Goal: Task Accomplishment & Management: Manage account settings

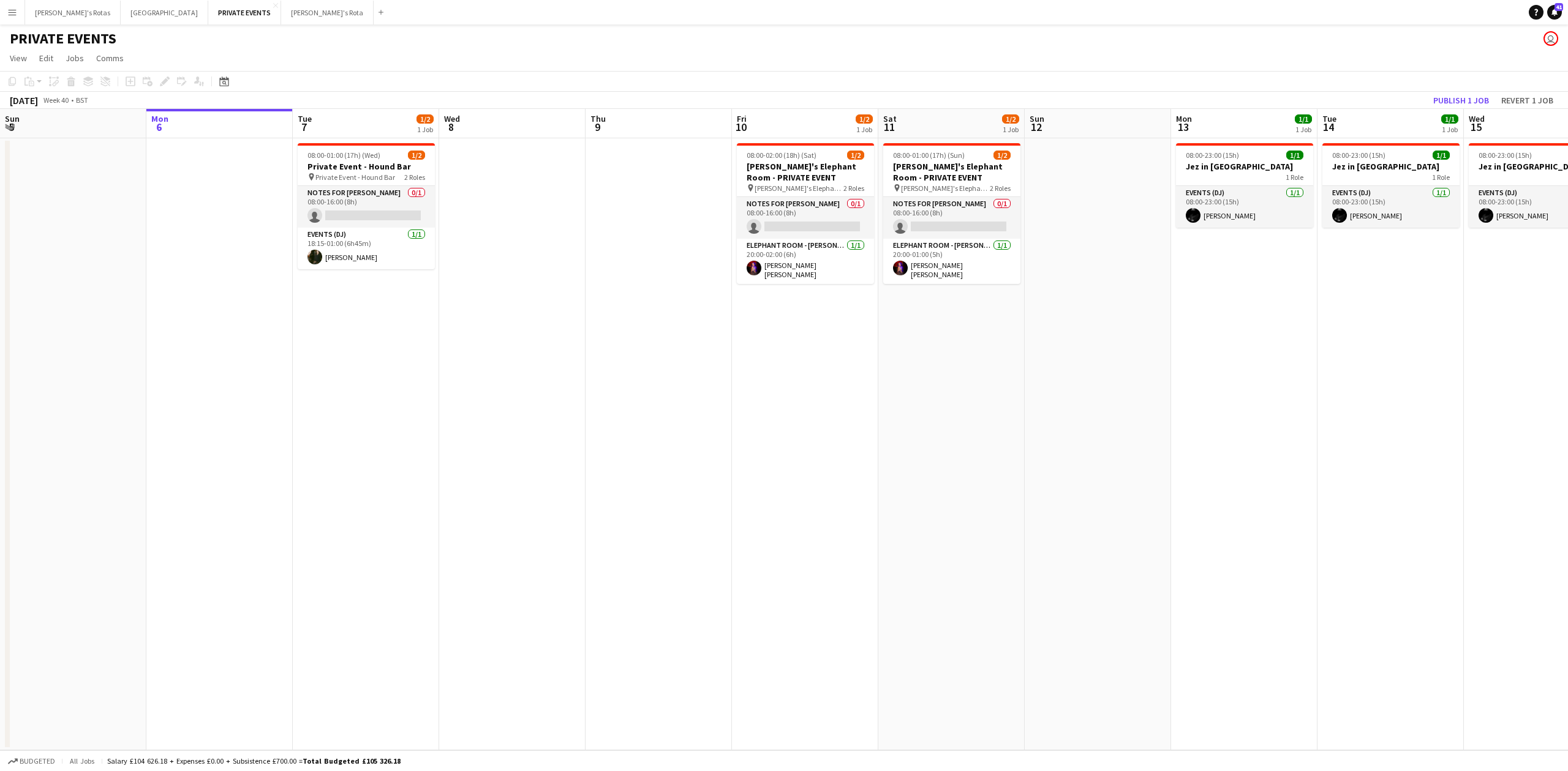
click at [163, 177] on app-date-cell at bounding box center [219, 444] width 146 height 612
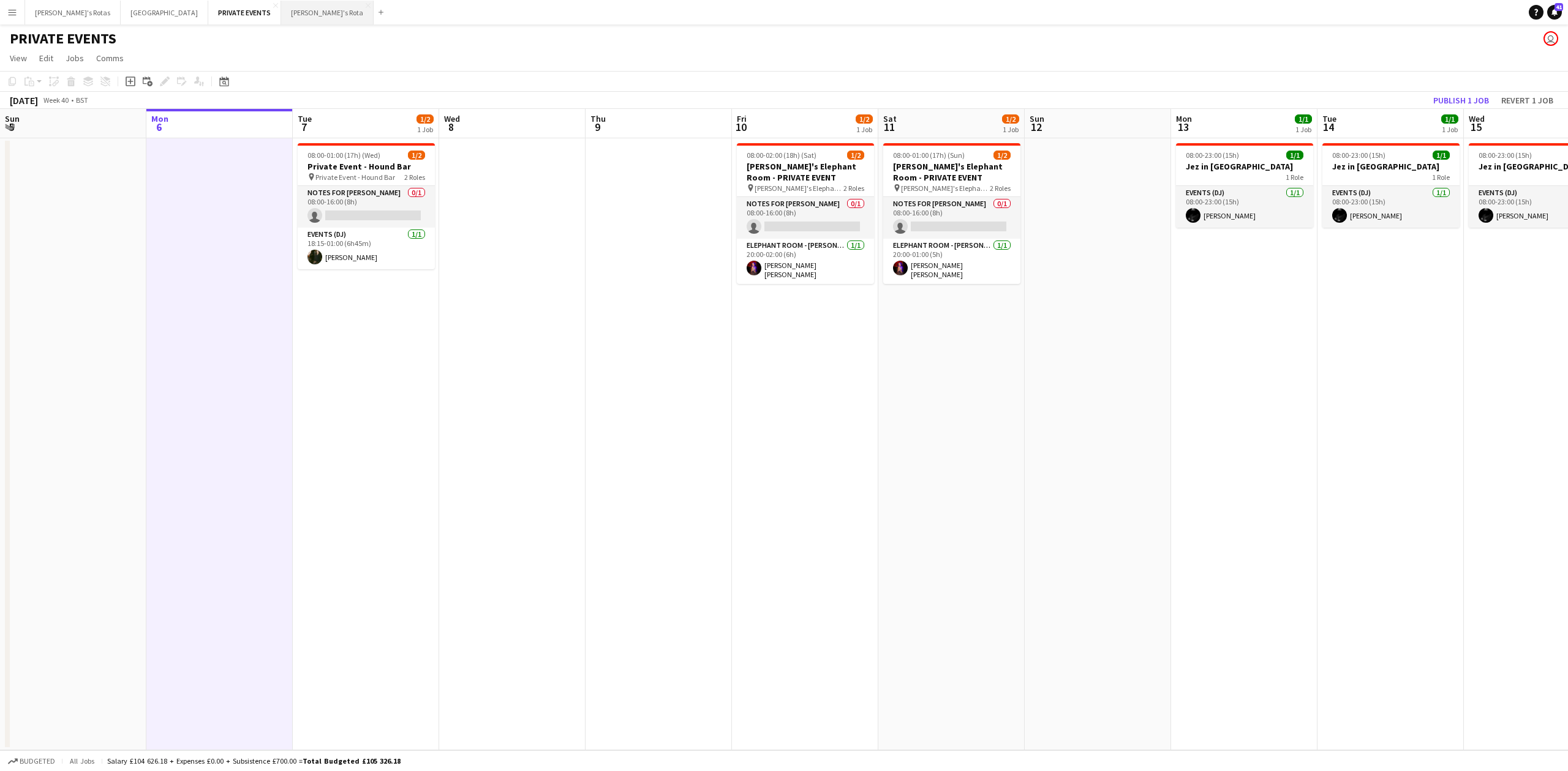
click at [281, 5] on button "[PERSON_NAME]'s Rota Close" at bounding box center [327, 13] width 93 height 24
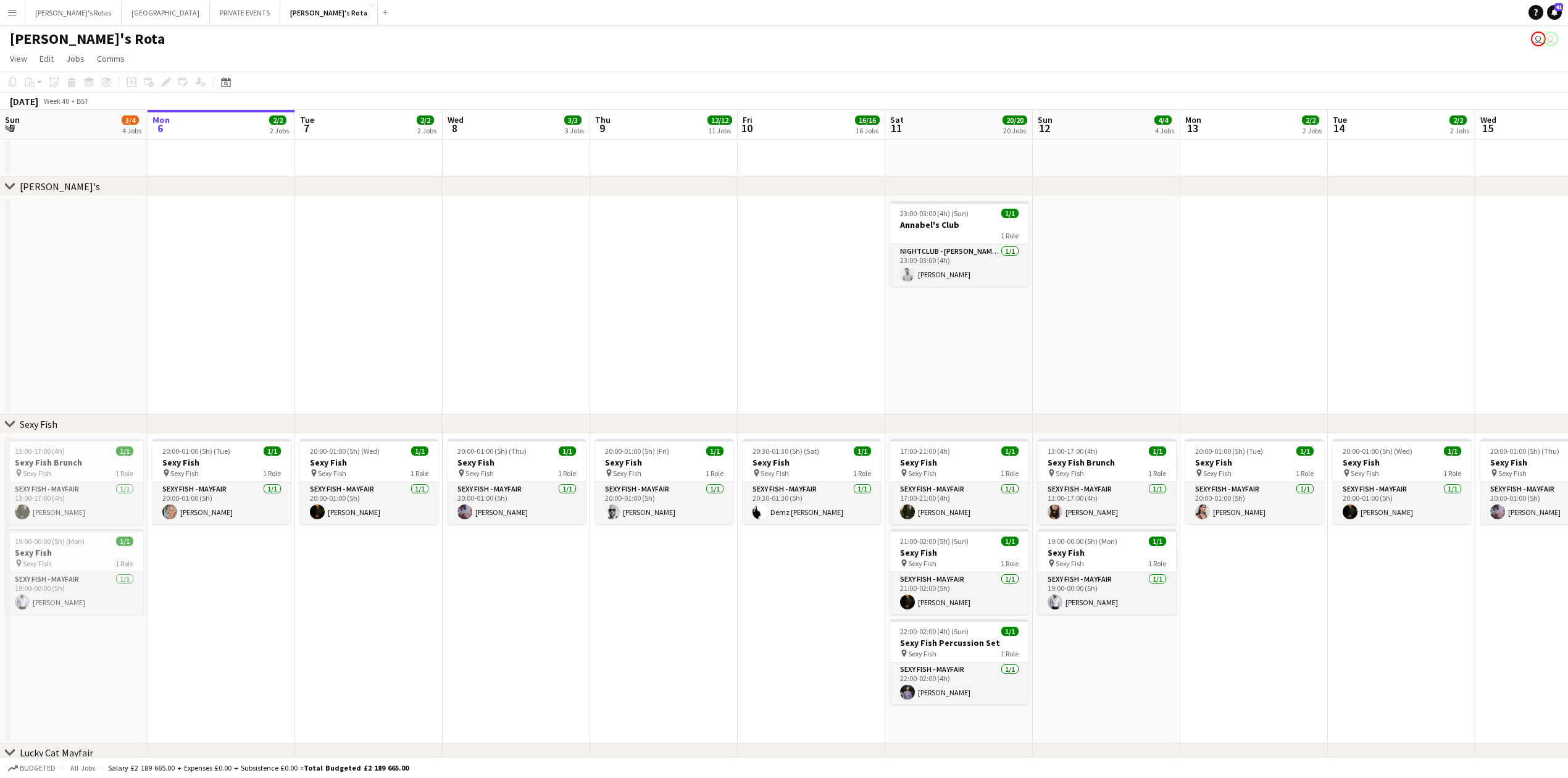
scroll to position [0, 332]
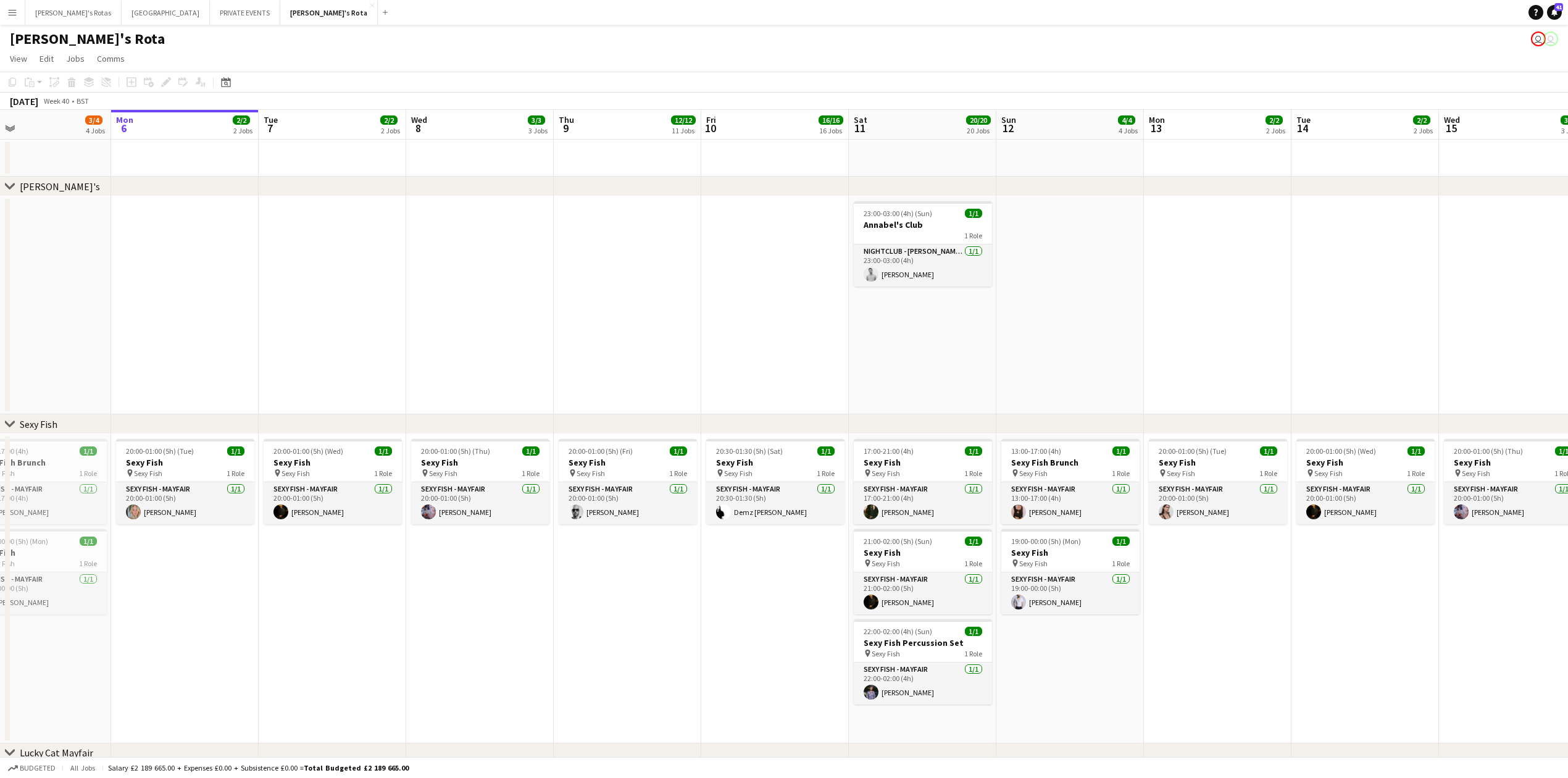
drag, startPoint x: 678, startPoint y: 344, endPoint x: 702, endPoint y: 349, distance: 24.5
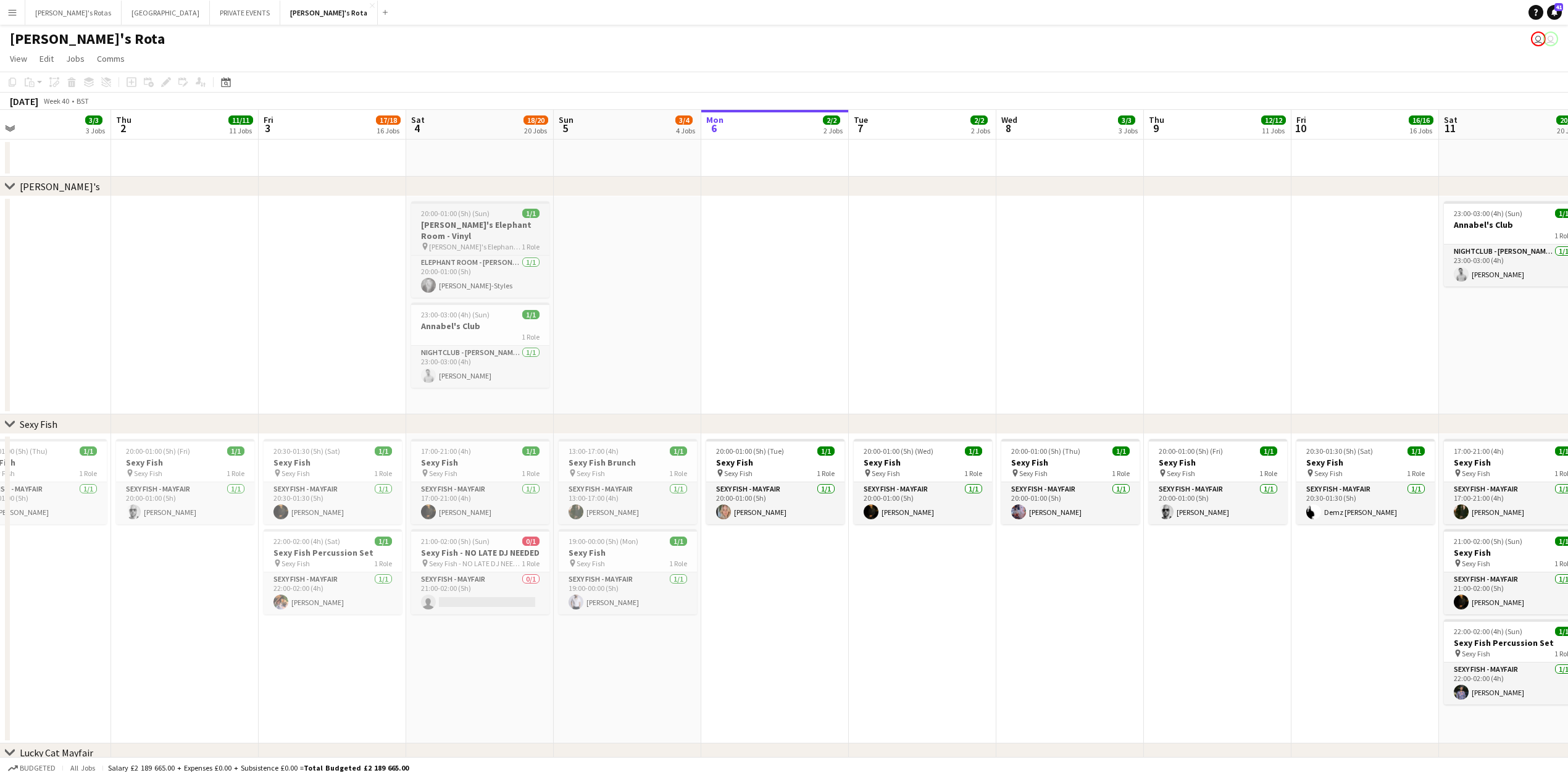
click at [484, 218] on span "20:00-01:00 (5h) (Sun)" at bounding box center [455, 214] width 69 height 9
click at [460, 404] on app-date-cell "20:00-01:00 (5h) (Sun) 1/1 [PERSON_NAME]'s Elephant Room - Vinyl pin [PERSON_NA…" at bounding box center [480, 306] width 148 height 218
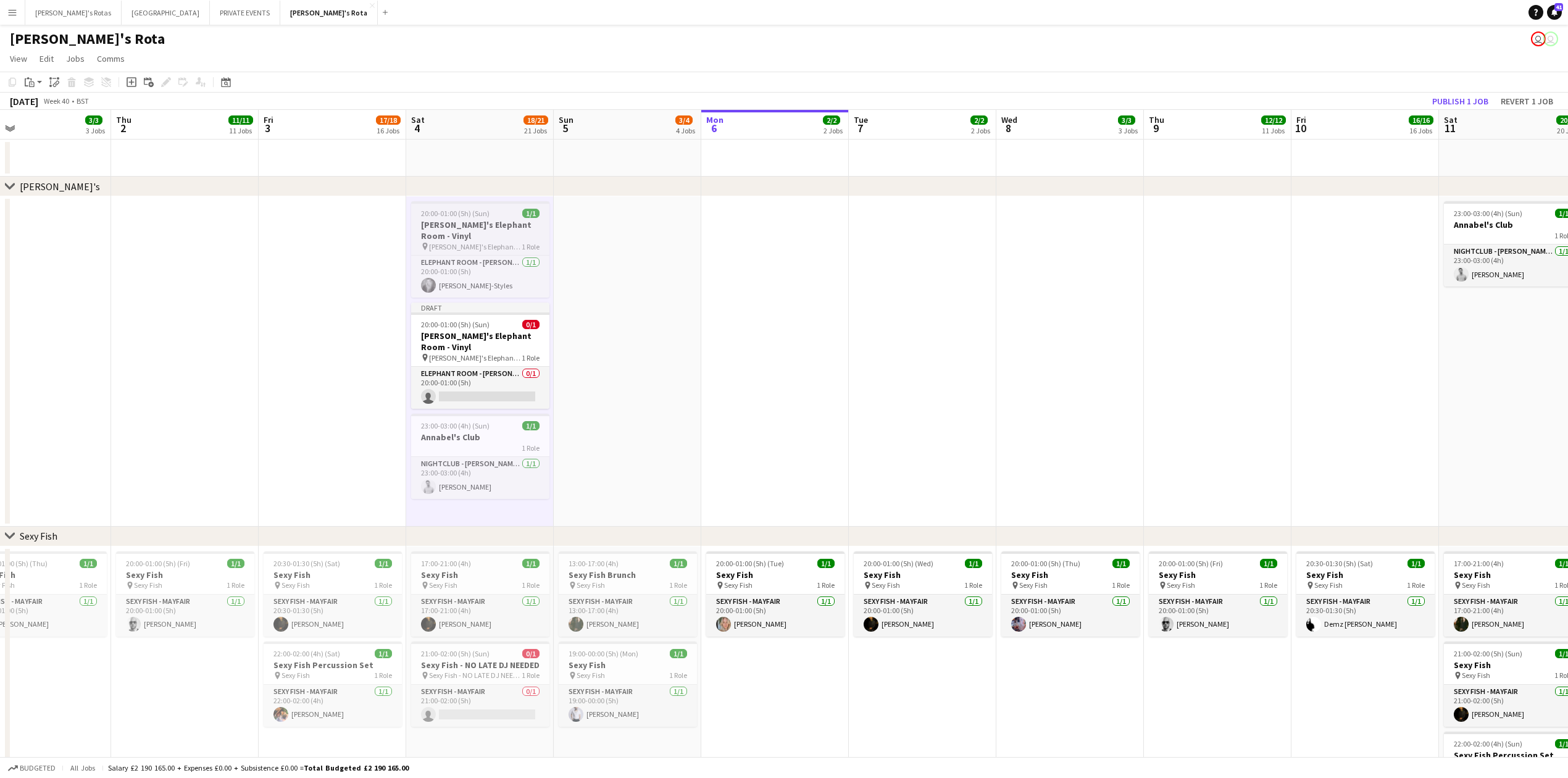
click at [455, 218] on span "20:00-01:00 (5h) (Sun)" at bounding box center [455, 214] width 69 height 9
click at [466, 436] on h3 "Annabel's Club" at bounding box center [480, 439] width 138 height 11
click at [468, 373] on app-card-role "ELEPHANT ROOM - [PERSON_NAME]'S 0/1 20:00-01:00 (5h) single-neutral-actions" at bounding box center [480, 388] width 138 height 42
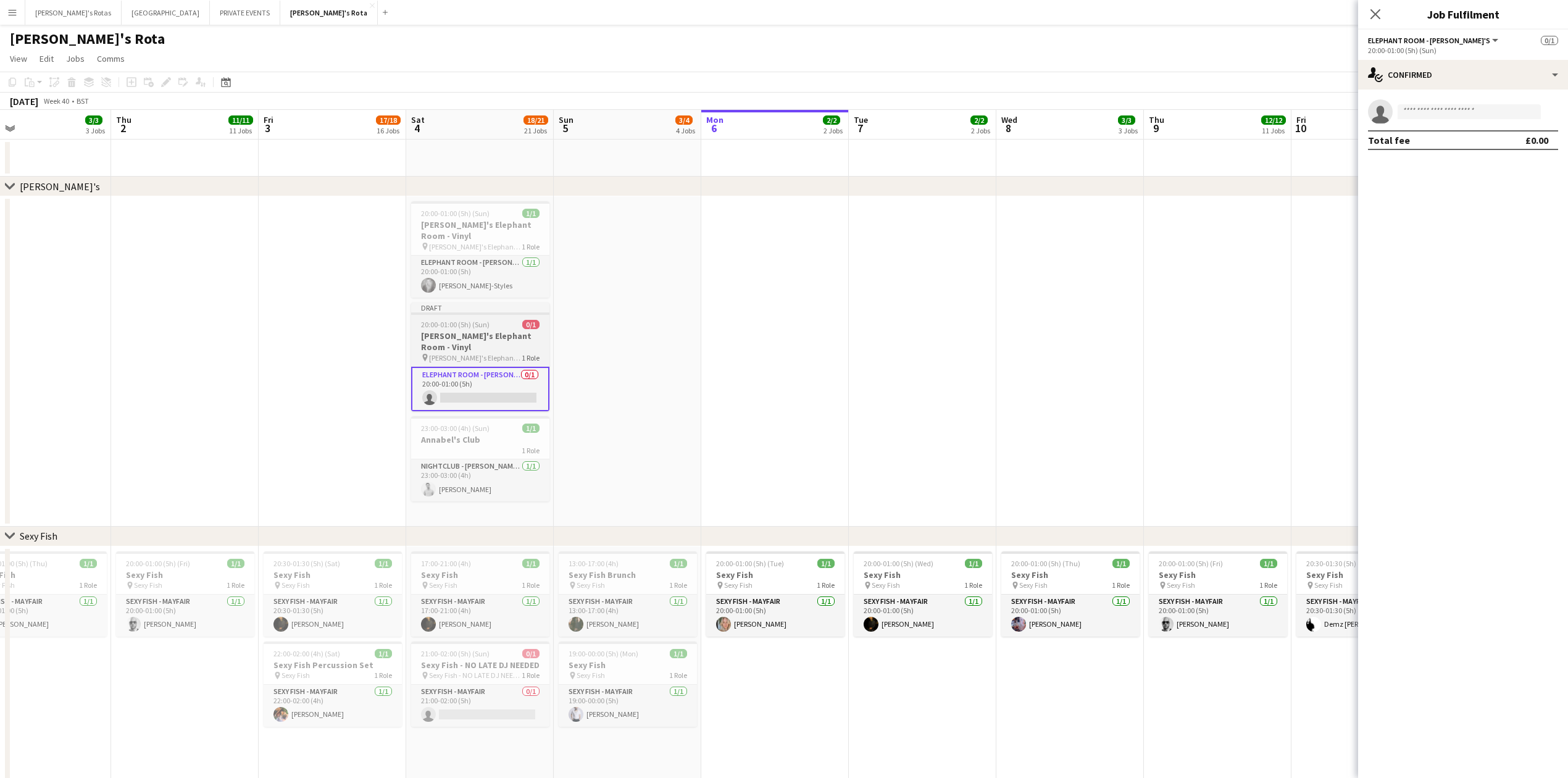
click at [469, 339] on h3 "[PERSON_NAME]'s Elephant Room - Vinyl" at bounding box center [480, 341] width 138 height 22
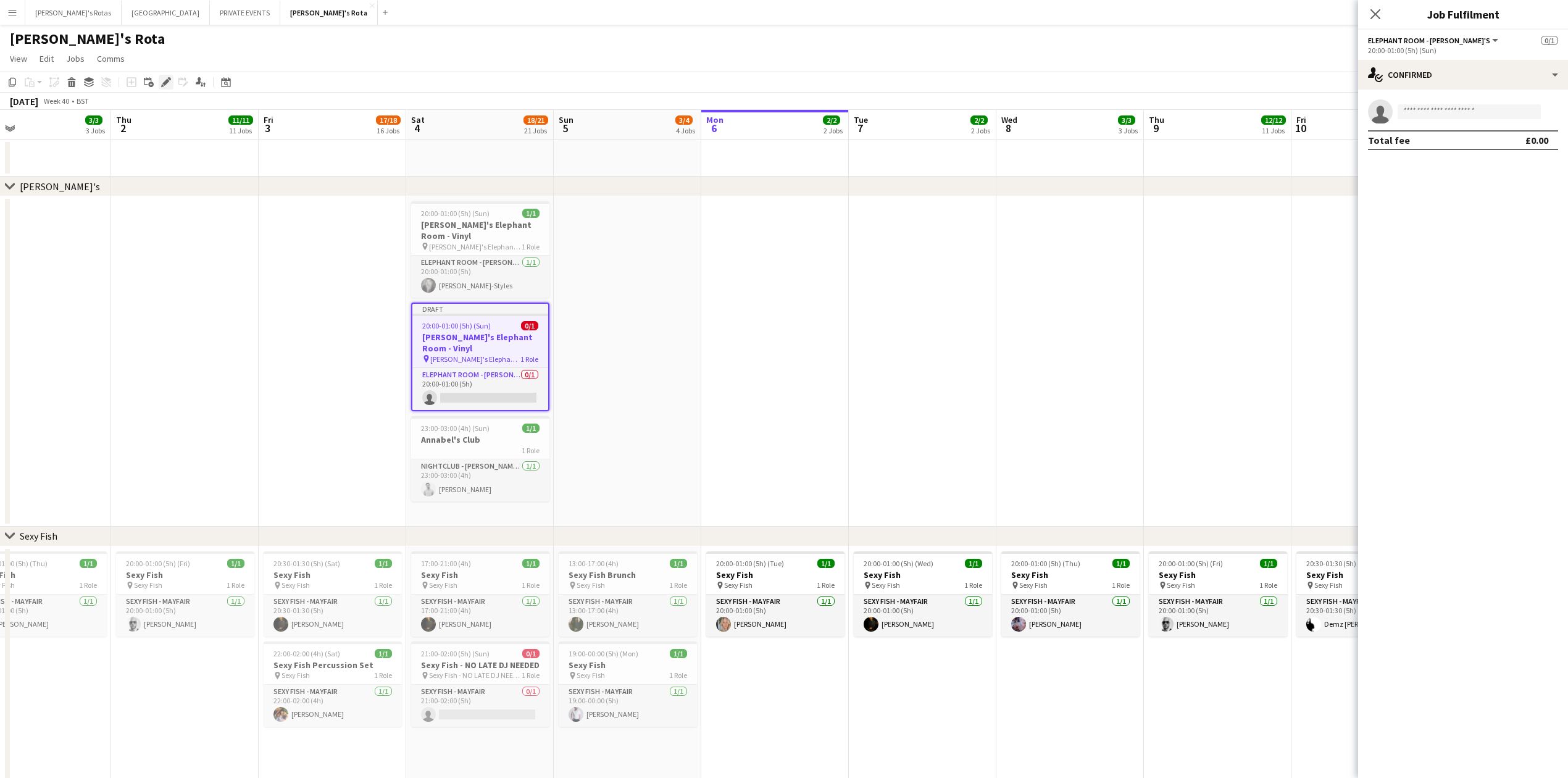
click at [168, 83] on icon "Edit" at bounding box center [166, 82] width 10 height 10
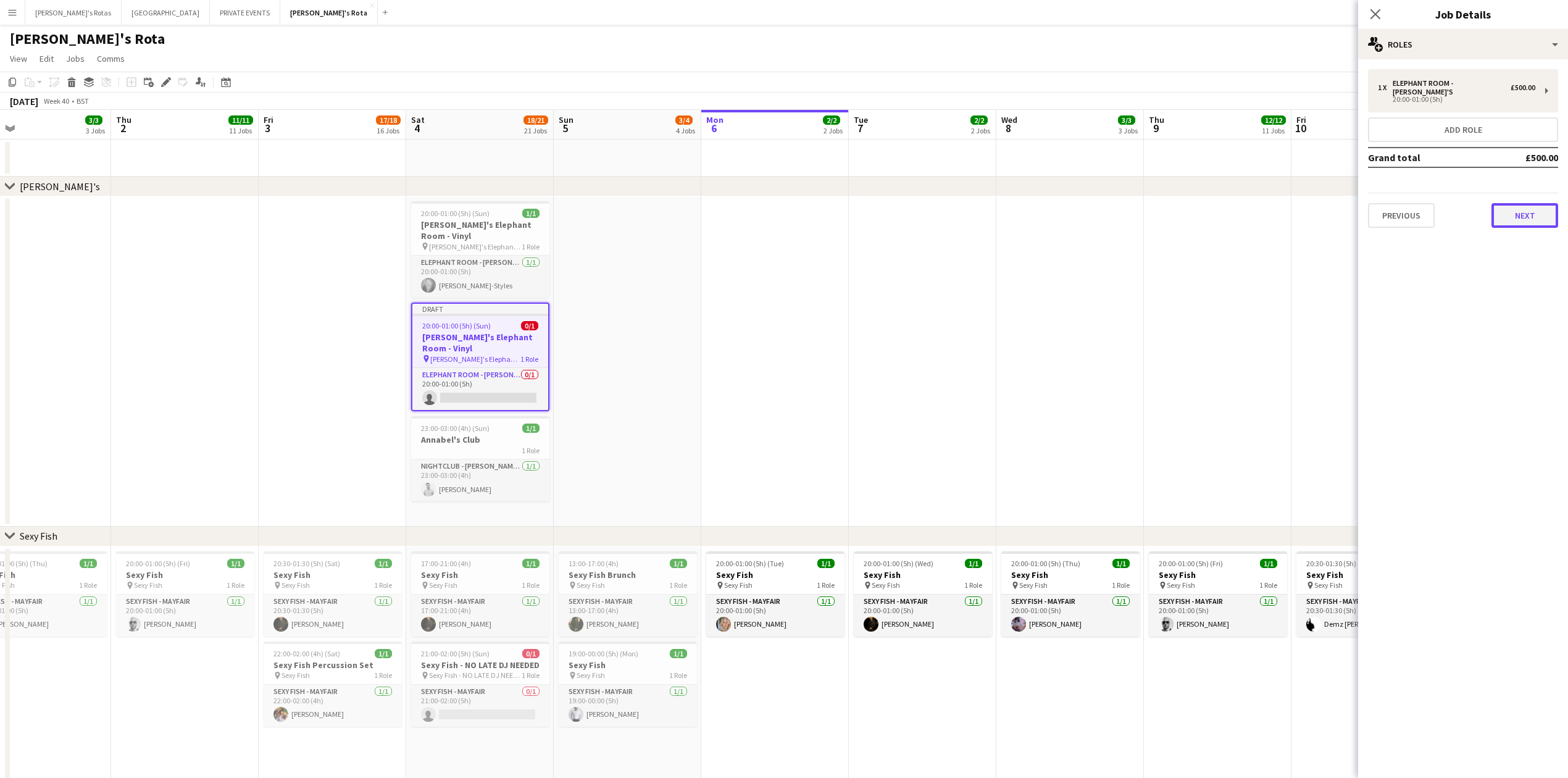
click at [1515, 204] on button "Next" at bounding box center [1525, 216] width 67 height 25
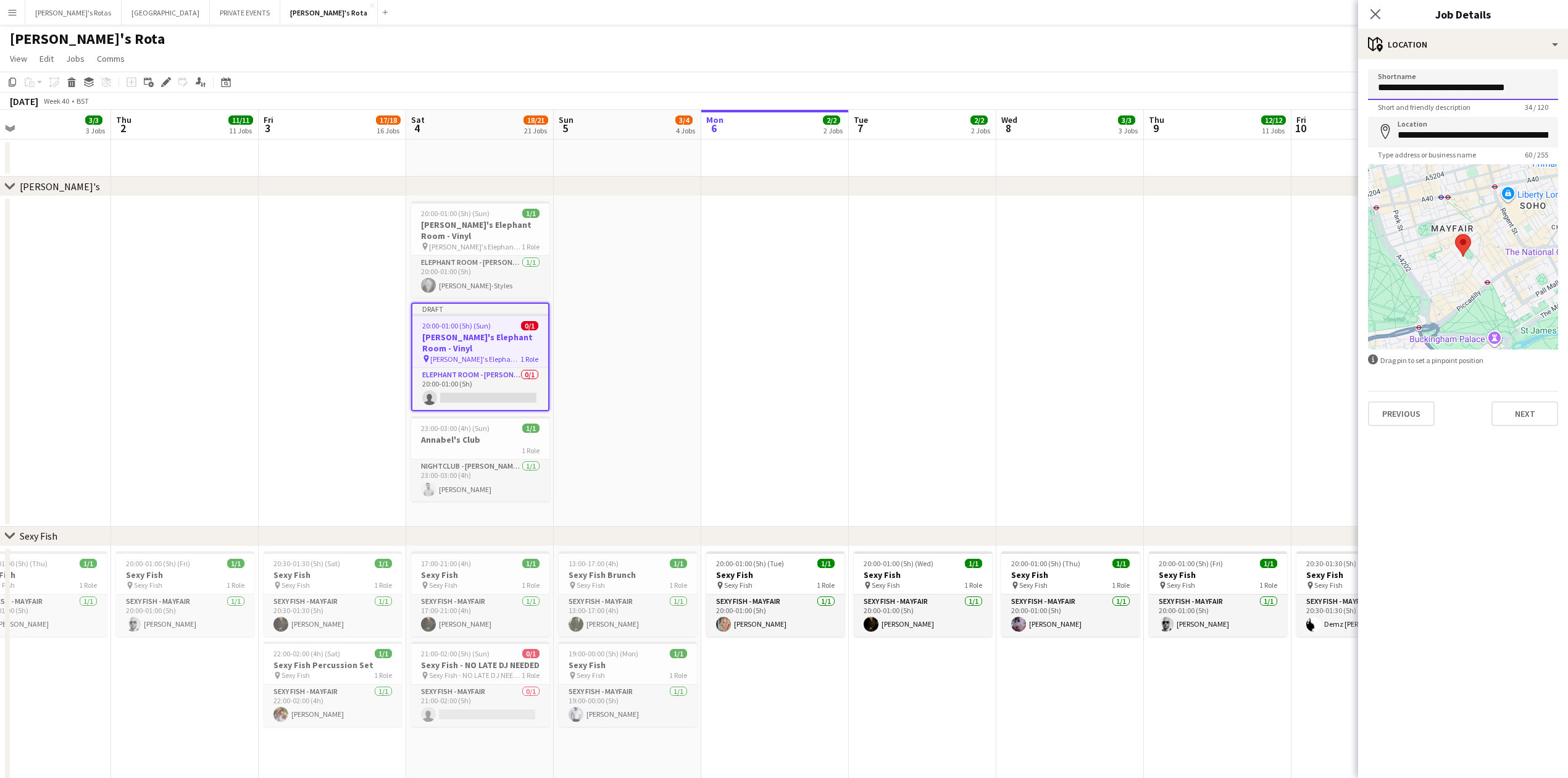
click at [1443, 92] on input "**********" at bounding box center [1463, 84] width 190 height 31
click at [1413, 84] on input "**********" at bounding box center [1463, 84] width 190 height 31
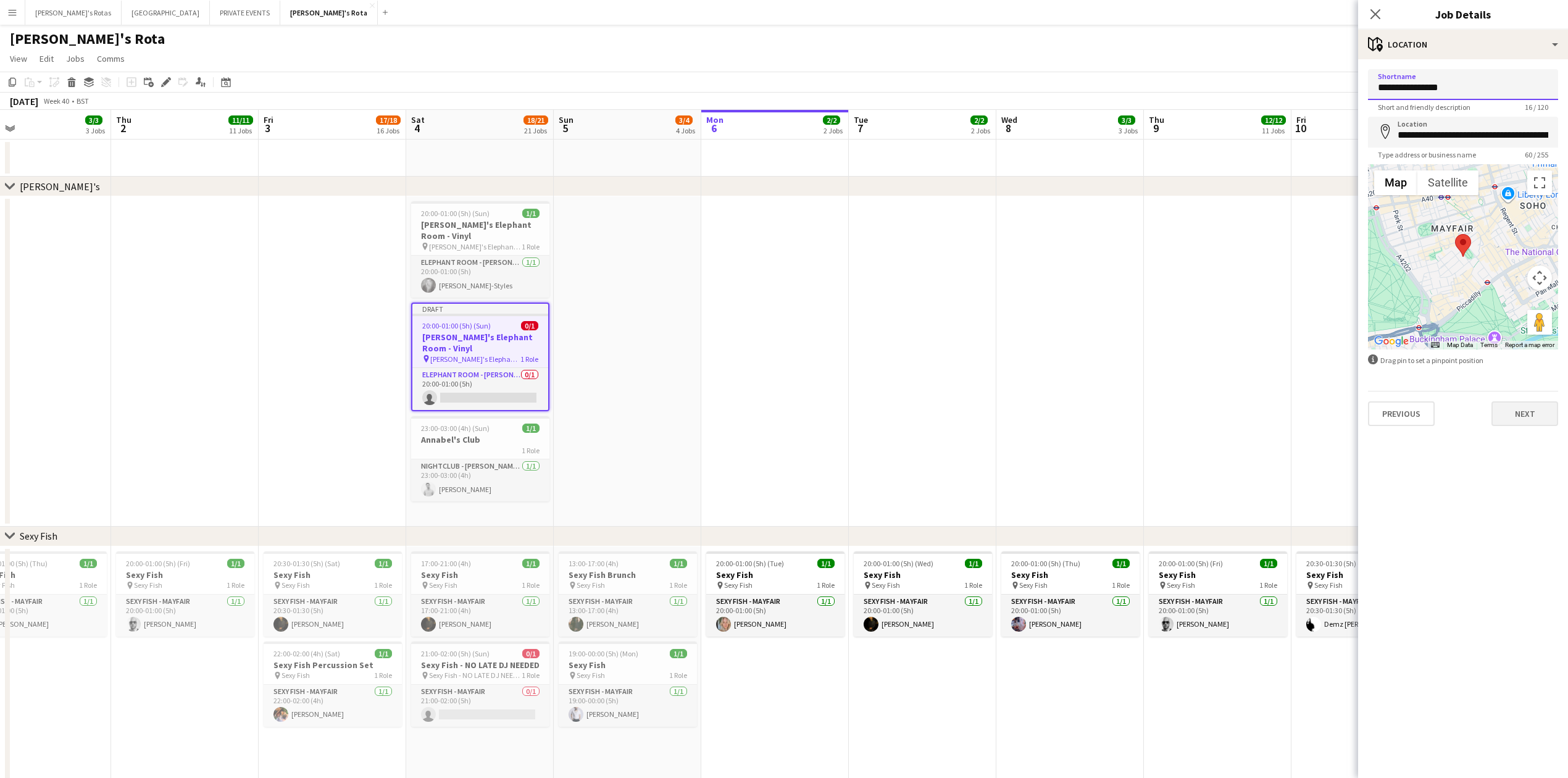
type input "**********"
click at [1529, 408] on button "Next" at bounding box center [1525, 414] width 67 height 25
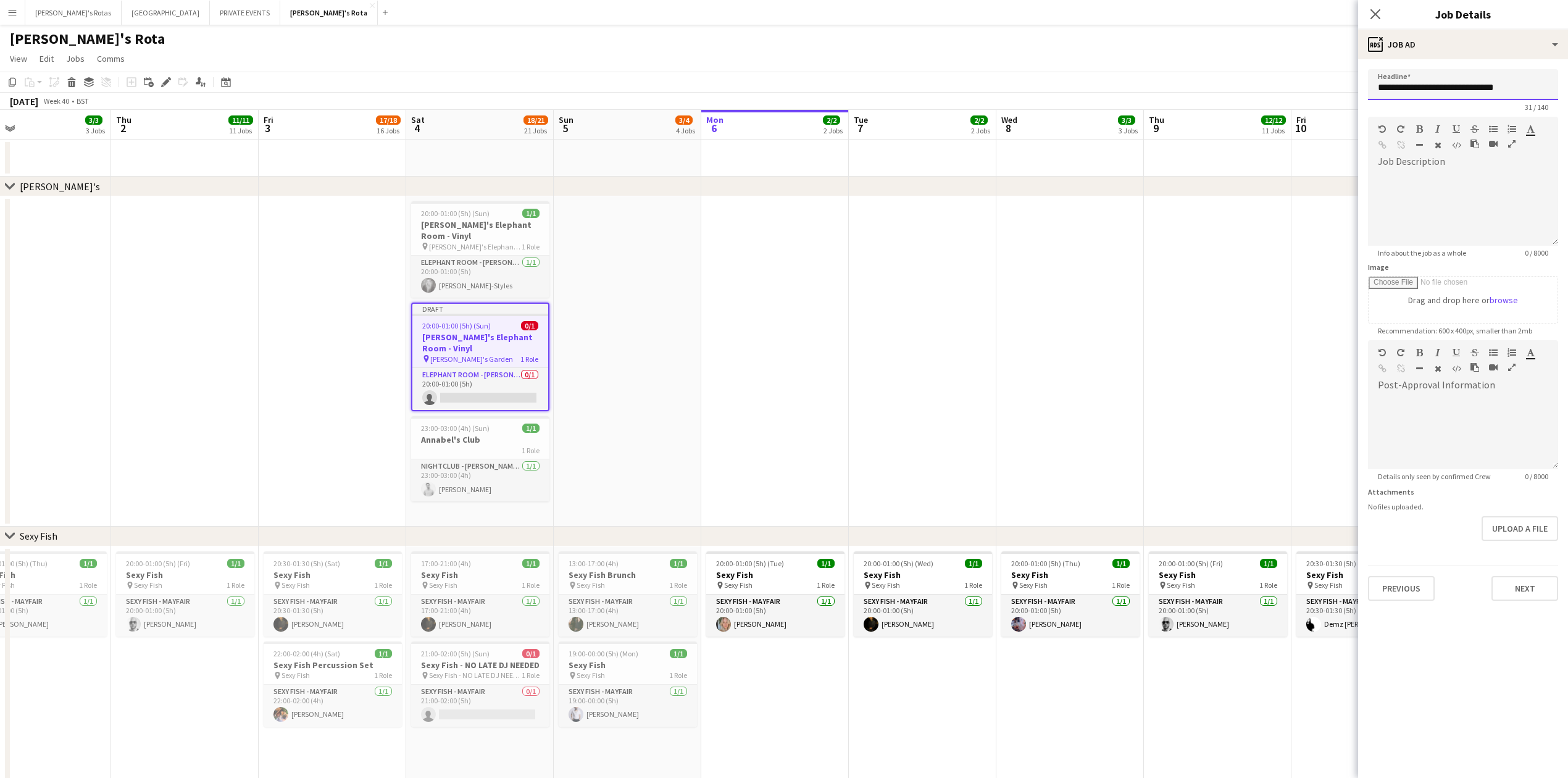
click at [1433, 84] on input "**********" at bounding box center [1463, 84] width 190 height 31
paste input "text"
type input "**********"
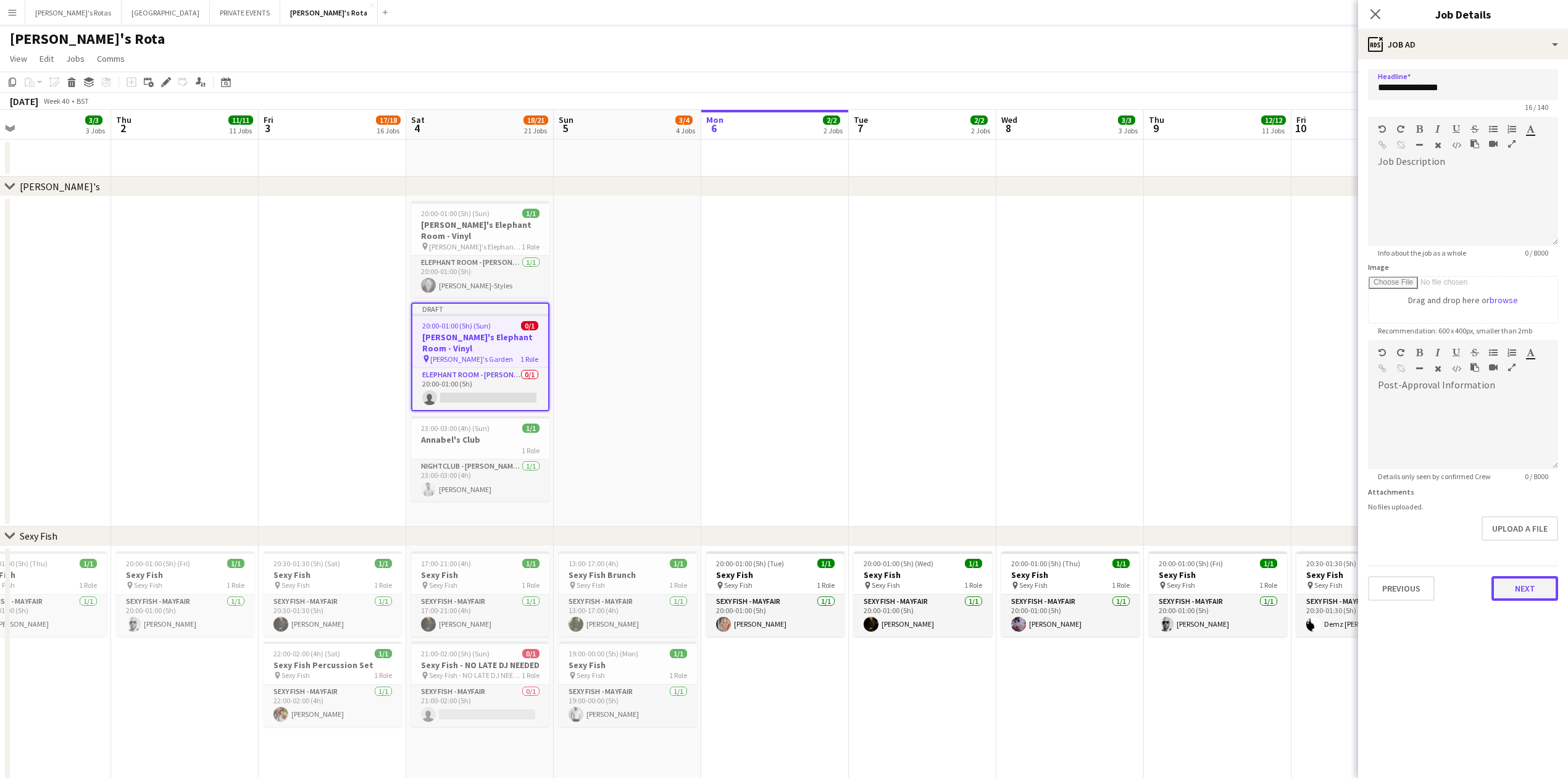
click at [1522, 582] on button "Next" at bounding box center [1525, 588] width 67 height 25
type input "*******"
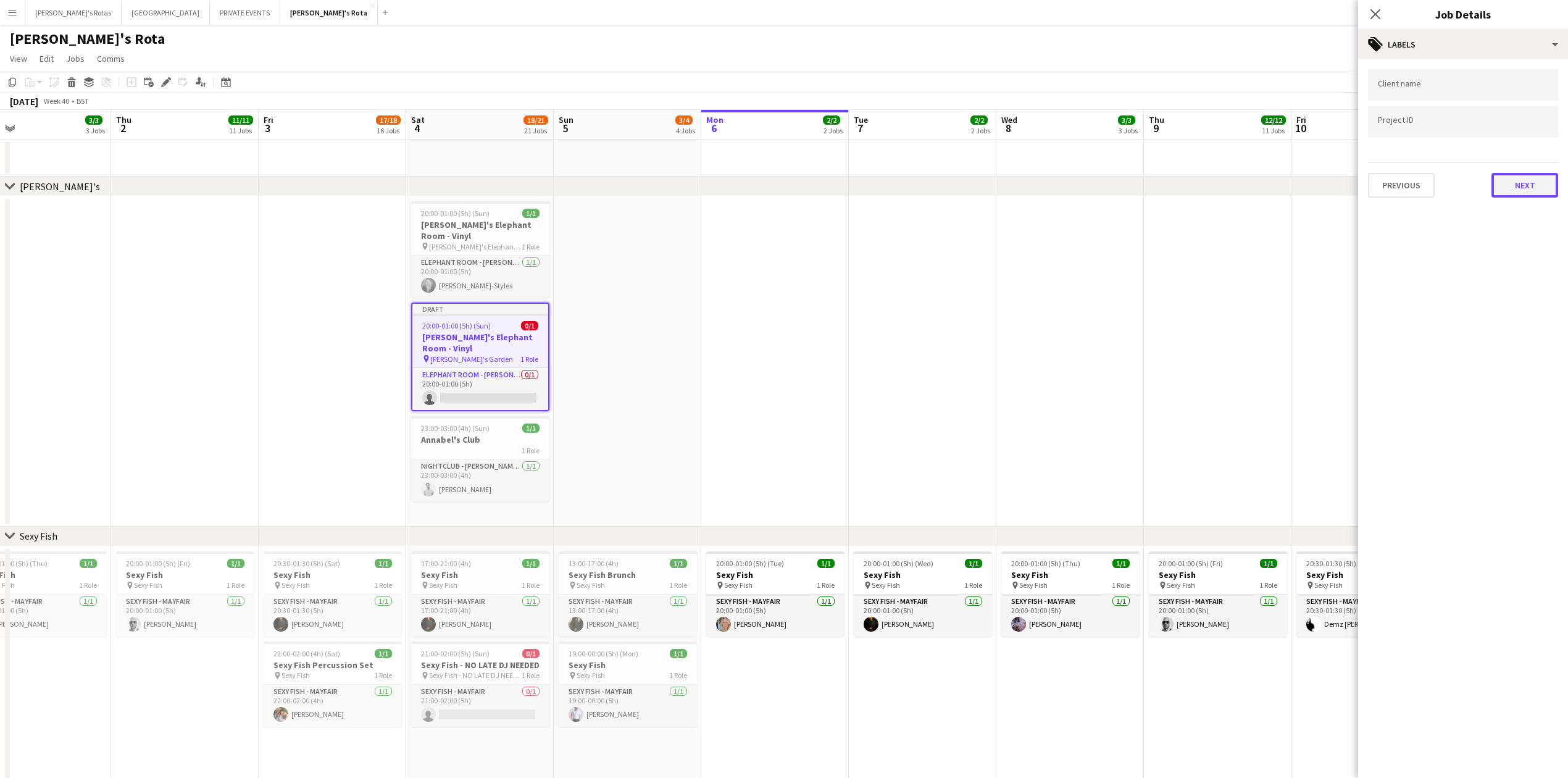
click at [1525, 173] on button "Next" at bounding box center [1525, 185] width 67 height 25
click at [1519, 118] on button "Next" at bounding box center [1525, 128] width 67 height 25
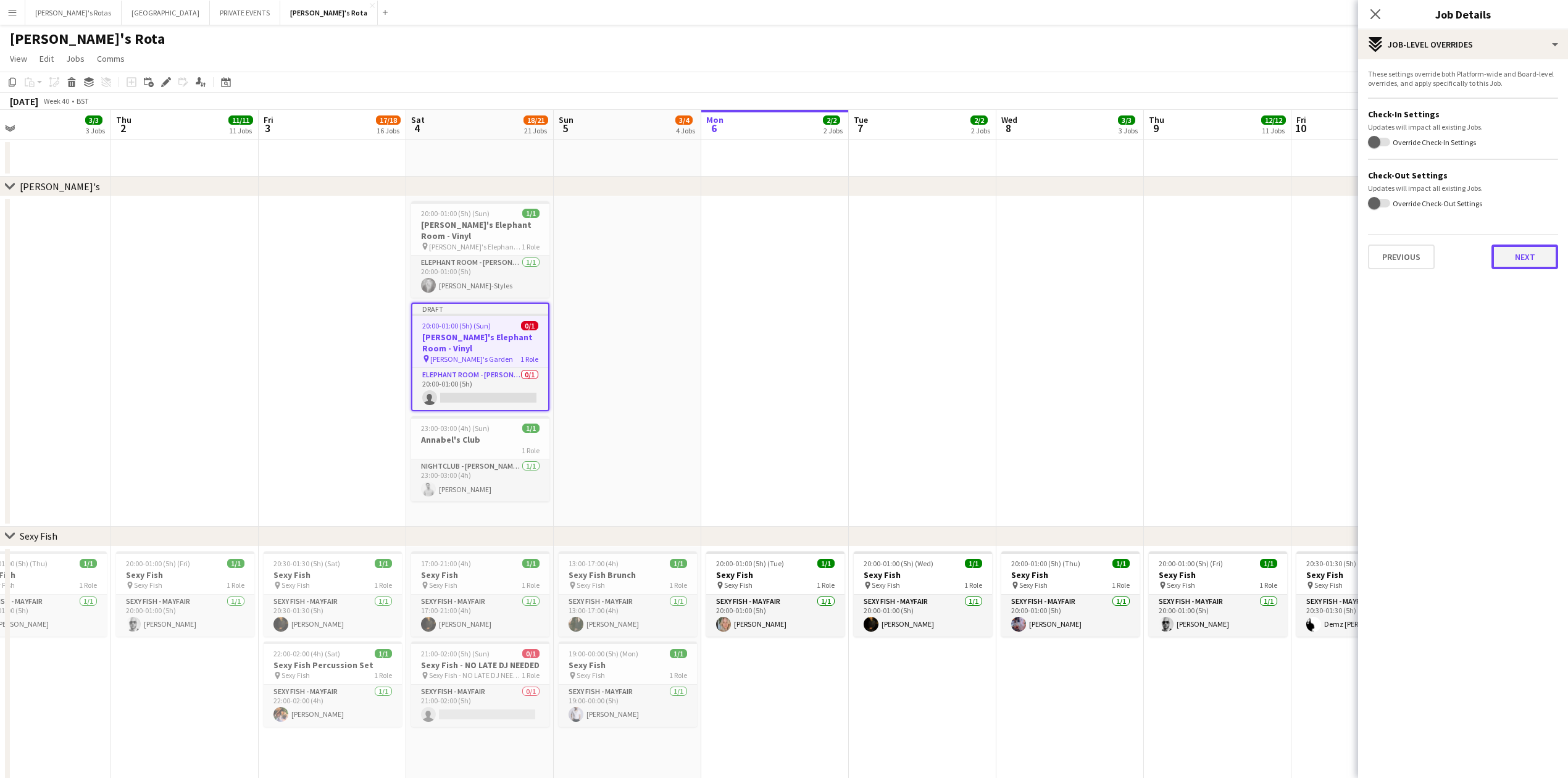
click at [1529, 255] on button "Next" at bounding box center [1525, 257] width 67 height 25
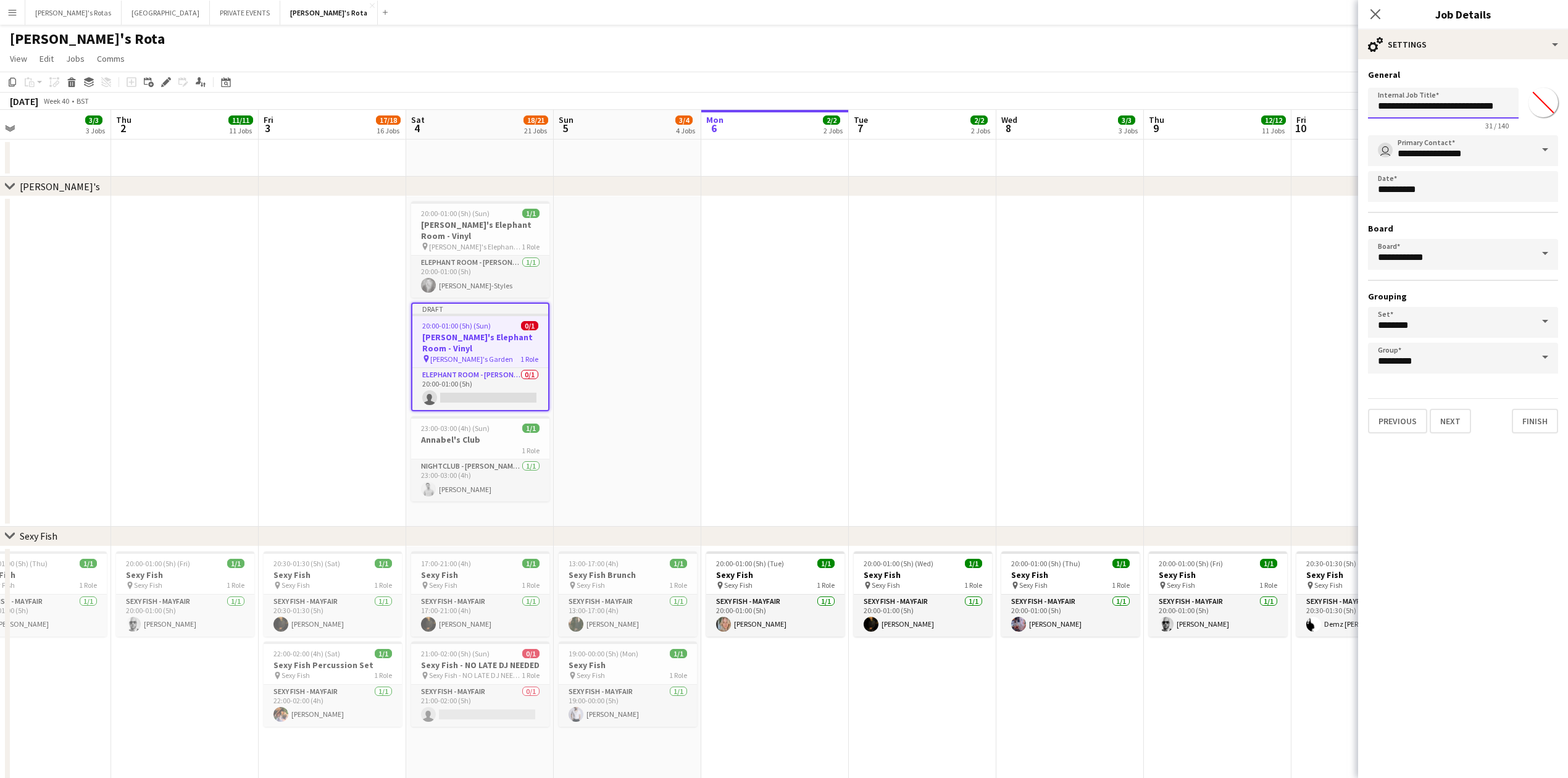
click at [1443, 106] on input "**********" at bounding box center [1443, 104] width 150 height 31
paste input "text"
type input "**********"
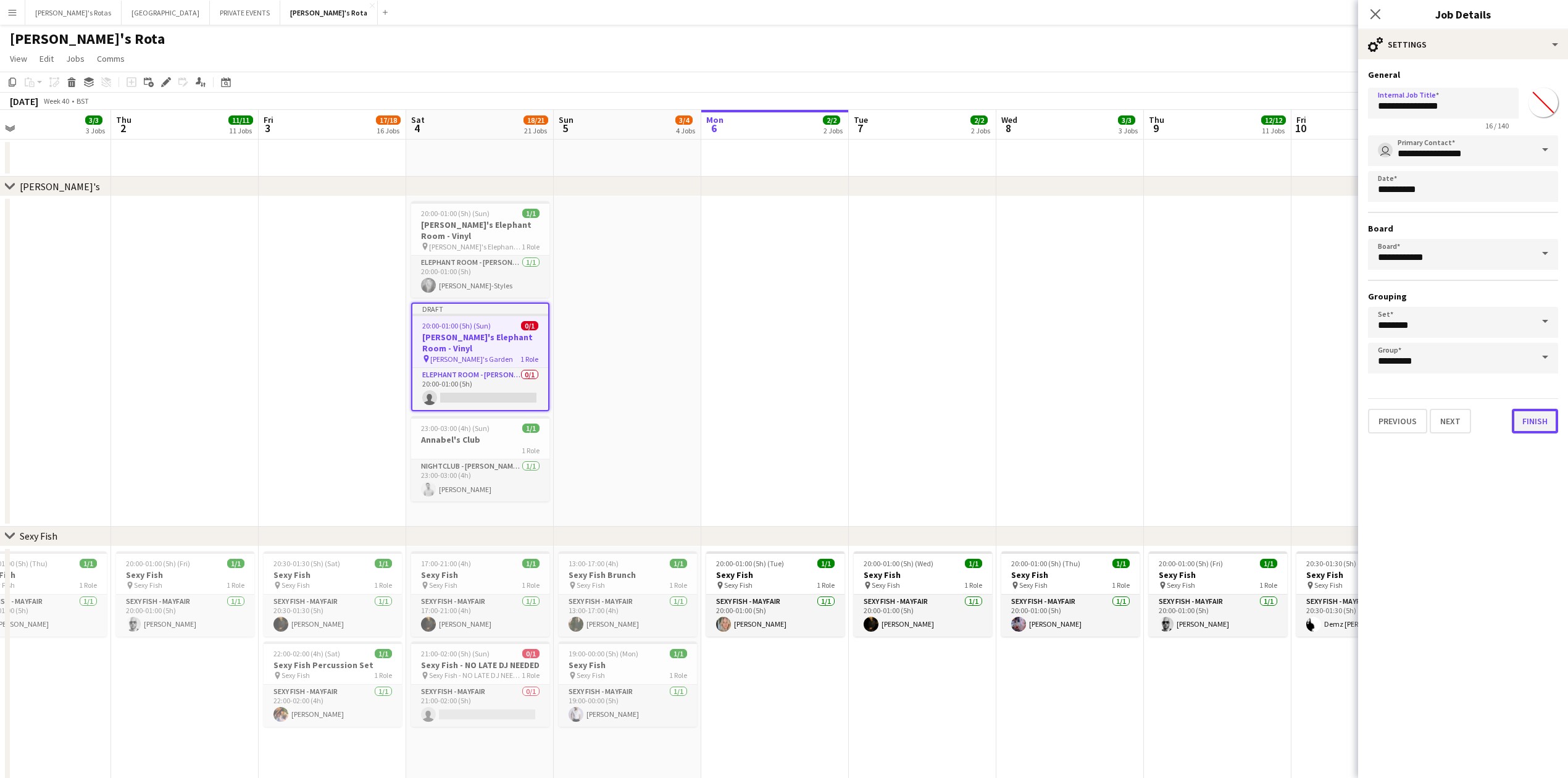
click at [1542, 411] on button "Finish" at bounding box center [1535, 421] width 47 height 25
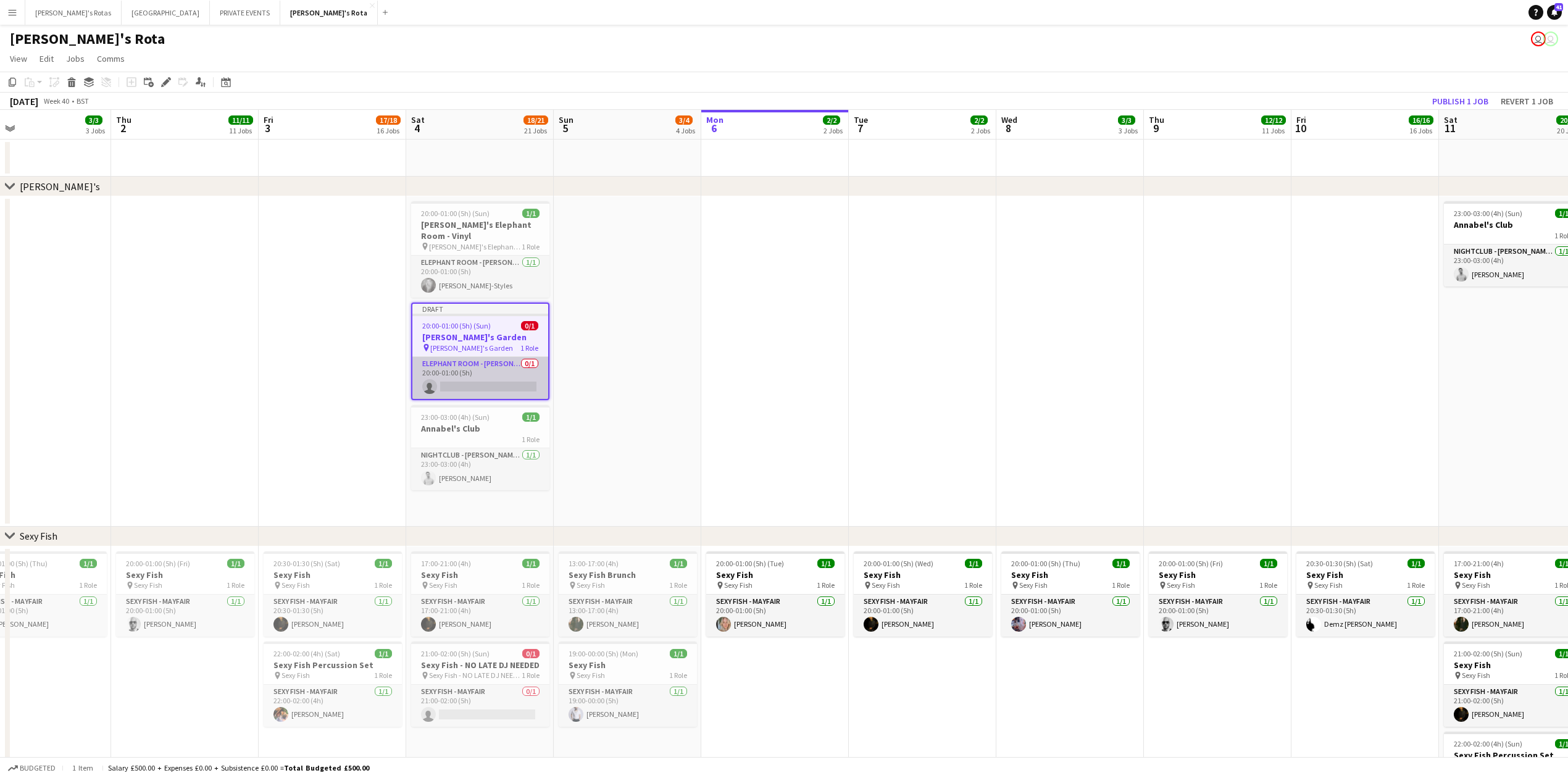
click at [432, 389] on app-card-role "ELEPHANT ROOM - [PERSON_NAME]'S 0/1 20:00-01:00 (5h) single-neutral-actions" at bounding box center [480, 378] width 136 height 42
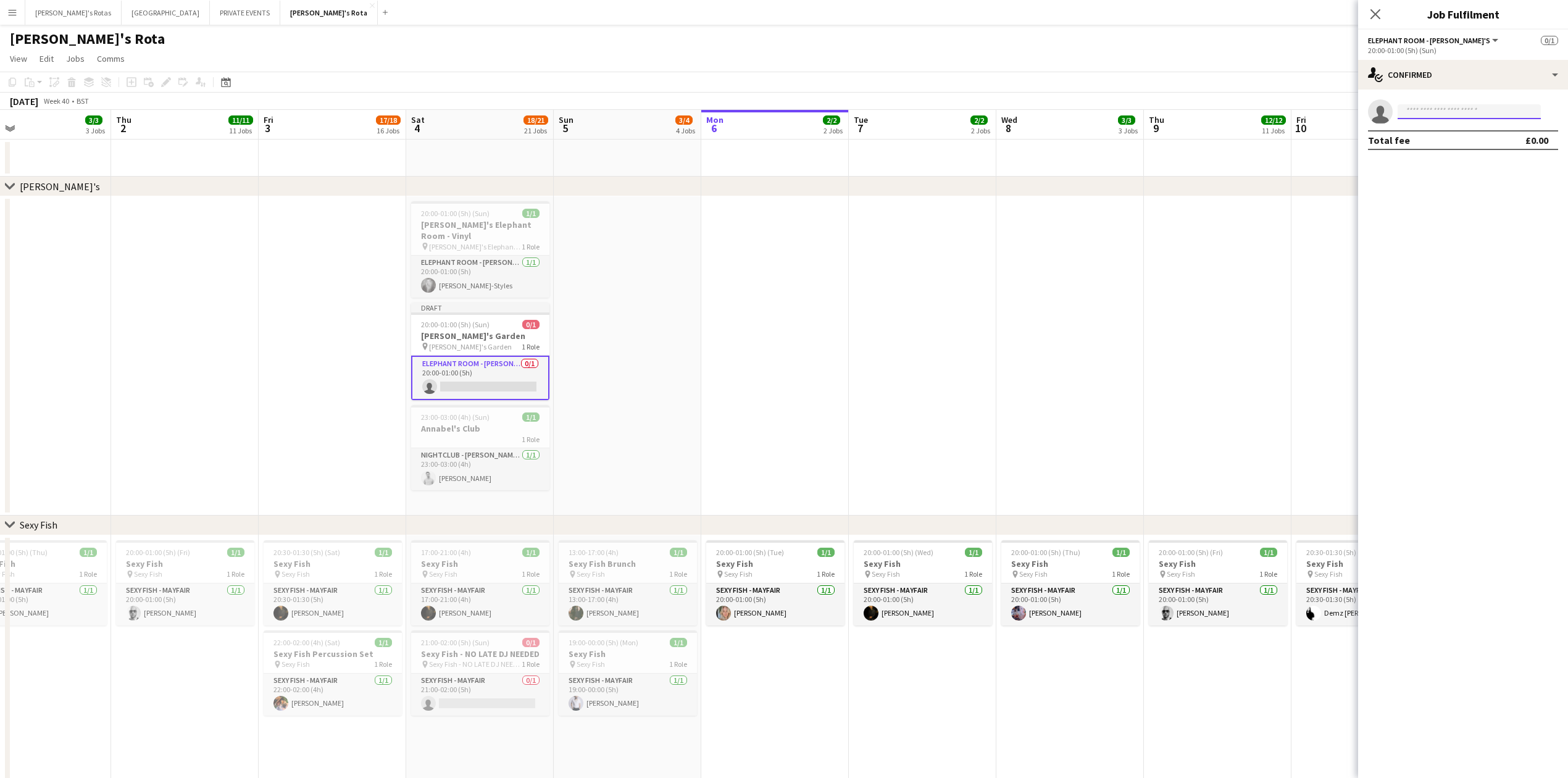
click at [1415, 111] on input at bounding box center [1469, 112] width 143 height 15
type input "******"
click at [1372, 10] on icon "Close pop-in" at bounding box center [1375, 14] width 12 height 12
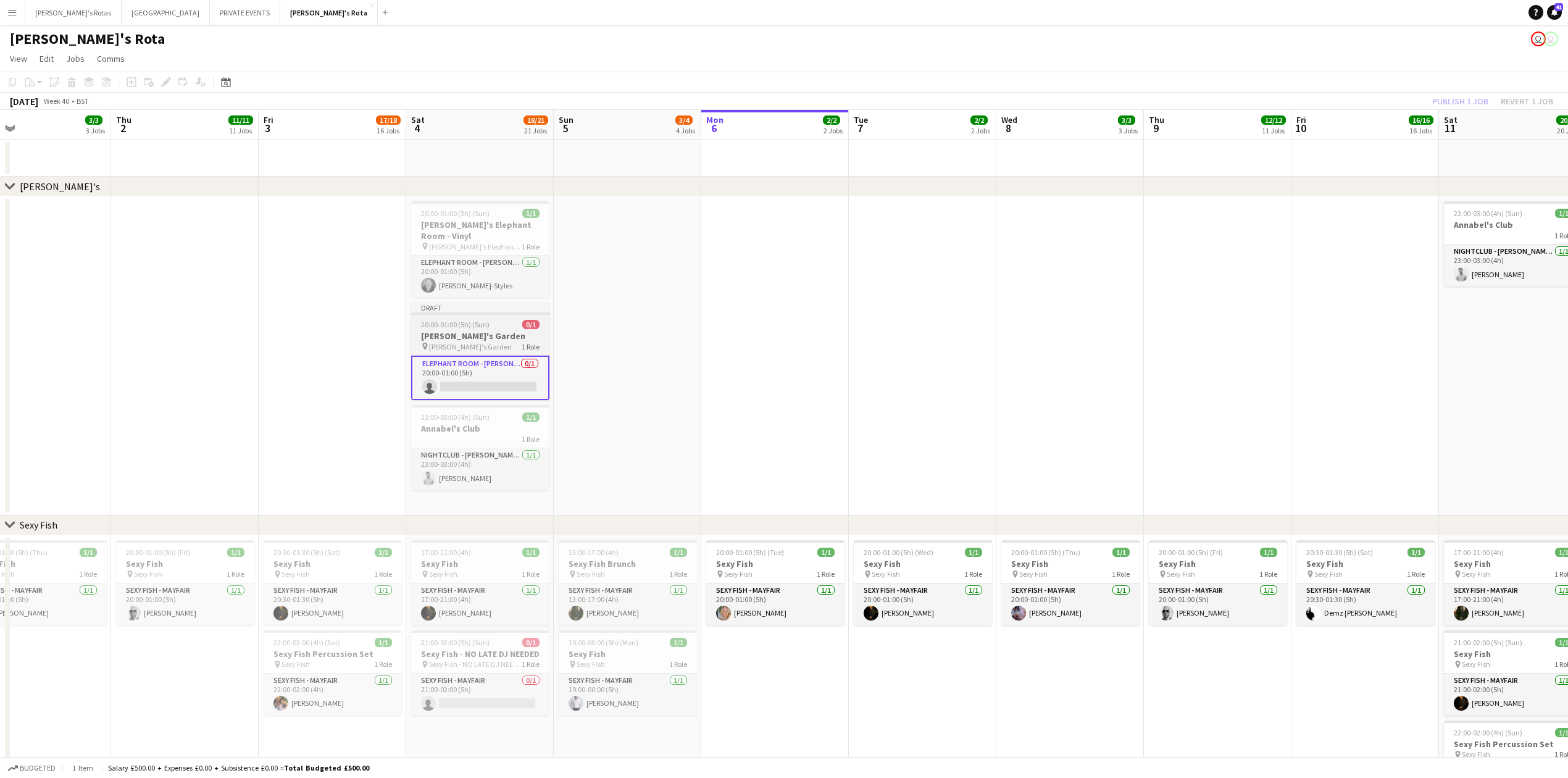
click at [481, 342] on span "[PERSON_NAME]'s Garden" at bounding box center [470, 347] width 83 height 9
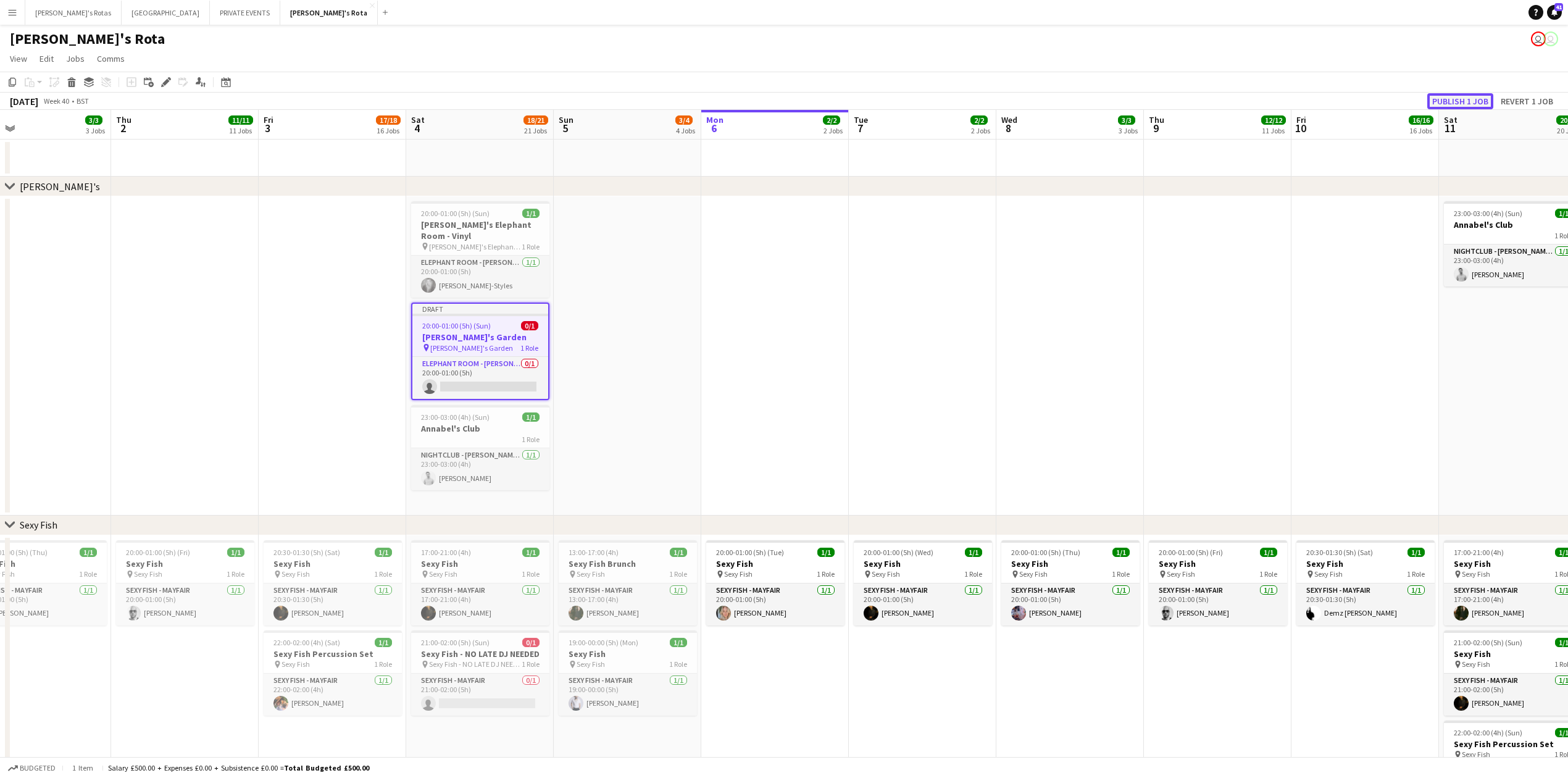
click at [1447, 101] on button "Publish 1 job" at bounding box center [1461, 102] width 66 height 17
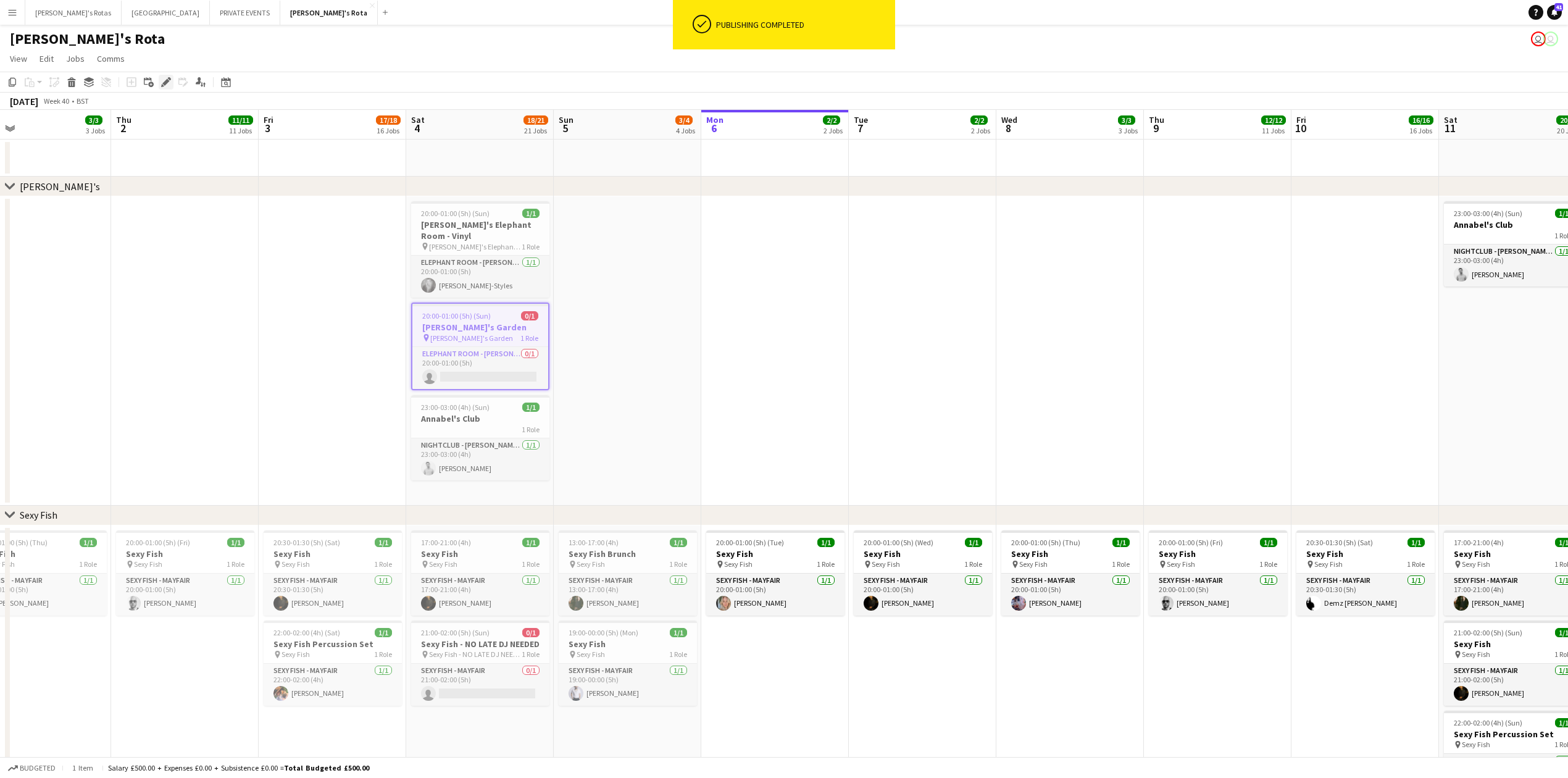
click at [171, 84] on div "Edit" at bounding box center [166, 82] width 15 height 15
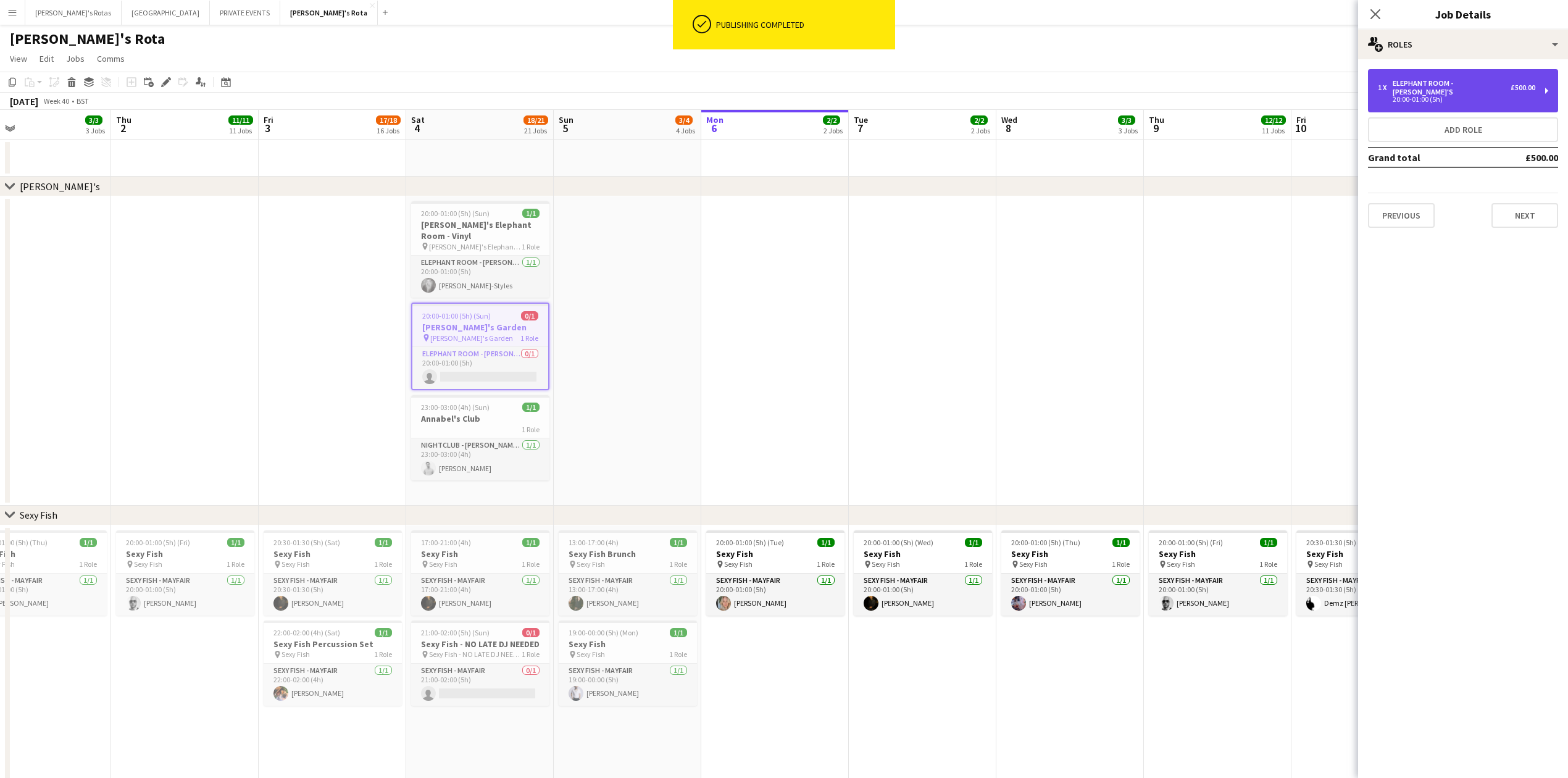
click at [1462, 83] on div "ELEPHANT ROOM - [PERSON_NAME]'S" at bounding box center [1452, 87] width 118 height 17
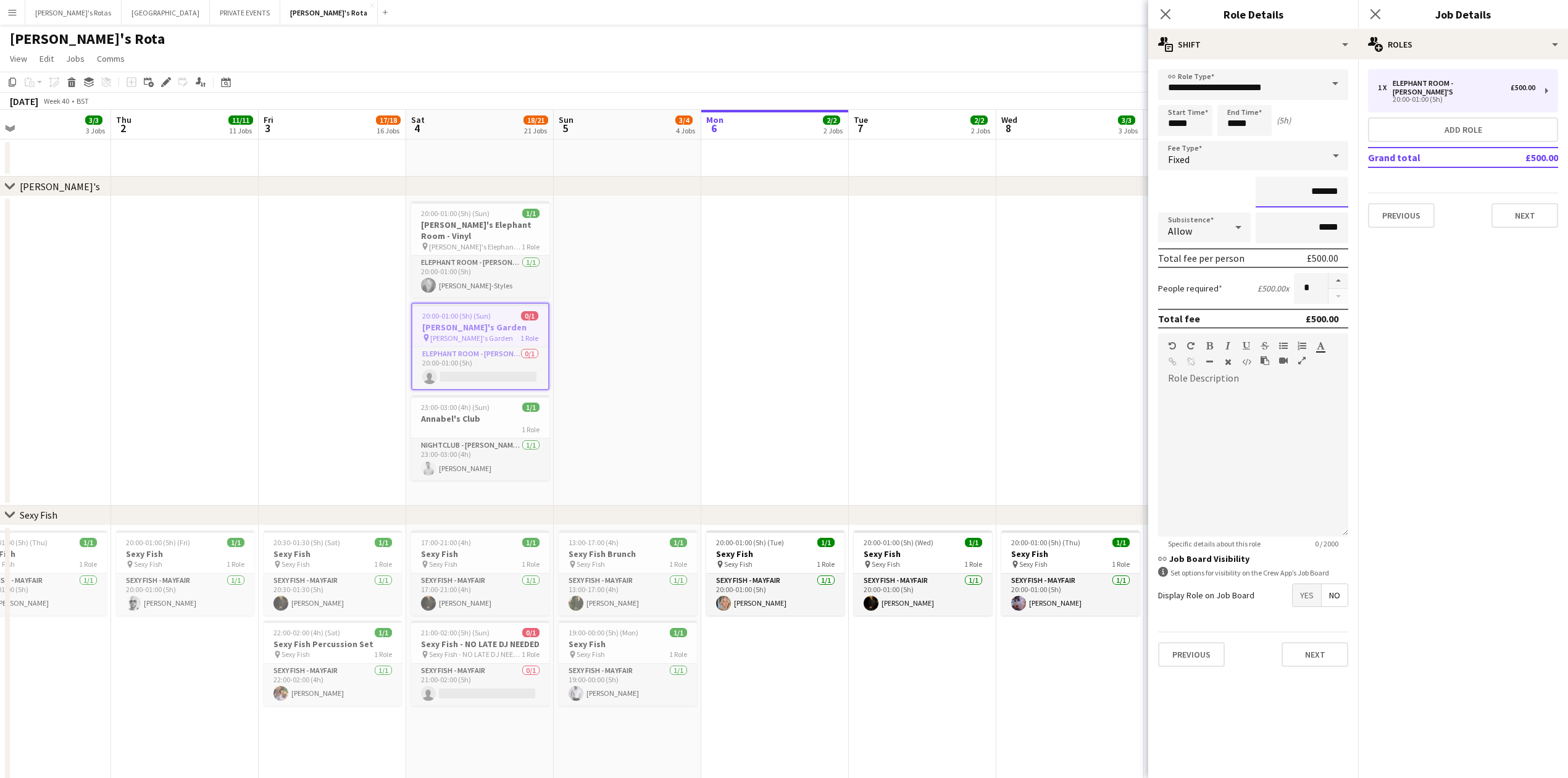
click at [1327, 188] on input "*******" at bounding box center [1302, 193] width 93 height 31
type input "*******"
drag, startPoint x: 1507, startPoint y: 197, endPoint x: 1513, endPoint y: 209, distance: 13.4
click at [1507, 204] on button "Next" at bounding box center [1525, 216] width 67 height 25
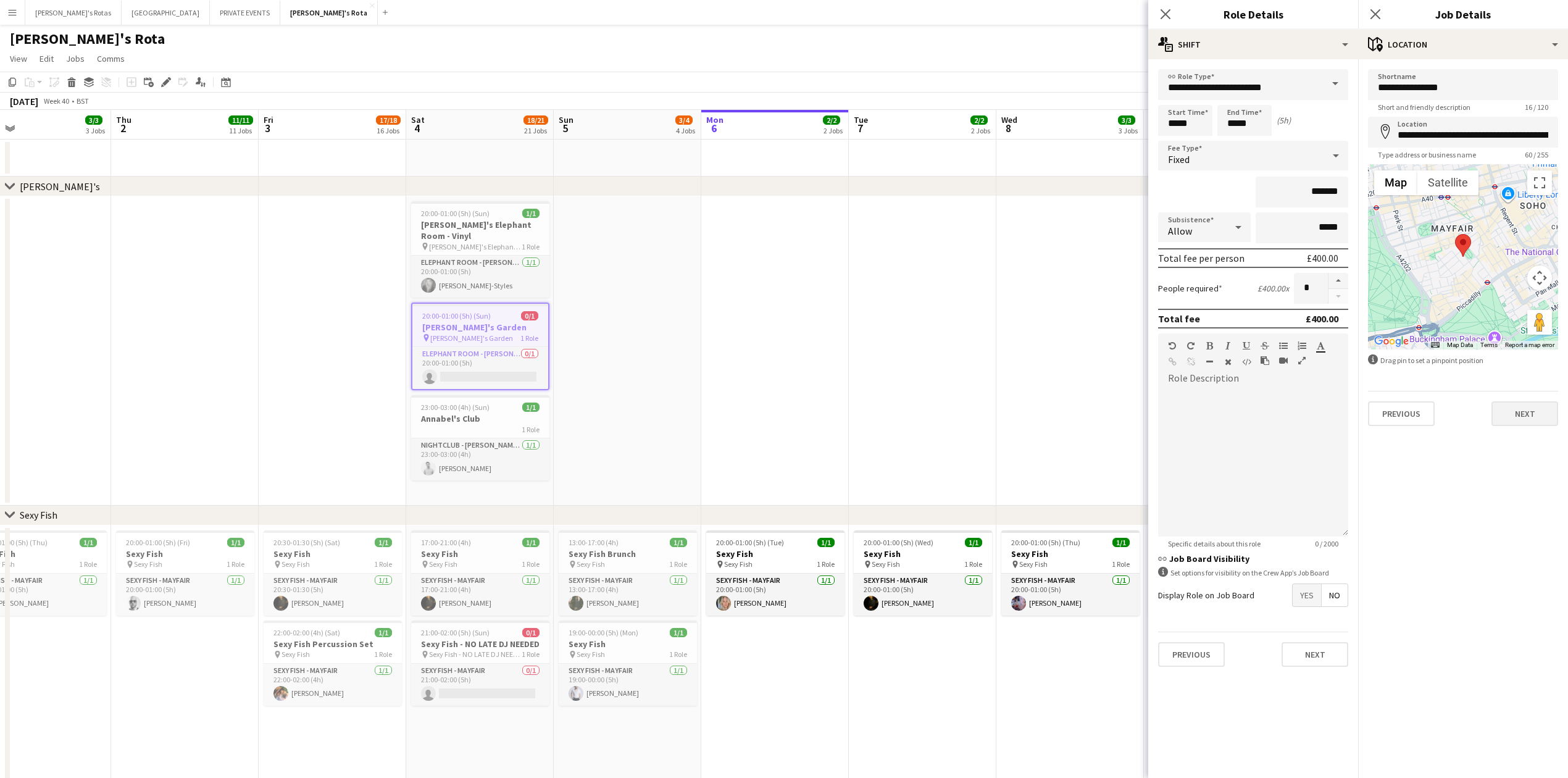
click at [1517, 410] on div "Previous Next" at bounding box center [1463, 408] width 190 height 35
click at [1517, 410] on button "Next" at bounding box center [1525, 414] width 67 height 25
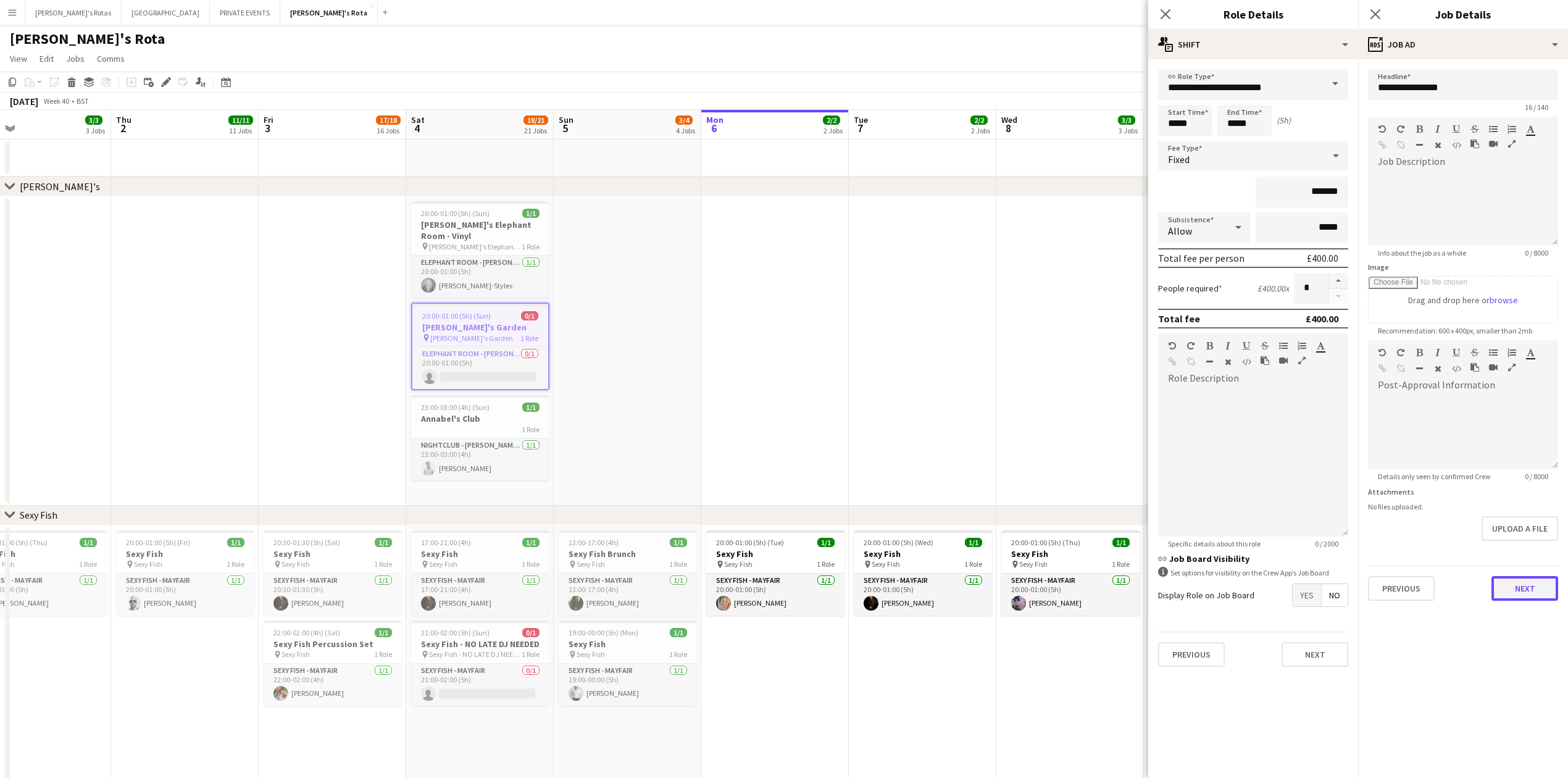
click at [1525, 591] on button "Next" at bounding box center [1525, 588] width 67 height 25
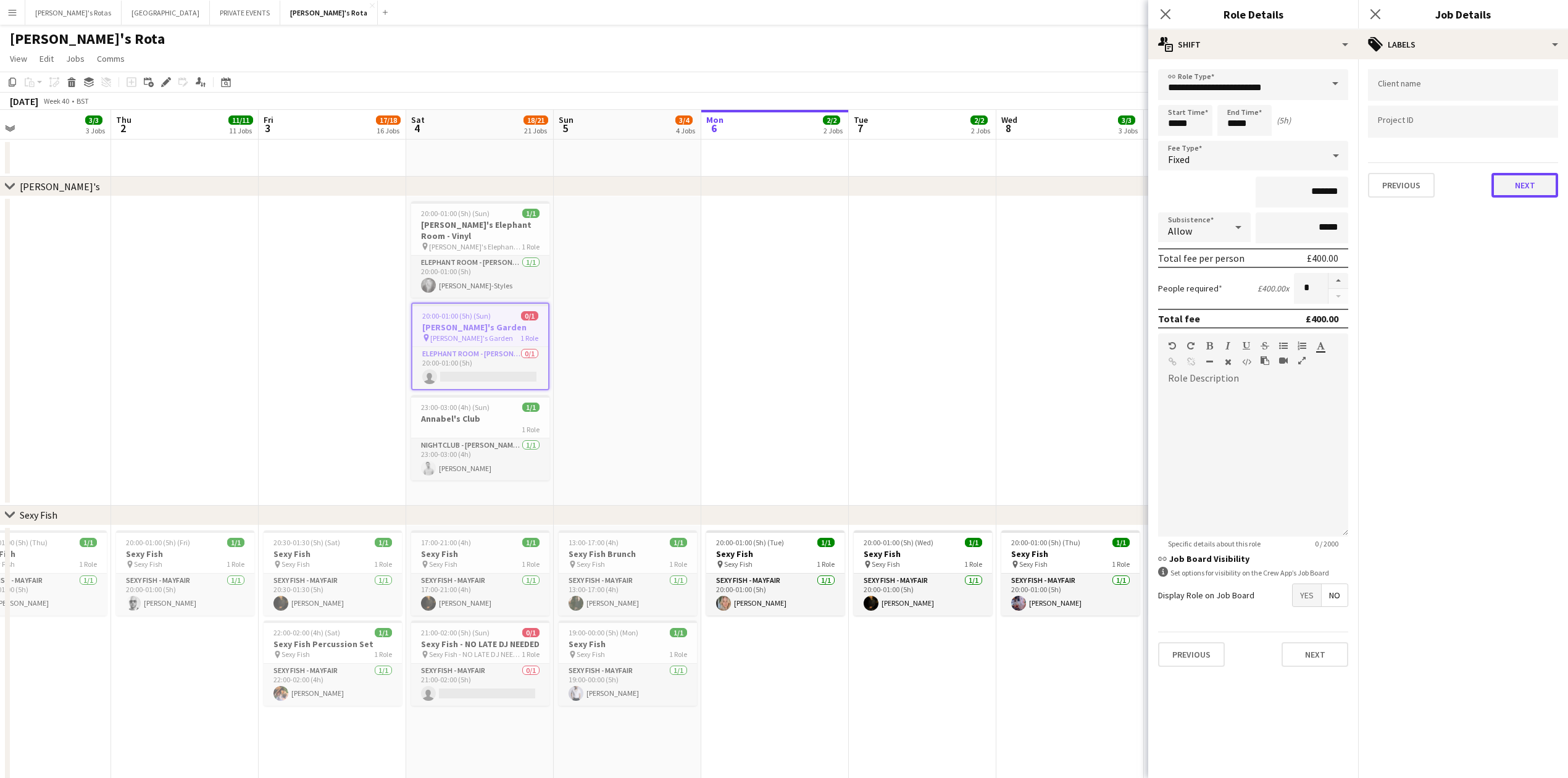
click at [1522, 178] on button "Next" at bounding box center [1525, 185] width 67 height 25
click at [1515, 250] on div "Leave internal note user 0 / 4000 Save Previous Next" at bounding box center [1463, 161] width 210 height 202
click at [1521, 239] on button "Next" at bounding box center [1525, 238] width 67 height 25
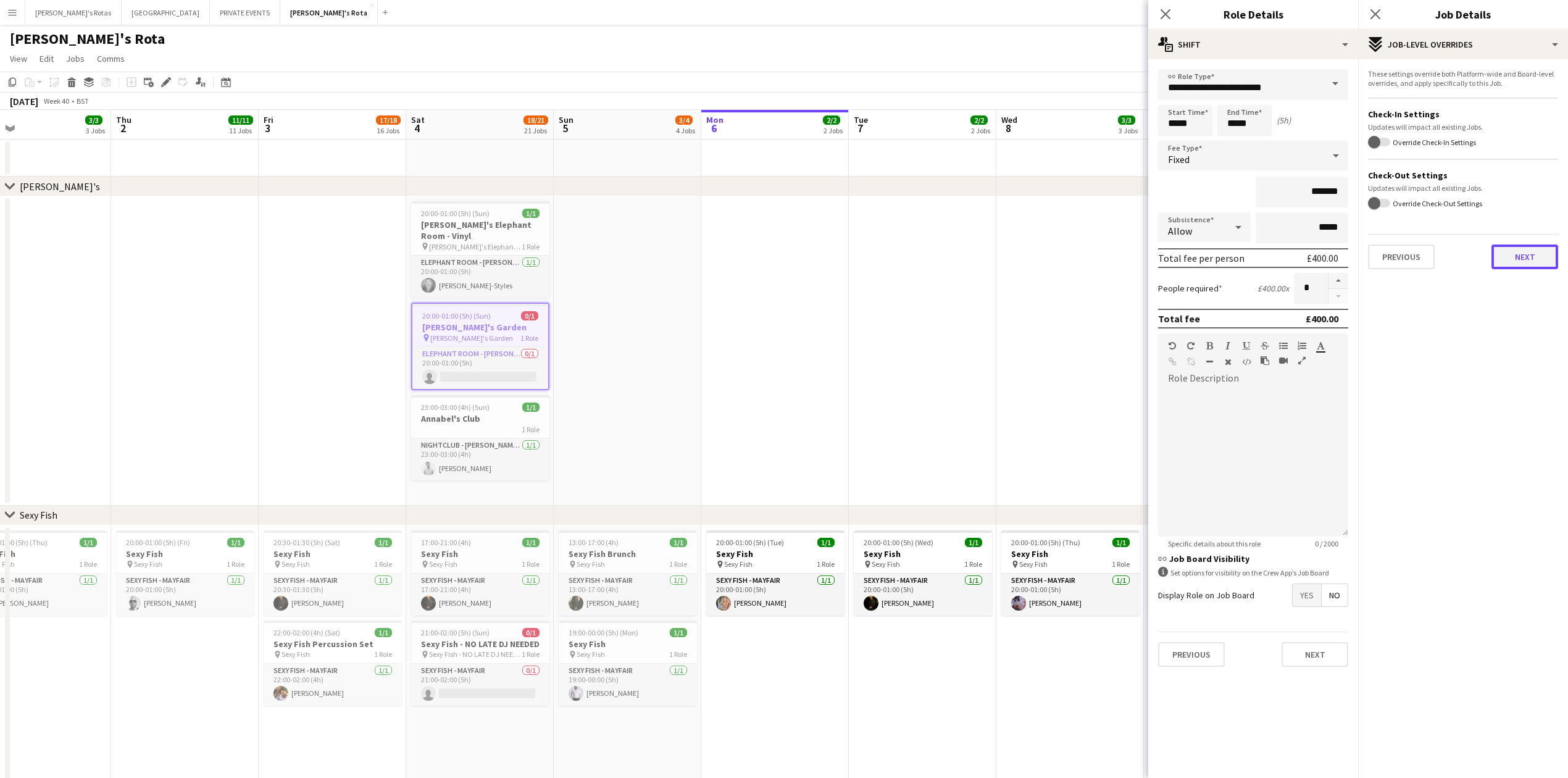
click at [1517, 256] on button "Next" at bounding box center [1525, 257] width 67 height 25
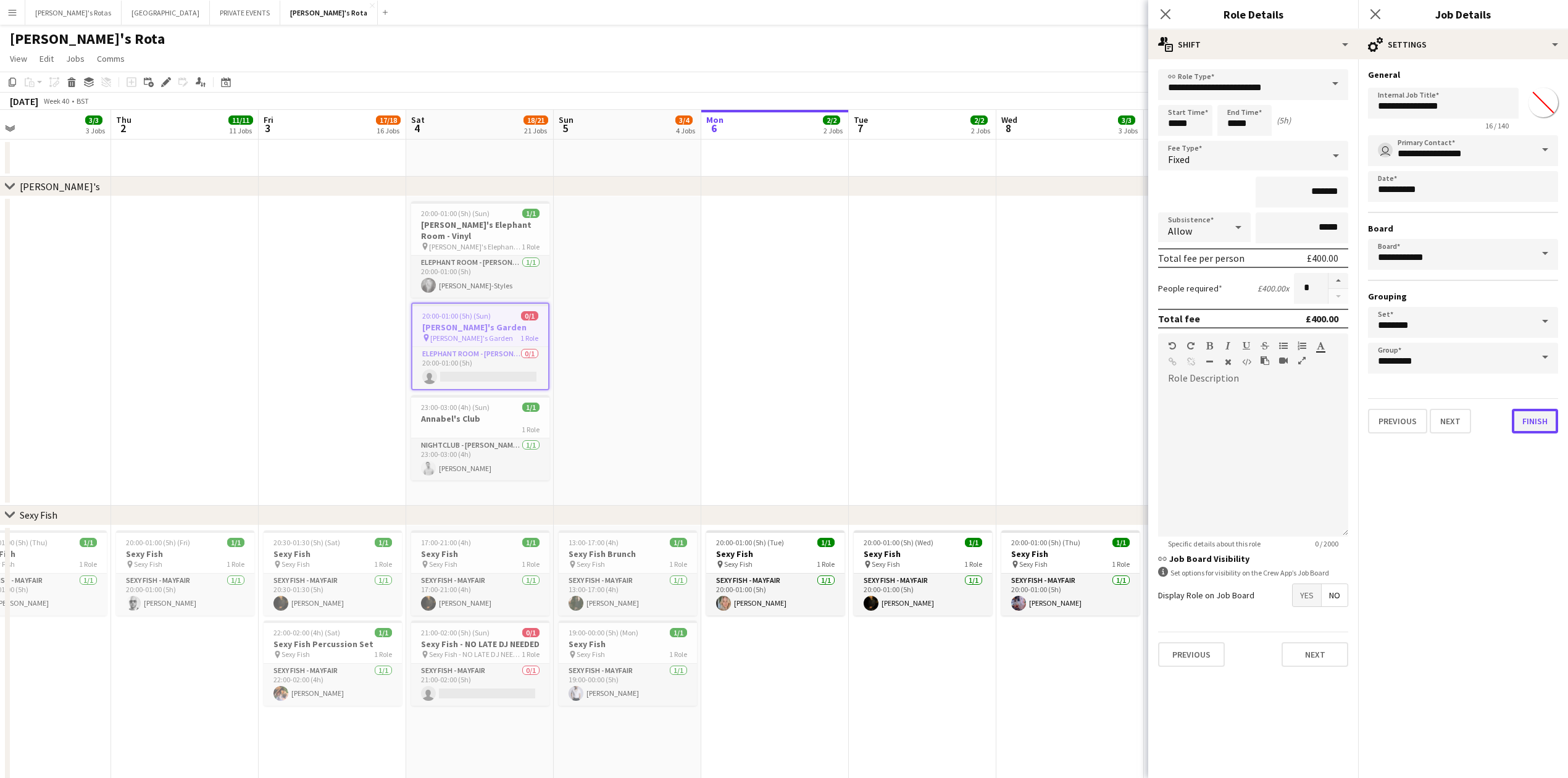
drag, startPoint x: 1543, startPoint y: 423, endPoint x: 1530, endPoint y: 428, distance: 13.9
click at [1543, 424] on button "Finish" at bounding box center [1535, 421] width 47 height 25
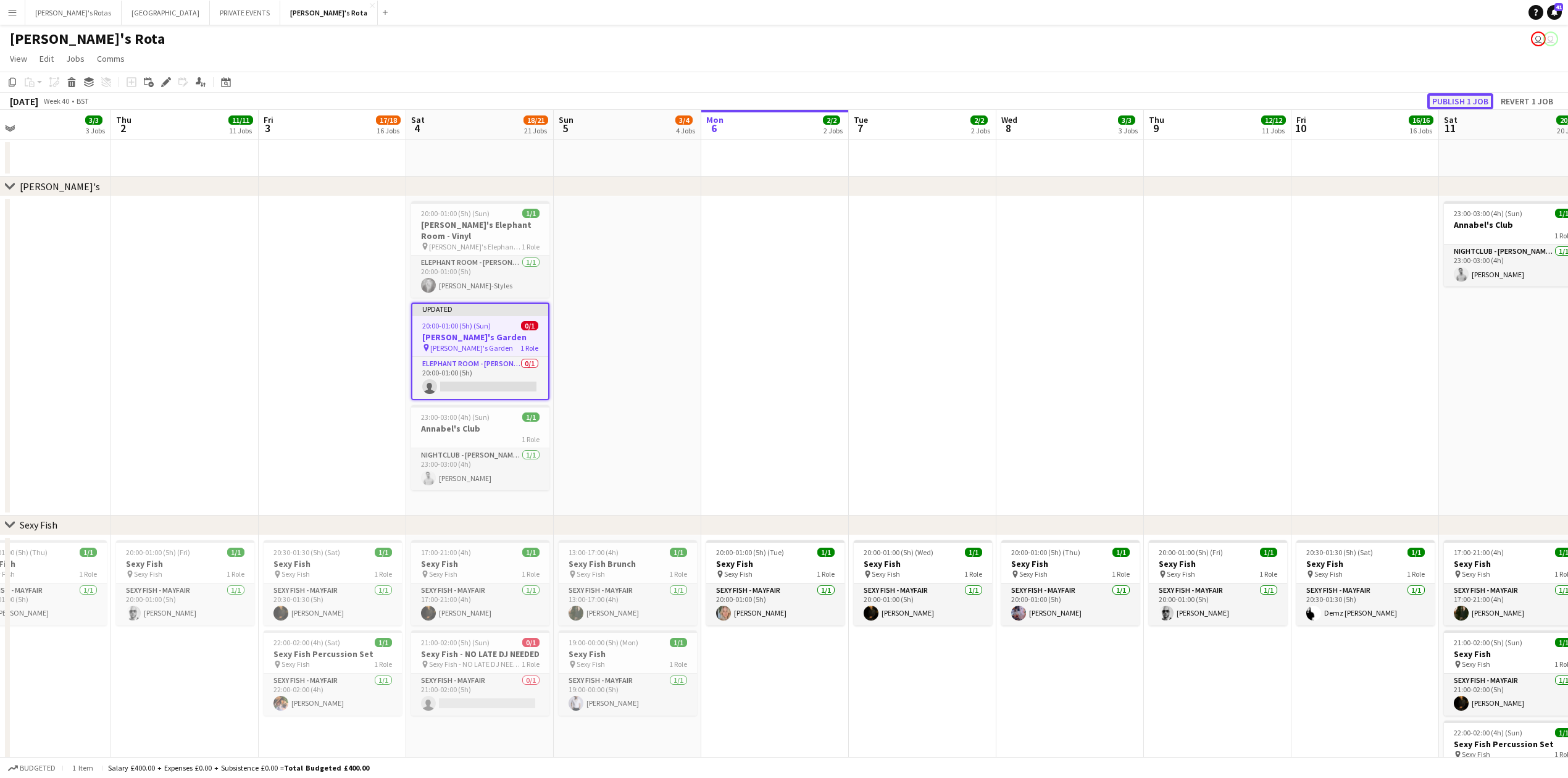
click at [1447, 102] on button "Publish 1 job" at bounding box center [1461, 102] width 66 height 17
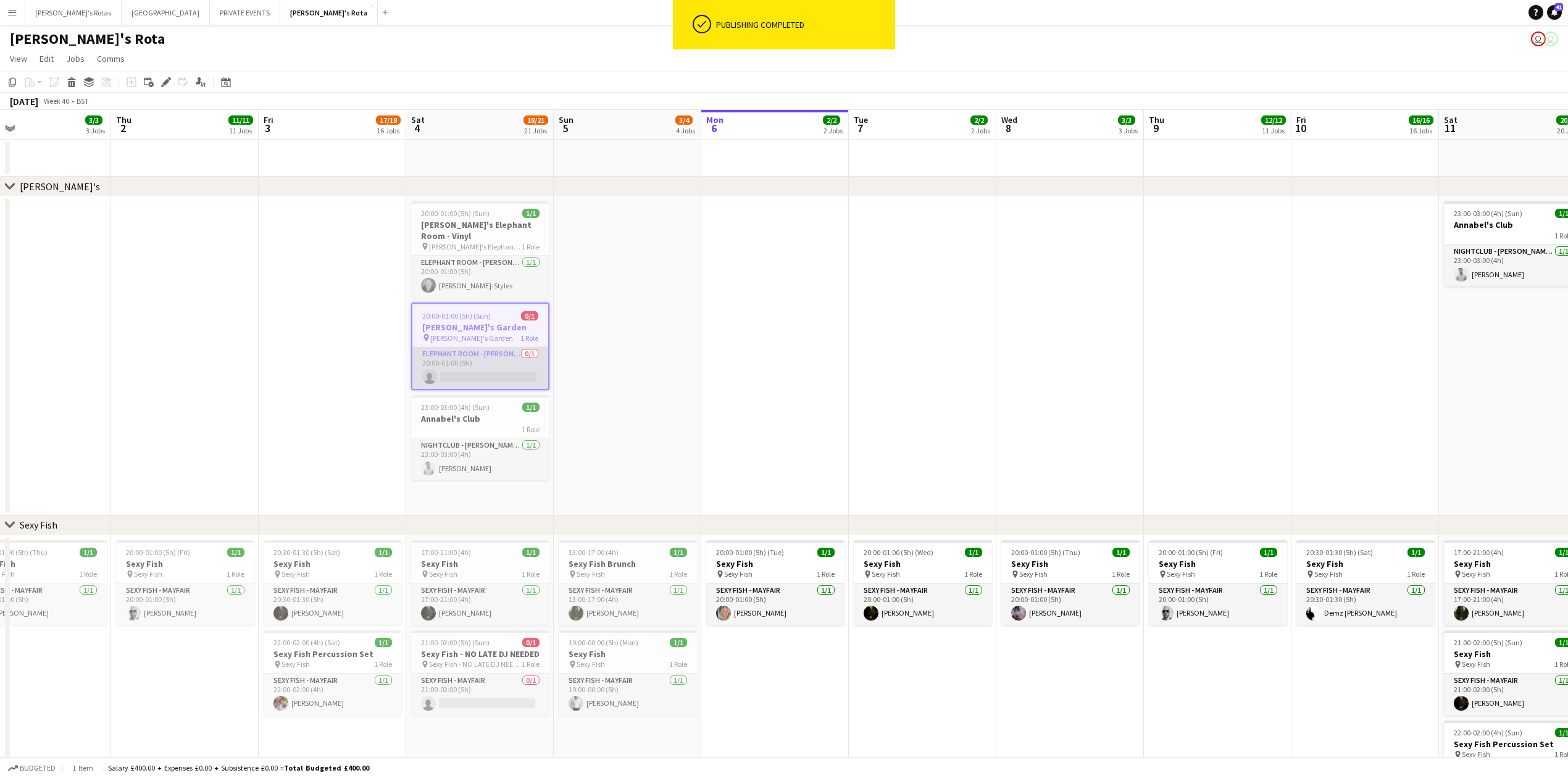
click at [448, 372] on app-card-role "ELEPHANT ROOM - [PERSON_NAME]'S 0/1 20:00-01:00 (5h) single-neutral-actions" at bounding box center [480, 368] width 136 height 42
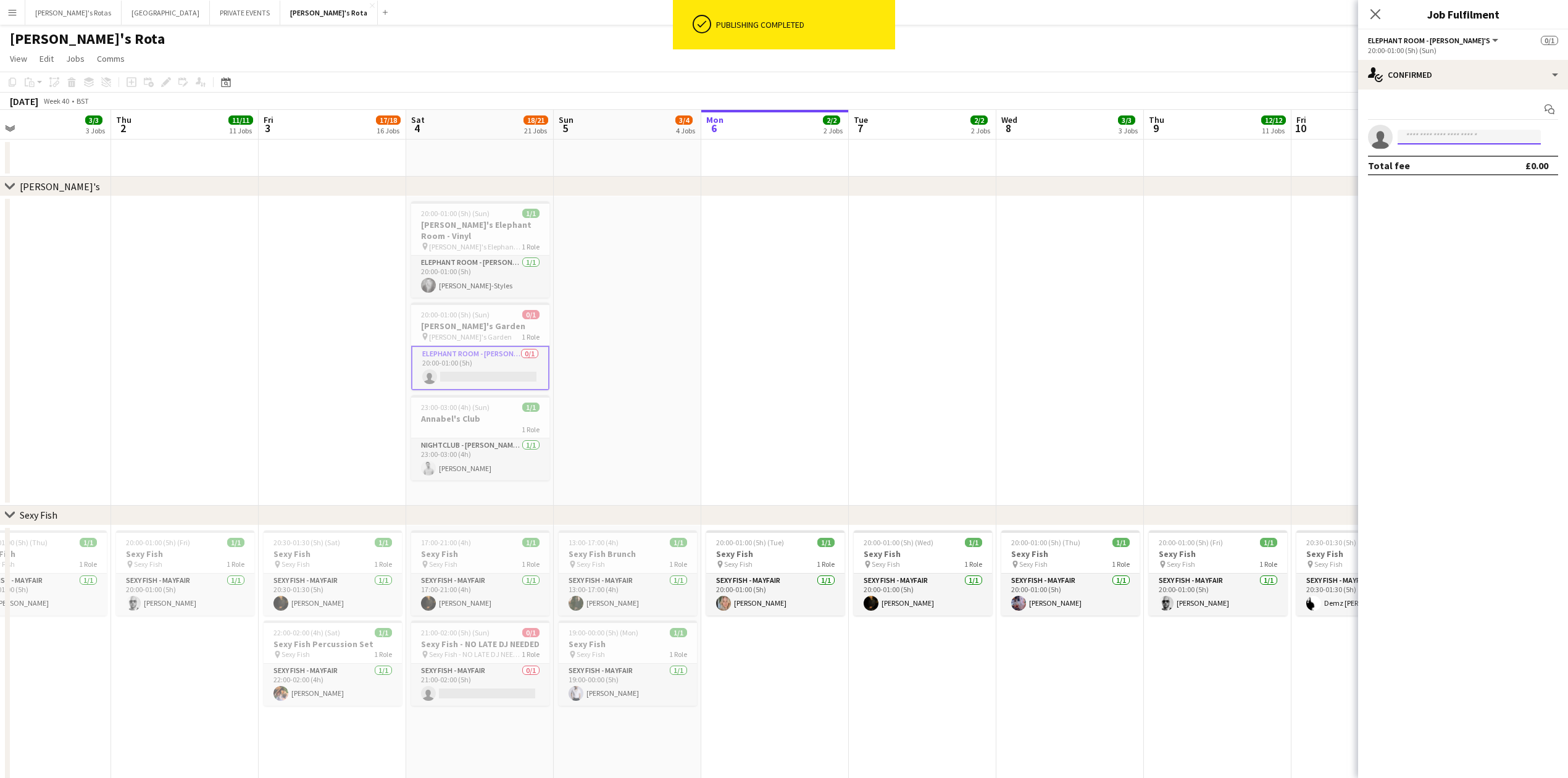
click at [1461, 141] on input at bounding box center [1469, 137] width 143 height 15
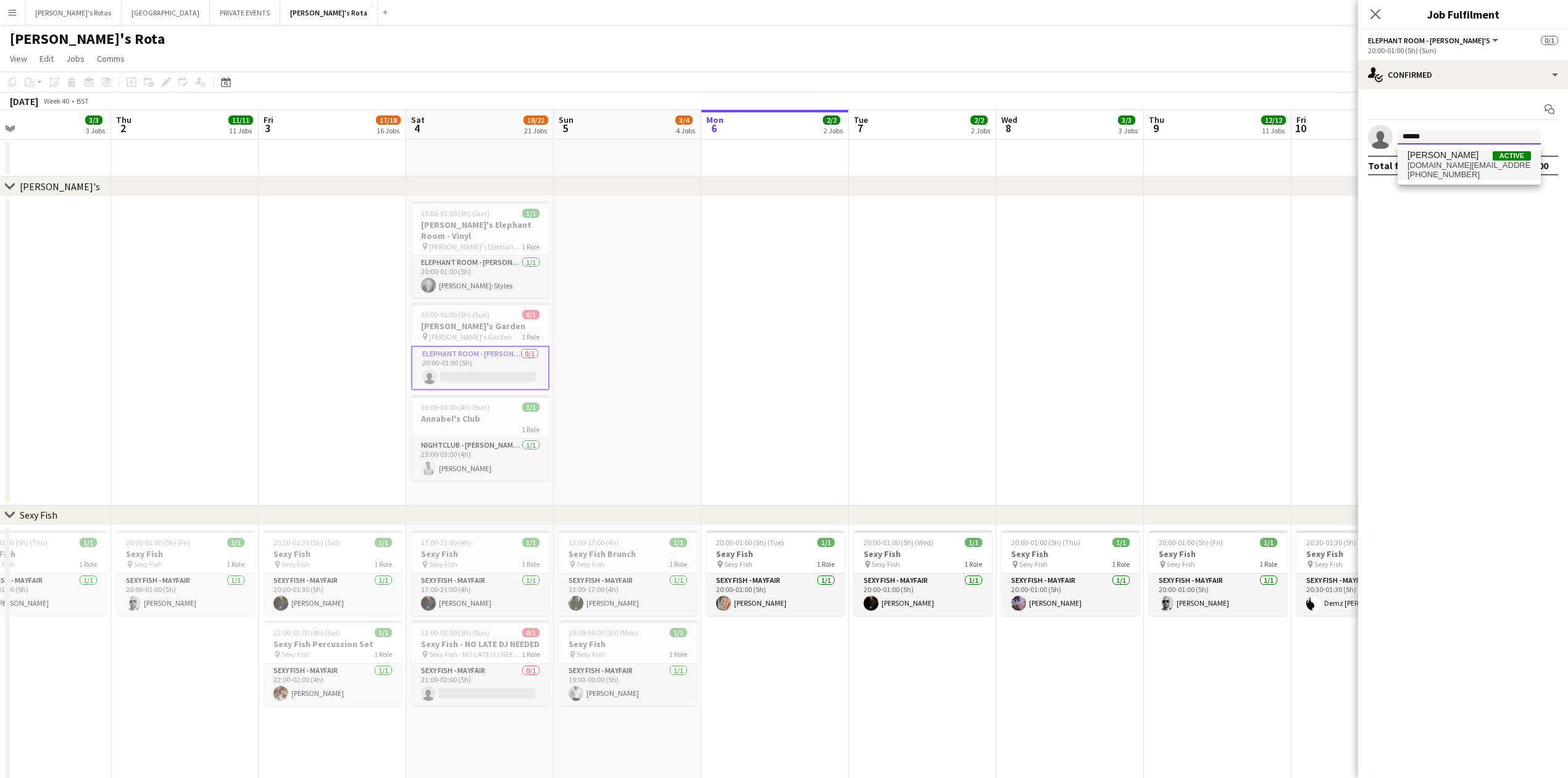
type input "******"
click at [1468, 158] on span "[PERSON_NAME] Active" at bounding box center [1469, 155] width 124 height 10
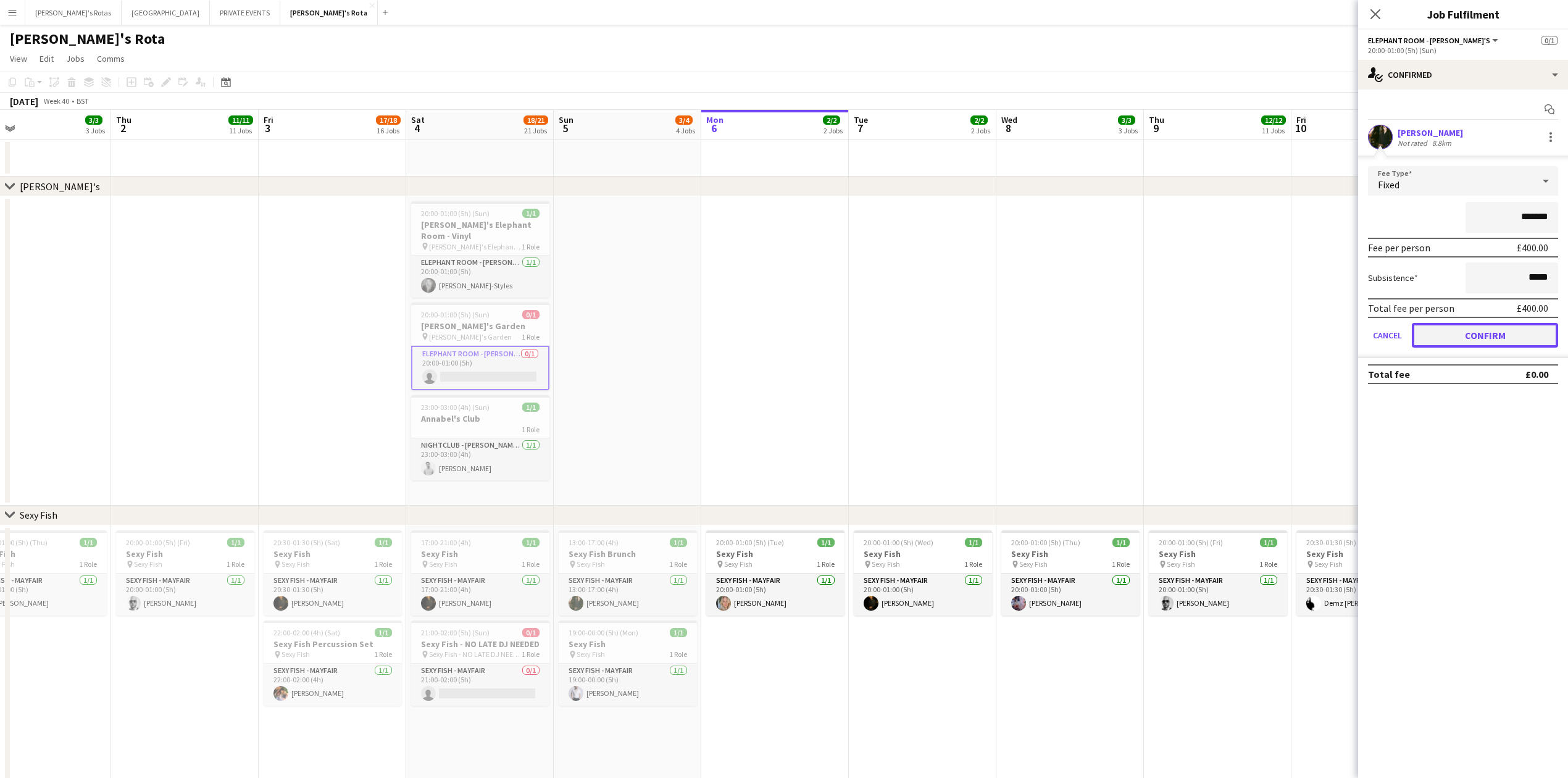
click at [1477, 338] on button "Confirm" at bounding box center [1485, 335] width 147 height 25
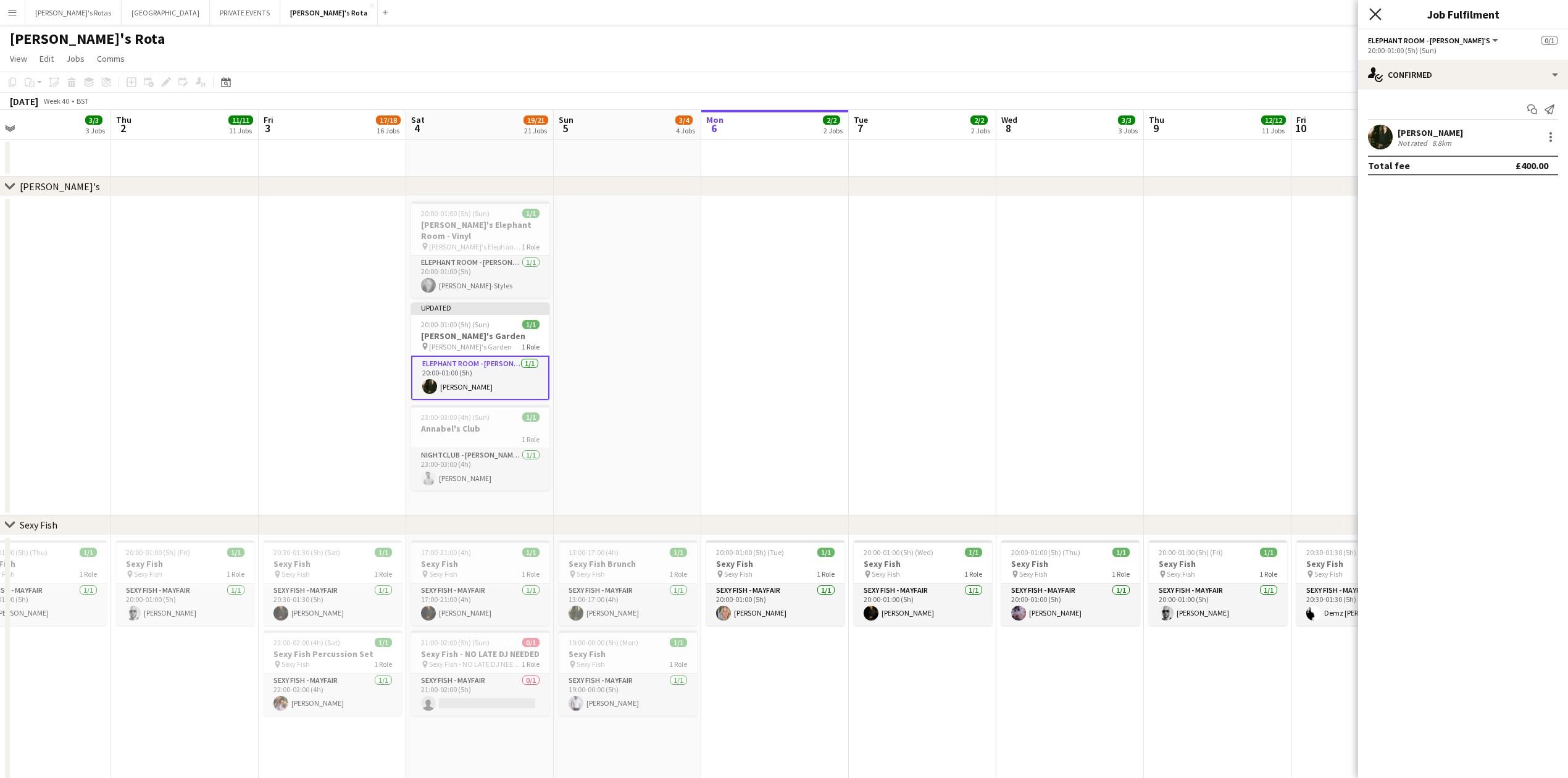
drag, startPoint x: 1376, startPoint y: 18, endPoint x: 1130, endPoint y: 127, distance: 269.1
click at [1375, 18] on icon "Close pop-in" at bounding box center [1375, 14] width 10 height 10
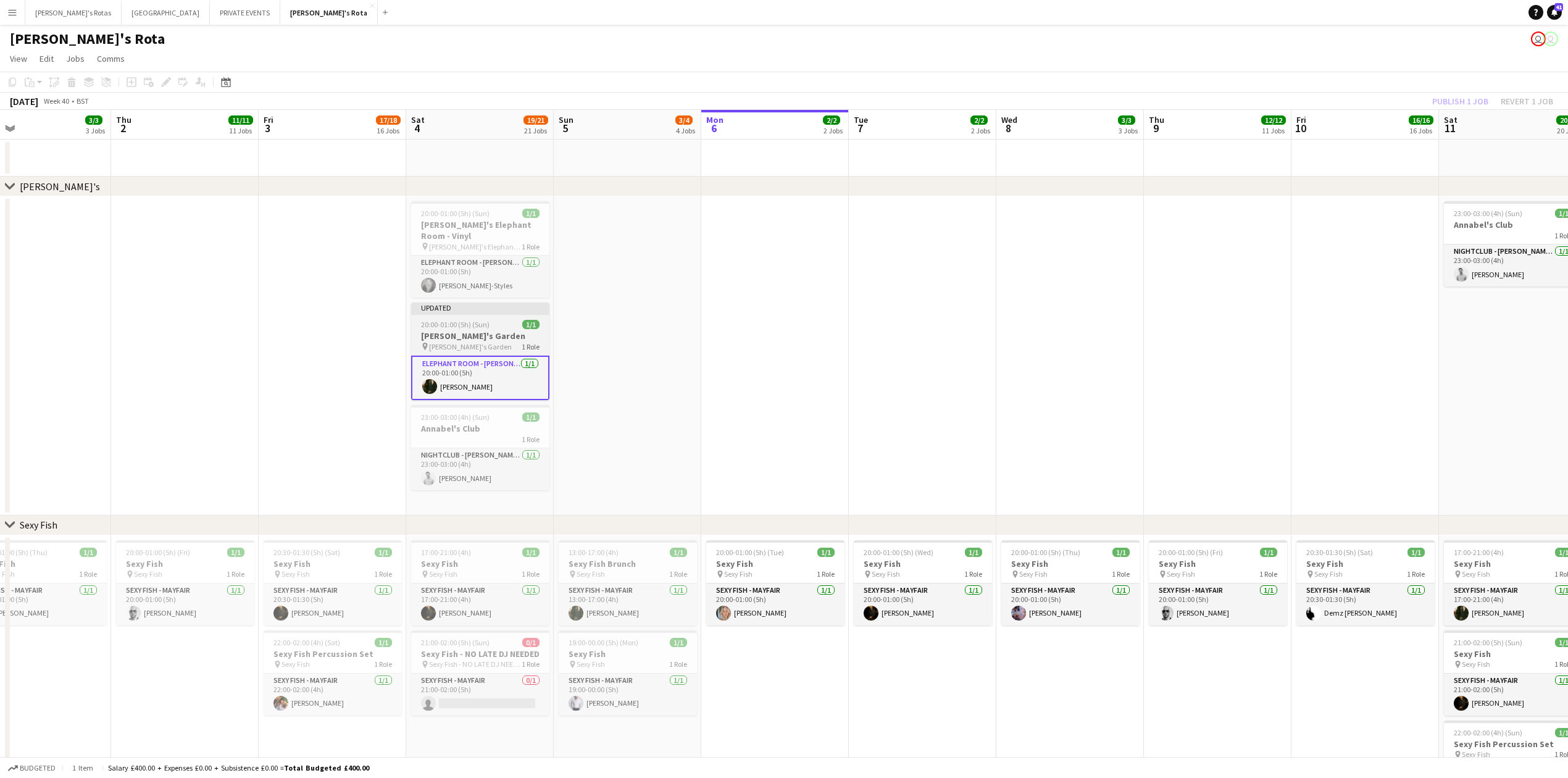
click at [477, 332] on h3 "[PERSON_NAME]'s Garden" at bounding box center [480, 336] width 138 height 11
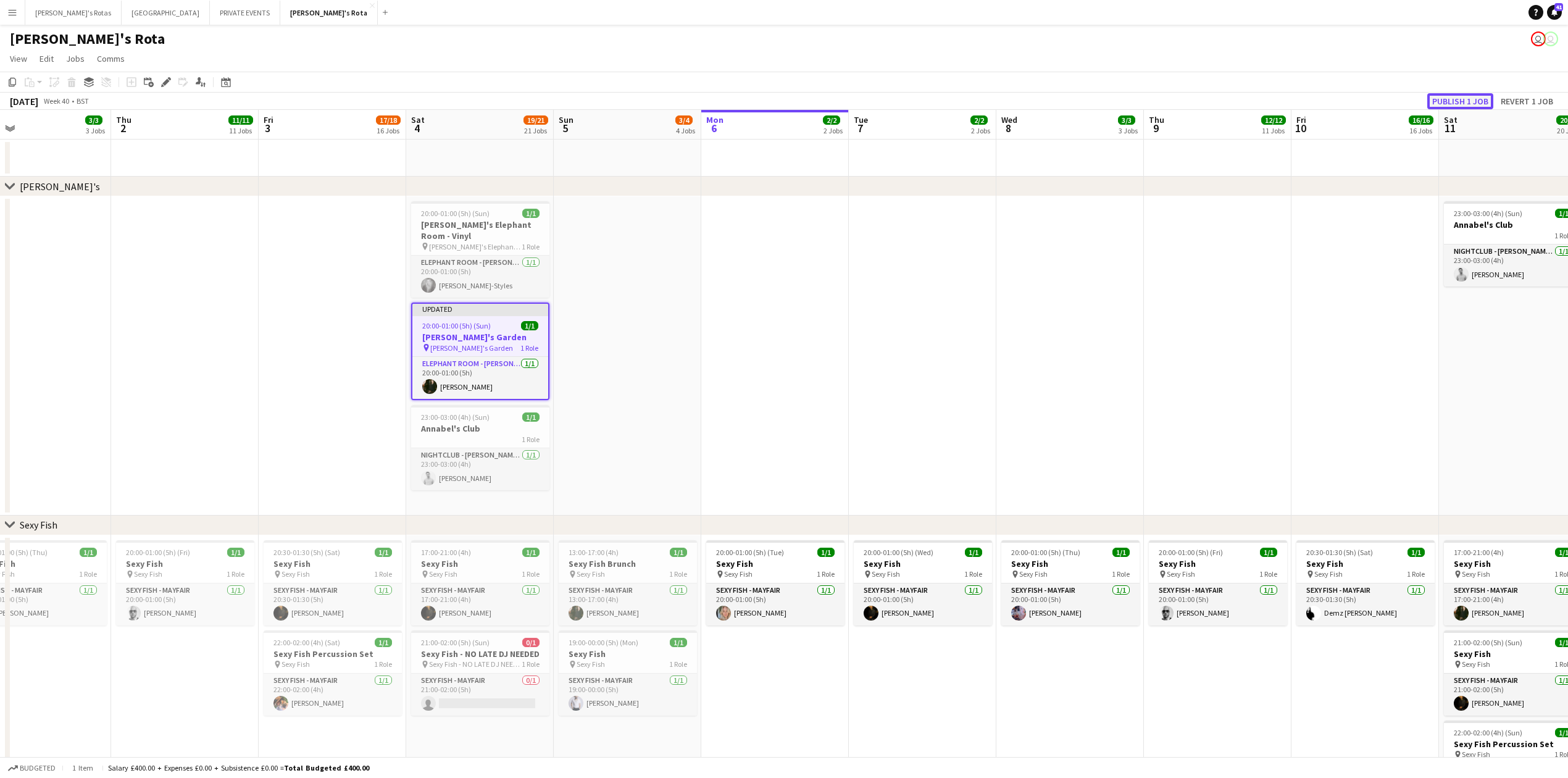
click at [1453, 104] on button "Publish 1 job" at bounding box center [1461, 102] width 66 height 17
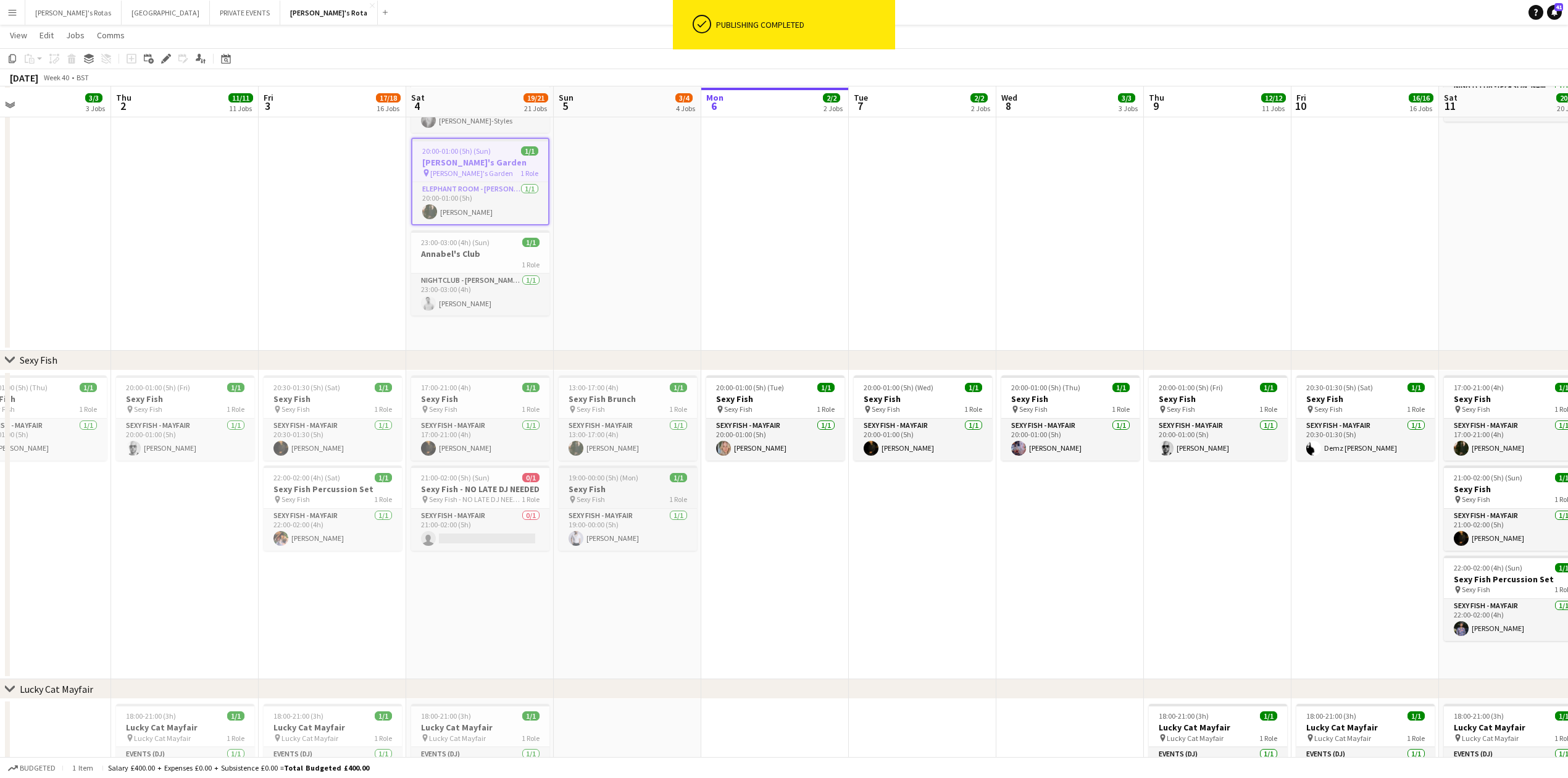
scroll to position [164, 0]
click at [623, 401] on h3 "Sexy Fish Brunch" at bounding box center [627, 398] width 138 height 11
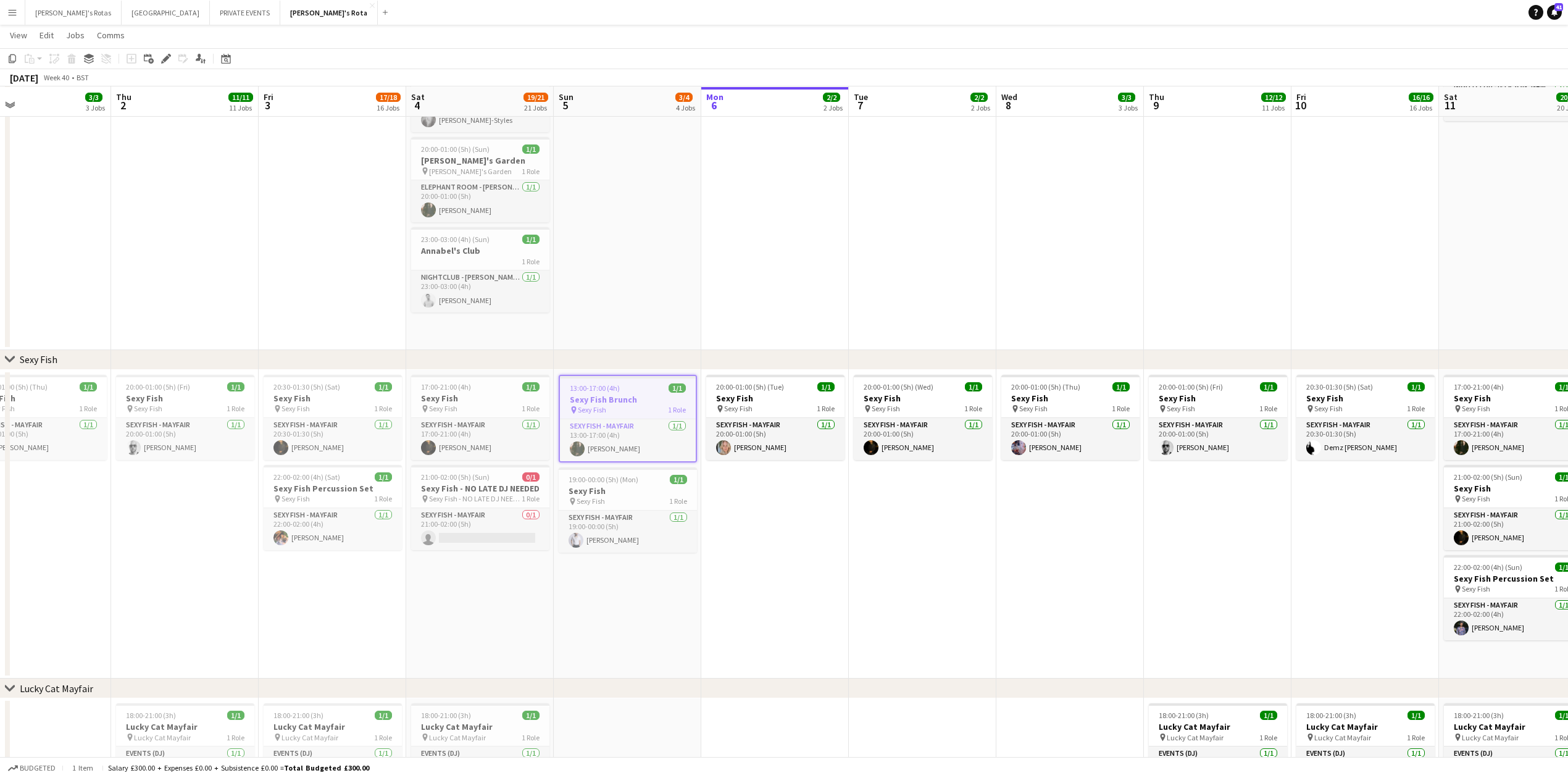
click at [666, 278] on app-date-cell at bounding box center [627, 191] width 148 height 319
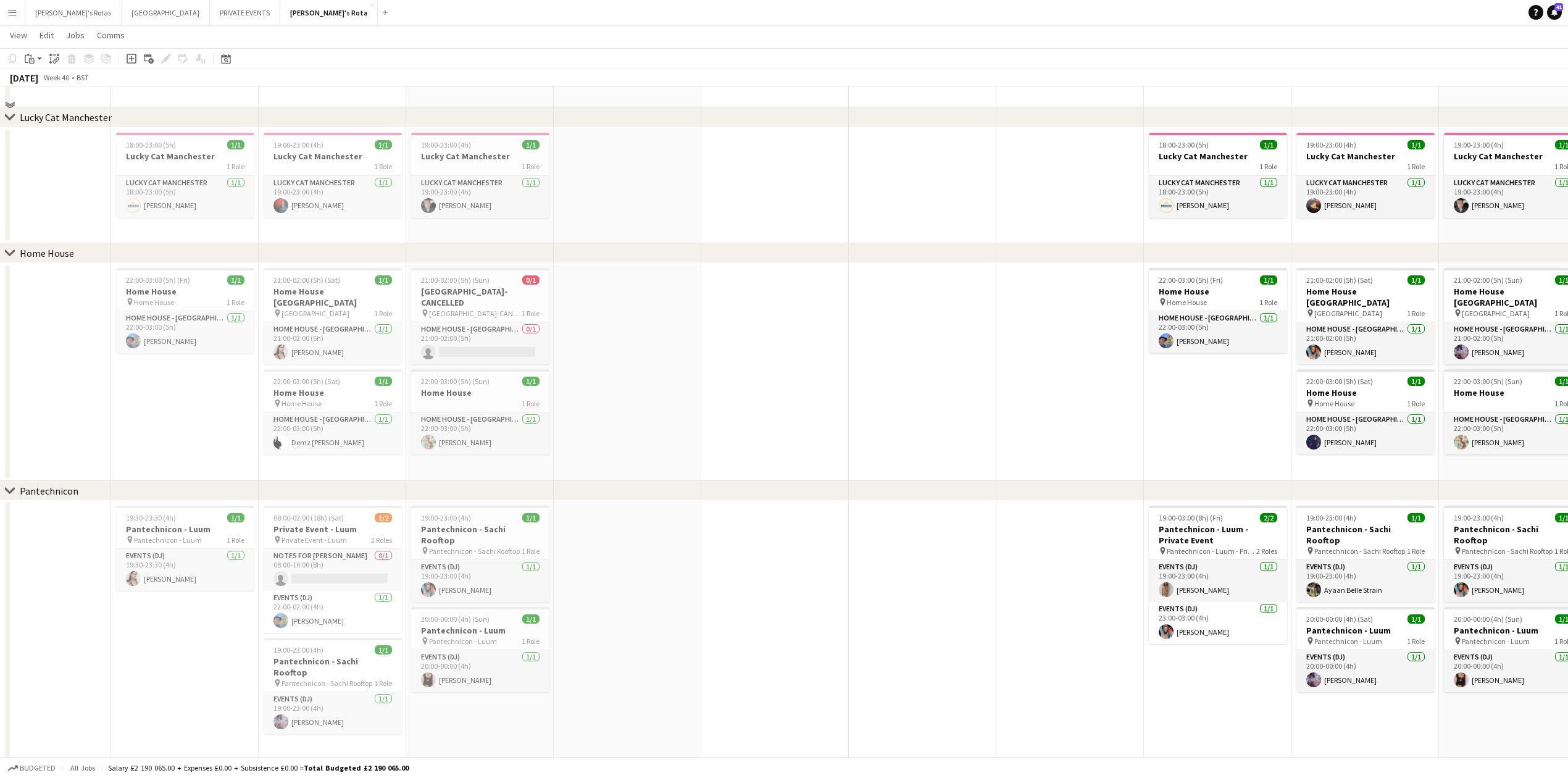
scroll to position [1400, 0]
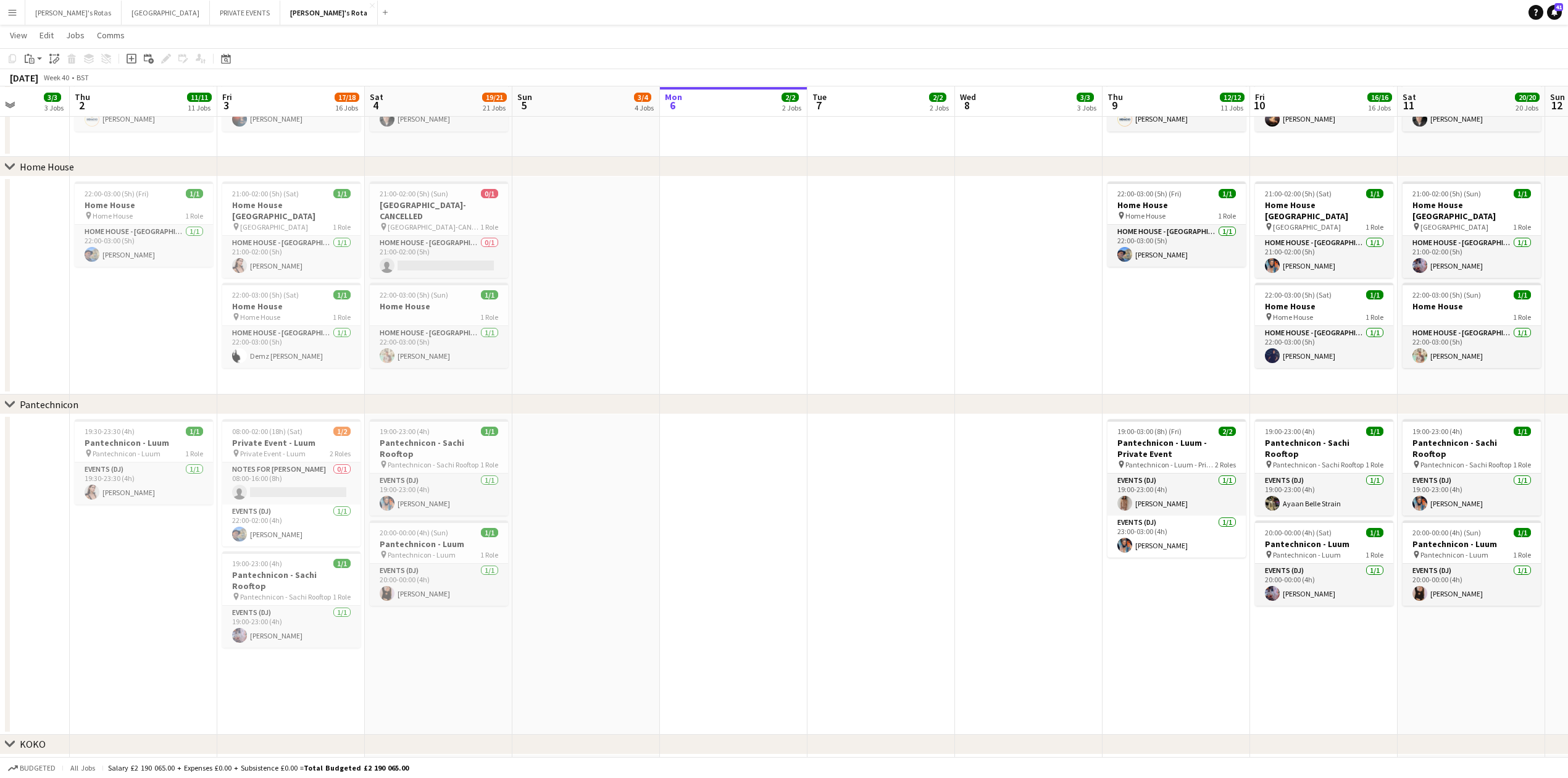
drag, startPoint x: 137, startPoint y: 574, endPoint x: 228, endPoint y: 578, distance: 91.1
click at [228, 578] on app-calendar-viewport "Mon 29 2/2 2 Jobs Tue 30 2/2 2 Jobs Wed 1 3/3 3 Jobs Thu 2 11/11 11 Jobs Fri 3 …" at bounding box center [784, 671] width 1568 height 4045
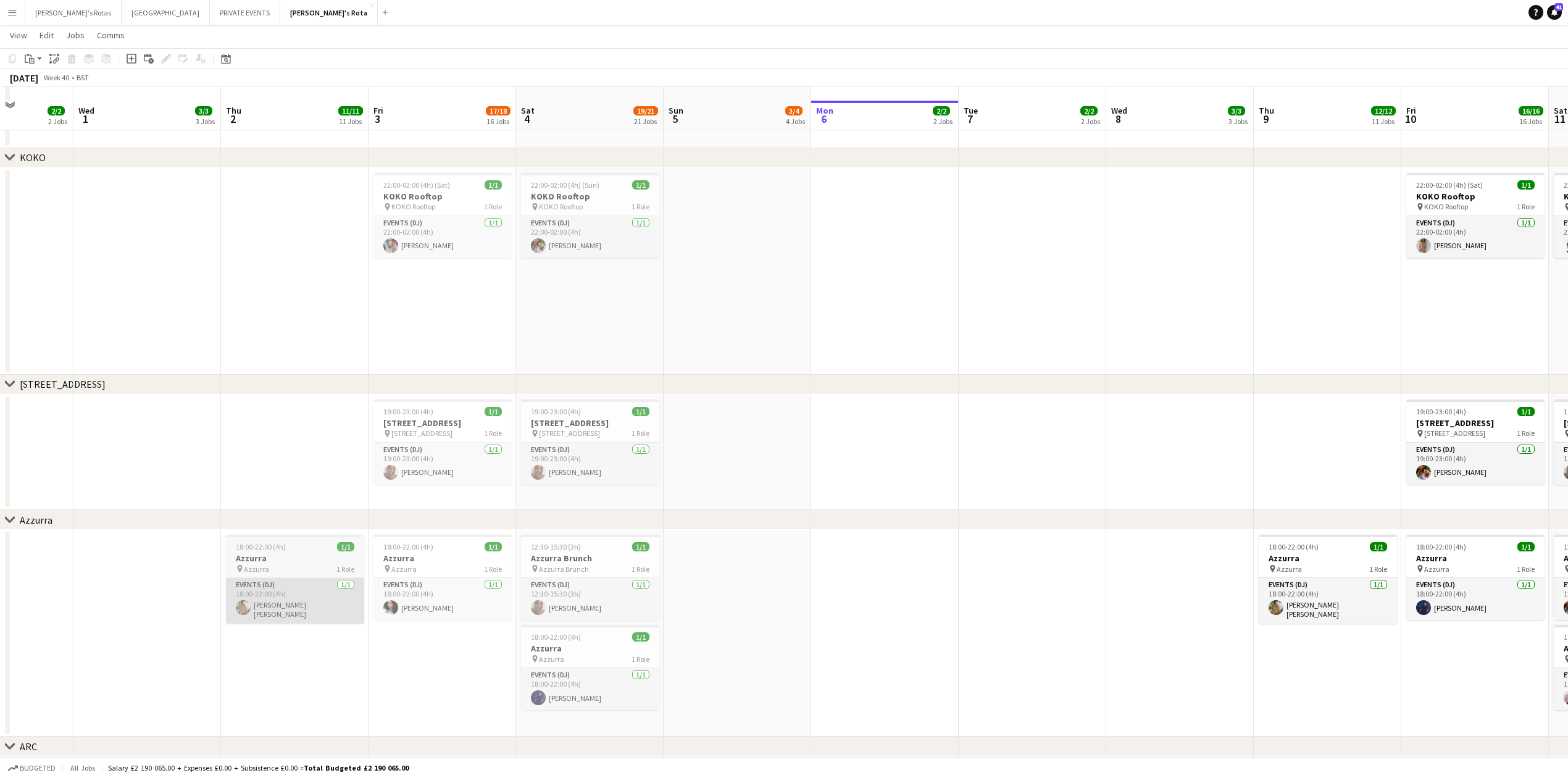
scroll to position [2306, 0]
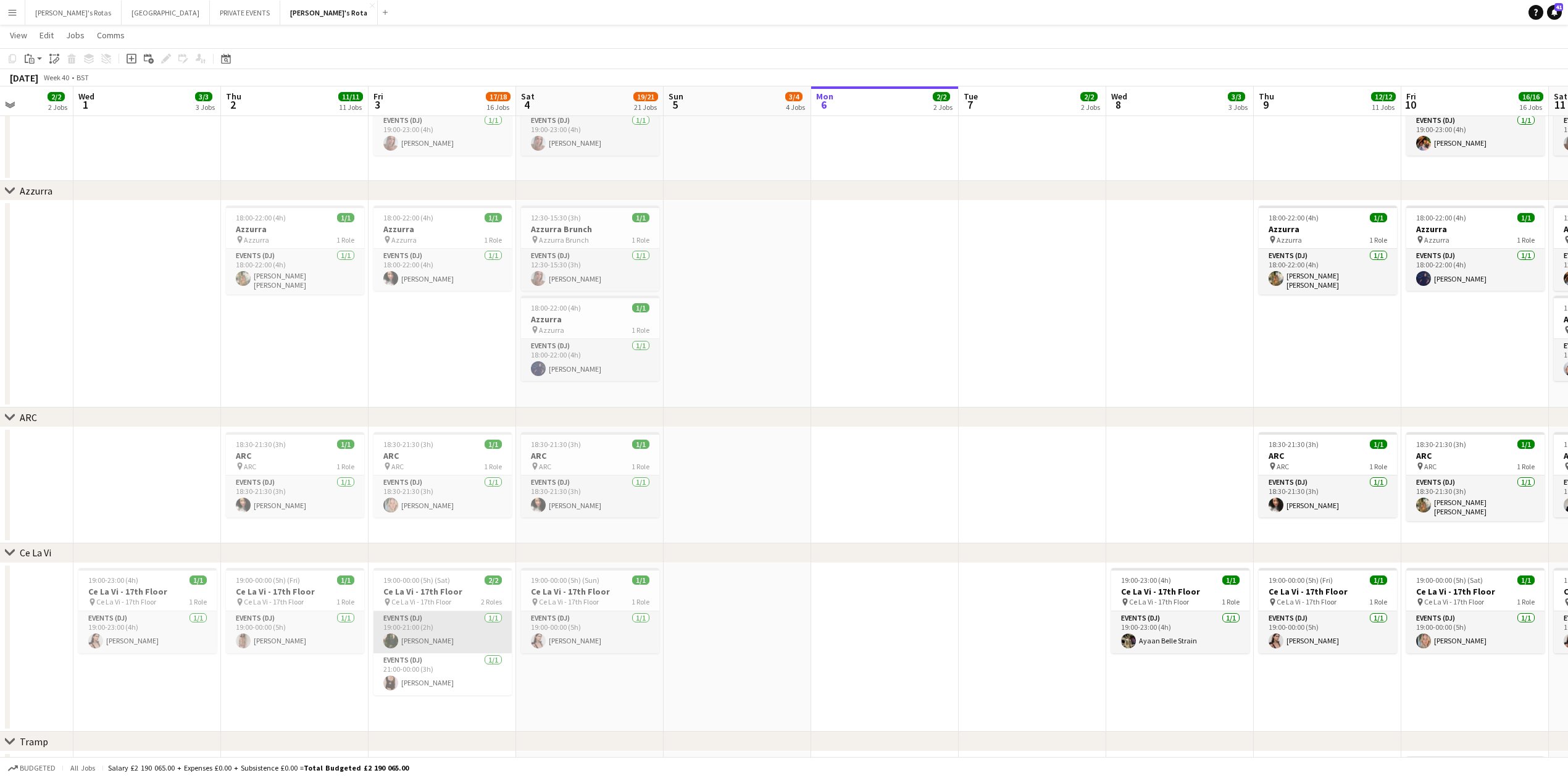
click at [430, 630] on app-card-role "Events (DJ) [DATE] 19:00-21:00 (2h) [PERSON_NAME]" at bounding box center [442, 633] width 138 height 42
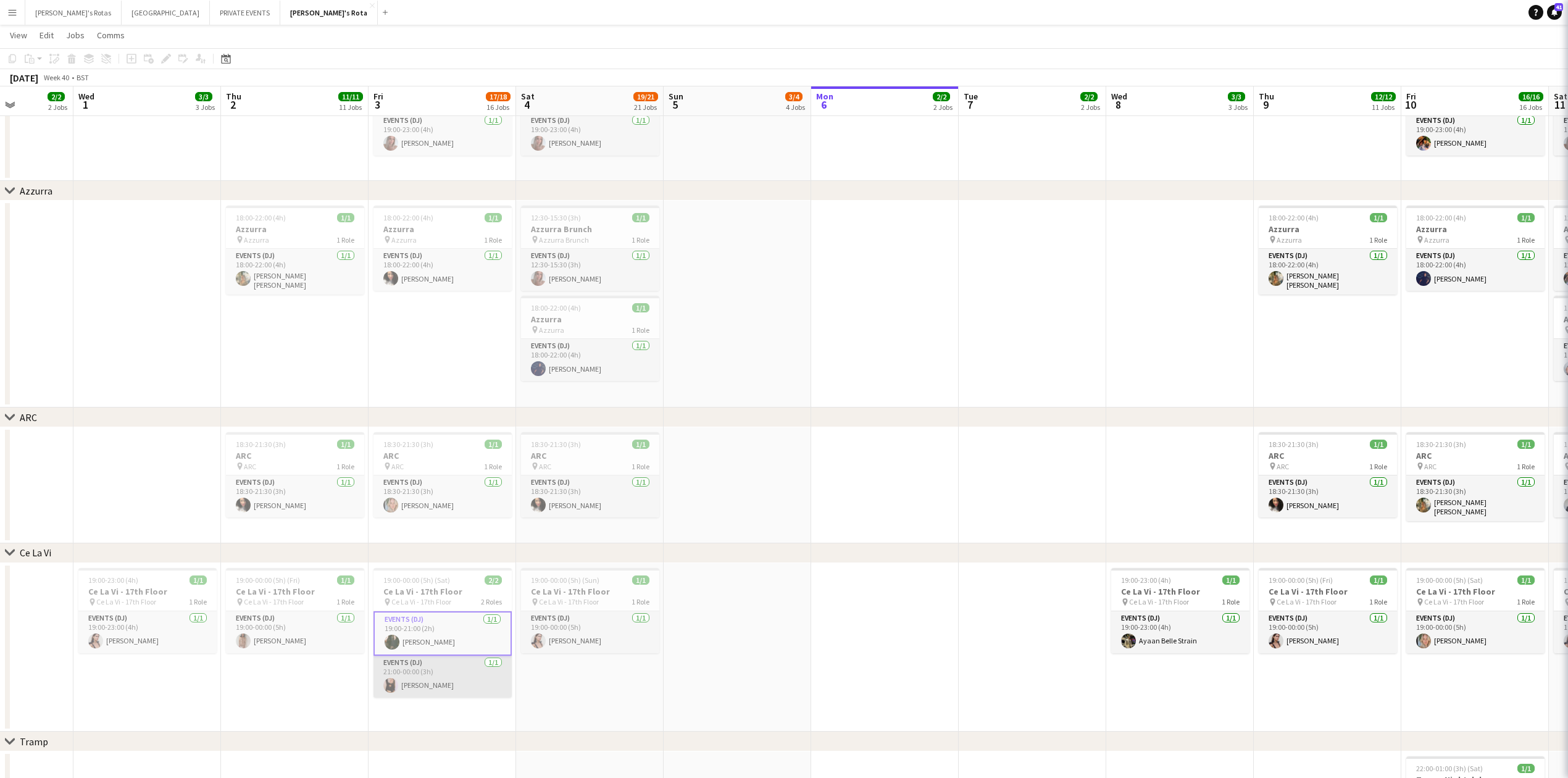
scroll to position [0, 368]
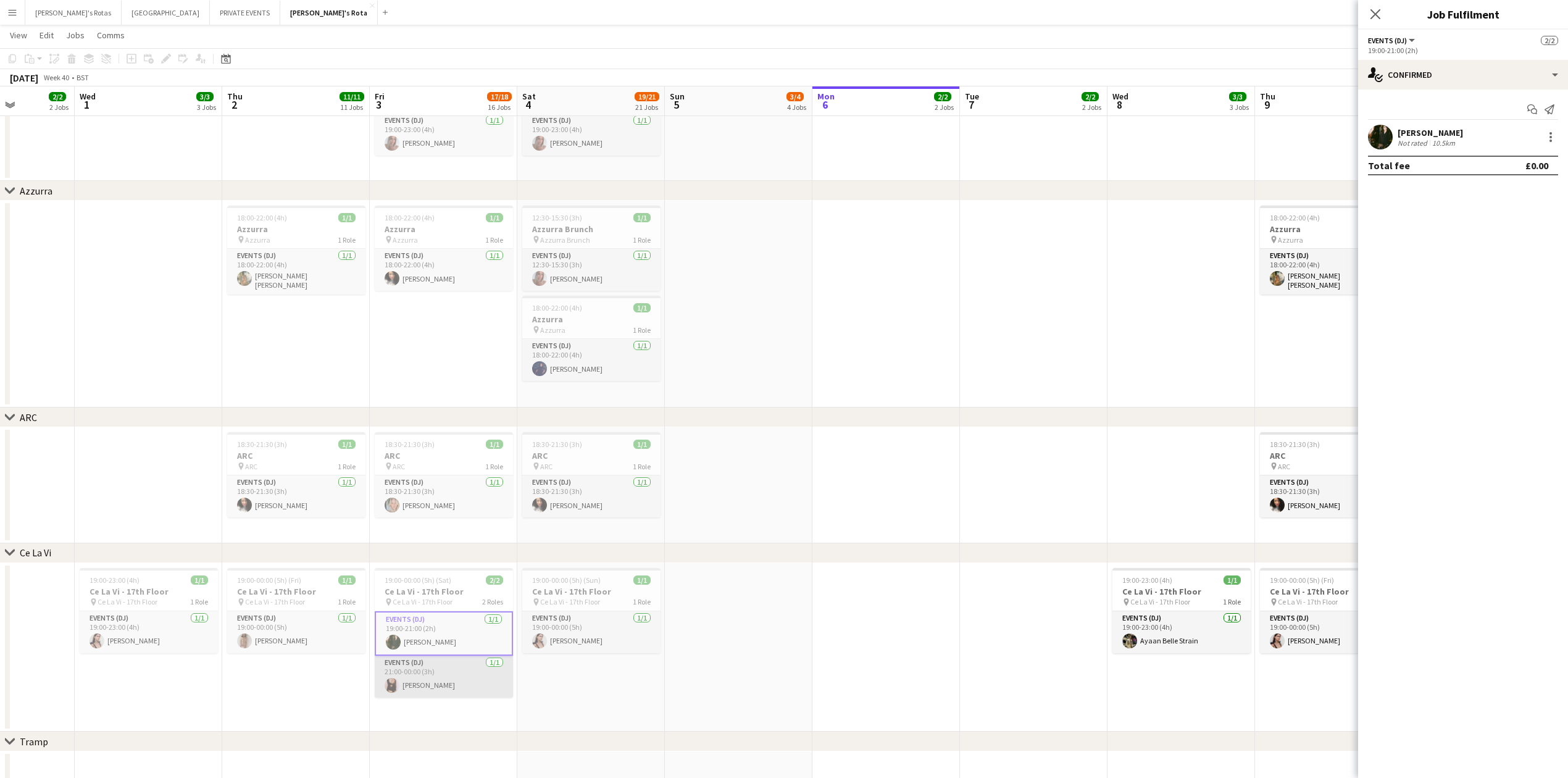
click at [453, 672] on app-card-role "Events (DJ) [DATE] 21:00-00:00 (3h) [PERSON_NAME]" at bounding box center [444, 677] width 138 height 42
click at [947, 306] on app-date-cell at bounding box center [886, 305] width 148 height 207
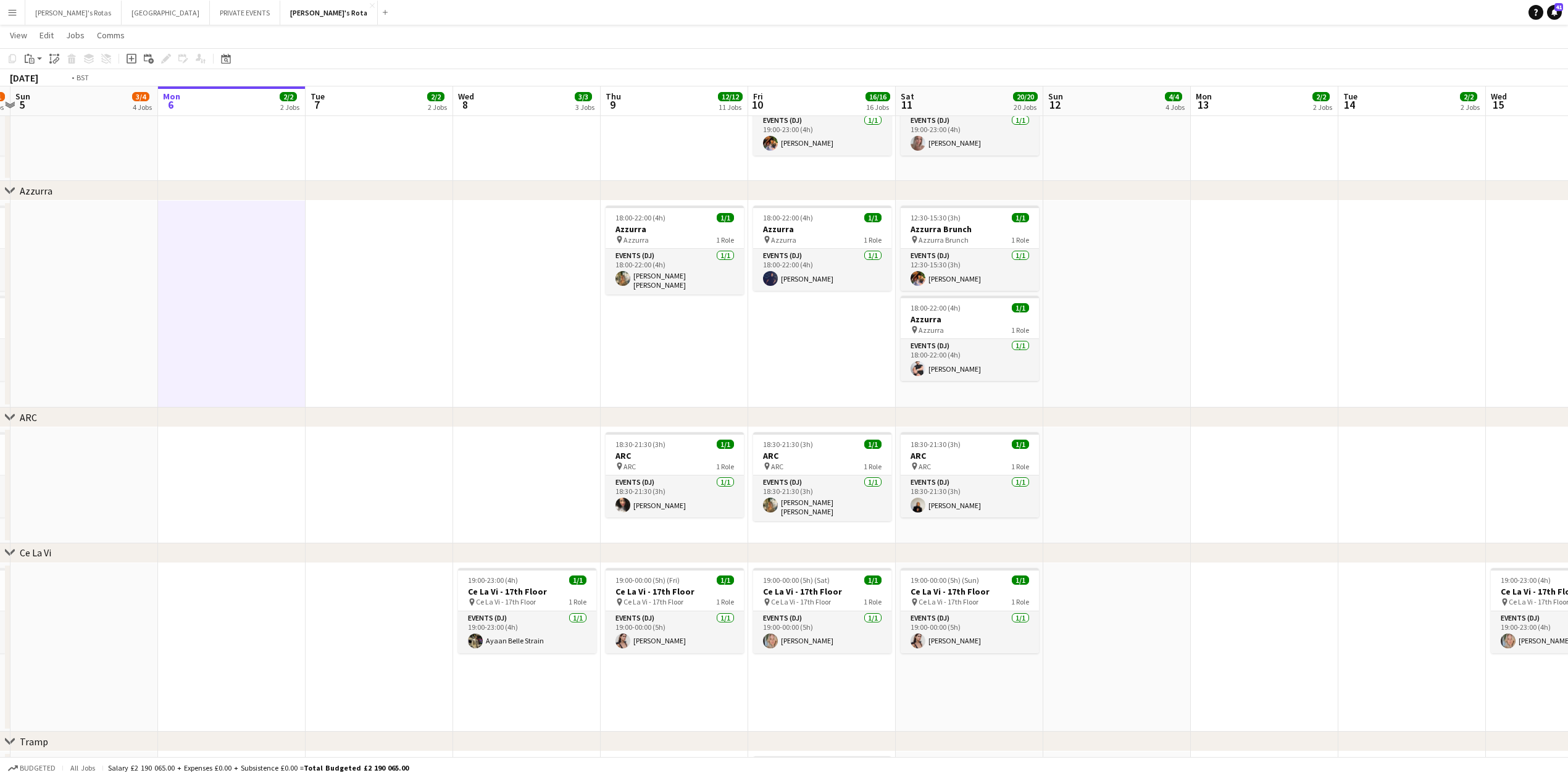
drag, startPoint x: 1089, startPoint y: 272, endPoint x: 263, endPoint y: 350, distance: 829.7
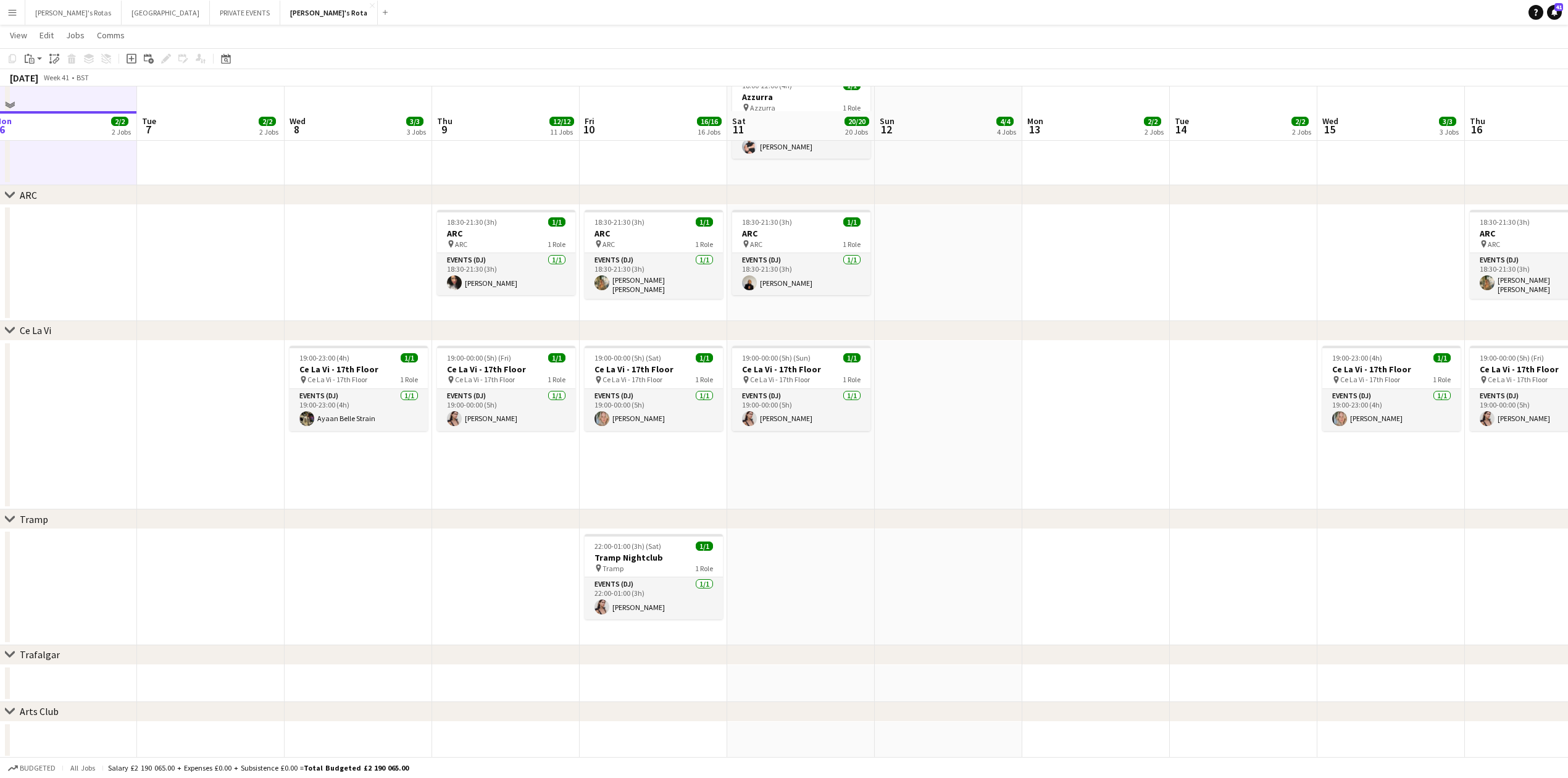
scroll to position [2553, 0]
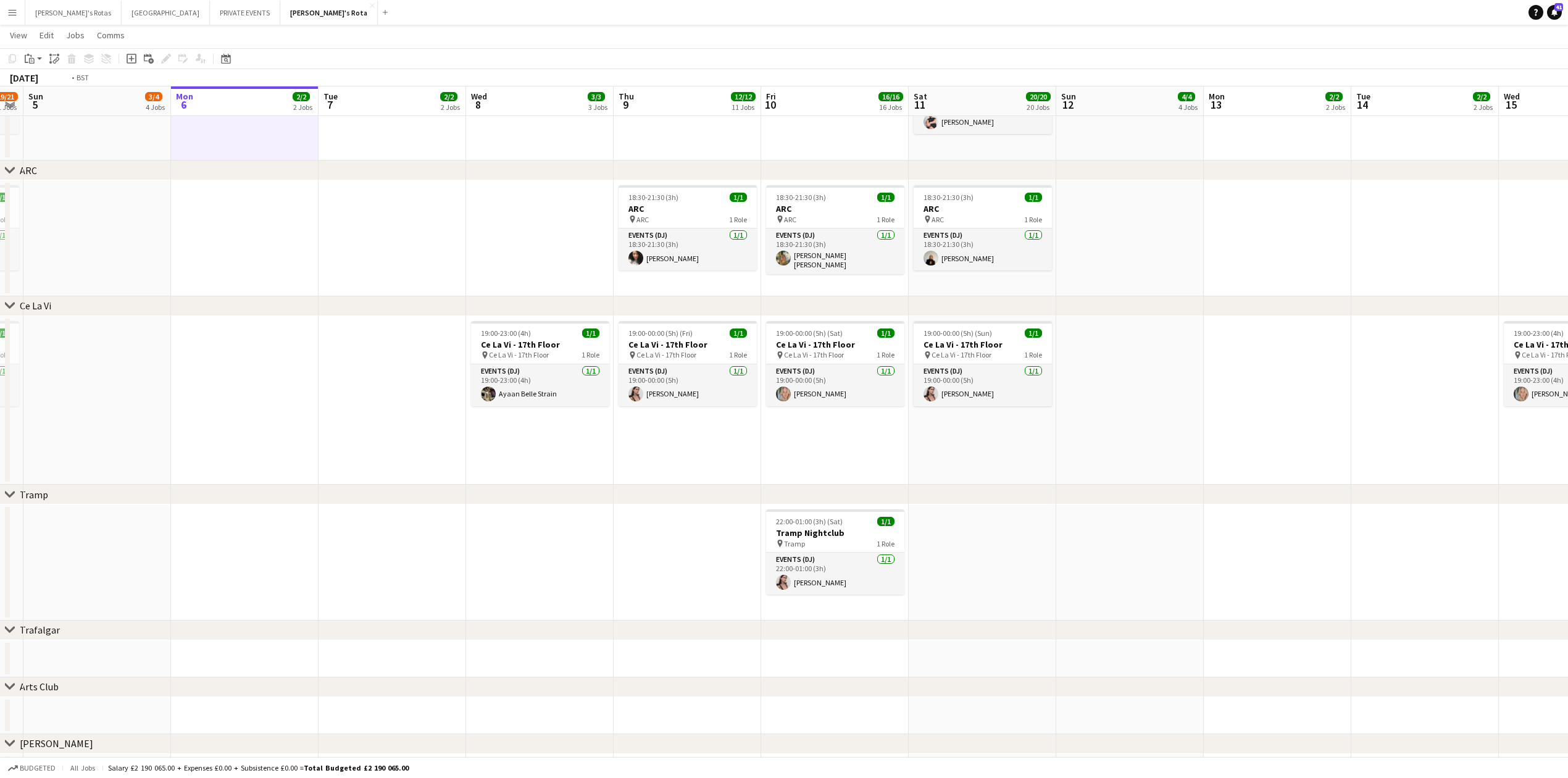
drag, startPoint x: 500, startPoint y: 457, endPoint x: 483, endPoint y: 451, distance: 18.0
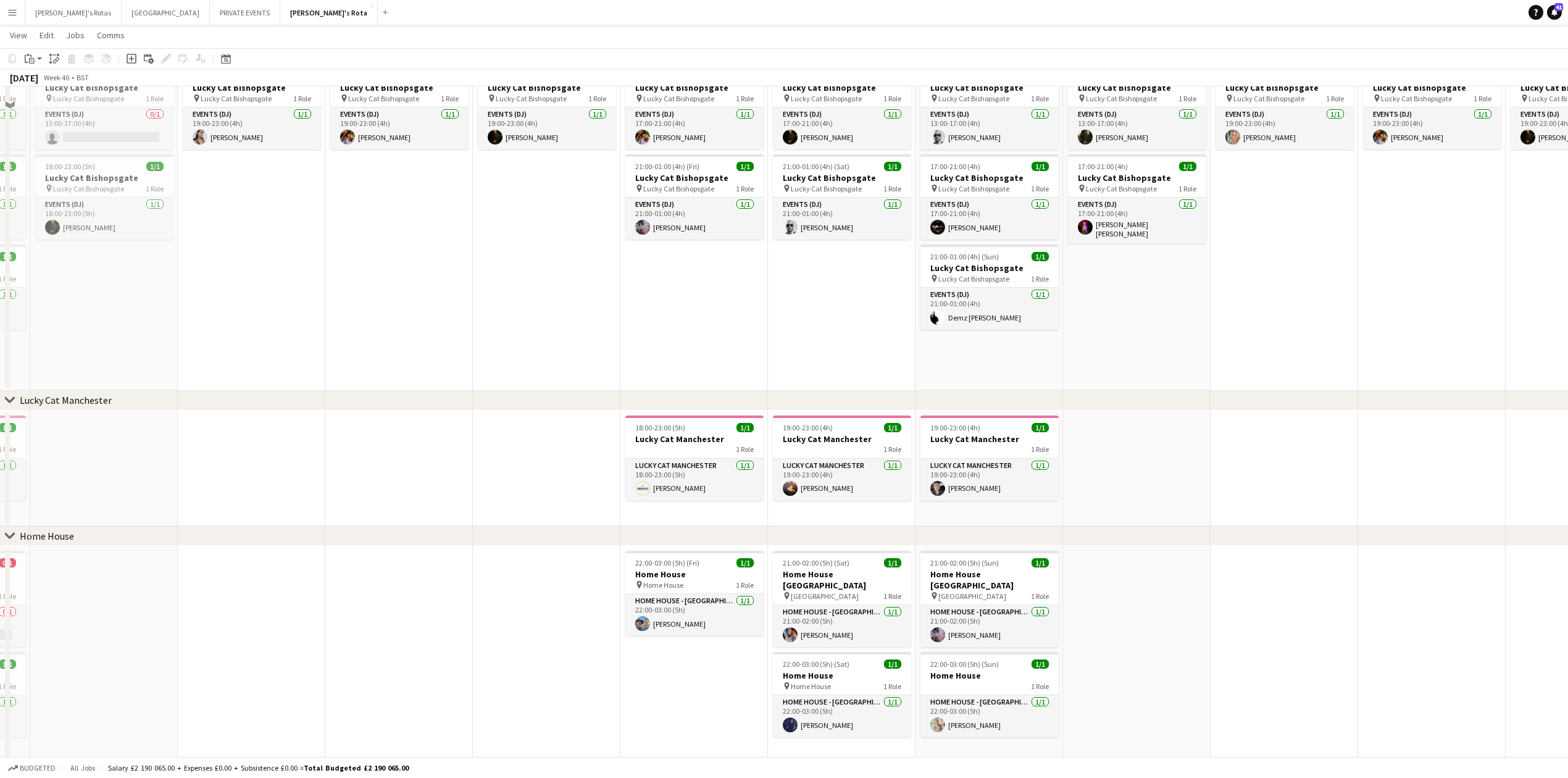
scroll to position [824, 0]
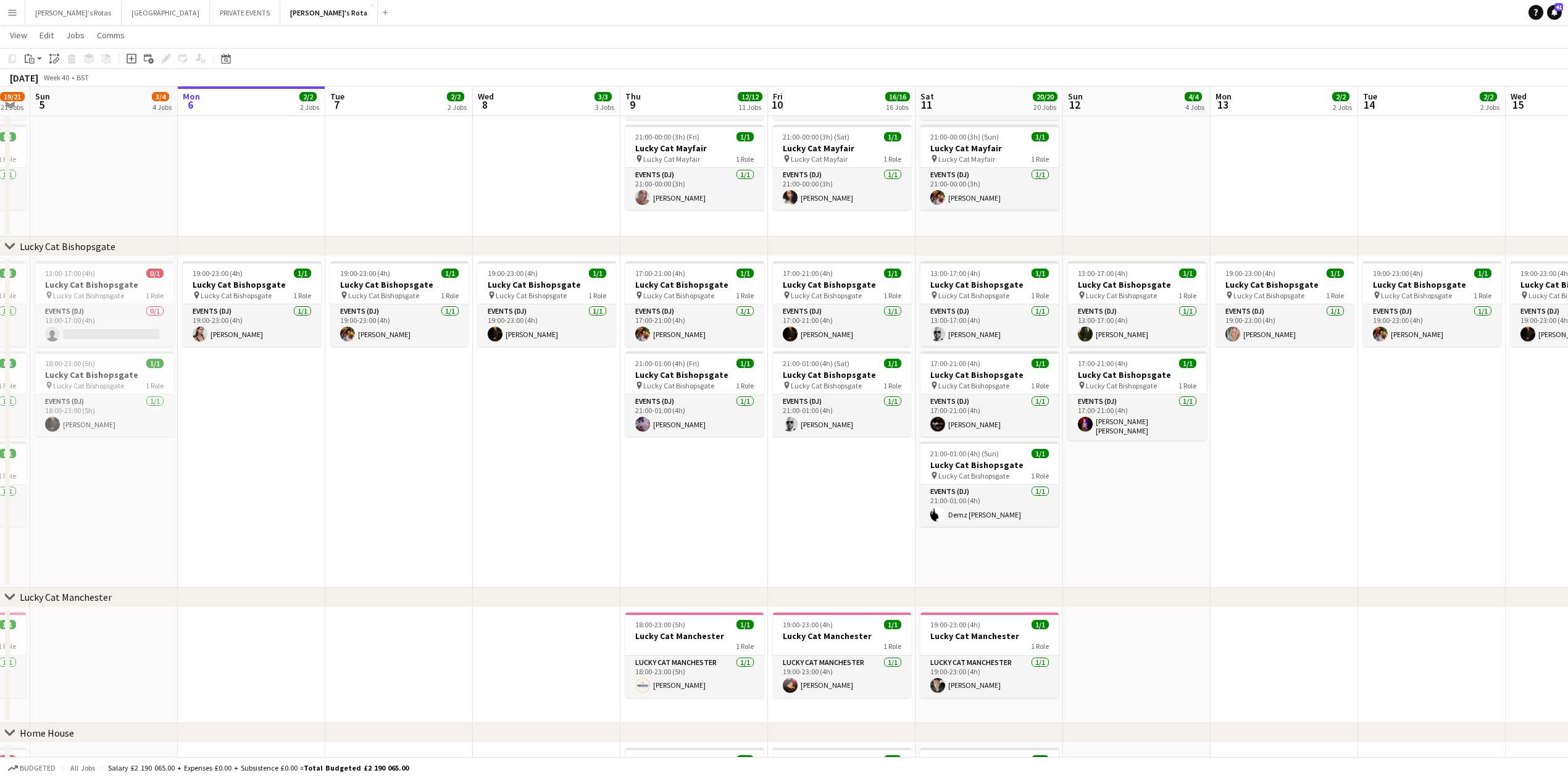
click at [473, 524] on app-date-cell "19:00-23:00 (4h) 1/1 Lucky Cat Bishopsgate pin Lucky Cat Bishopsgate 1 Role Eve…" at bounding box center [547, 422] width 148 height 332
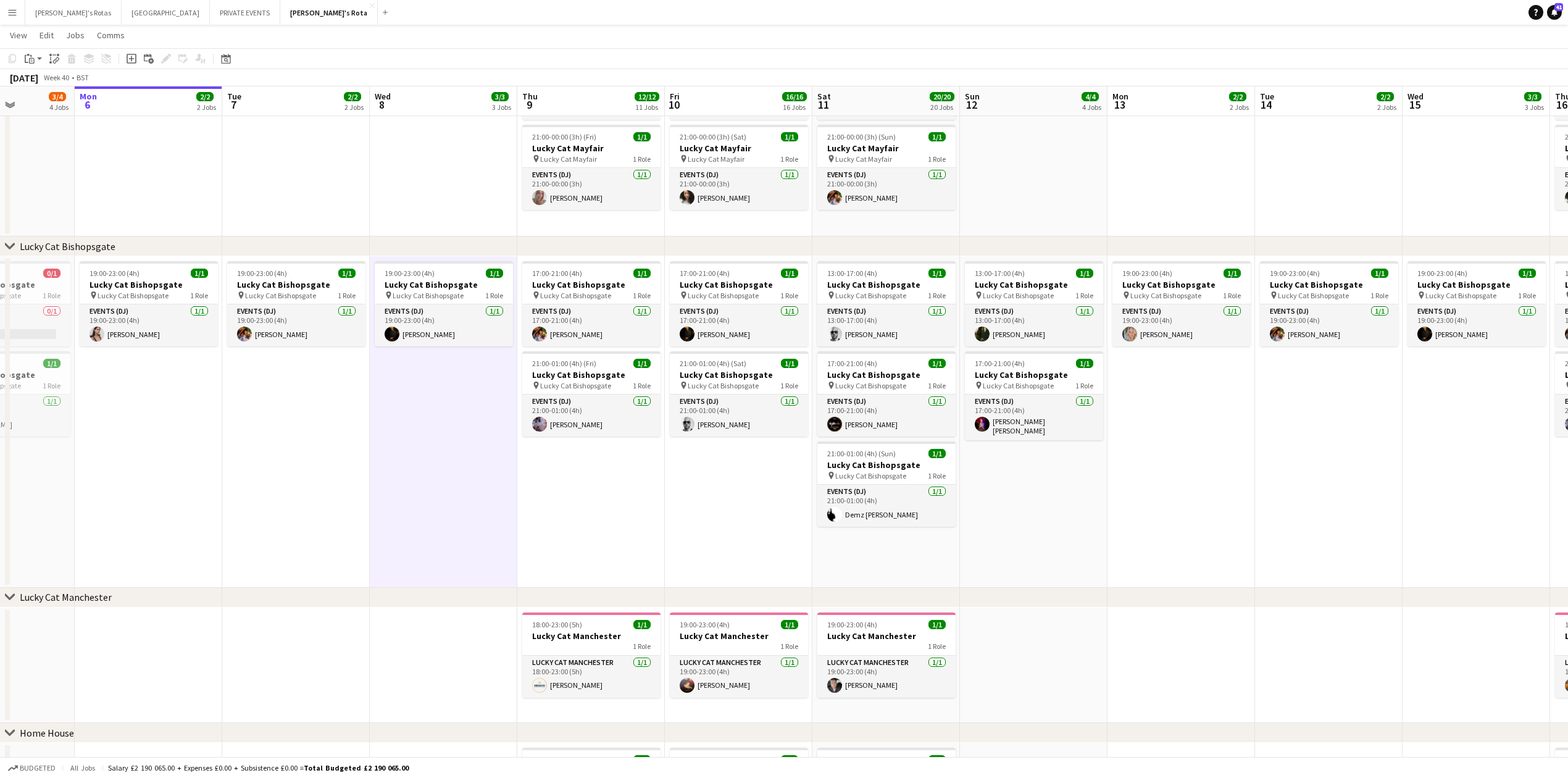
scroll to position [0, 381]
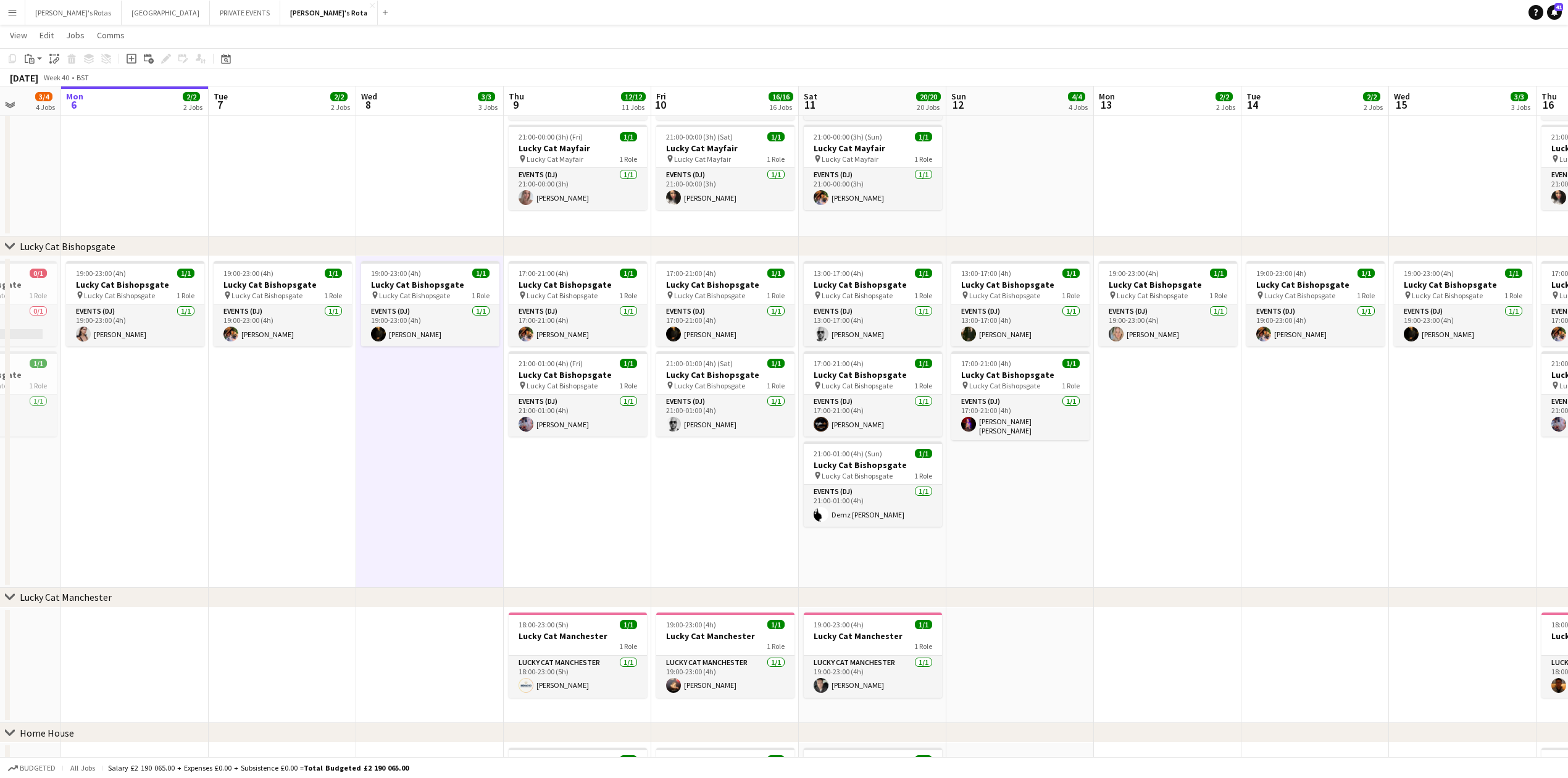
drag, startPoint x: 558, startPoint y: 496, endPoint x: 442, endPoint y: 498, distance: 116.0
click at [559, 420] on app-card-role "Events (DJ) [DATE] 21:00-01:00 (4h) [PERSON_NAME]" at bounding box center [578, 416] width 138 height 42
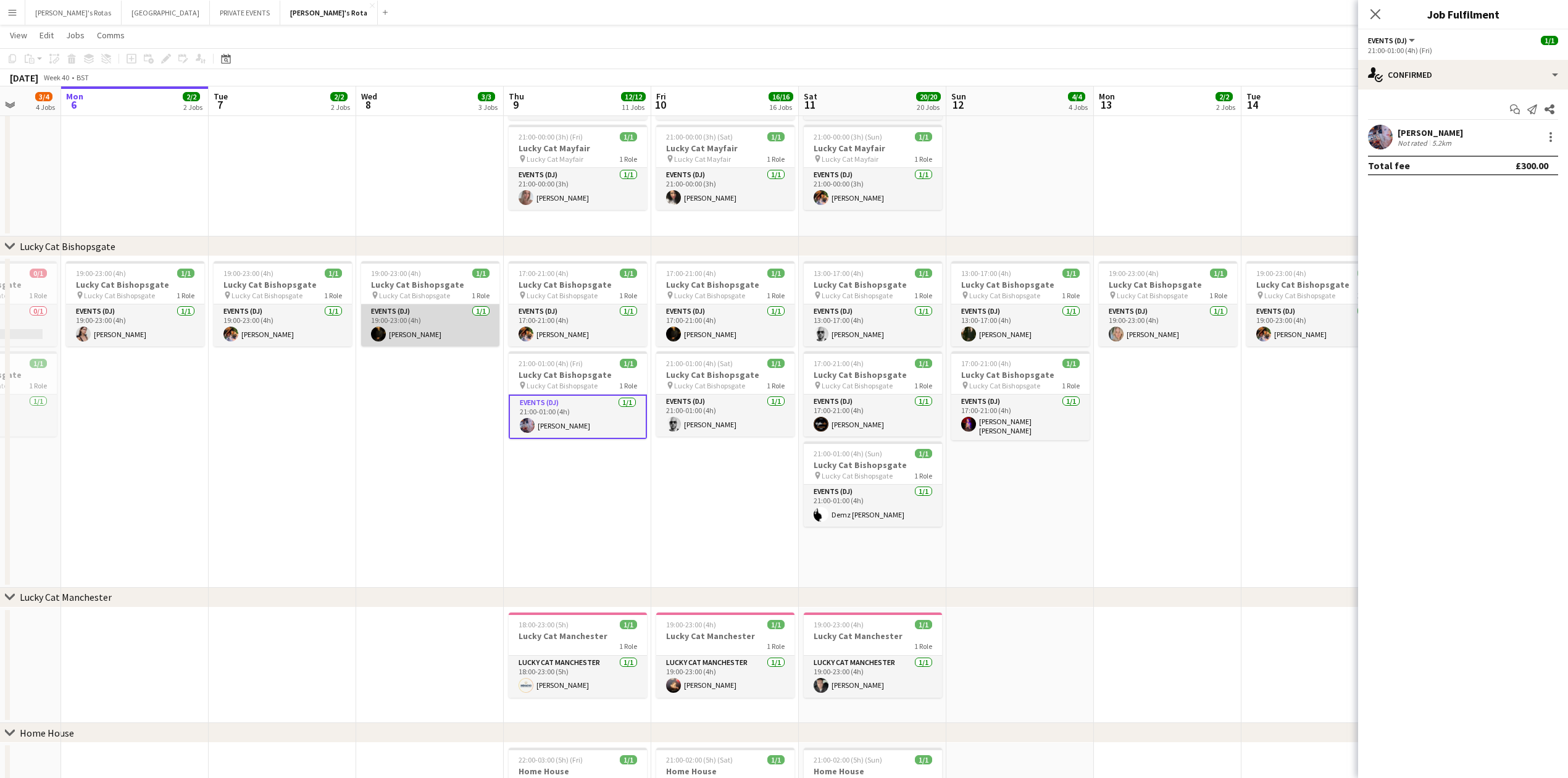
click at [446, 325] on app-card-role "Events (DJ) [DATE] 19:00-23:00 (4h) [PERSON_NAME]" at bounding box center [430, 326] width 138 height 42
click at [1554, 137] on div at bounding box center [1551, 137] width 15 height 15
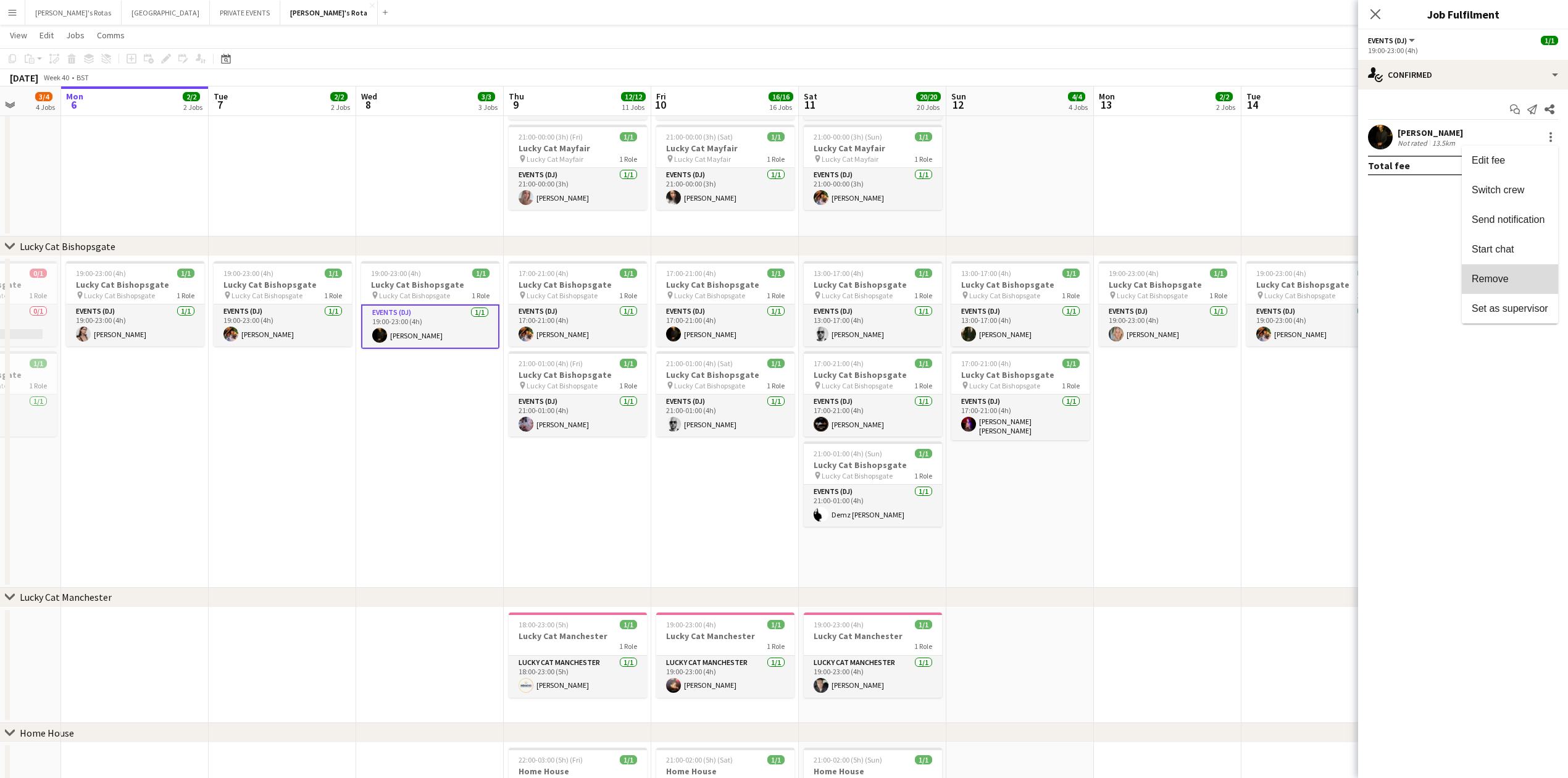
click at [1486, 277] on span "Remove" at bounding box center [1490, 278] width 37 height 10
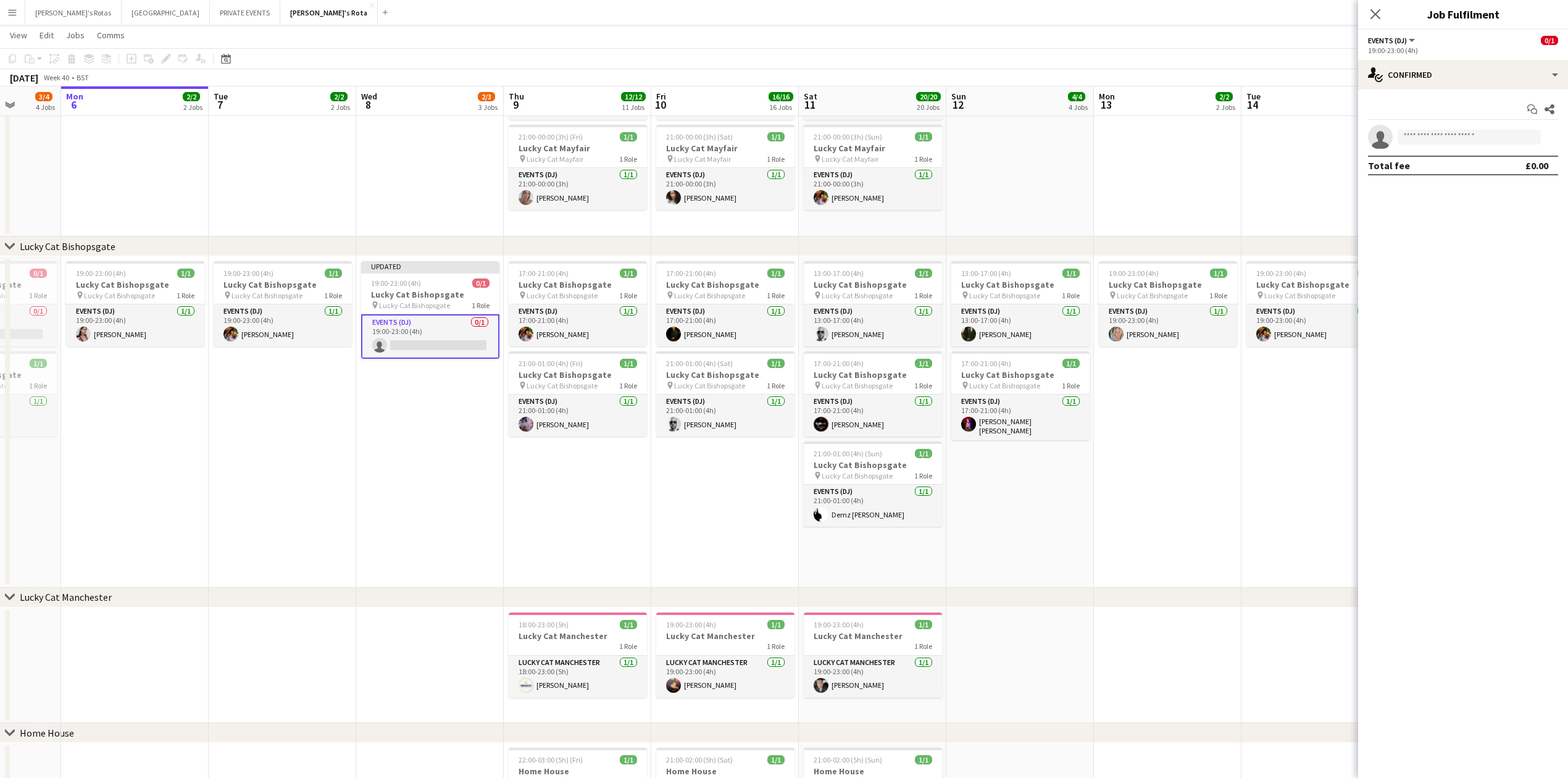
drag, startPoint x: 1495, startPoint y: 129, endPoint x: 1475, endPoint y: 133, distance: 20.4
click at [1492, 129] on div "Start chat Share single-neutral-actions Total fee £0.00" at bounding box center [1463, 138] width 210 height 95
click at [1471, 131] on input at bounding box center [1469, 137] width 143 height 15
type input "****"
click at [1375, 13] on icon at bounding box center [1375, 14] width 12 height 12
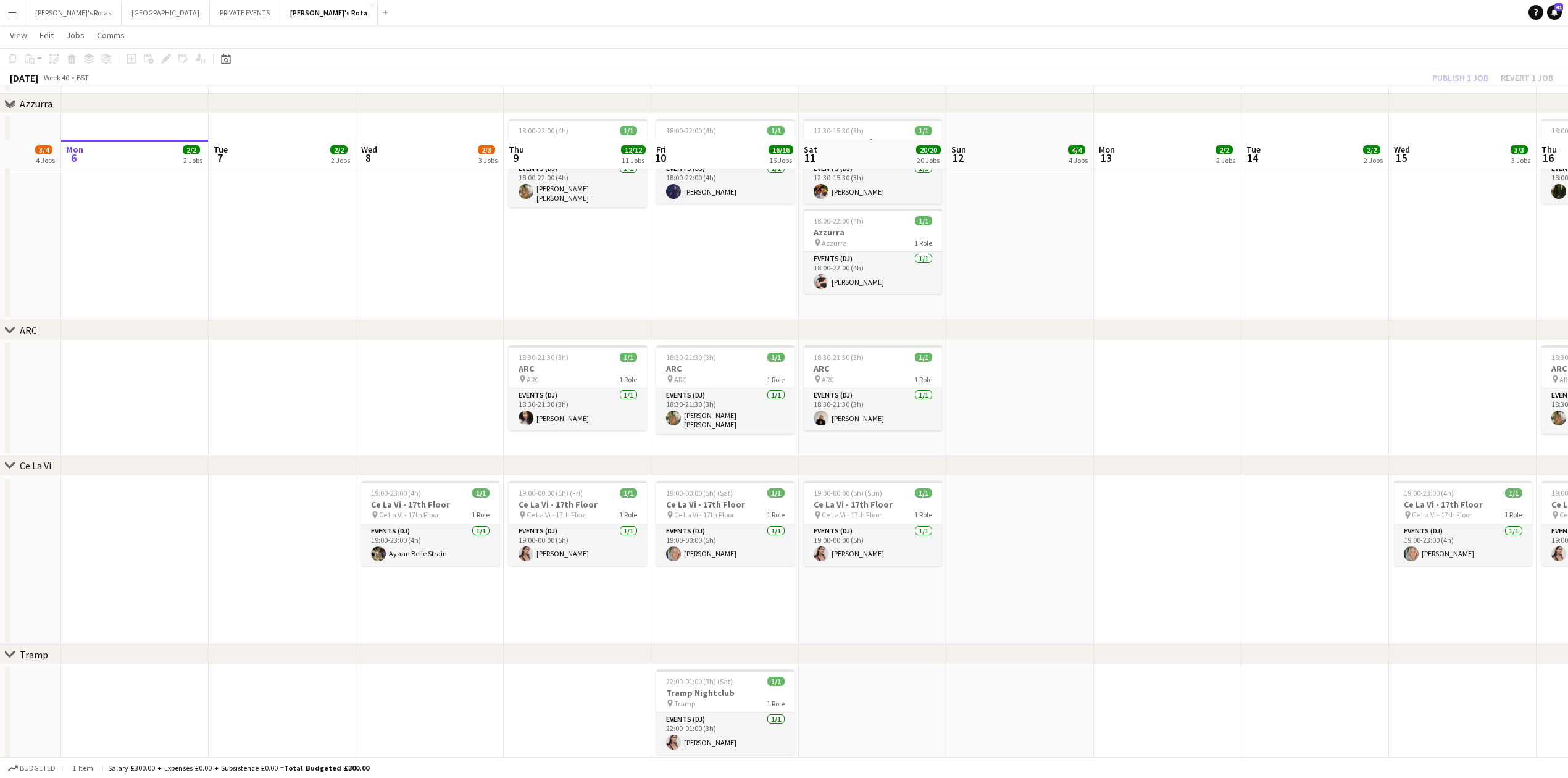
scroll to position [2471, 0]
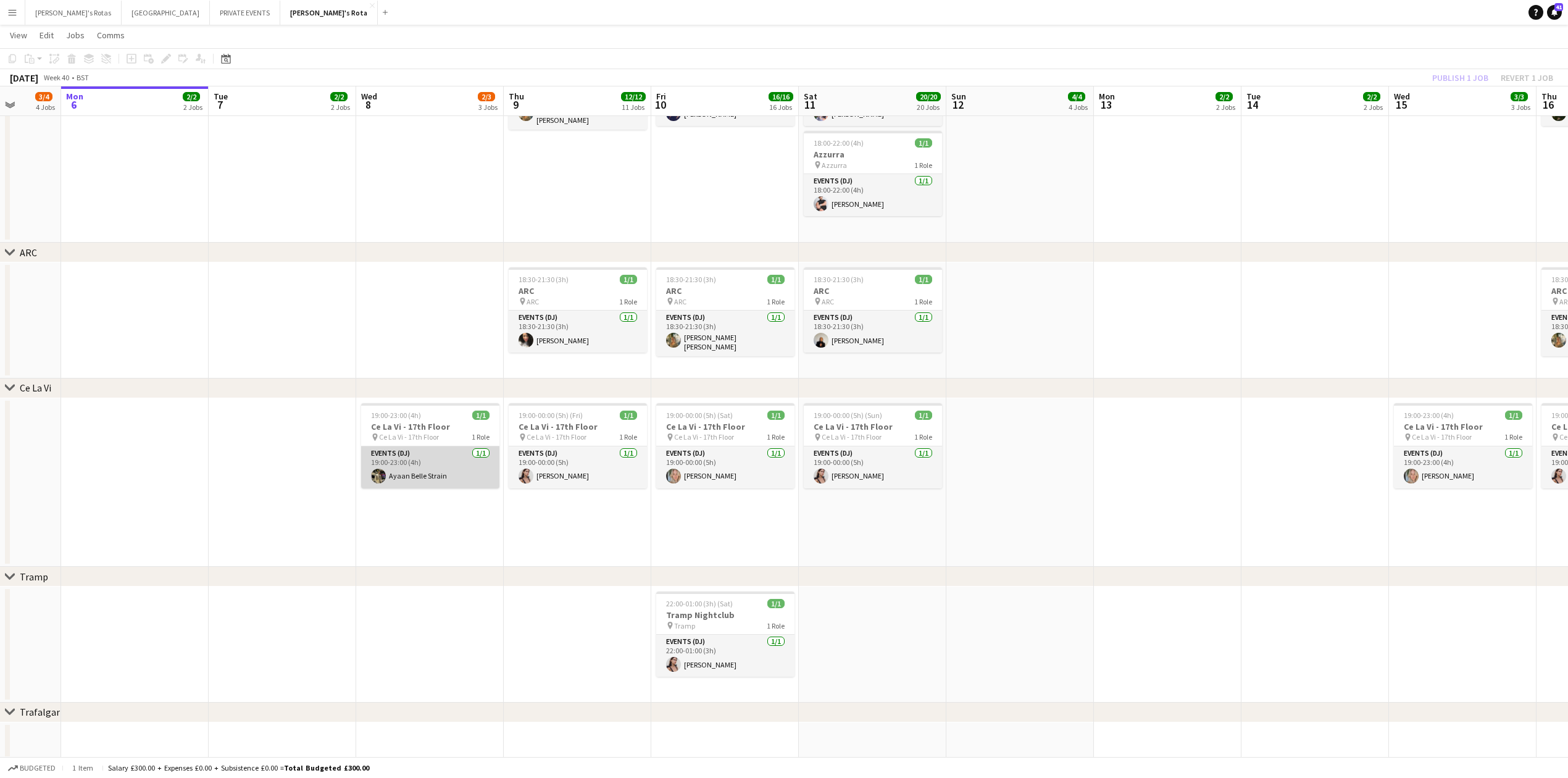
click at [458, 468] on app-card-role "Events (DJ) [DATE] 19:00-23:00 (4h) [PERSON_NAME]" at bounding box center [430, 468] width 138 height 42
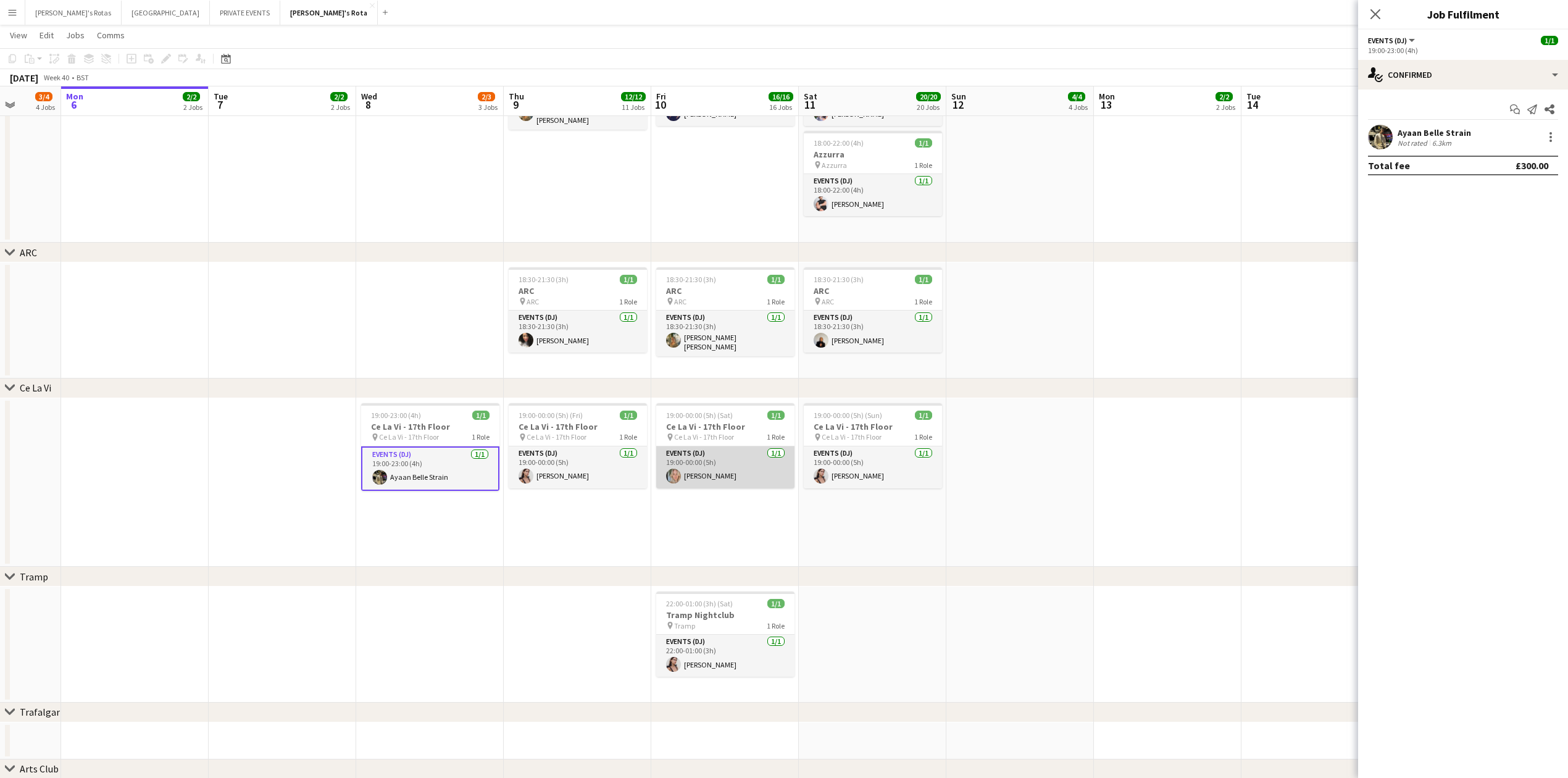
click at [722, 474] on app-card-role "Events (DJ) [DATE] 19:00-00:00 (5h) [PERSON_NAME]" at bounding box center [725, 468] width 138 height 42
click at [443, 261] on div "chevron-right ARC" at bounding box center [784, 253] width 1568 height 20
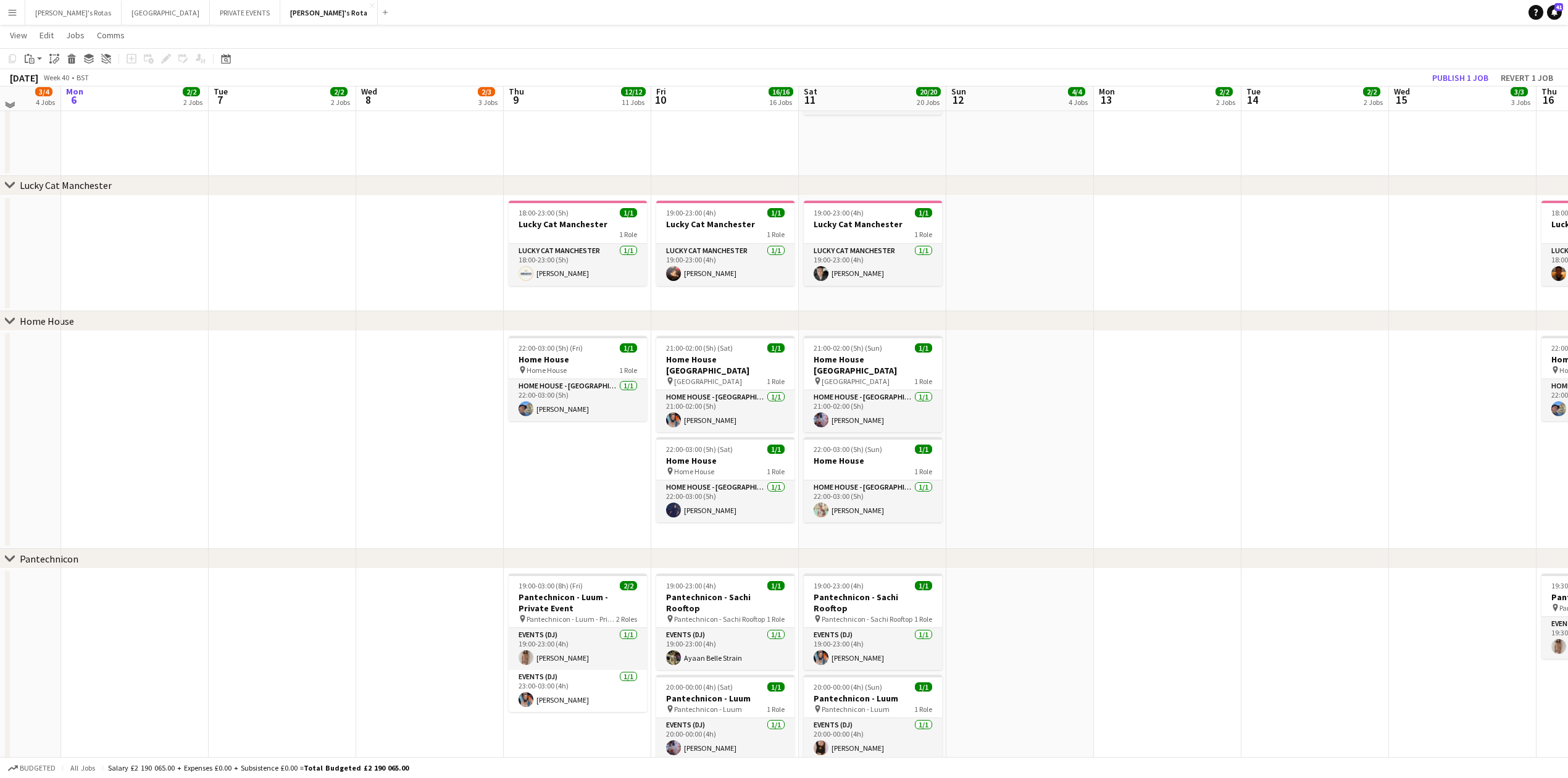
scroll to position [906, 0]
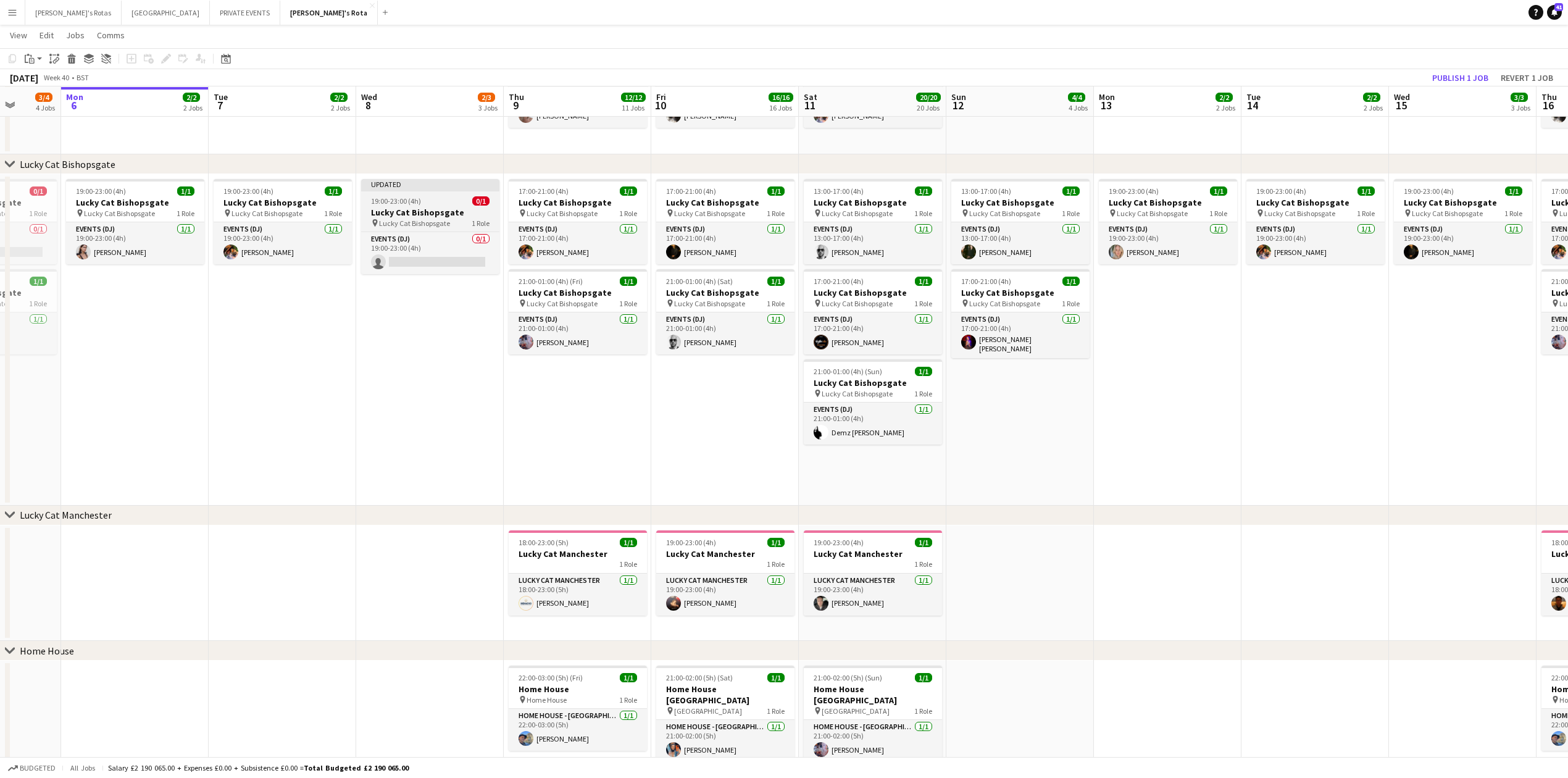
click at [453, 218] on div "pin Lucky Cat Bishopsgate 1 Role" at bounding box center [430, 223] width 138 height 10
click at [1455, 77] on button "Publish 1 job" at bounding box center [1461, 78] width 66 height 17
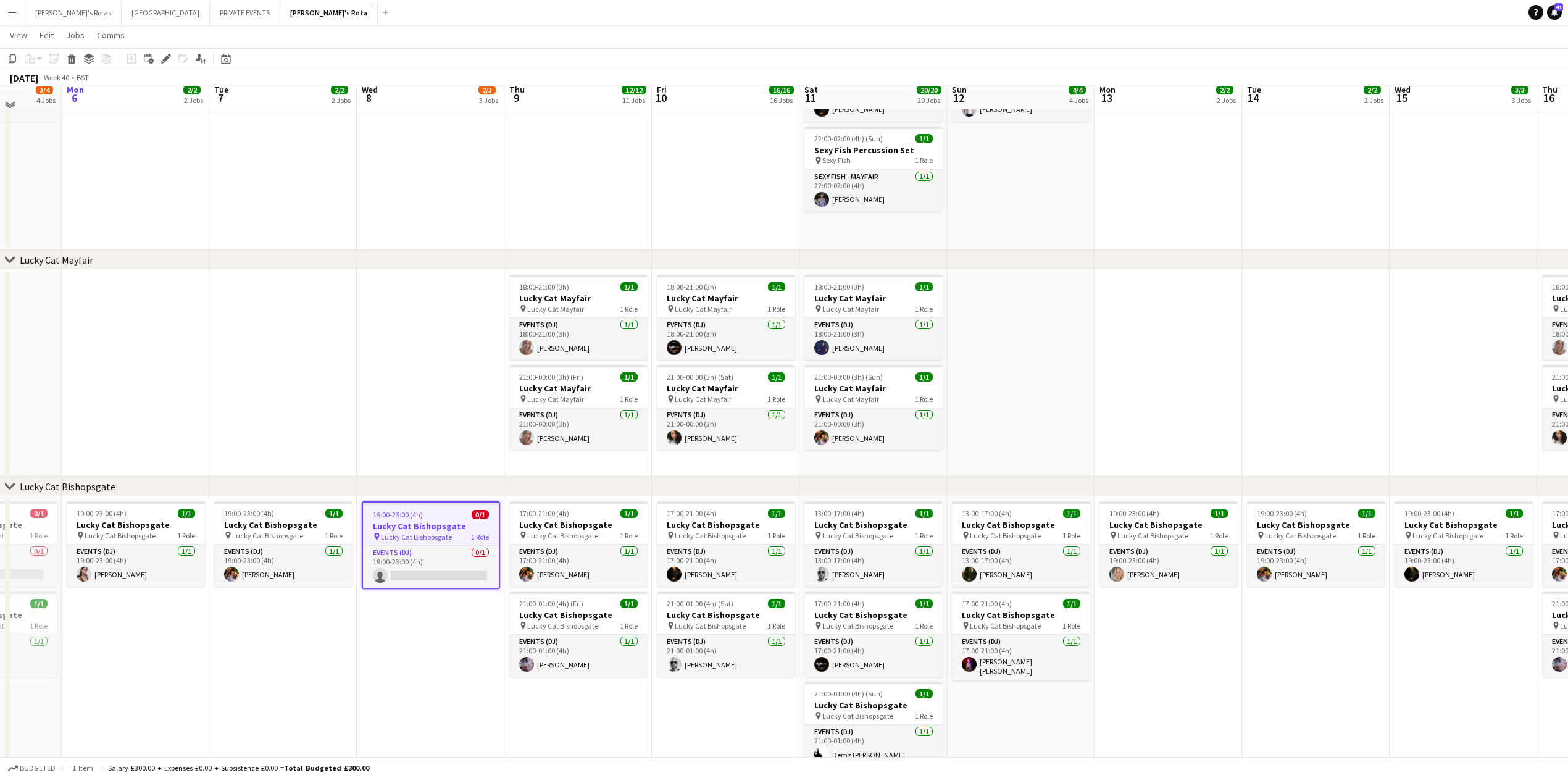
scroll to position [576, 0]
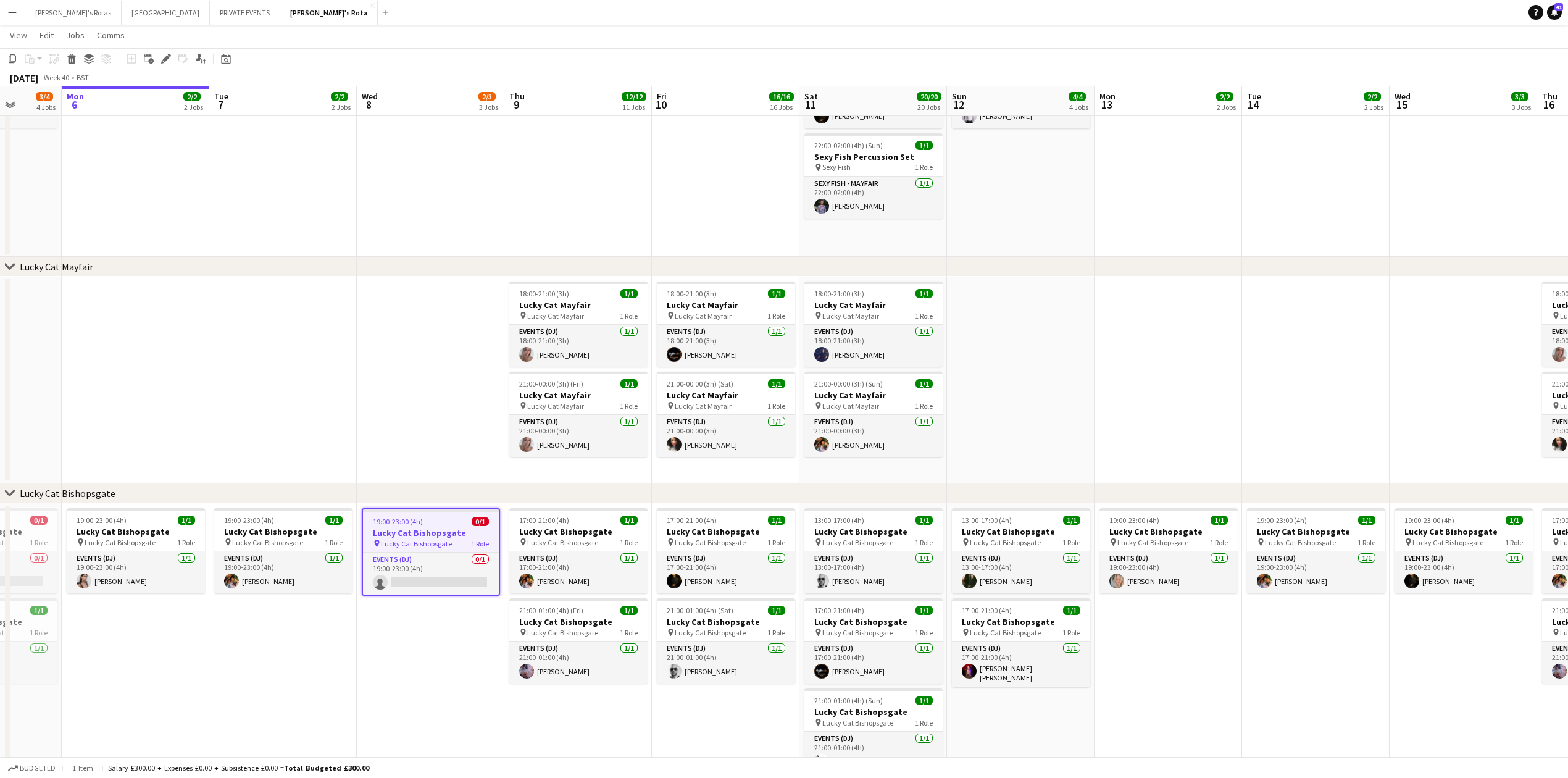
click at [419, 372] on app-date-cell at bounding box center [430, 381] width 148 height 207
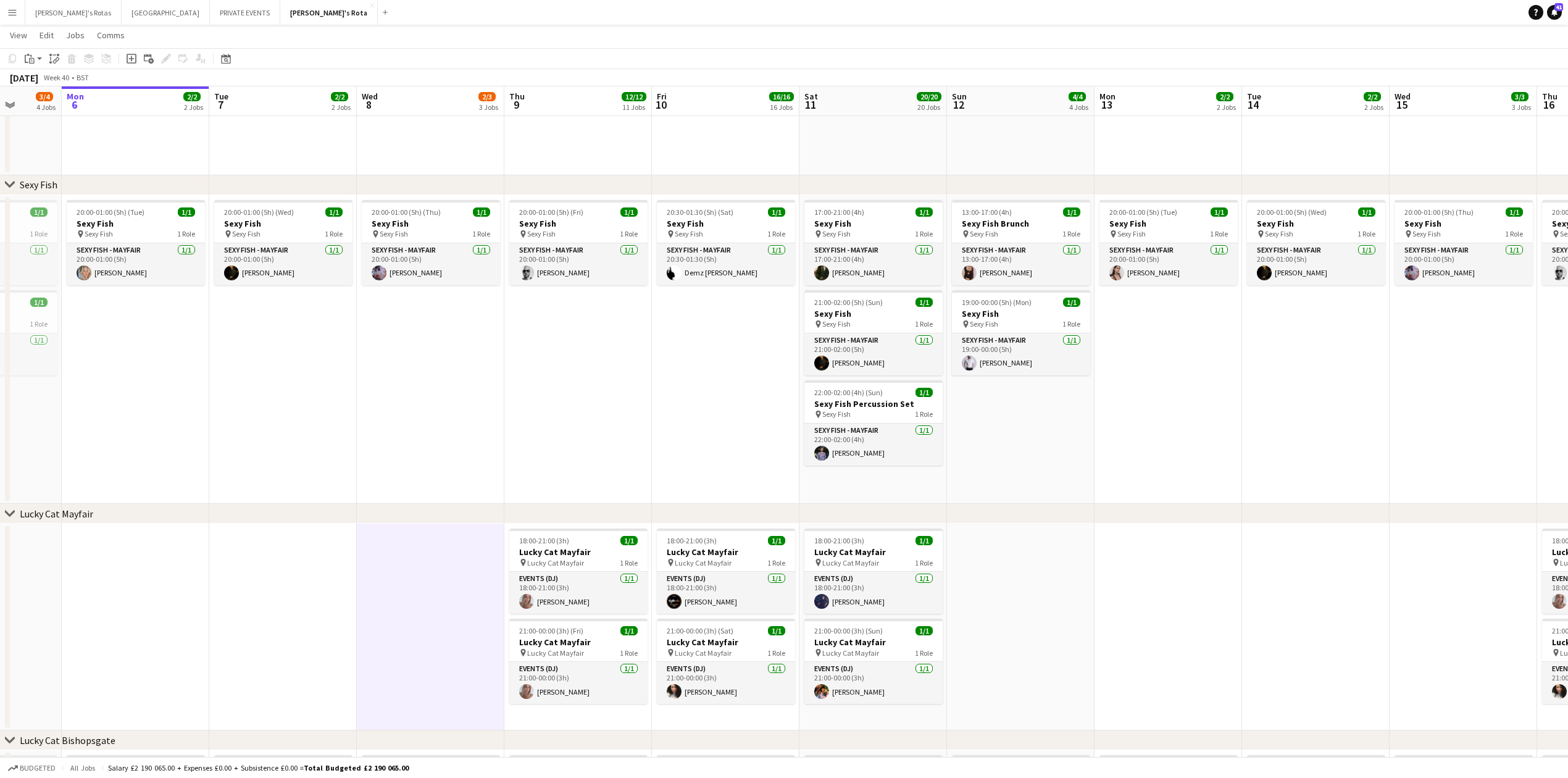
scroll to position [0, 0]
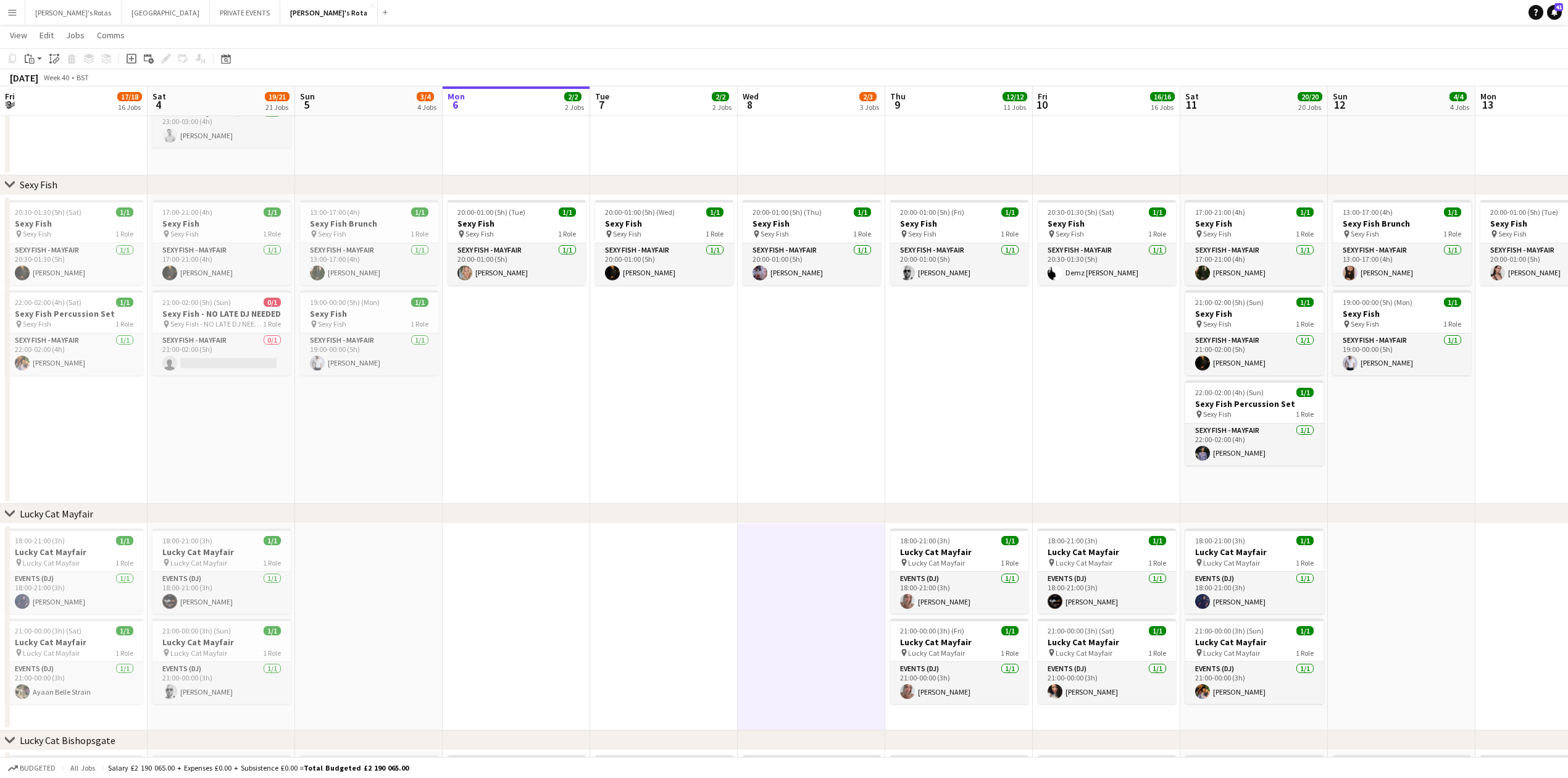
drag, startPoint x: 247, startPoint y: 344, endPoint x: 1164, endPoint y: 366, distance: 917.3
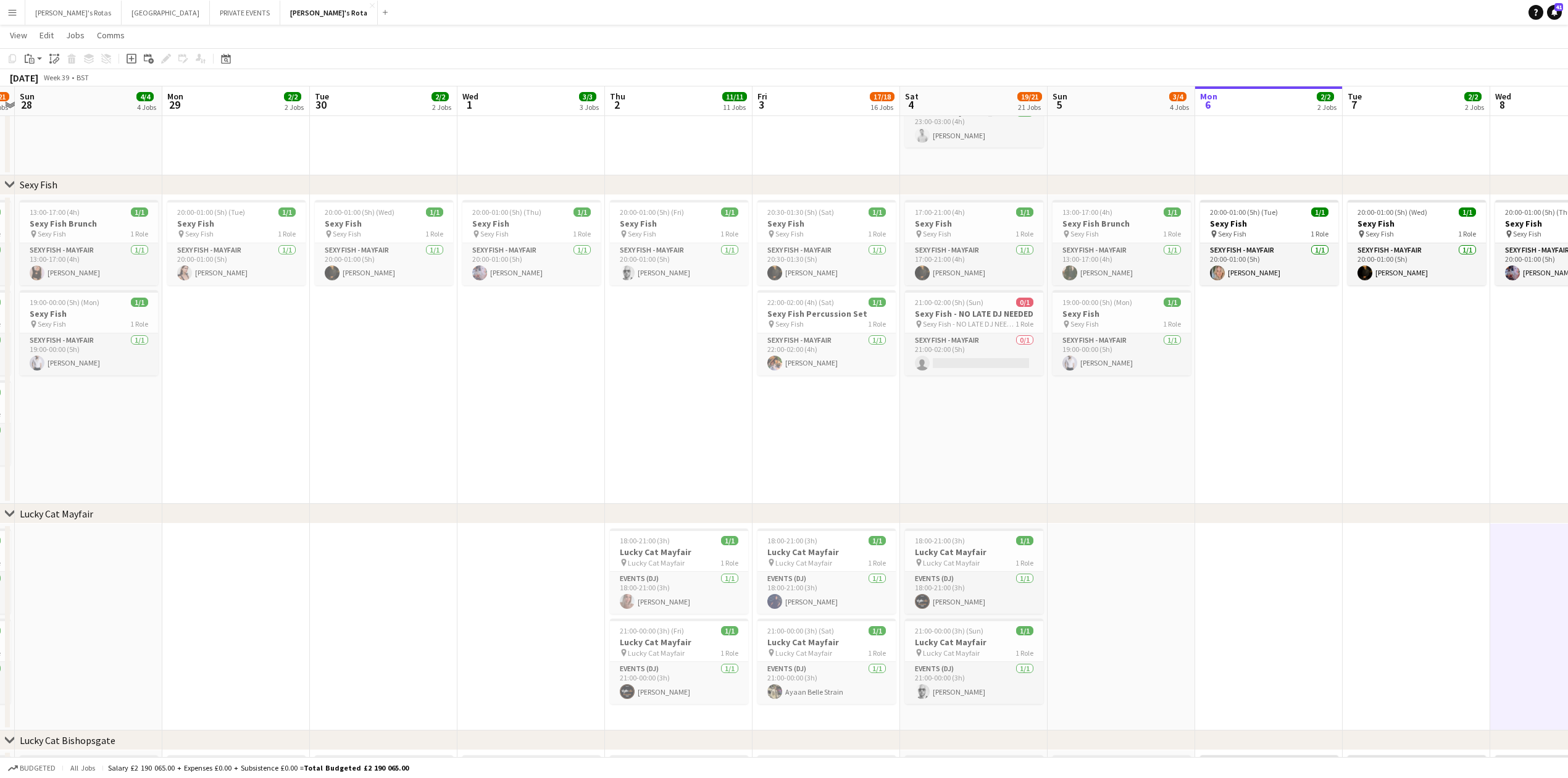
scroll to position [0, 407]
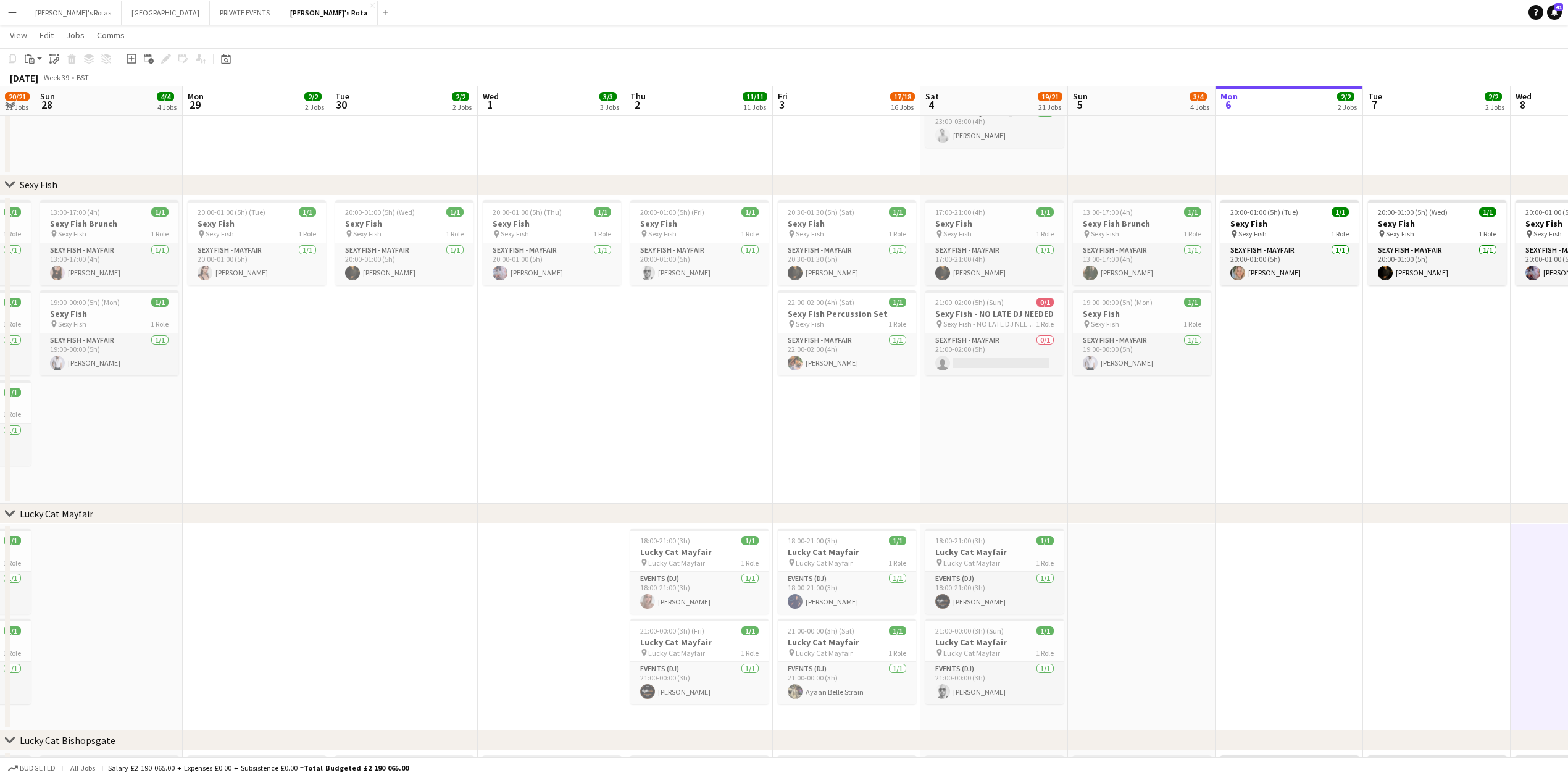
drag, startPoint x: 684, startPoint y: 480, endPoint x: 515, endPoint y: 472, distance: 169.2
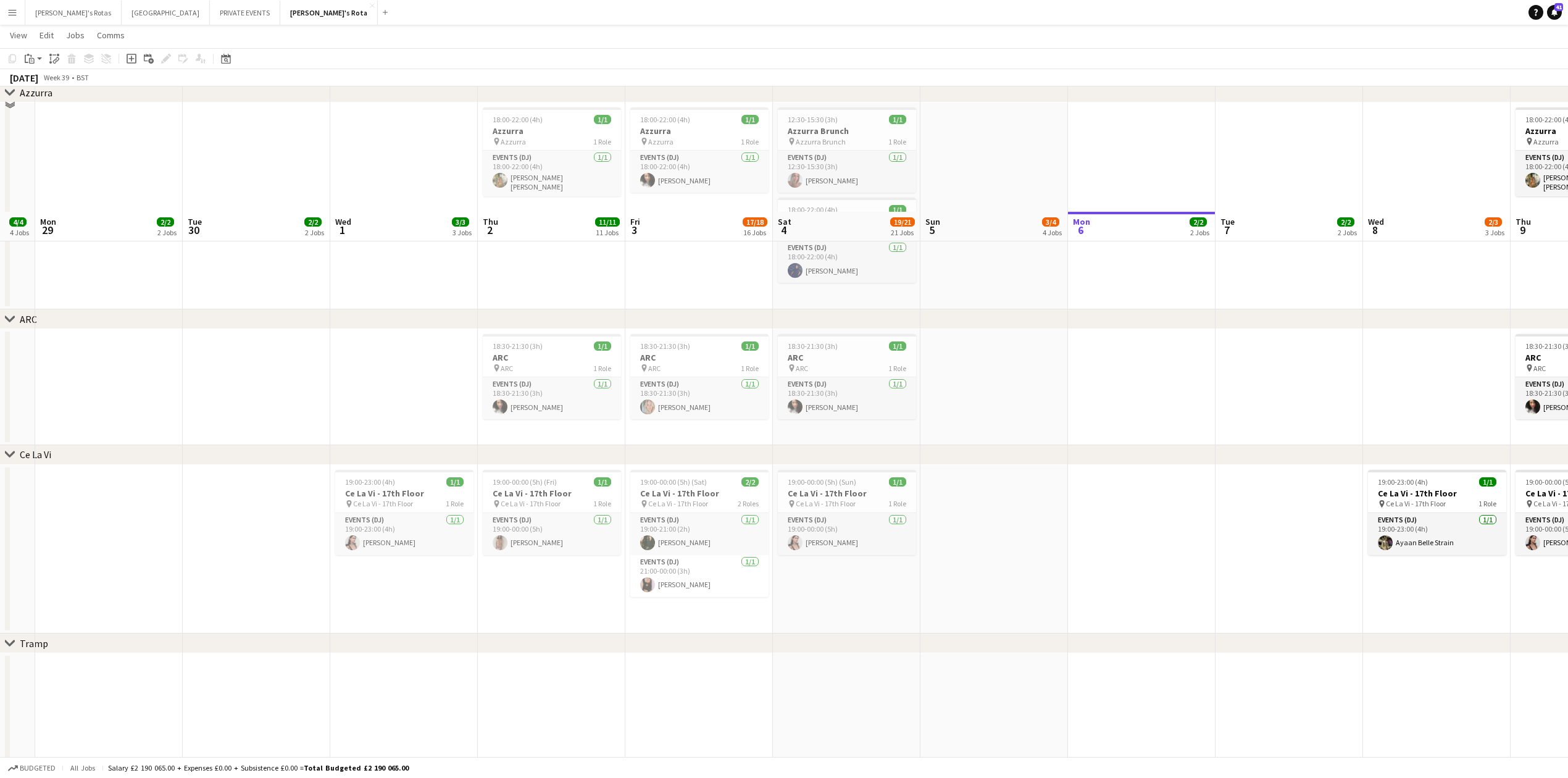
scroll to position [2553, 0]
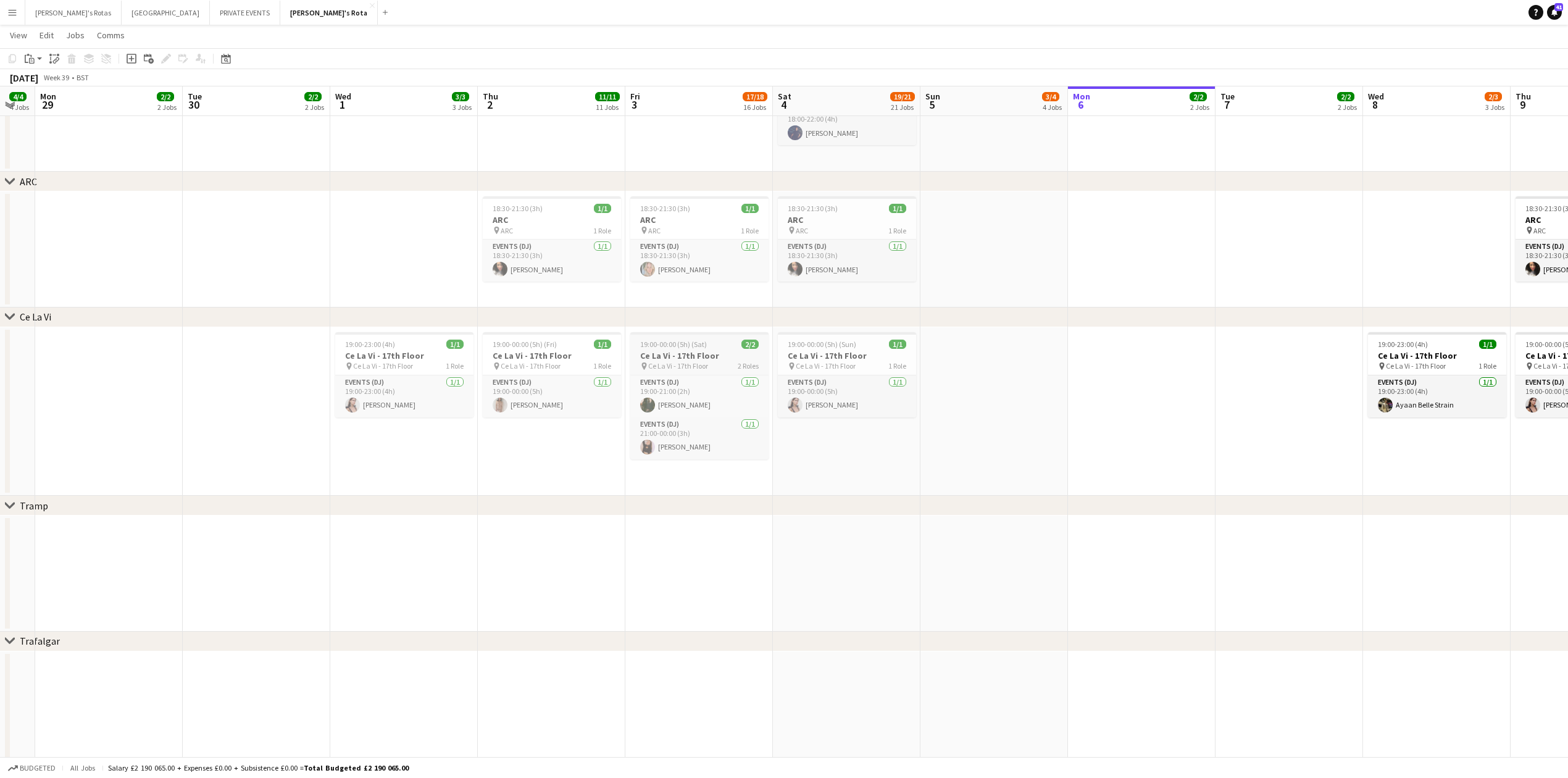
click at [694, 352] on h3 "Ce La Vi - 17th Floor" at bounding box center [699, 356] width 138 height 11
click at [161, 58] on icon "Edit" at bounding box center [166, 59] width 10 height 10
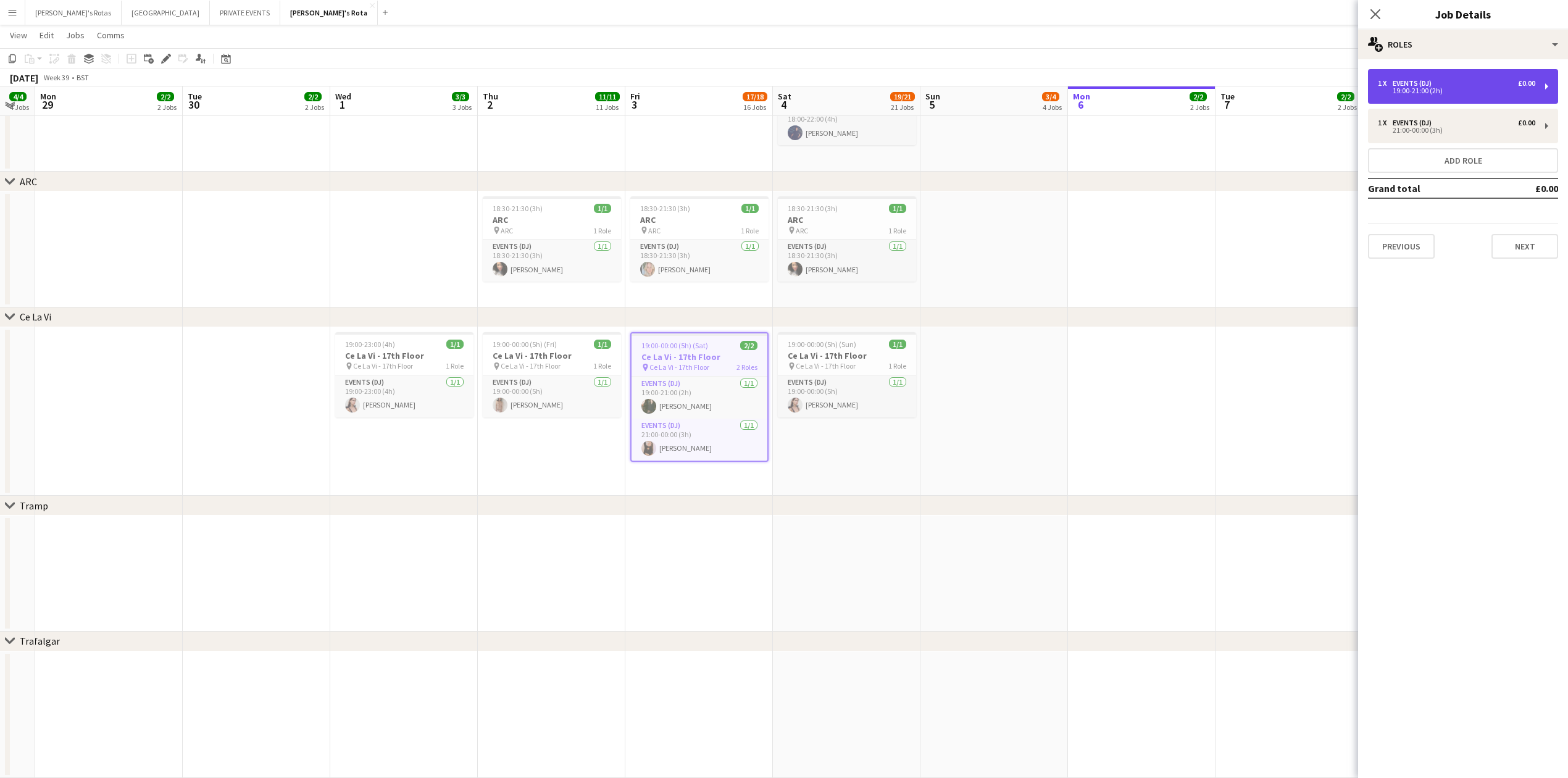
click at [1474, 92] on div "19:00-21:00 (2h)" at bounding box center [1457, 91] width 158 height 6
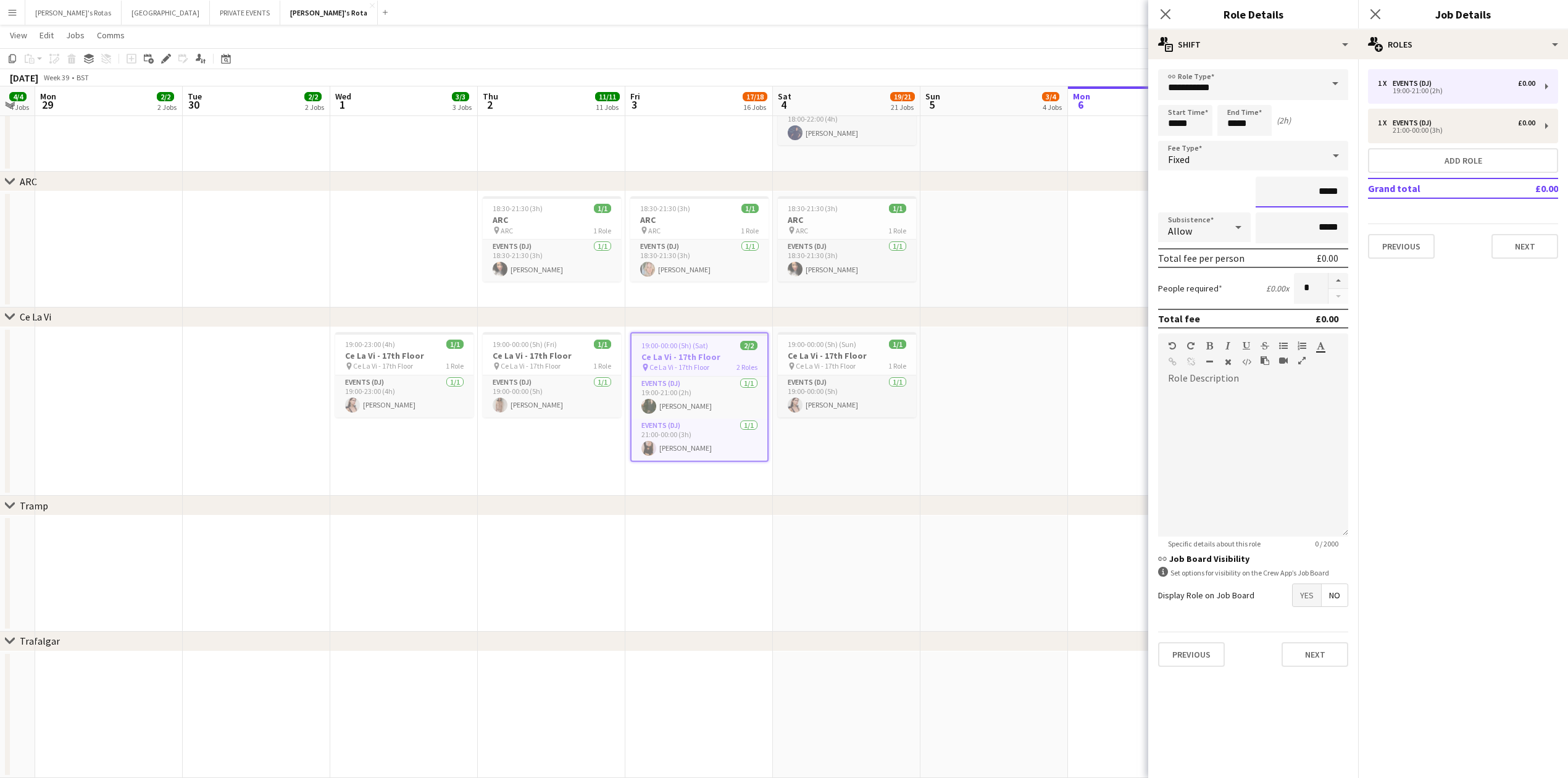
click at [1335, 192] on input "*****" at bounding box center [1302, 193] width 93 height 31
type input "****"
click at [1536, 253] on button "Next" at bounding box center [1525, 246] width 67 height 25
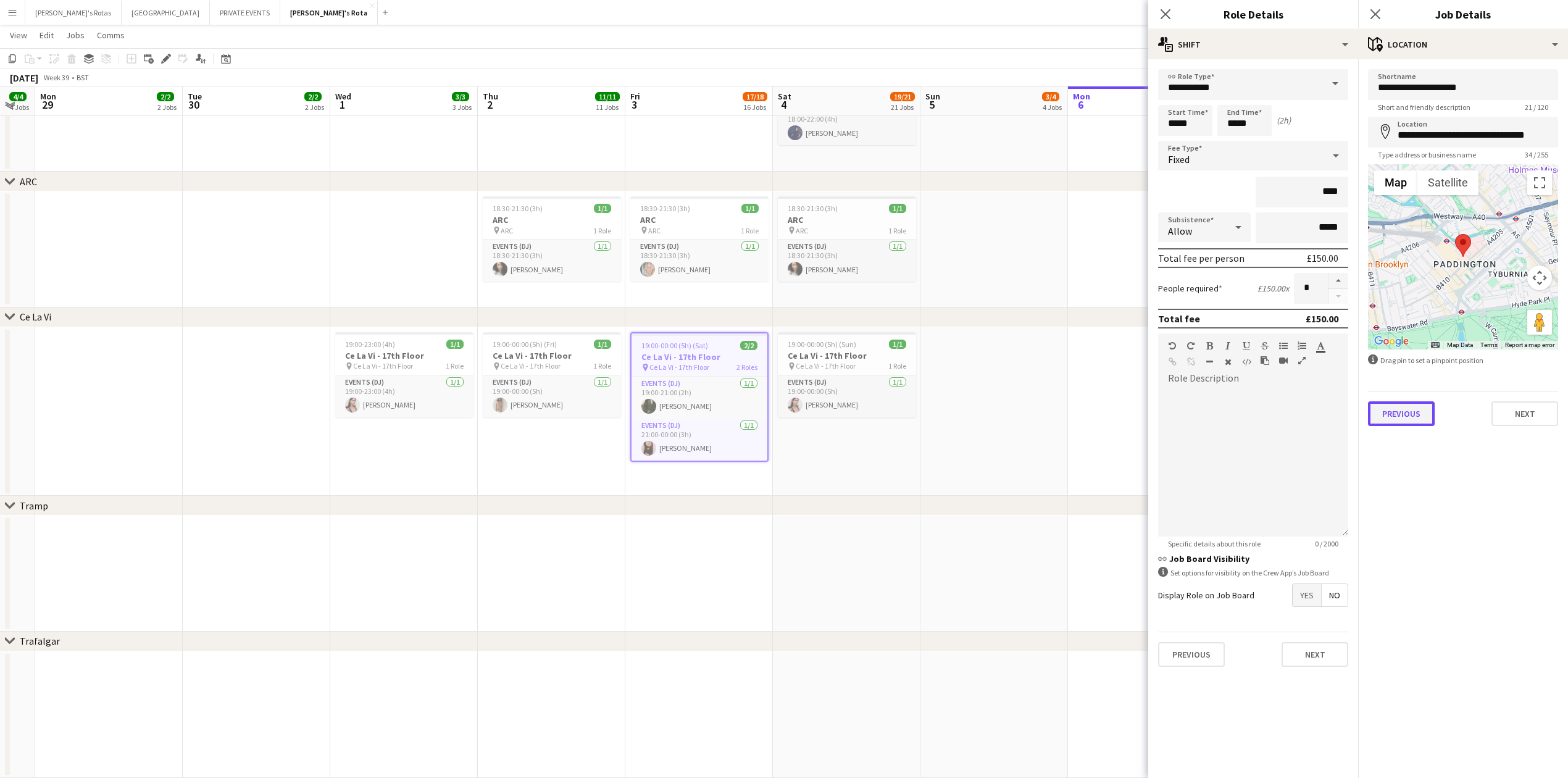
click at [1409, 407] on button "Previous" at bounding box center [1401, 414] width 67 height 25
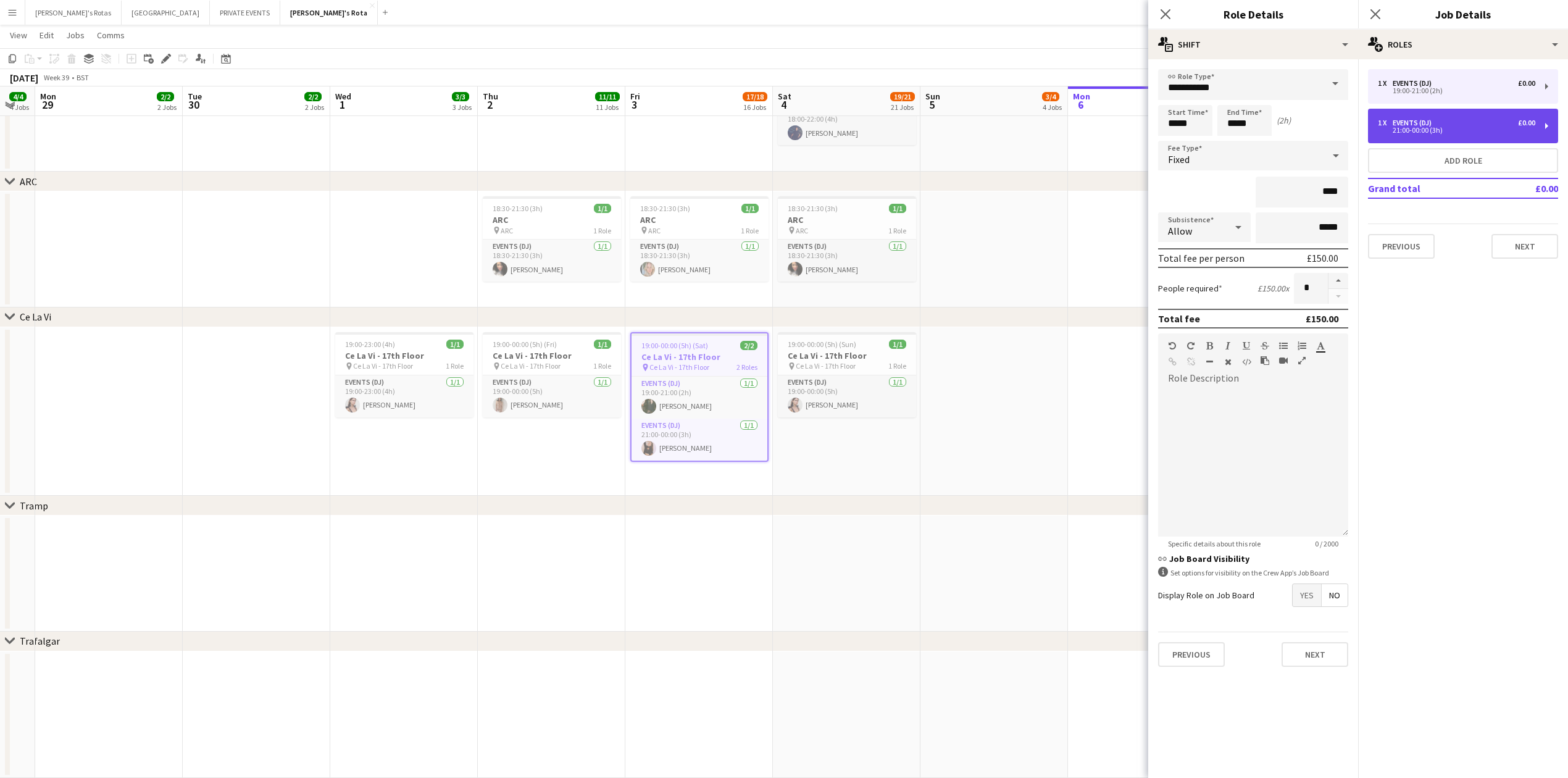
click at [1441, 128] on div "21:00-00:00 (3h)" at bounding box center [1457, 130] width 158 height 6
type input "*****"
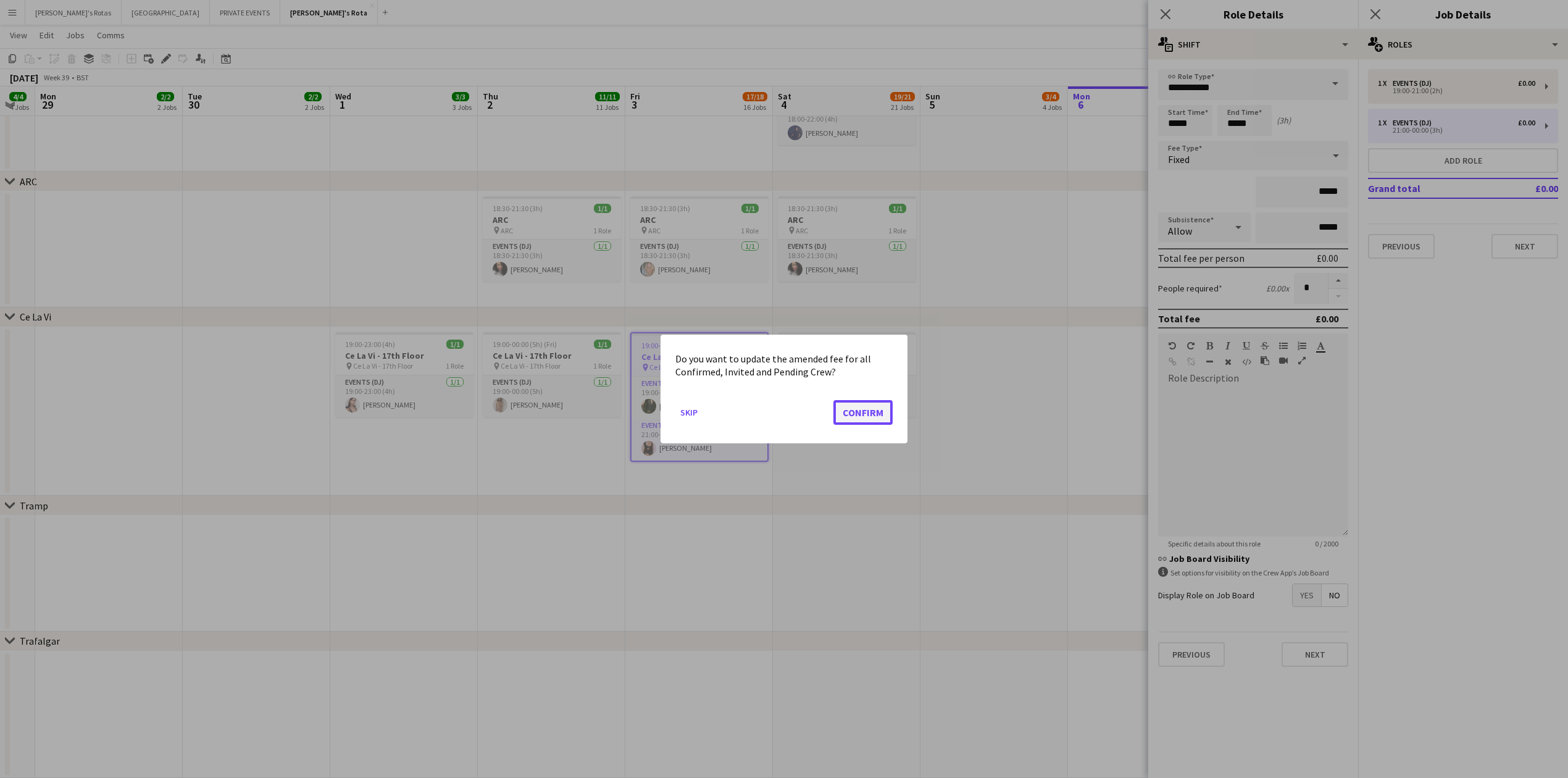
drag, startPoint x: 865, startPoint y: 413, endPoint x: 937, endPoint y: 374, distance: 81.9
click at [865, 413] on button "Confirm" at bounding box center [863, 412] width 60 height 25
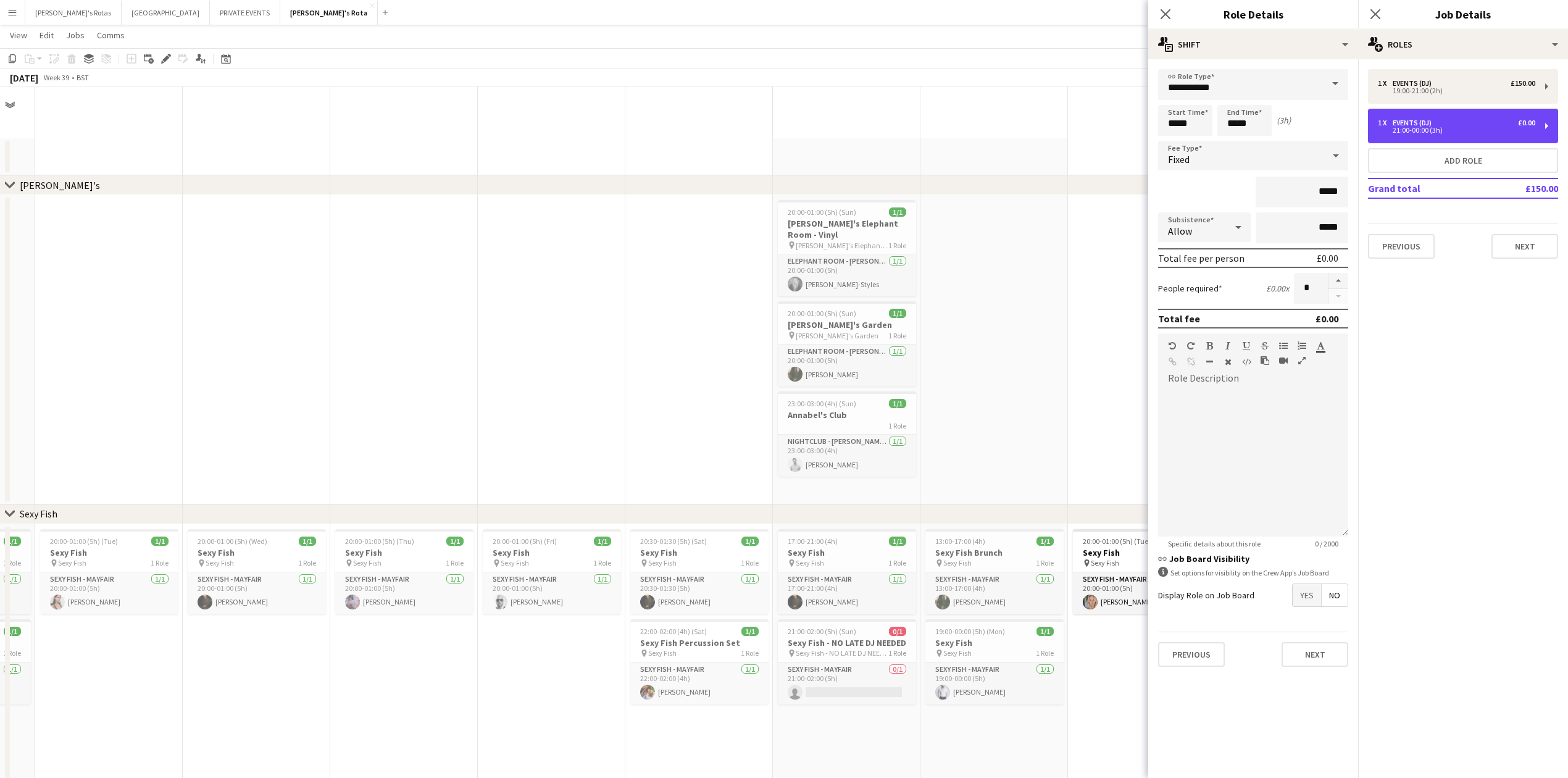
scroll to position [2553, 0]
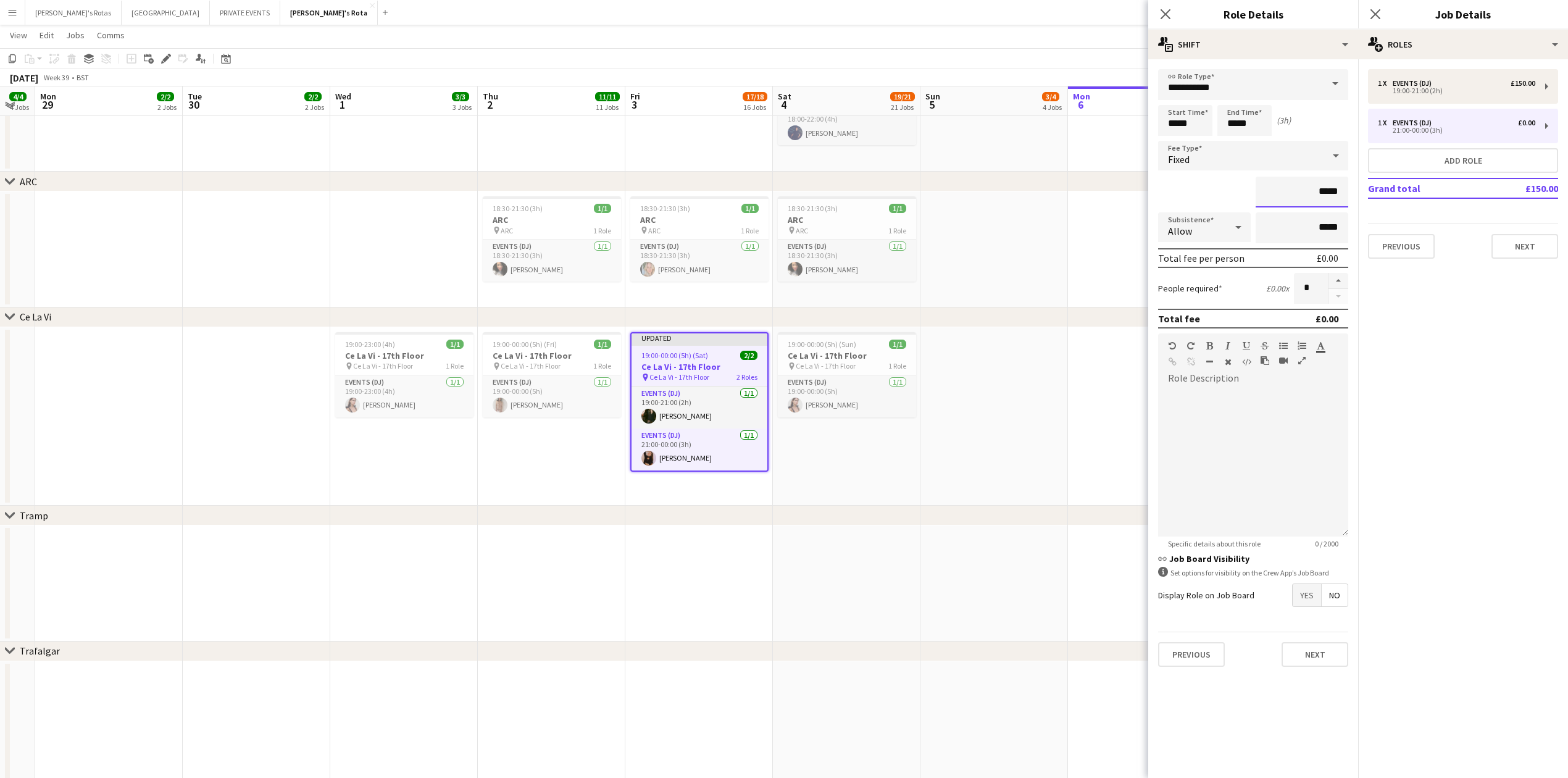
click at [1329, 186] on input "*****" at bounding box center [1302, 193] width 93 height 31
type input "****"
click at [1524, 254] on div "1 x Events (DJ) £150.00 19:00-21:00 (2h) 1 x Events (DJ) £0.00 21:00-00:00 (3h)…" at bounding box center [1463, 164] width 210 height 209
click at [1529, 245] on button "Next" at bounding box center [1525, 246] width 67 height 25
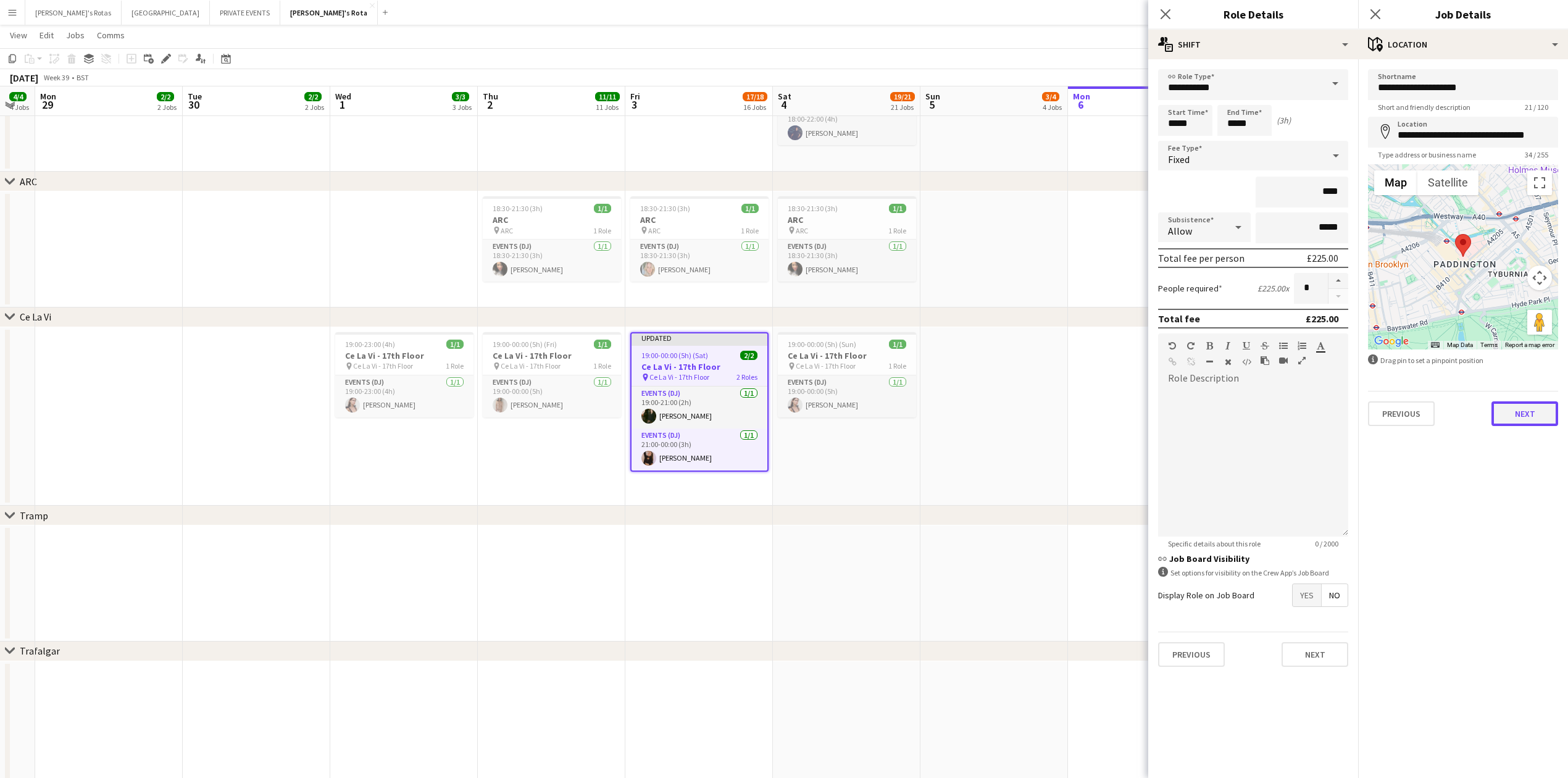
click at [1514, 410] on button "Next" at bounding box center [1525, 414] width 67 height 25
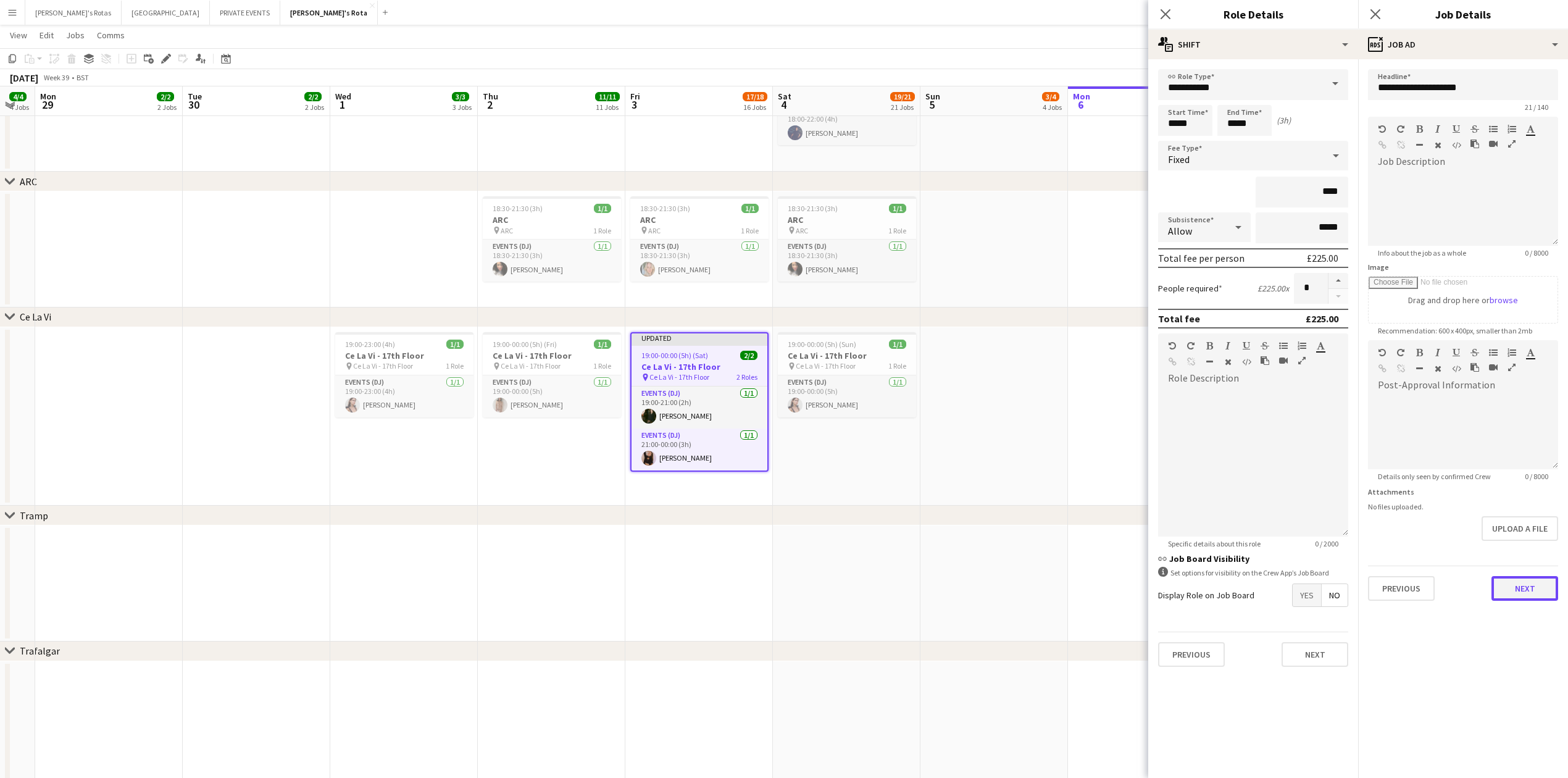
click at [1521, 580] on button "Next" at bounding box center [1525, 588] width 67 height 25
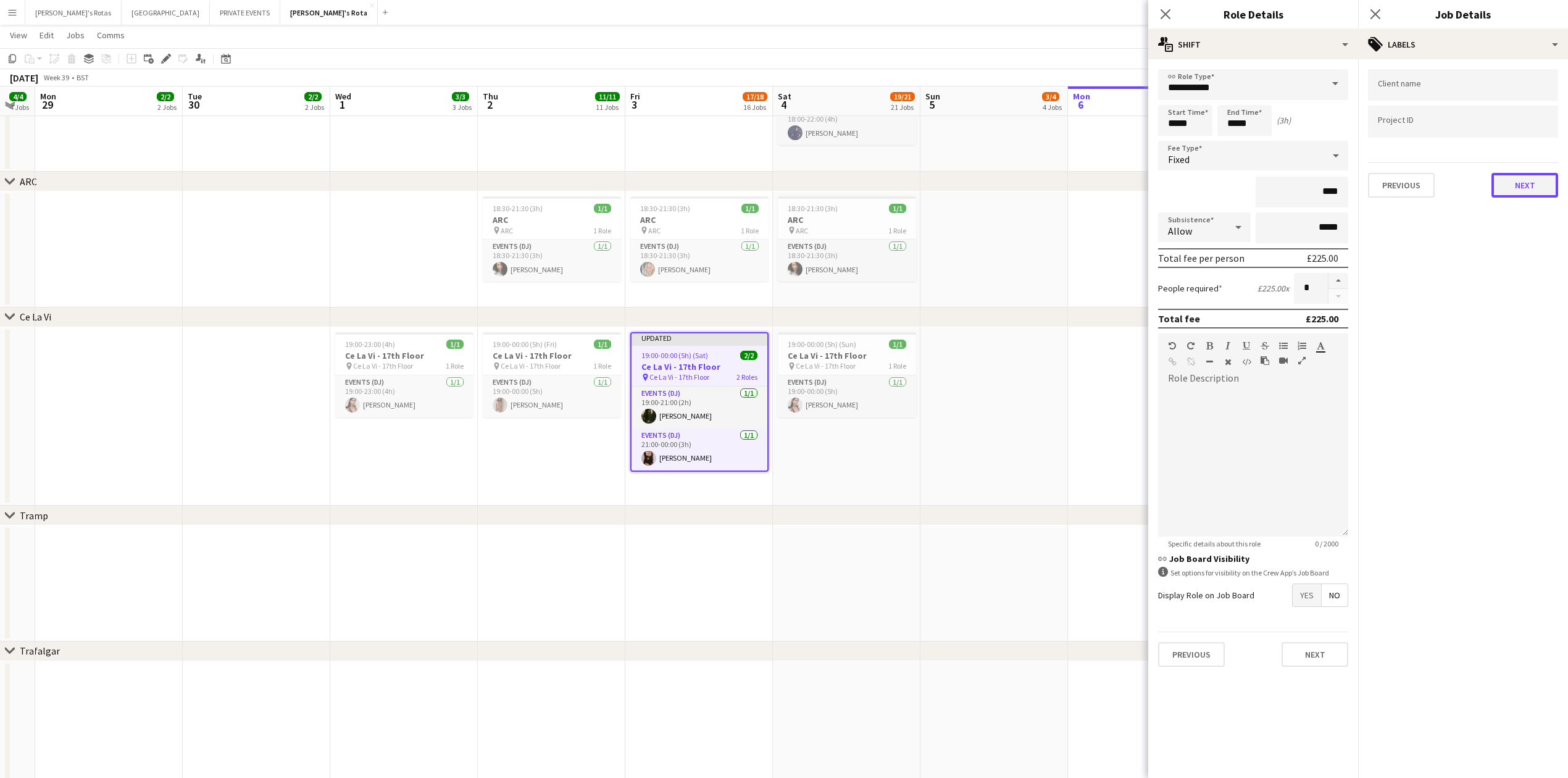
click at [1512, 175] on button "Next" at bounding box center [1525, 185] width 67 height 25
click at [1531, 241] on button "Next" at bounding box center [1525, 238] width 67 height 25
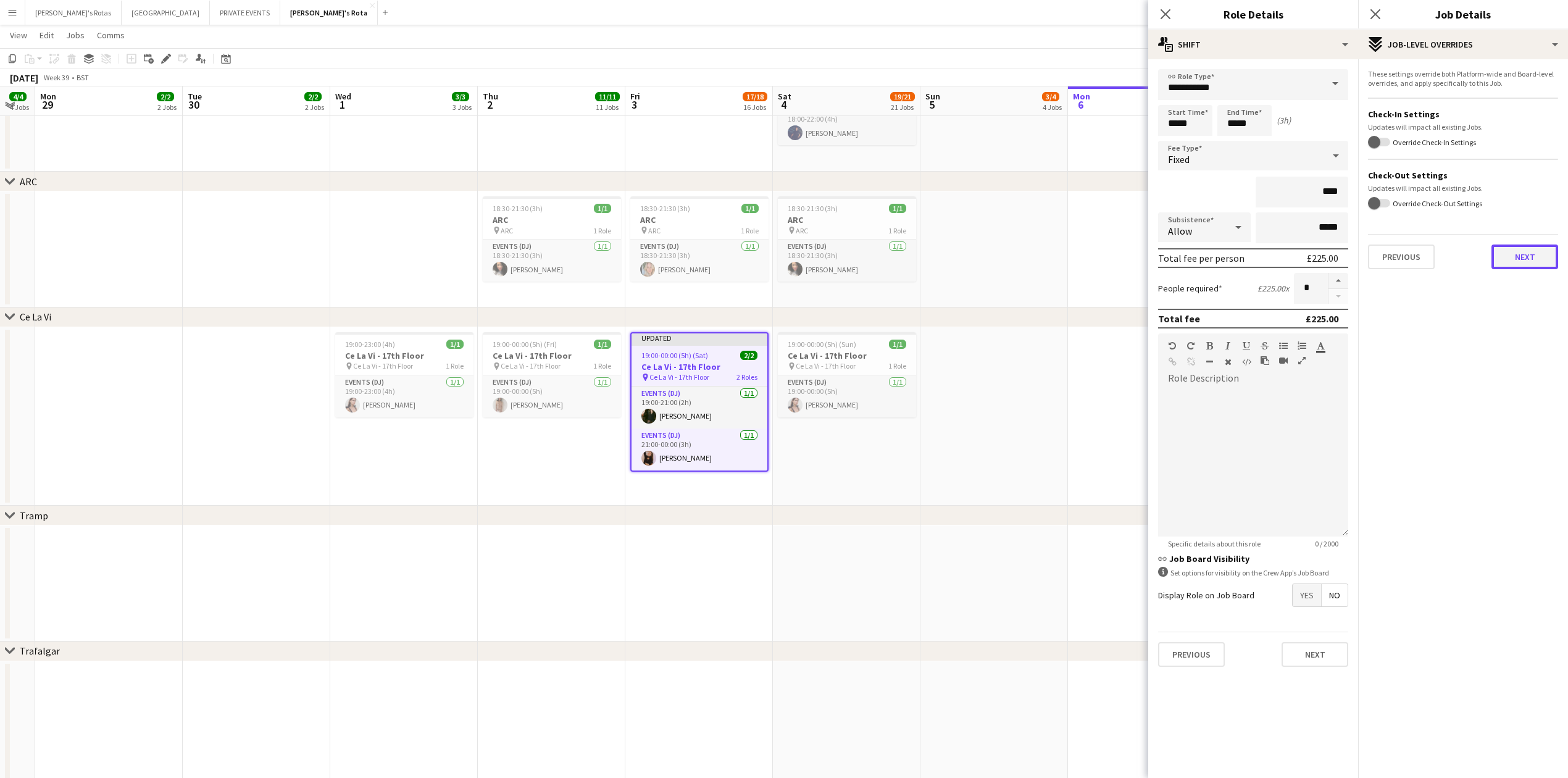
click at [1535, 249] on button "Next" at bounding box center [1525, 257] width 67 height 25
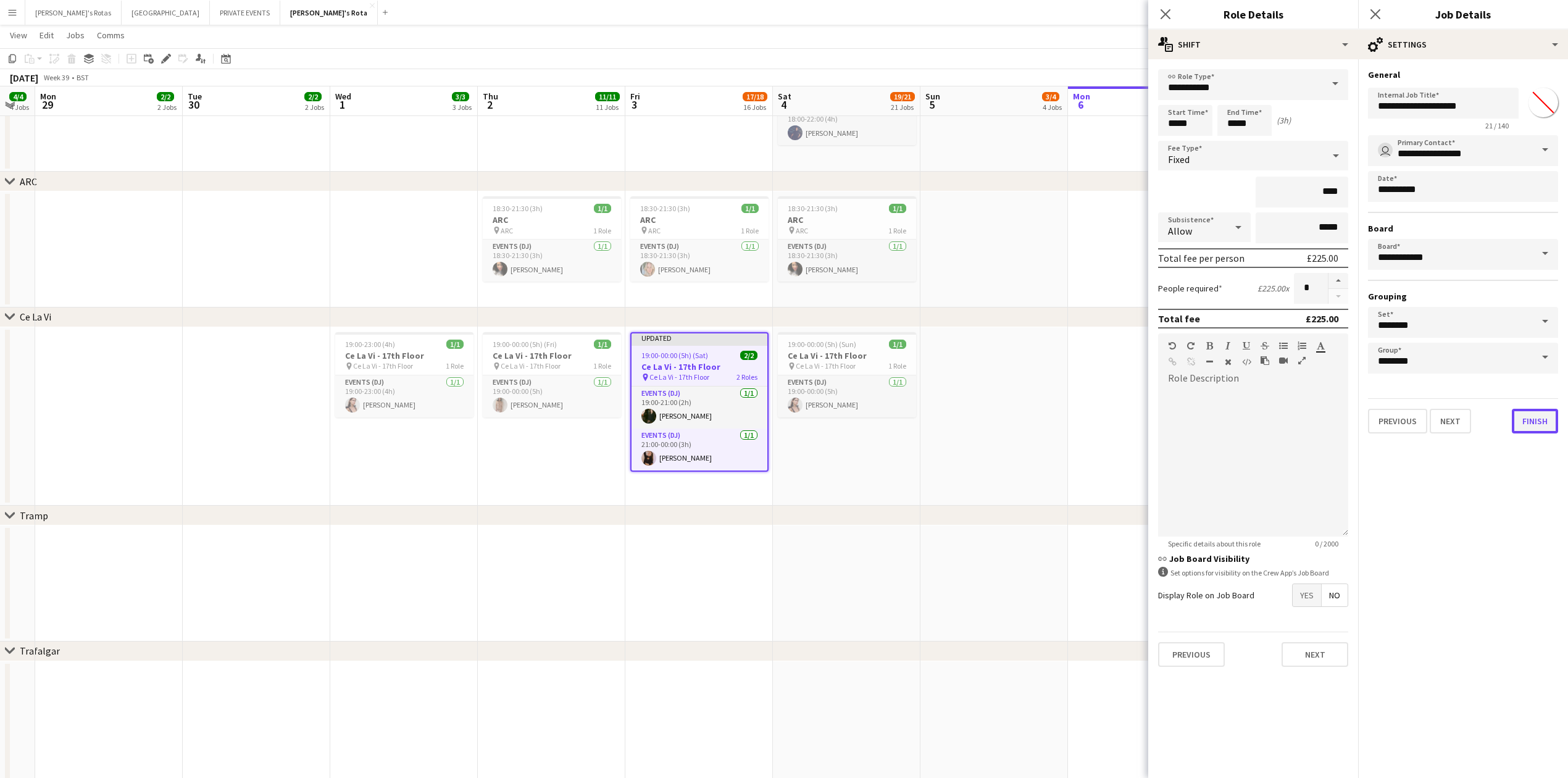
click at [1540, 419] on button "Finish" at bounding box center [1535, 421] width 47 height 25
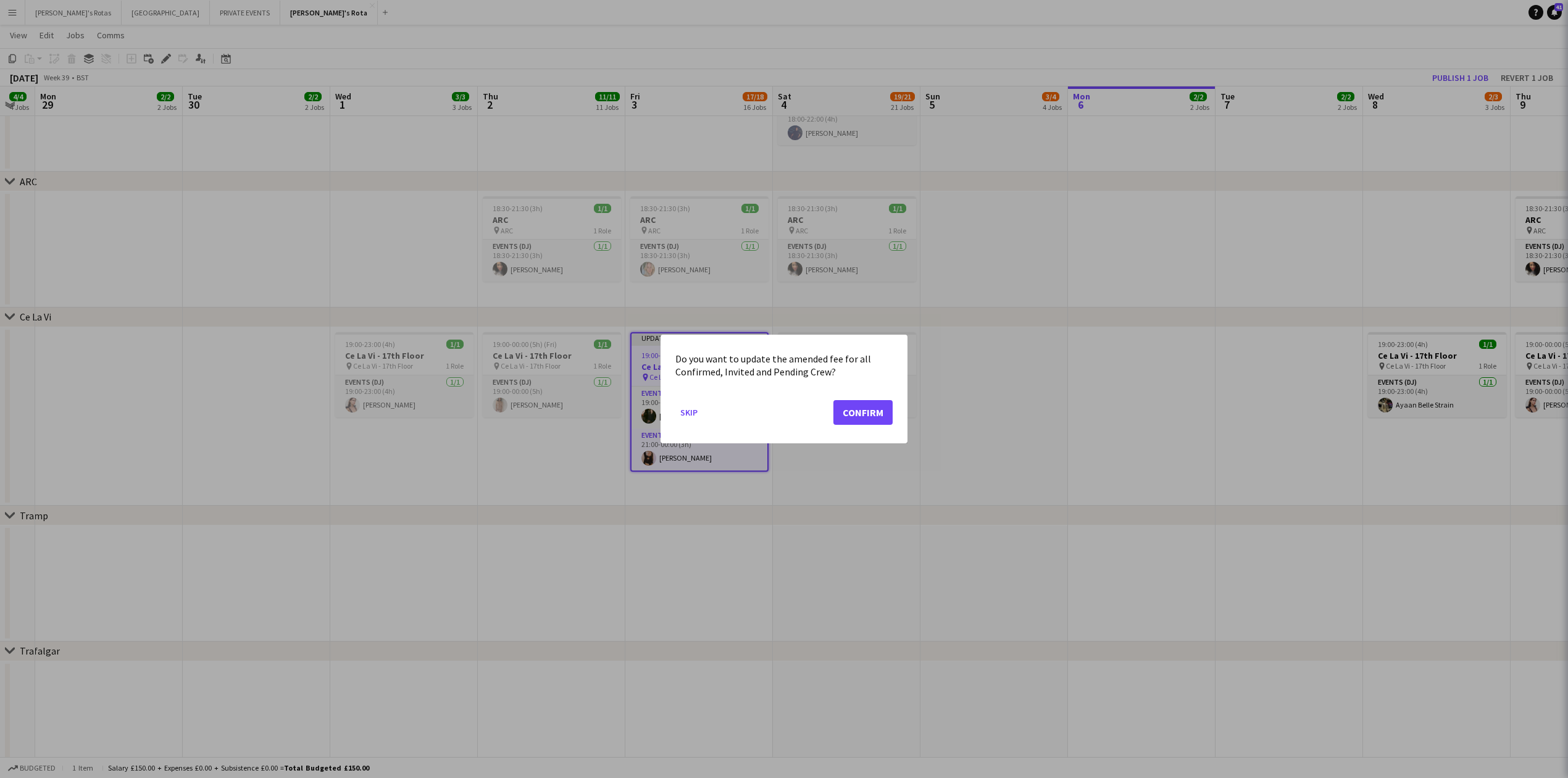
scroll to position [0, 0]
click at [867, 416] on button "Confirm" at bounding box center [863, 412] width 60 height 25
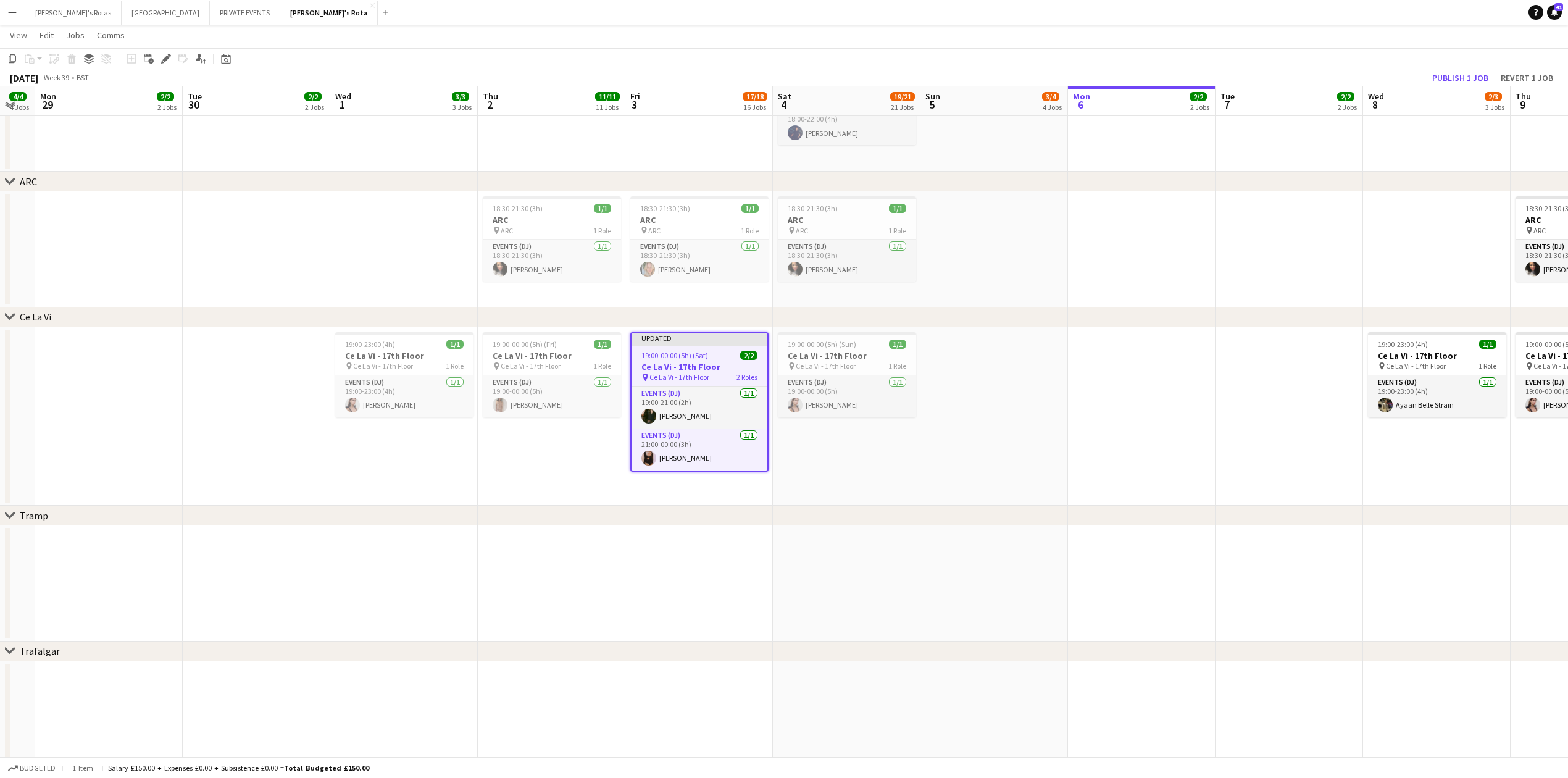
scroll to position [2553, 0]
click at [1436, 74] on button "Publish 1 job" at bounding box center [1461, 78] width 66 height 17
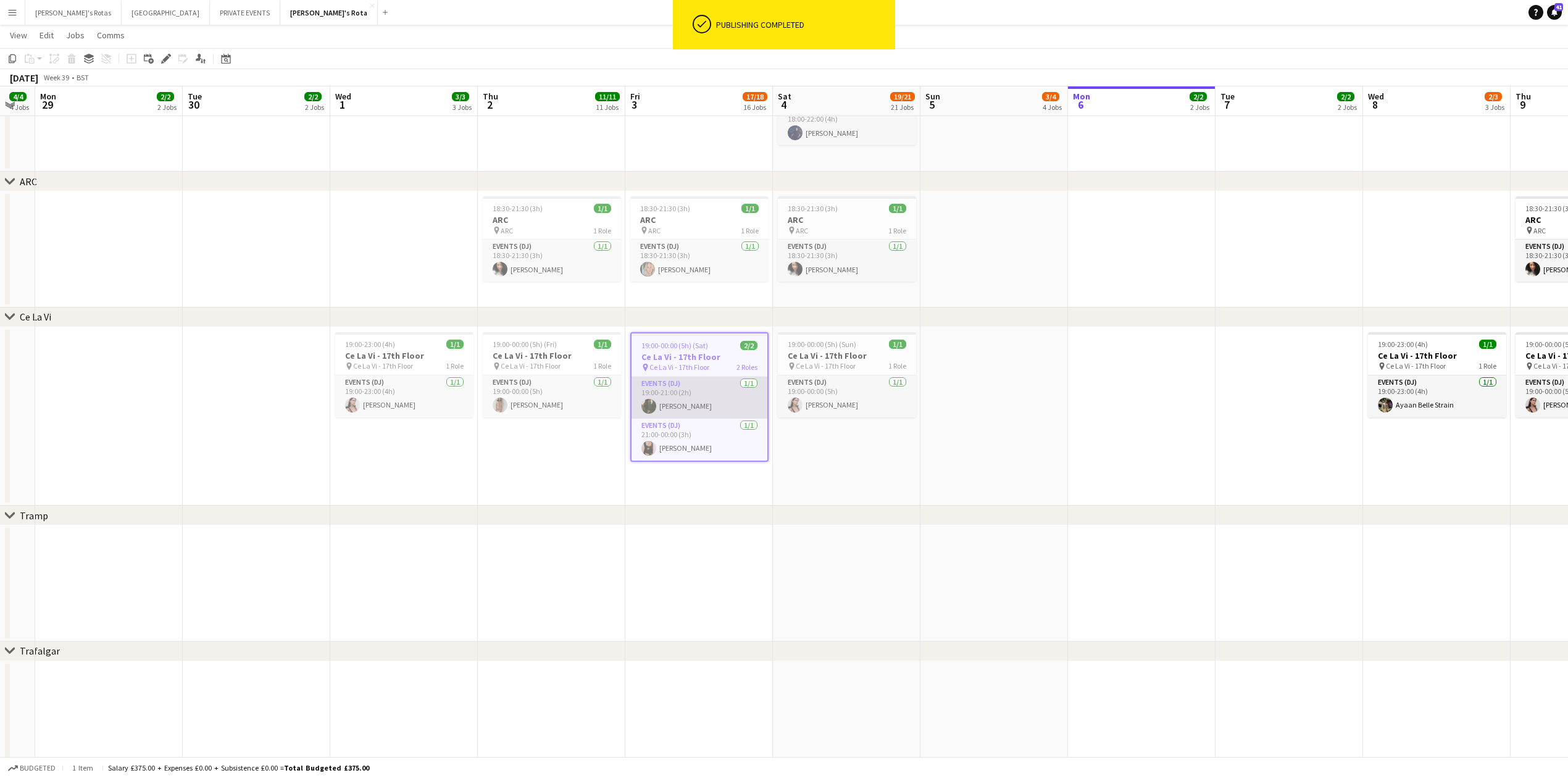
click at [656, 404] on app-card-role "Events (DJ) [DATE] 19:00-21:00 (2h) [PERSON_NAME]" at bounding box center [700, 398] width 136 height 42
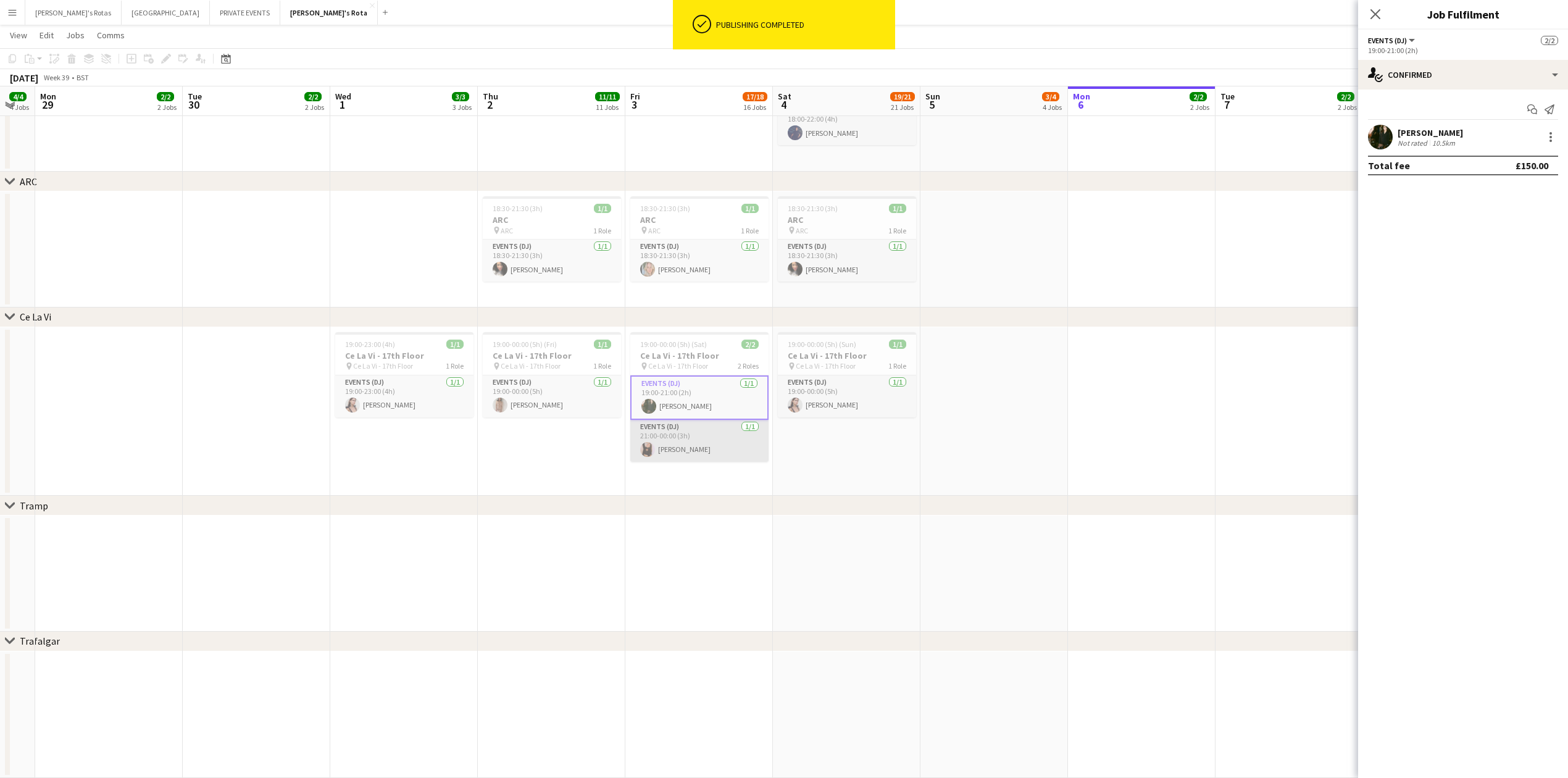
click at [673, 439] on app-card-role "Events (DJ) [DATE] 21:00-00:00 (3h) [PERSON_NAME]" at bounding box center [699, 441] width 138 height 42
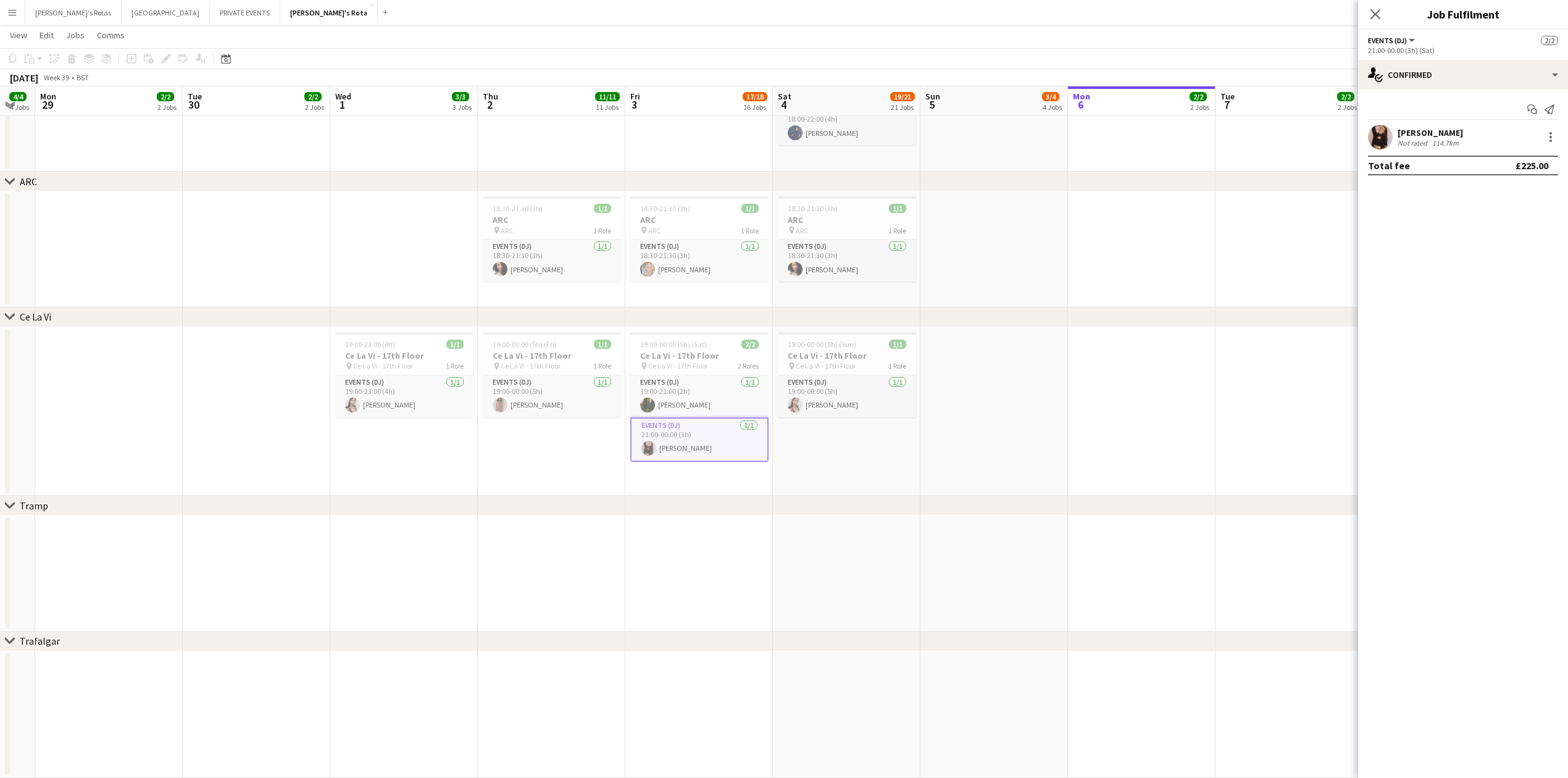
click at [492, 448] on app-date-cell "19:00-00:00 (5h) (Fri) 1/1 Ce La Vi - 17th Floor pin Ce La Vi - 17th Floor 1 Ro…" at bounding box center [551, 412] width 148 height 169
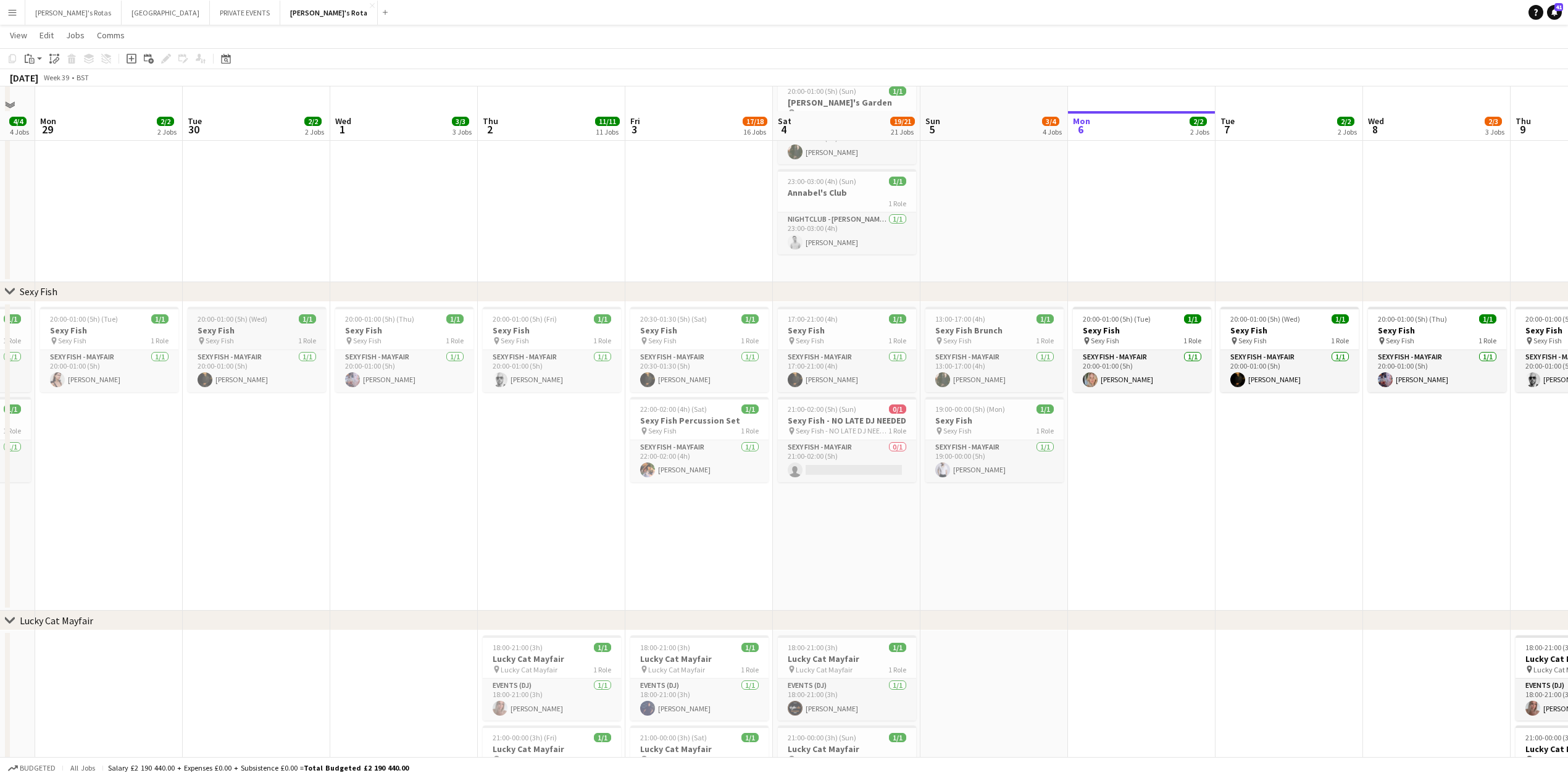
scroll to position [247, 0]
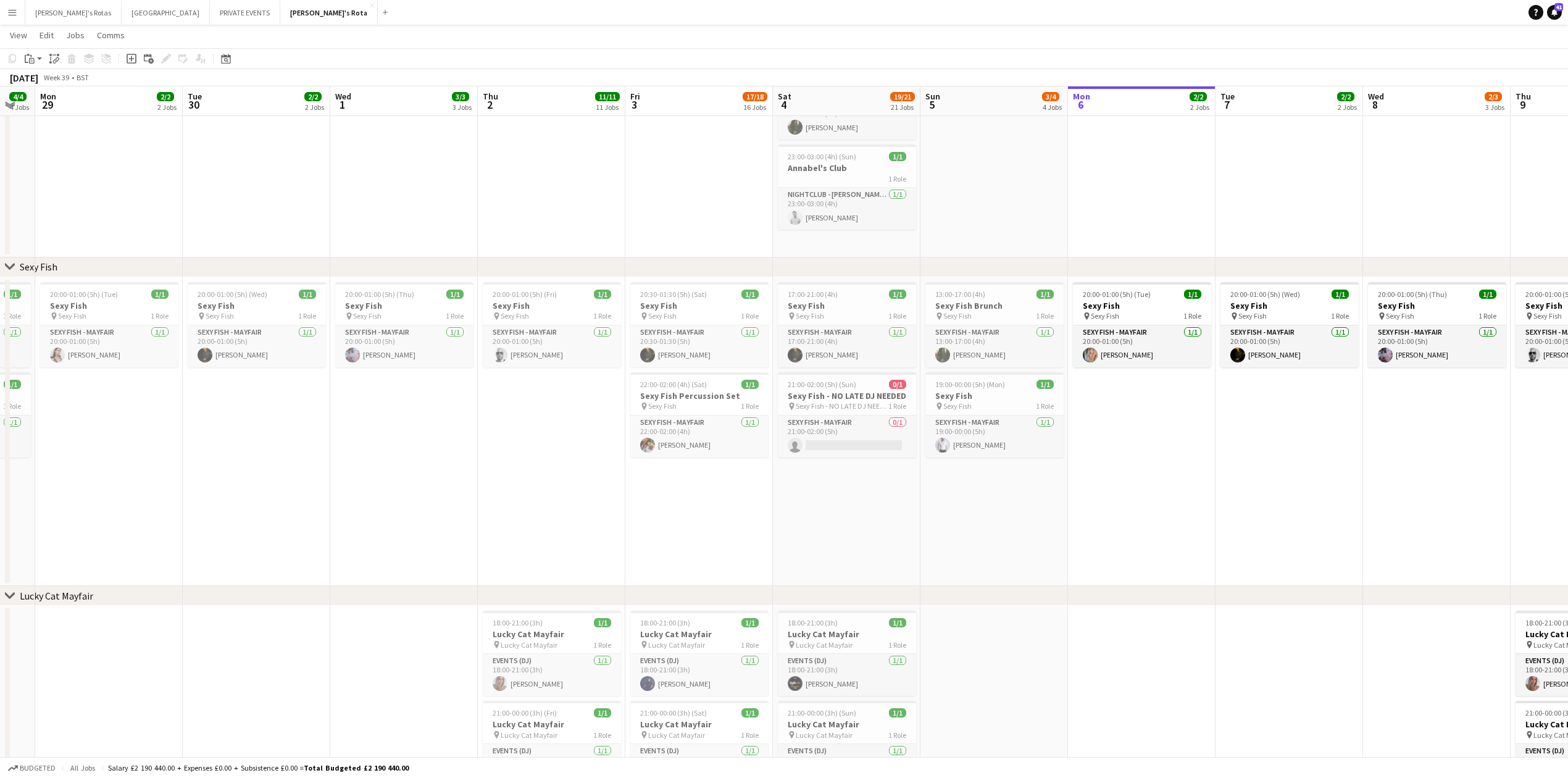
click at [453, 517] on app-date-cell "20:00-01:00 (5h) (Thu) 1/1 Sexy Fish pin Sexy Fish 1 Role SEXY FISH - MAYFAIR […" at bounding box center [403, 431] width 148 height 309
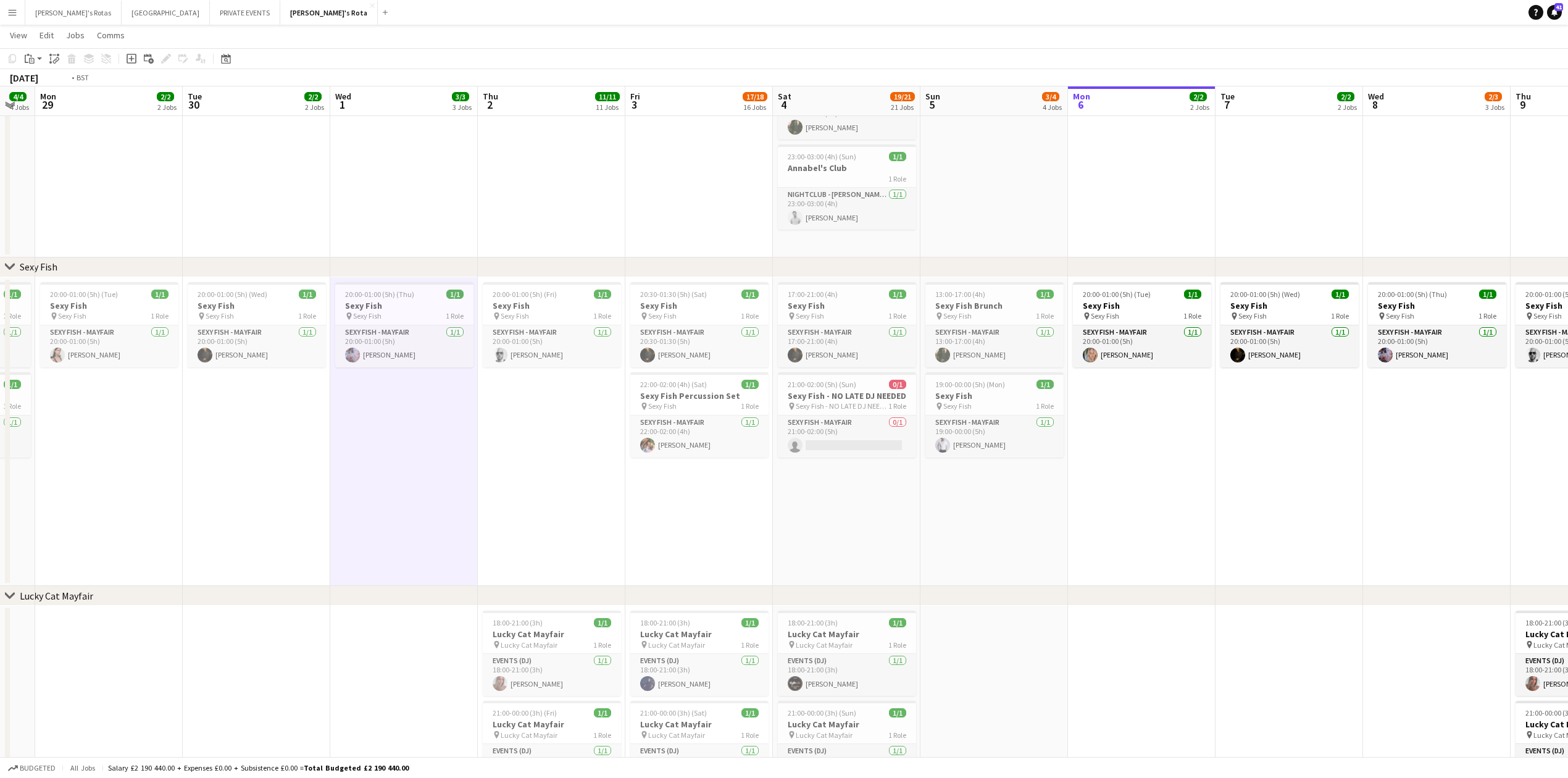
scroll to position [0, 438]
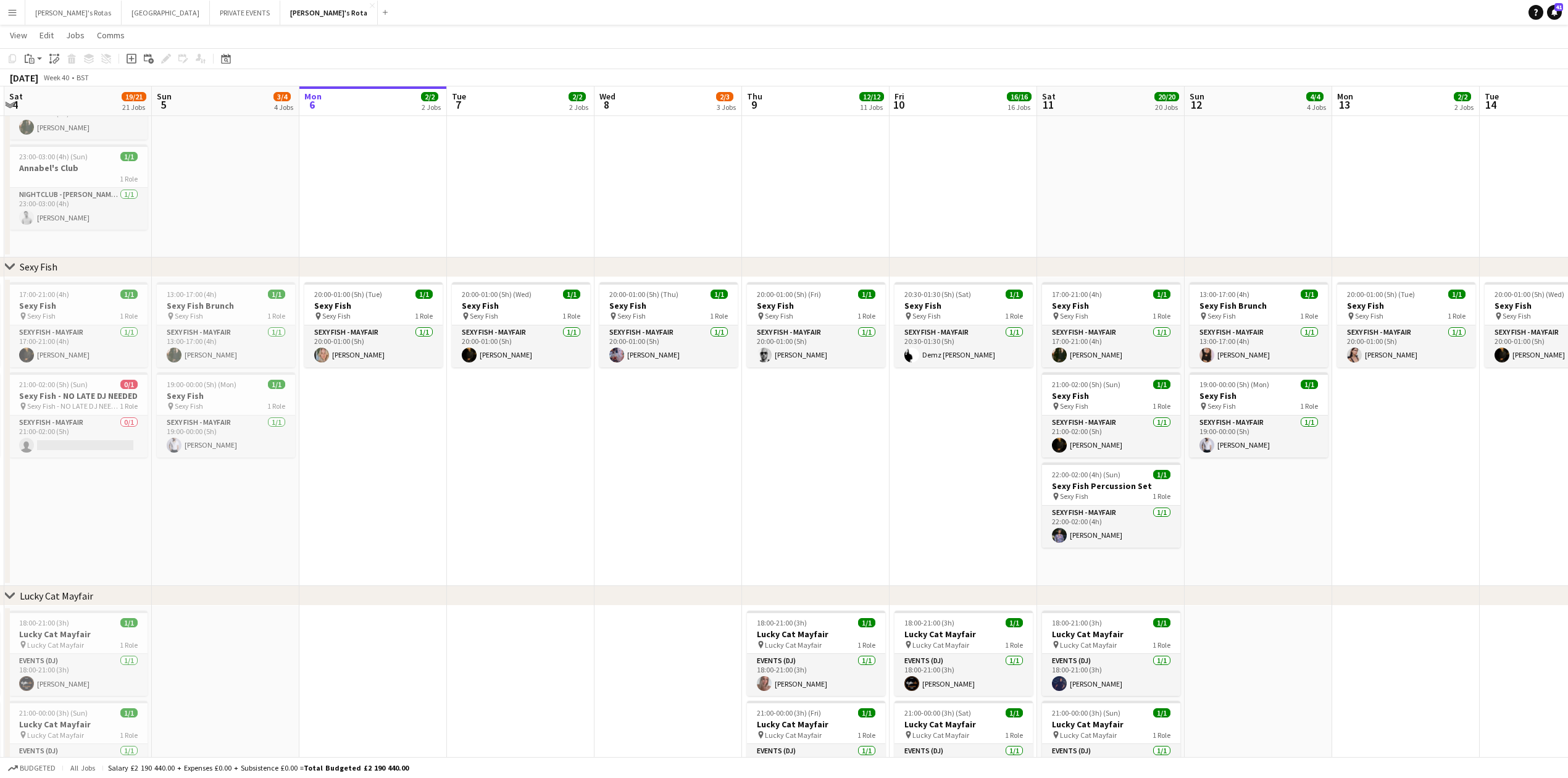
drag, startPoint x: 1321, startPoint y: 395, endPoint x: 552, endPoint y: 504, distance: 776.7
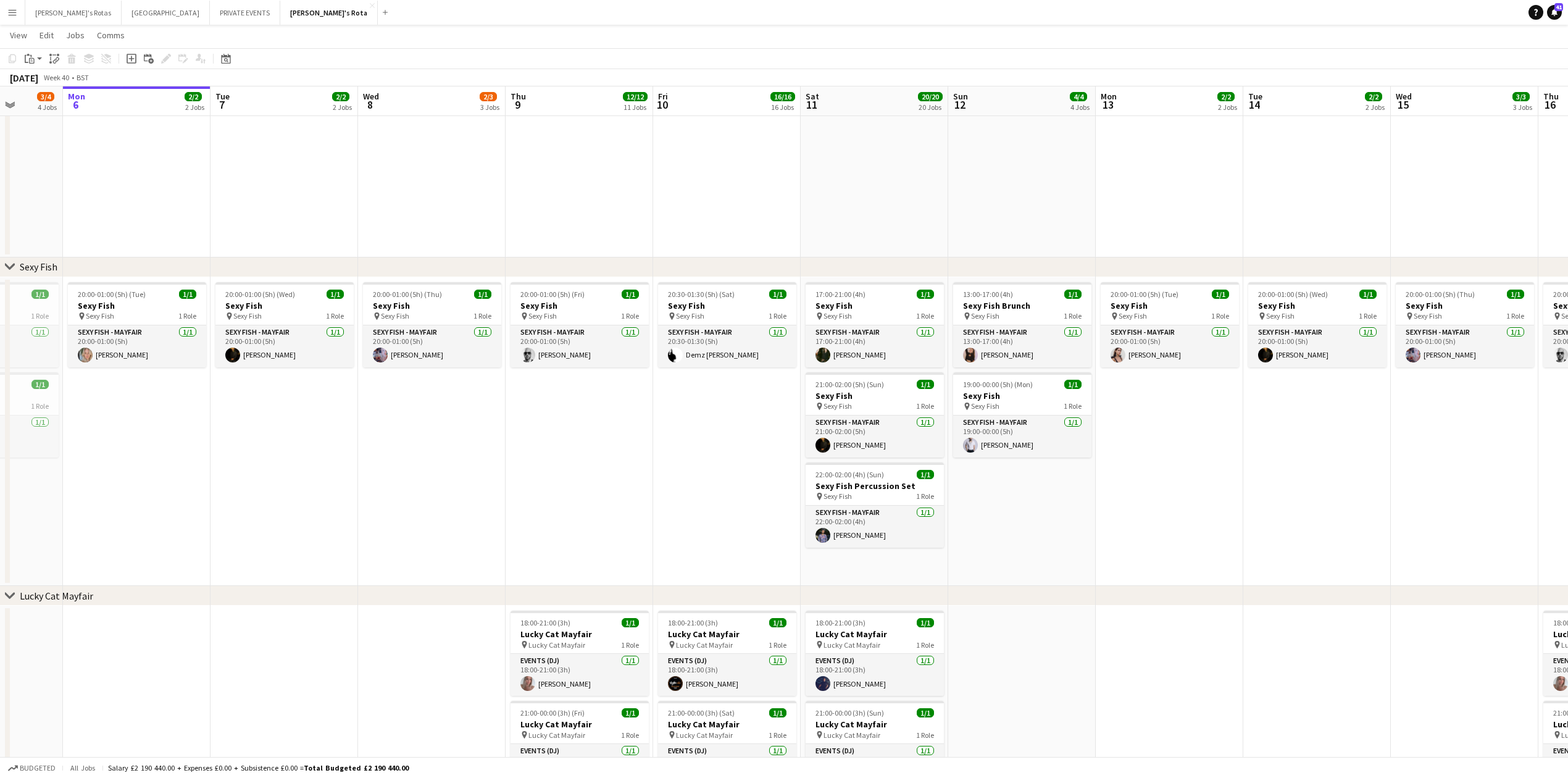
scroll to position [0, 405]
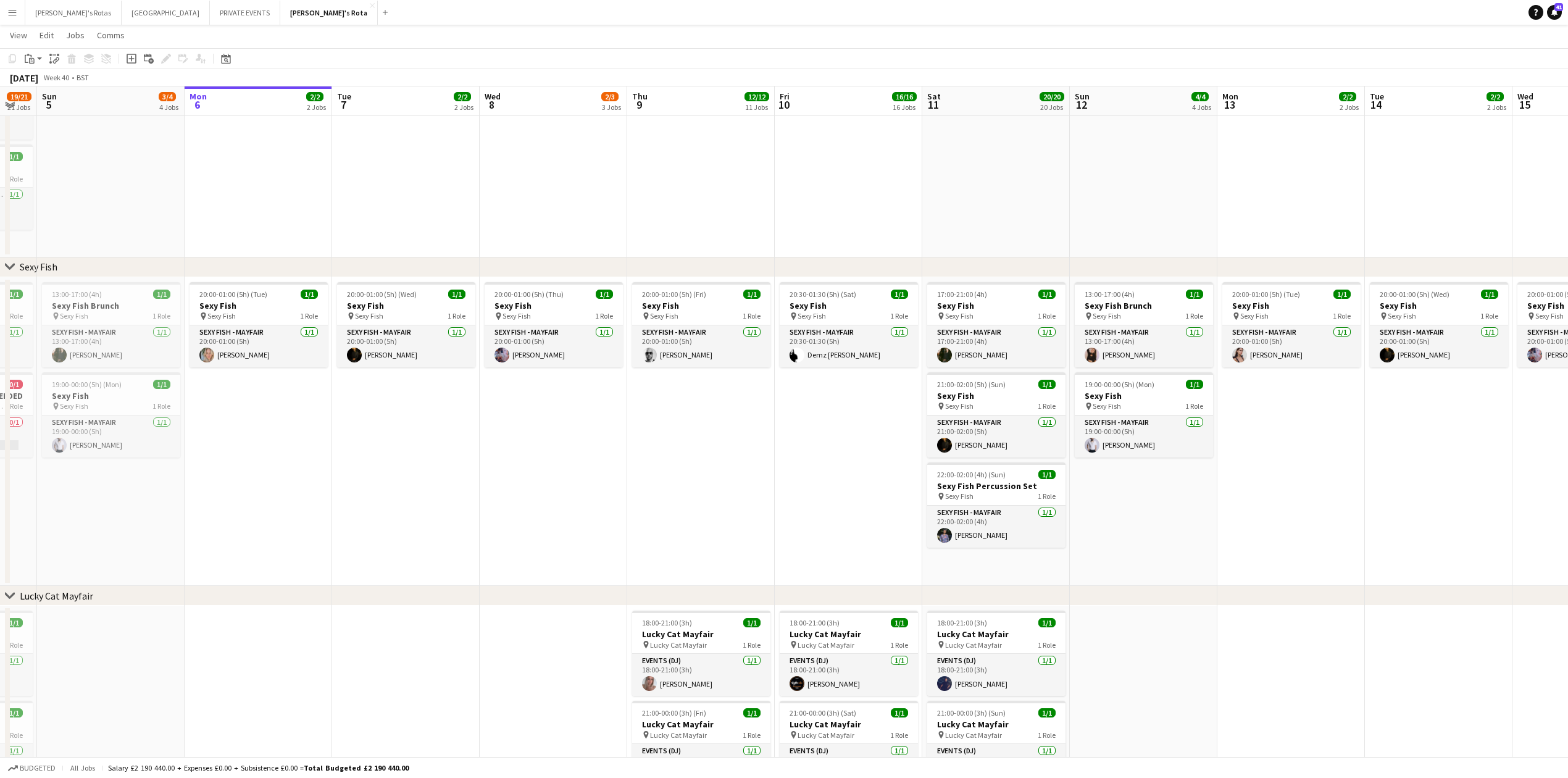
drag, startPoint x: 719, startPoint y: 517, endPoint x: 605, endPoint y: 519, distance: 114.0
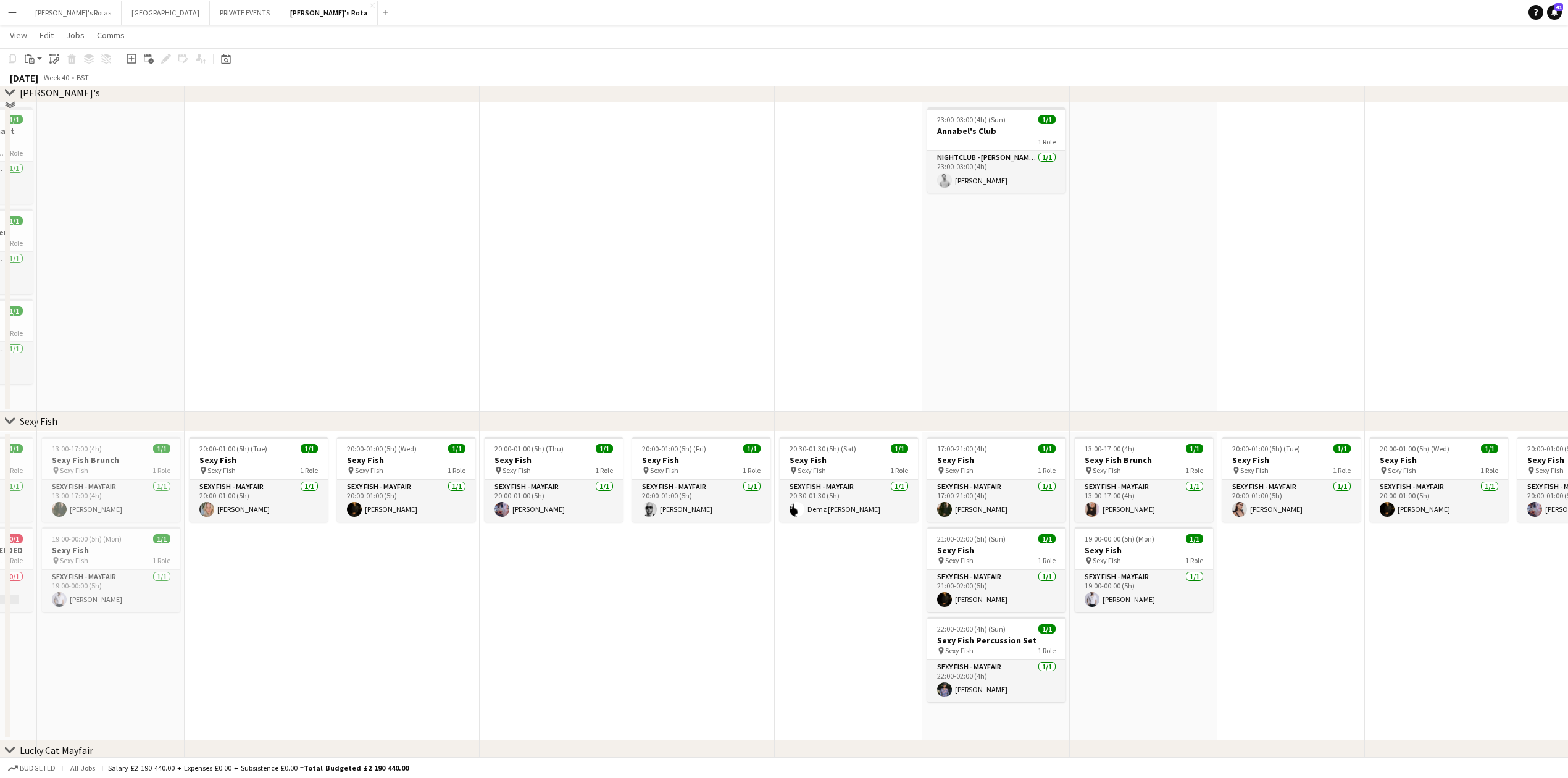
scroll to position [0, 0]
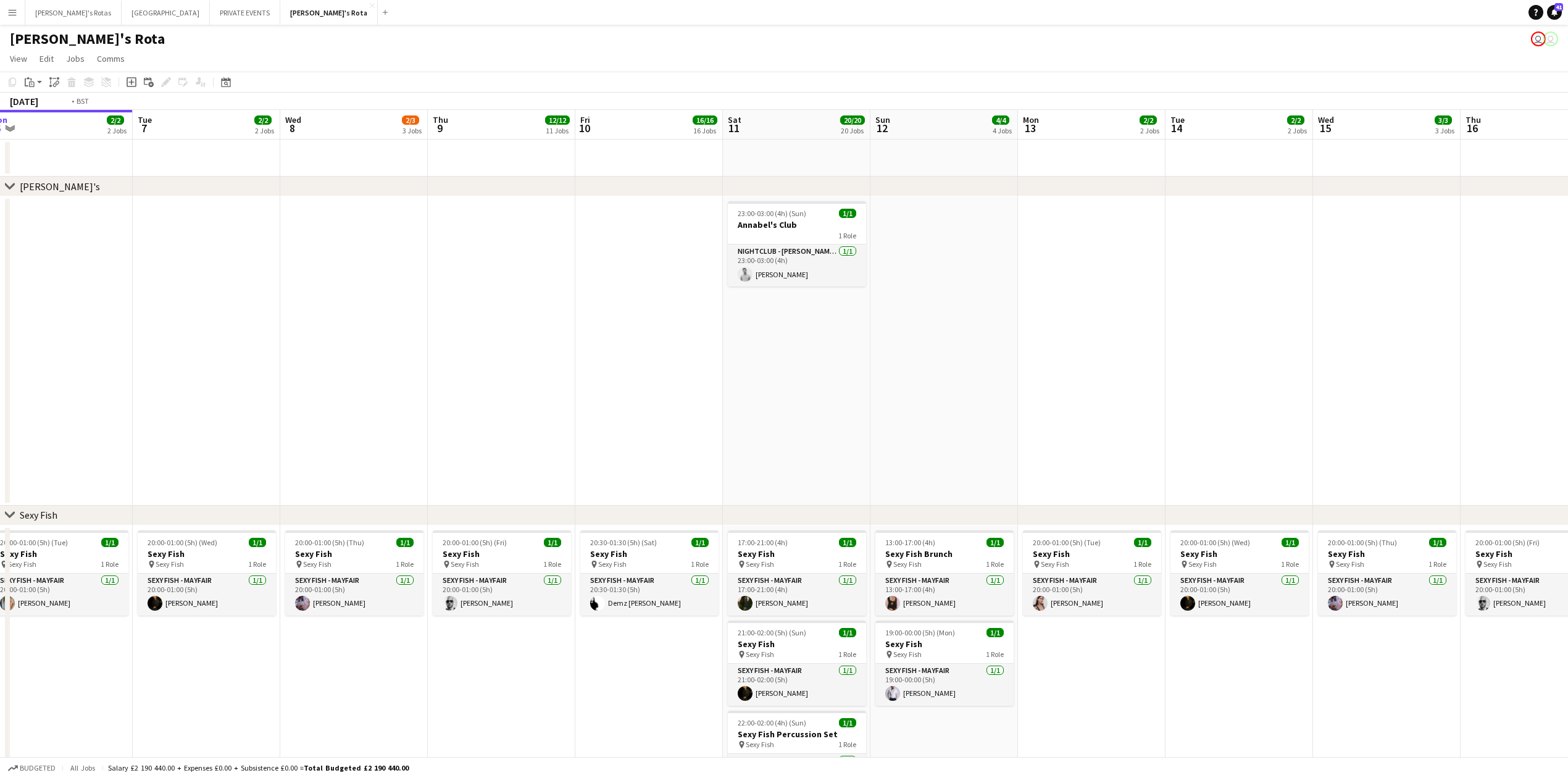
drag, startPoint x: 752, startPoint y: 288, endPoint x: 866, endPoint y: 292, distance: 114.1
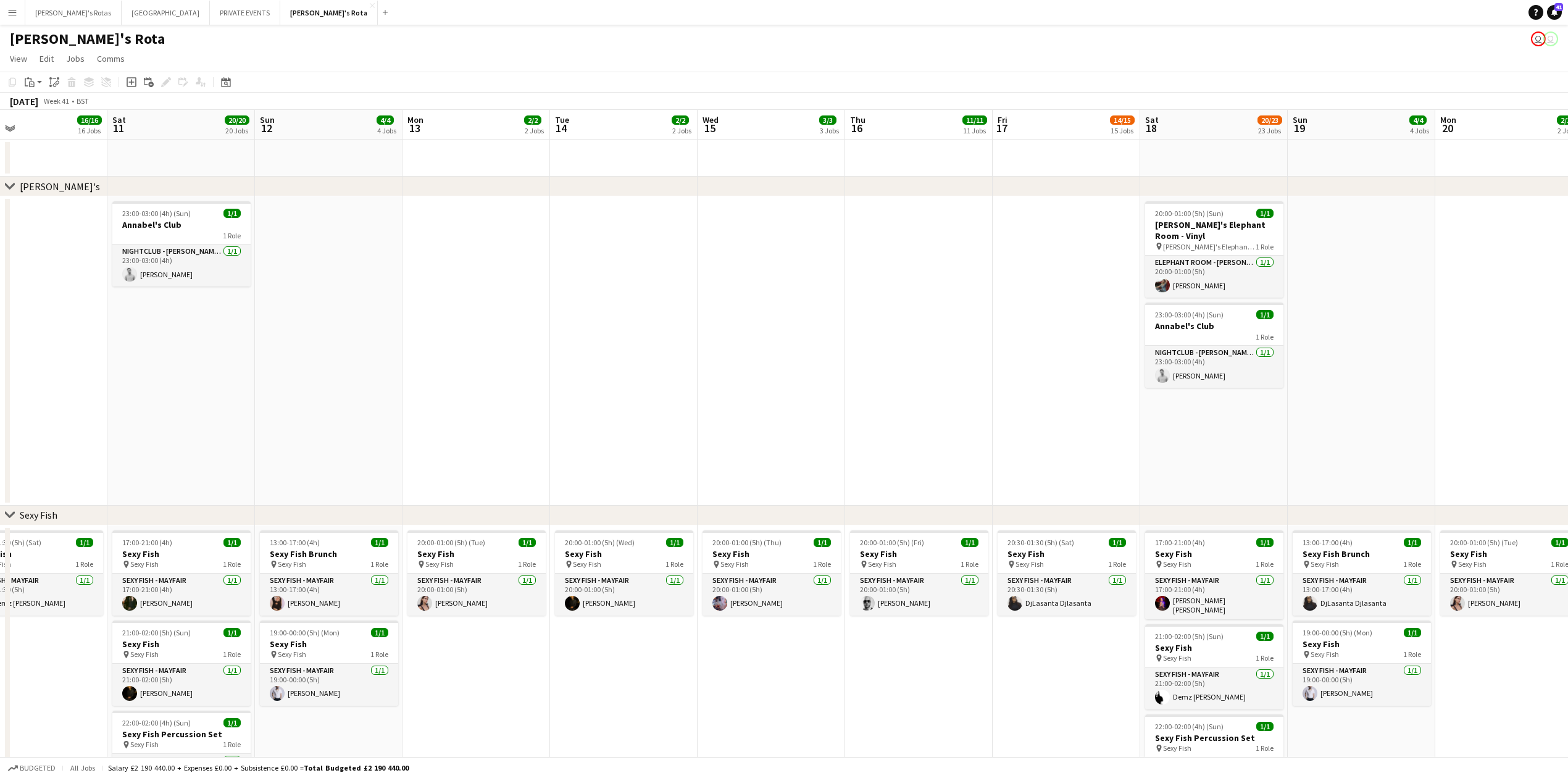
drag, startPoint x: 845, startPoint y: 299, endPoint x: 400, endPoint y: 313, distance: 445.2
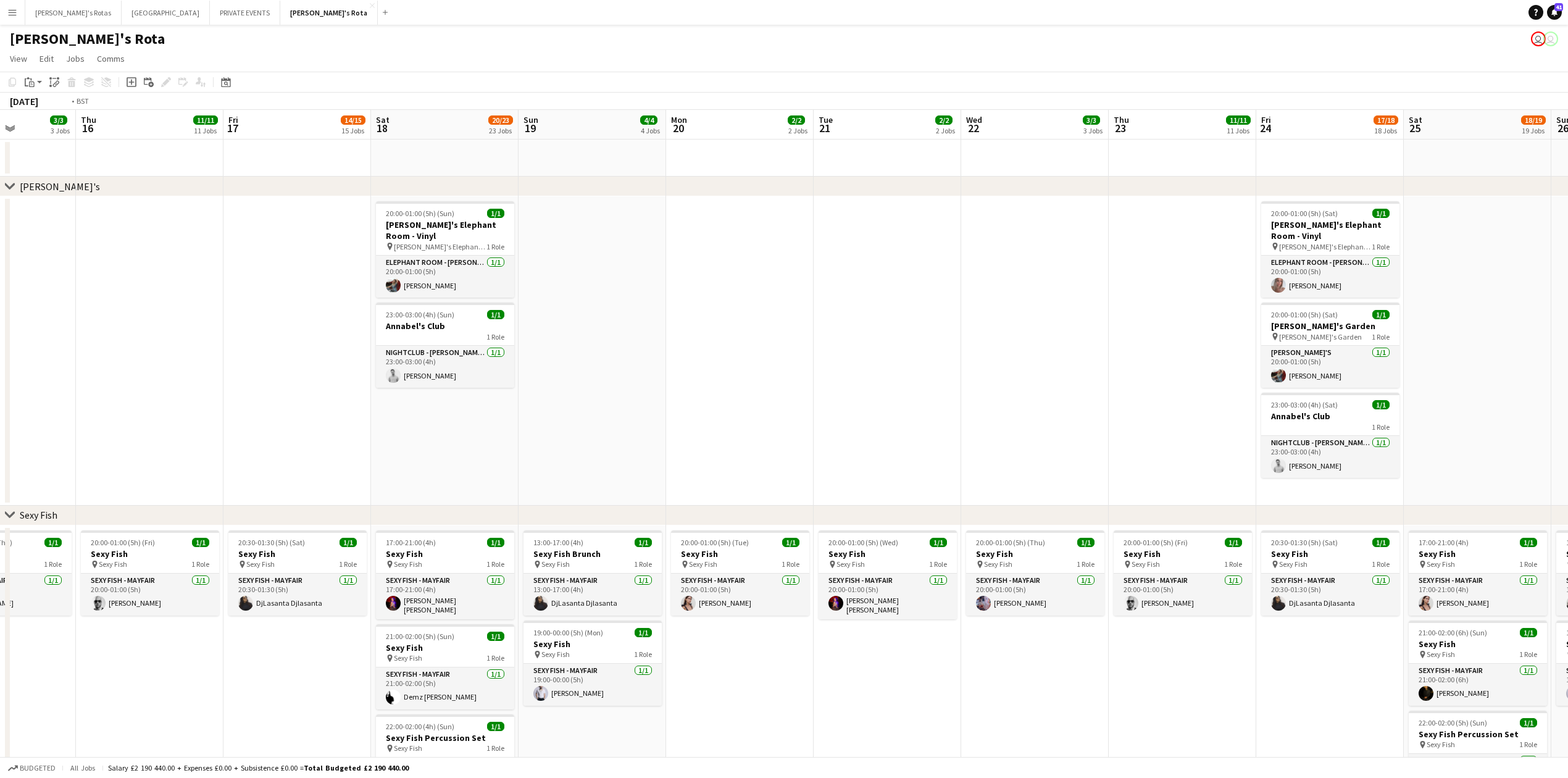
drag, startPoint x: 72, startPoint y: 315, endPoint x: 17, endPoint y: 324, distance: 55.7
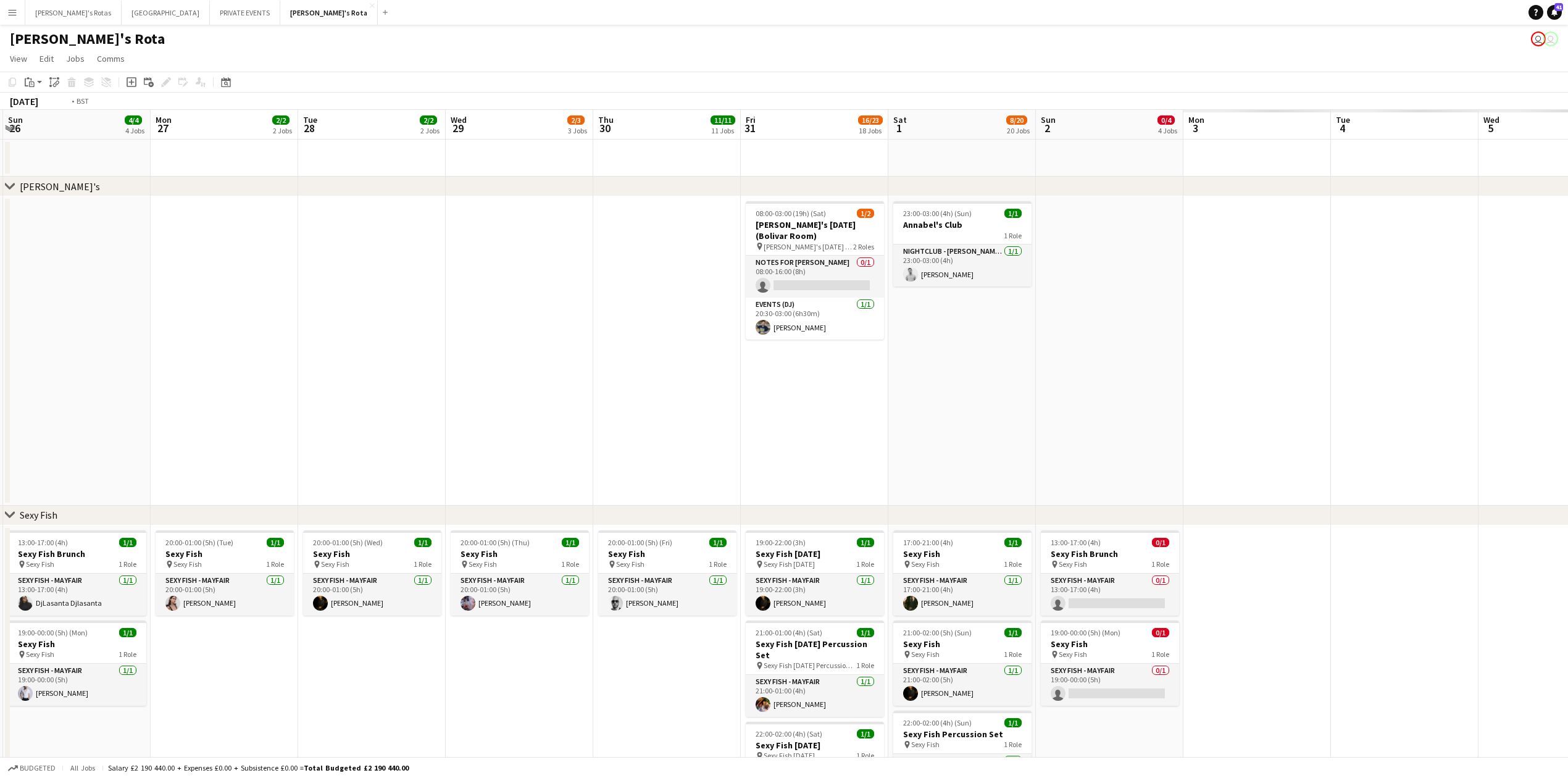
drag, startPoint x: 84, startPoint y: 345, endPoint x: 389, endPoint y: 347, distance: 305.0
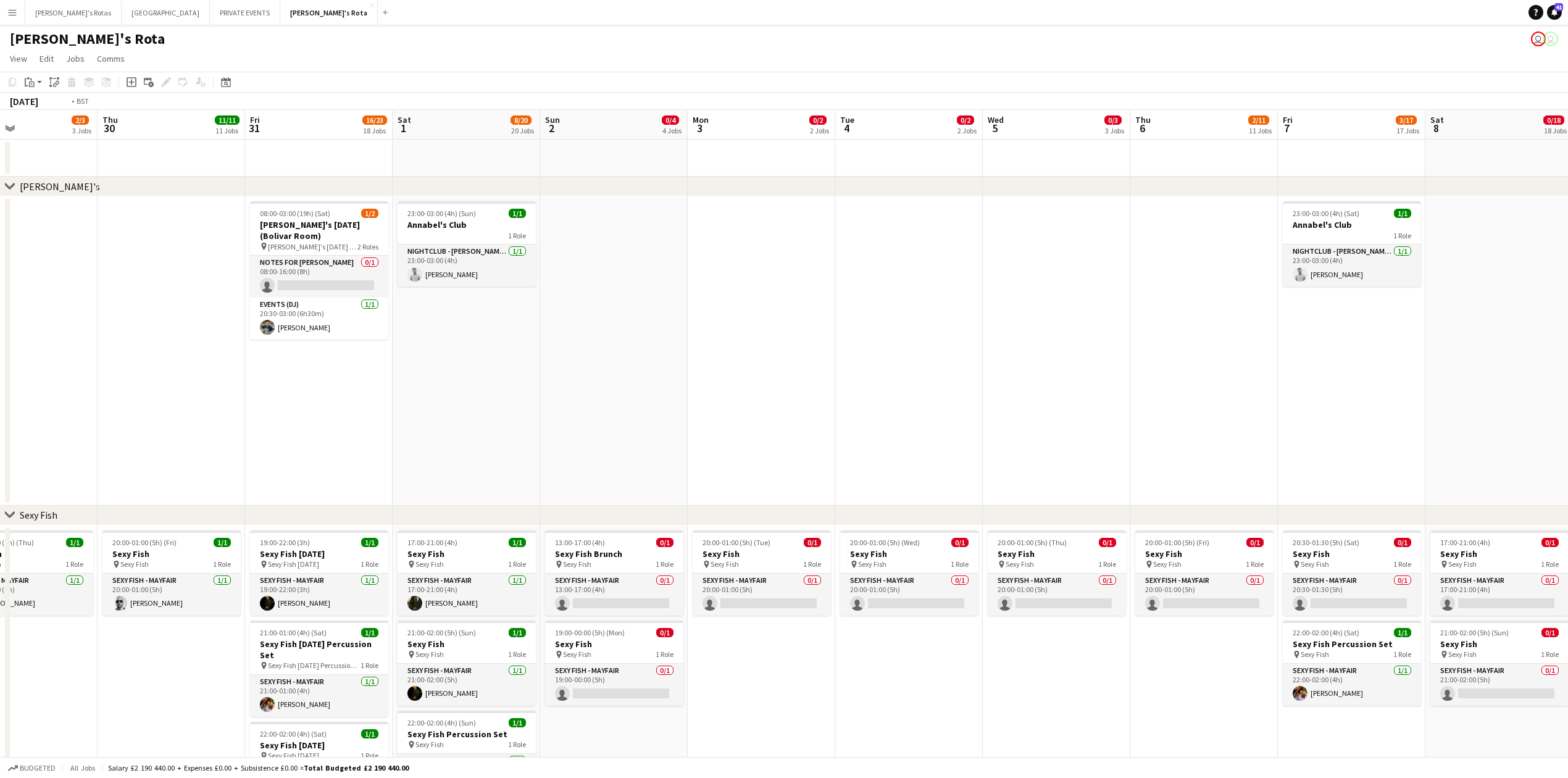
drag, startPoint x: 1009, startPoint y: 305, endPoint x: 37, endPoint y: 393, distance: 976.0
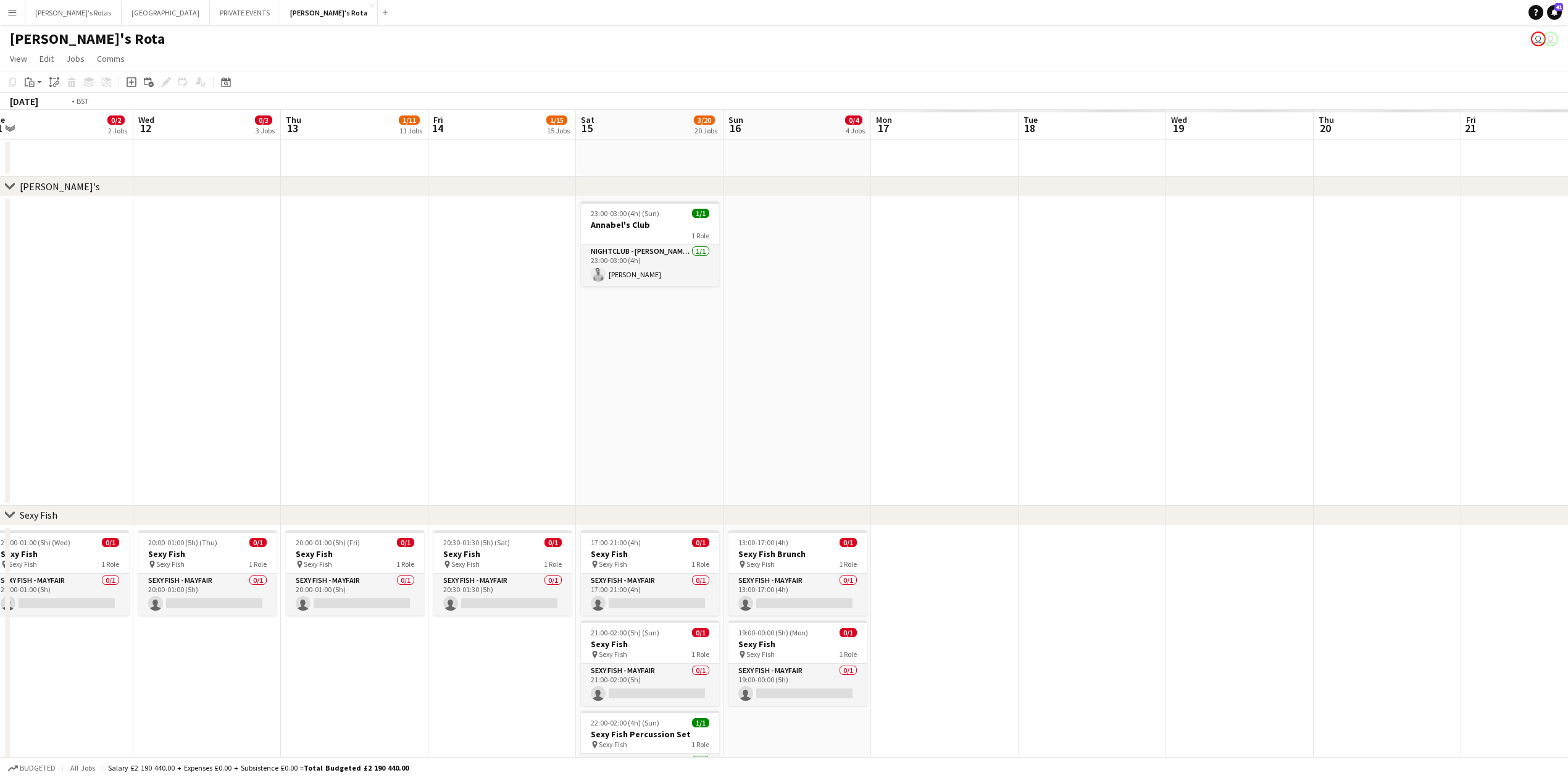
drag, startPoint x: 749, startPoint y: 288, endPoint x: 290, endPoint y: 331, distance: 461.0
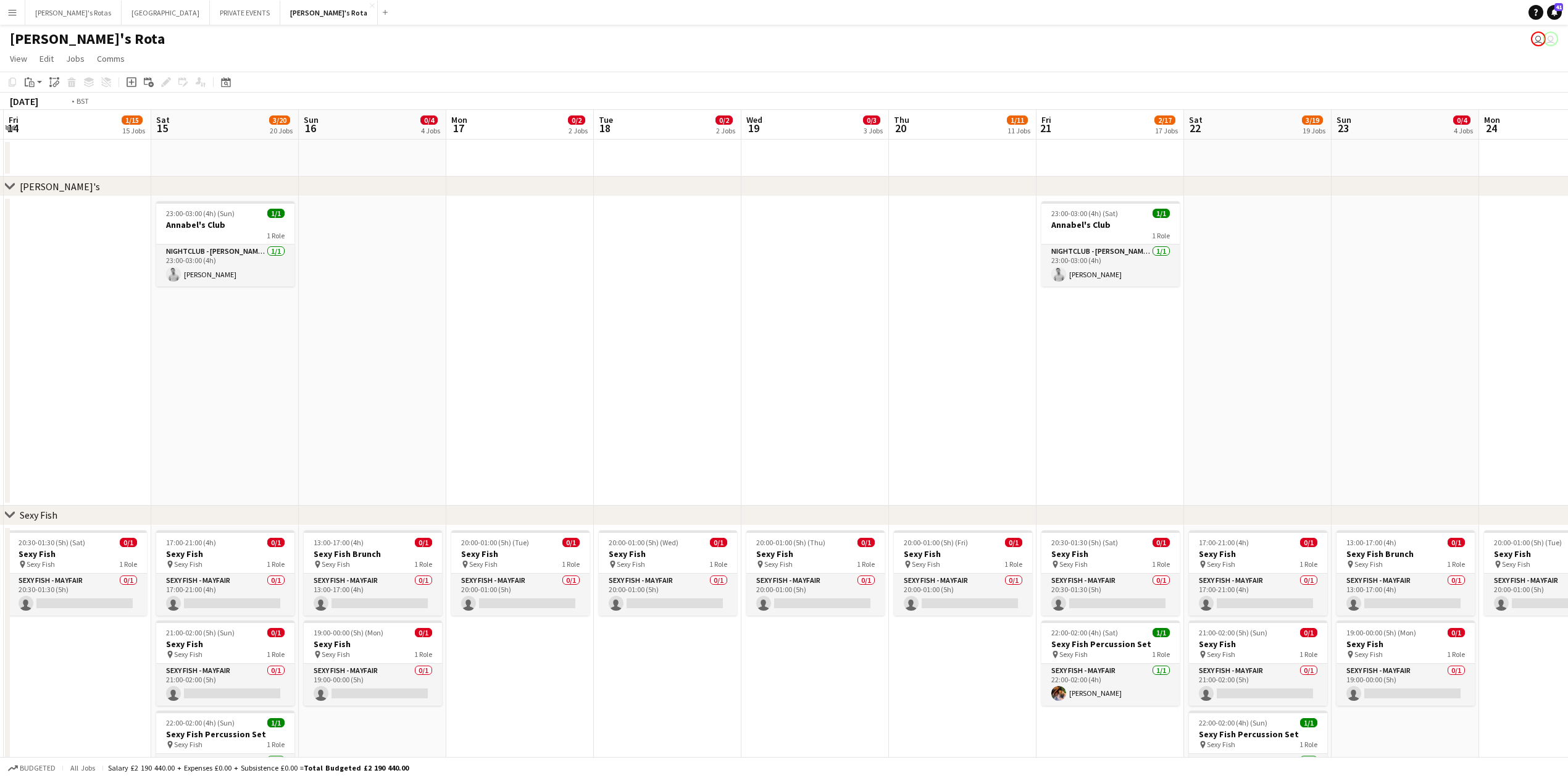
drag, startPoint x: 908, startPoint y: 302, endPoint x: 152, endPoint y: 317, distance: 756.1
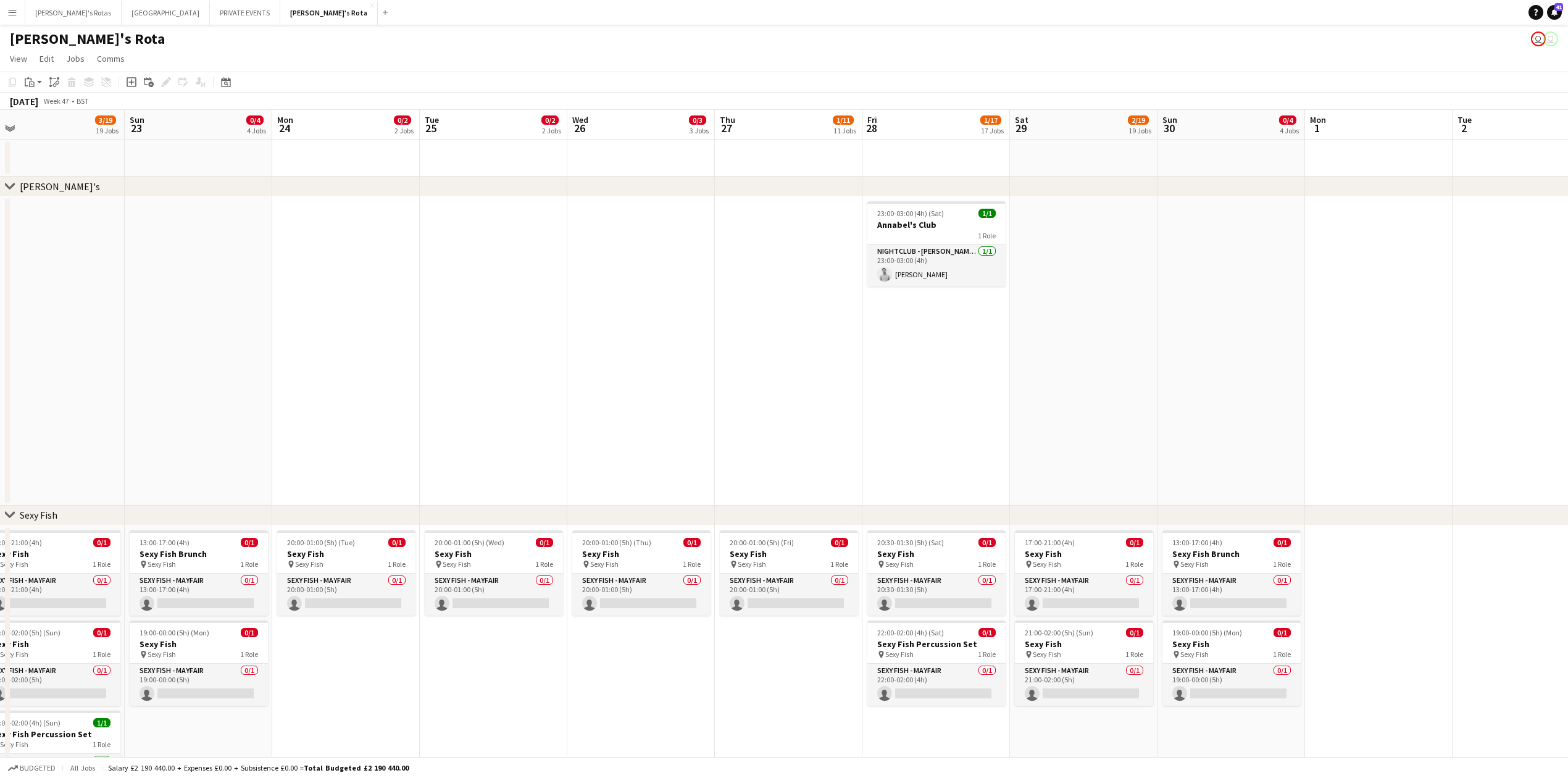
drag, startPoint x: 777, startPoint y: 260, endPoint x: 480, endPoint y: 277, distance: 297.5
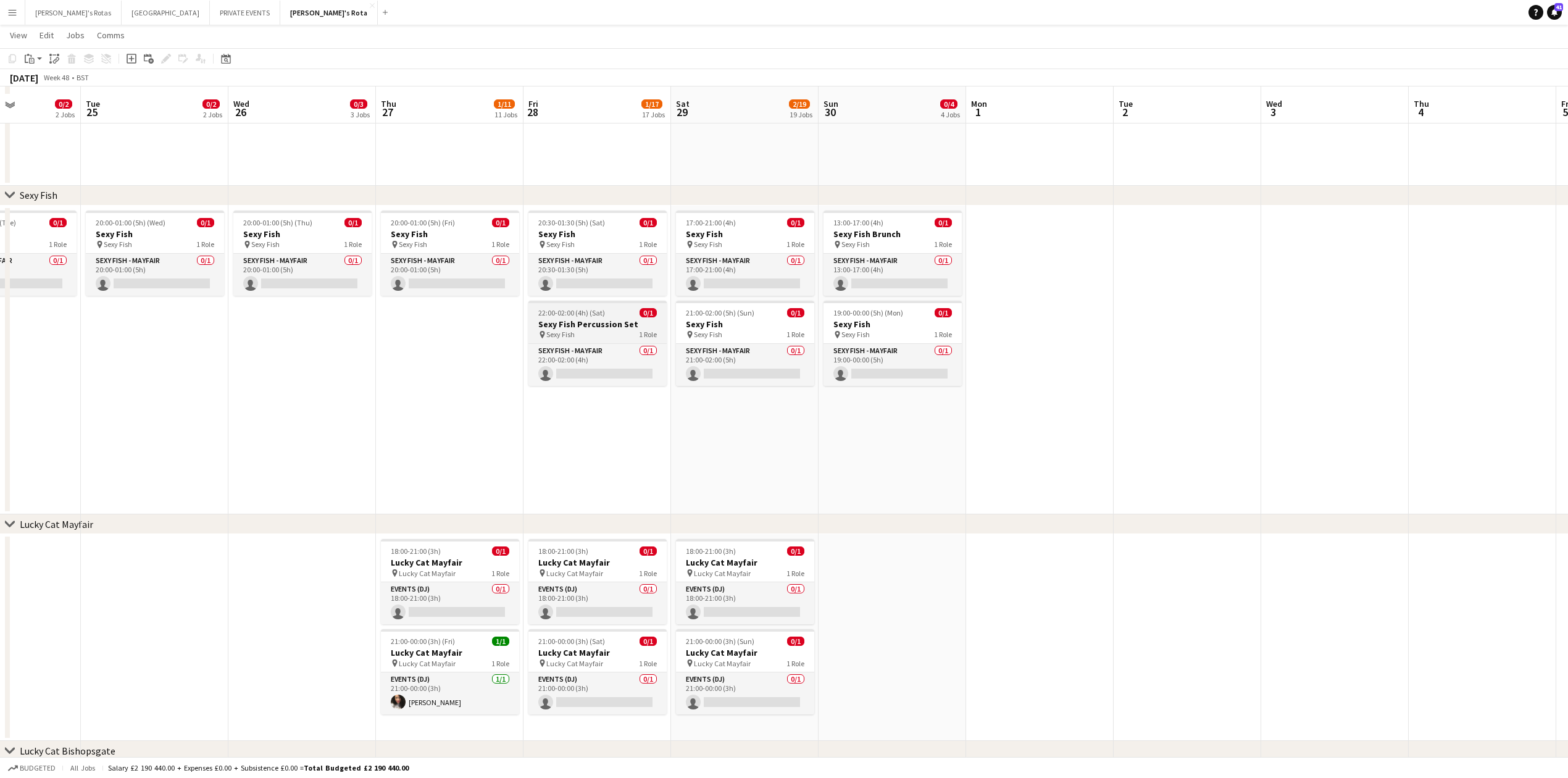
scroll to position [329, 0]
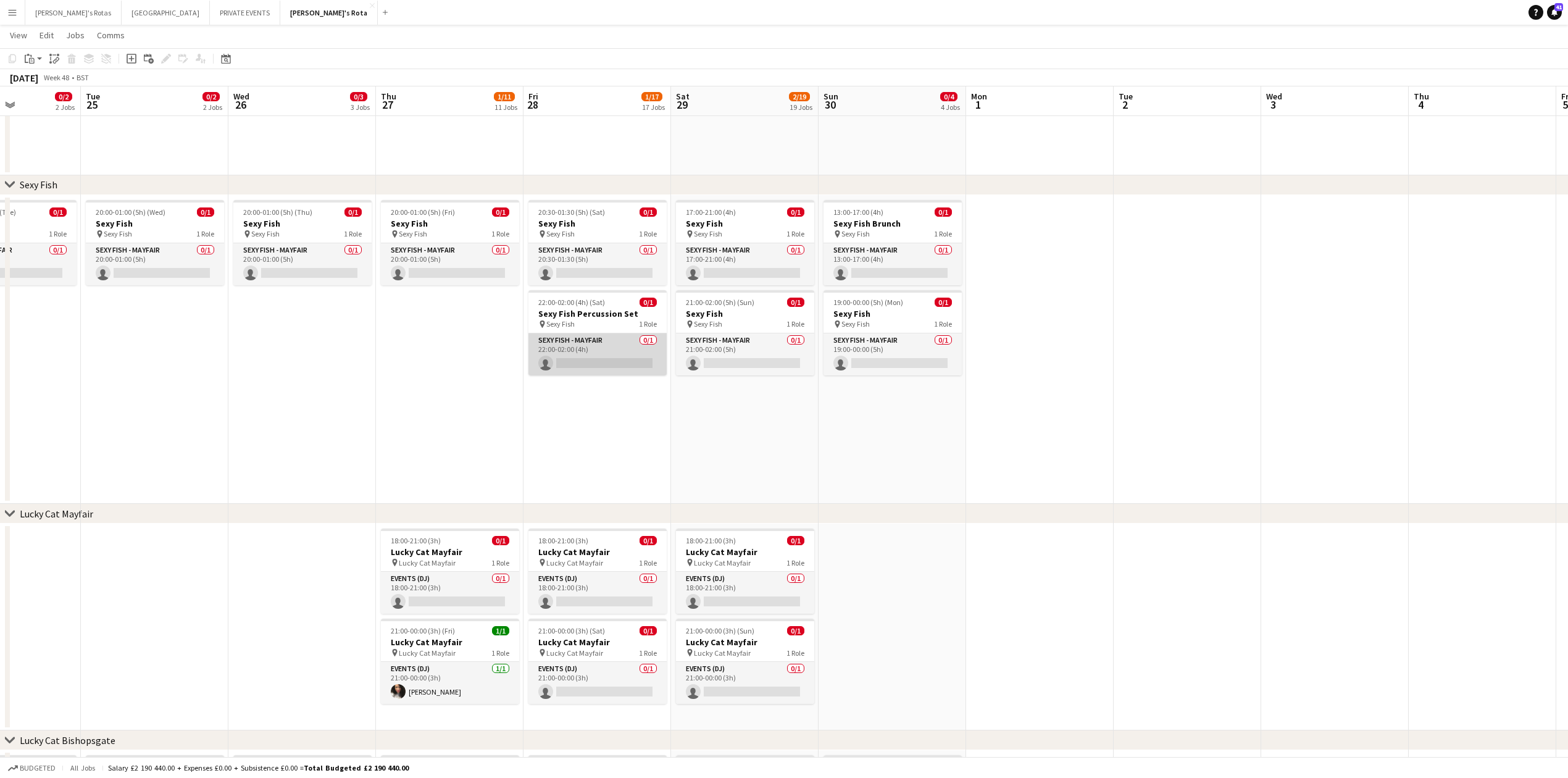
click at [566, 350] on app-card-role "SEXY FISH - MAYFAIR 0/1 22:00-02:00 (4h) single-neutral-actions" at bounding box center [597, 355] width 138 height 42
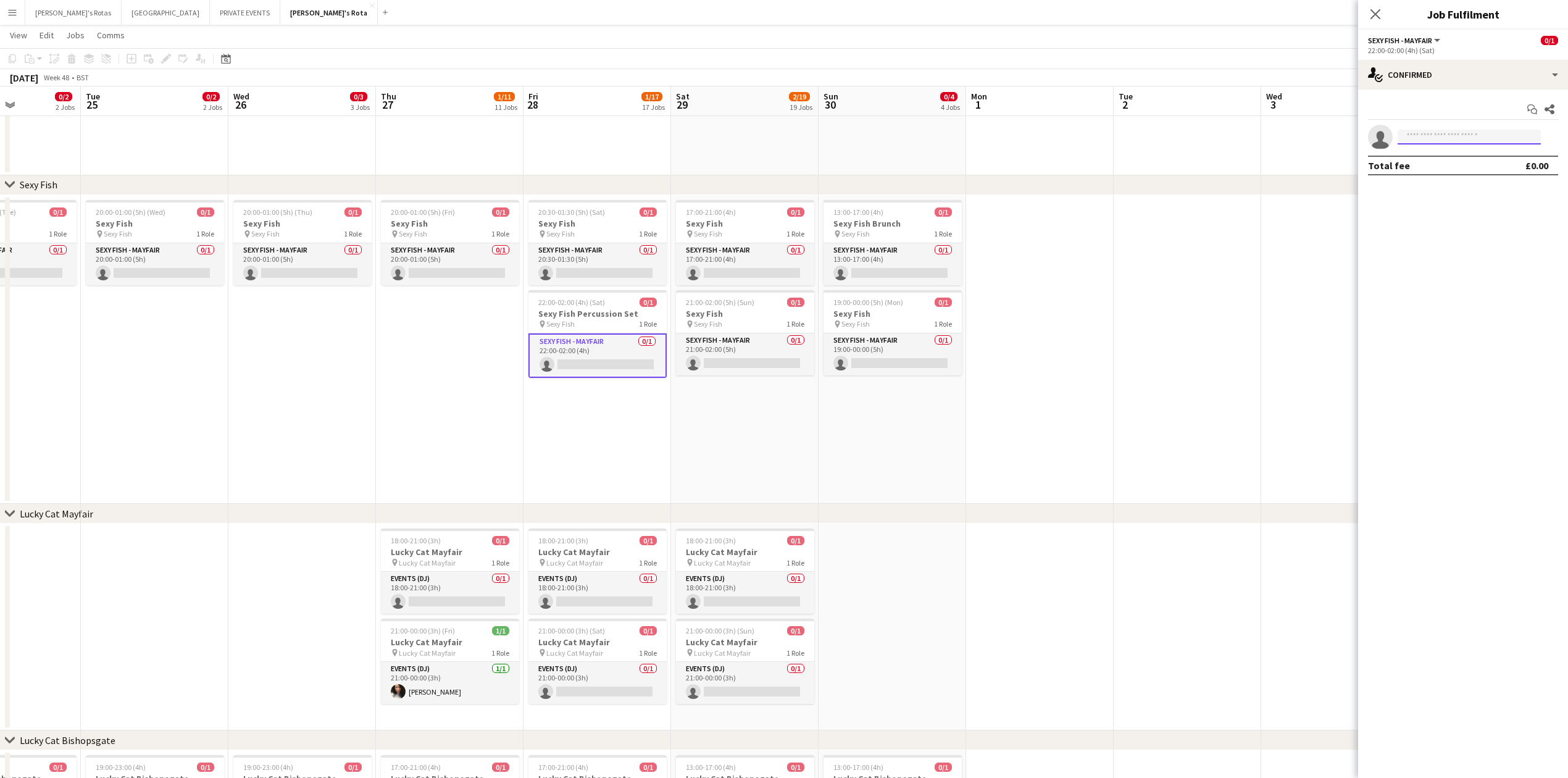
click at [1428, 139] on input at bounding box center [1469, 137] width 143 height 15
click at [1404, 137] on input at bounding box center [1469, 137] width 143 height 15
type input "*****"
click at [1423, 158] on span "[PERSON_NAME]" at bounding box center [1442, 155] width 71 height 10
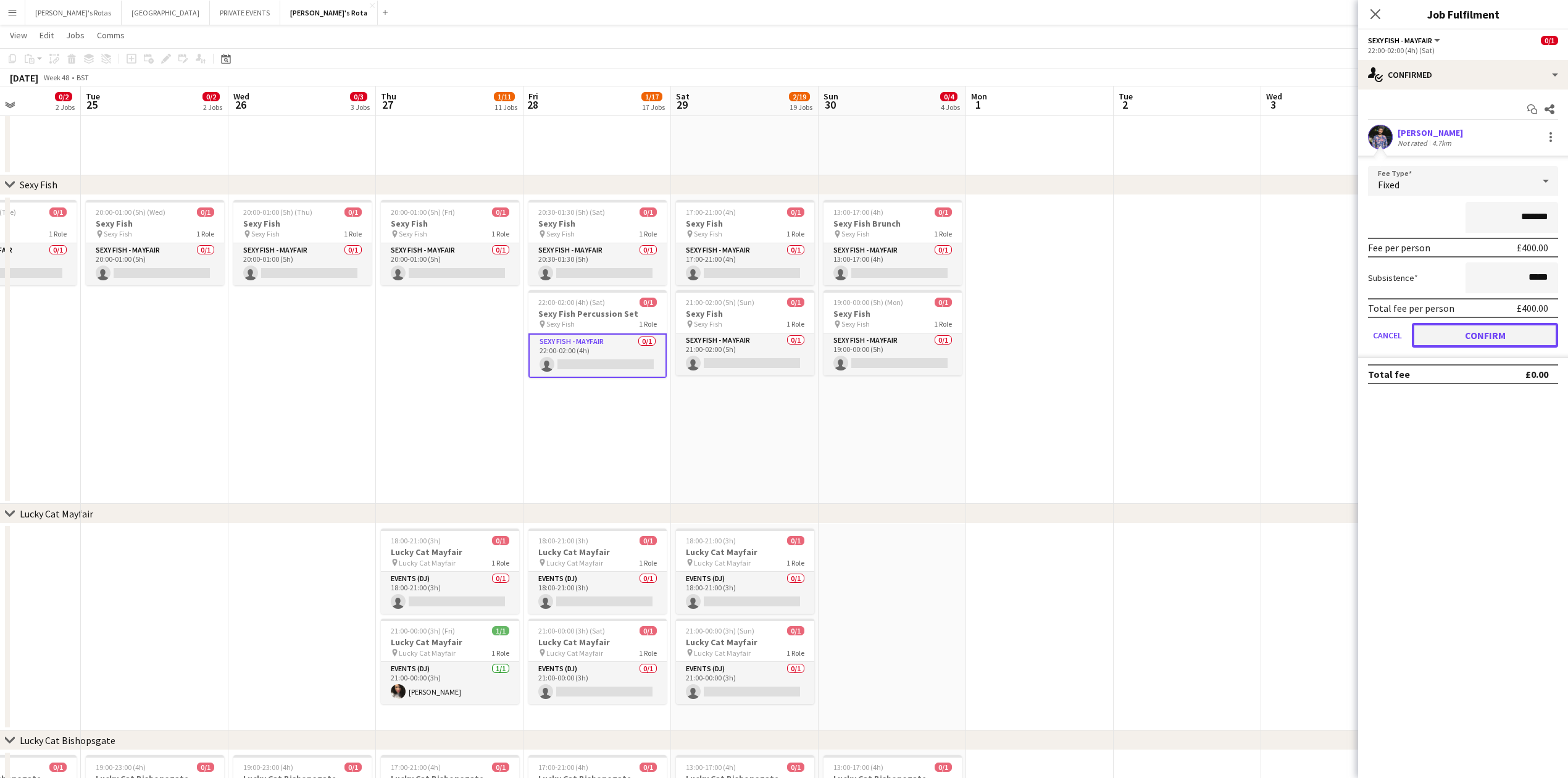
click at [1492, 332] on button "Confirm" at bounding box center [1485, 335] width 147 height 25
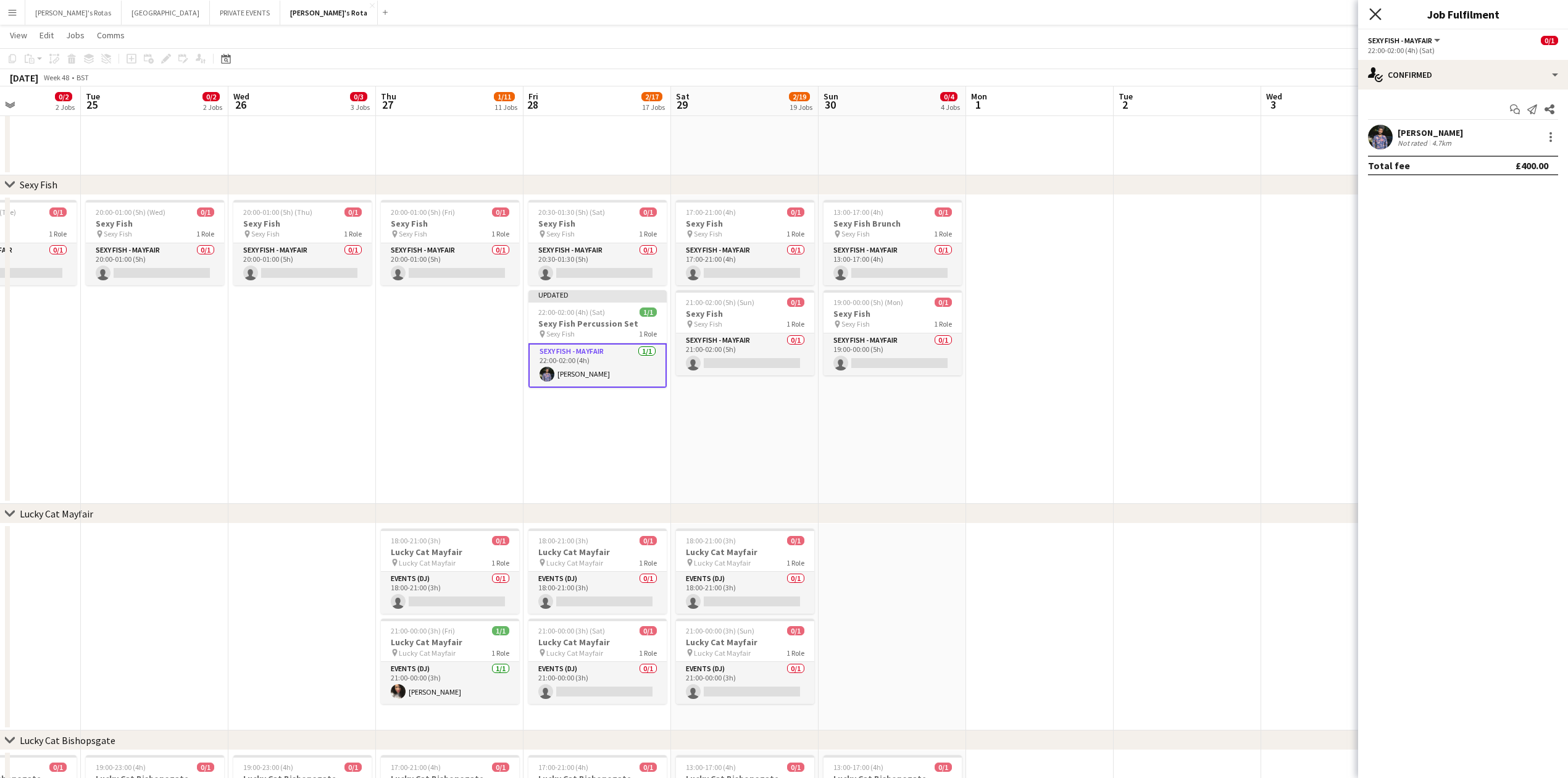
click at [1379, 12] on icon at bounding box center [1375, 14] width 12 height 12
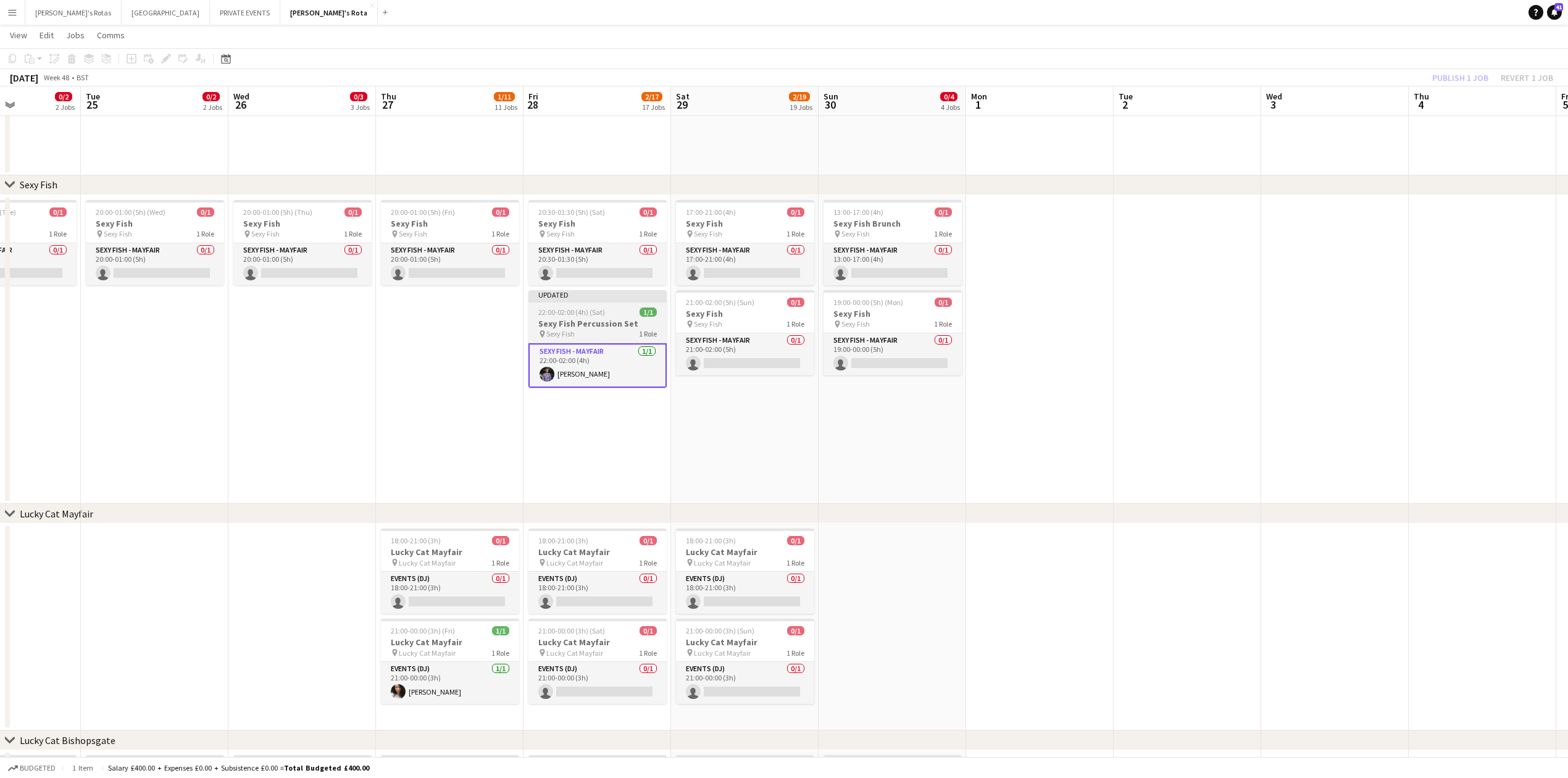
click at [610, 321] on h3 "Sexy Fish Percussion Set" at bounding box center [597, 324] width 138 height 11
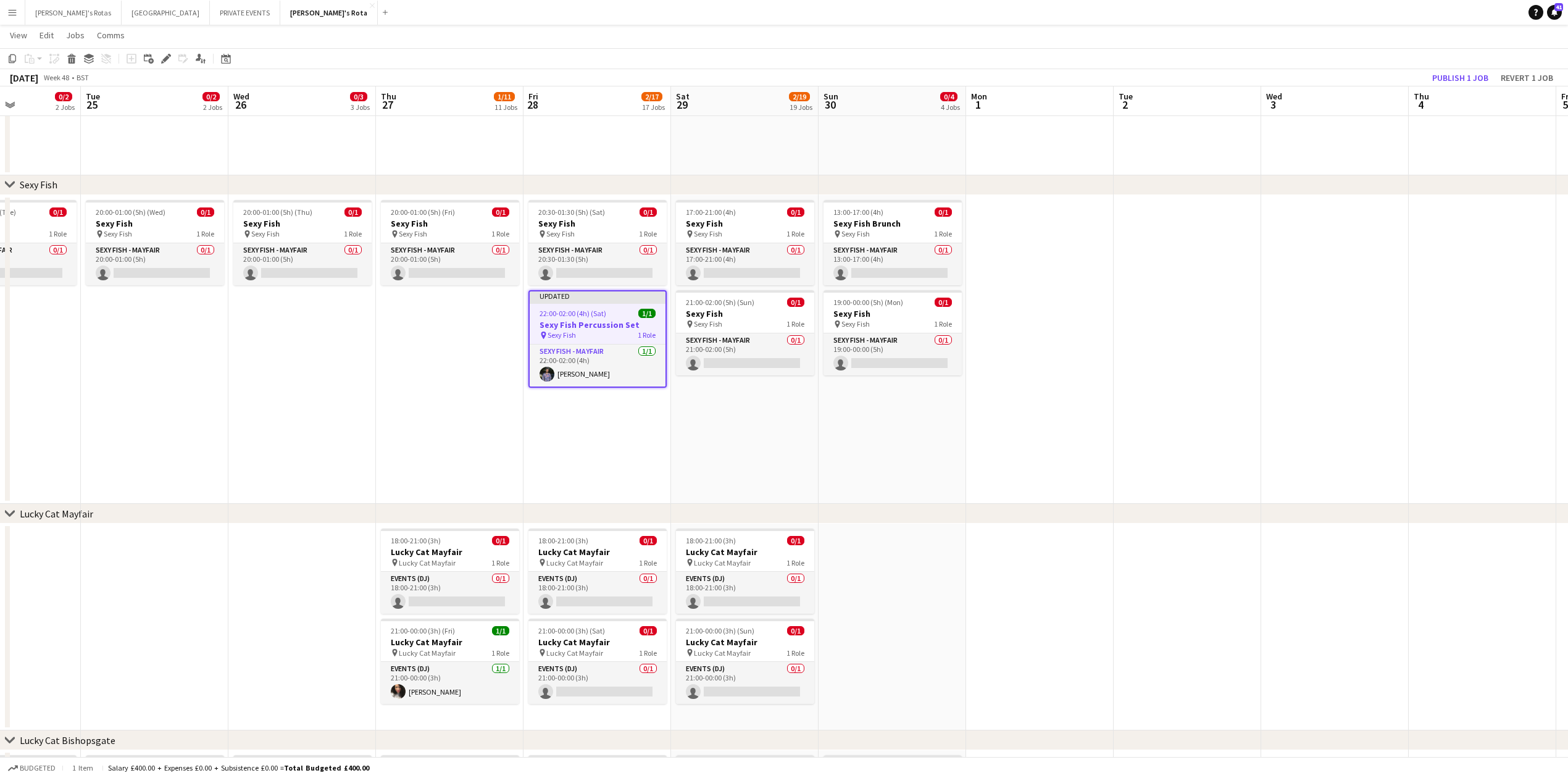
click at [1471, 68] on app-toolbar "Copy Paste Paste Ctrl+V Paste with crew Ctrl+Shift+V Paste linked Job [GEOGRAPH…" at bounding box center [784, 59] width 1568 height 21
click at [1470, 78] on button "Publish 1 job" at bounding box center [1461, 78] width 66 height 17
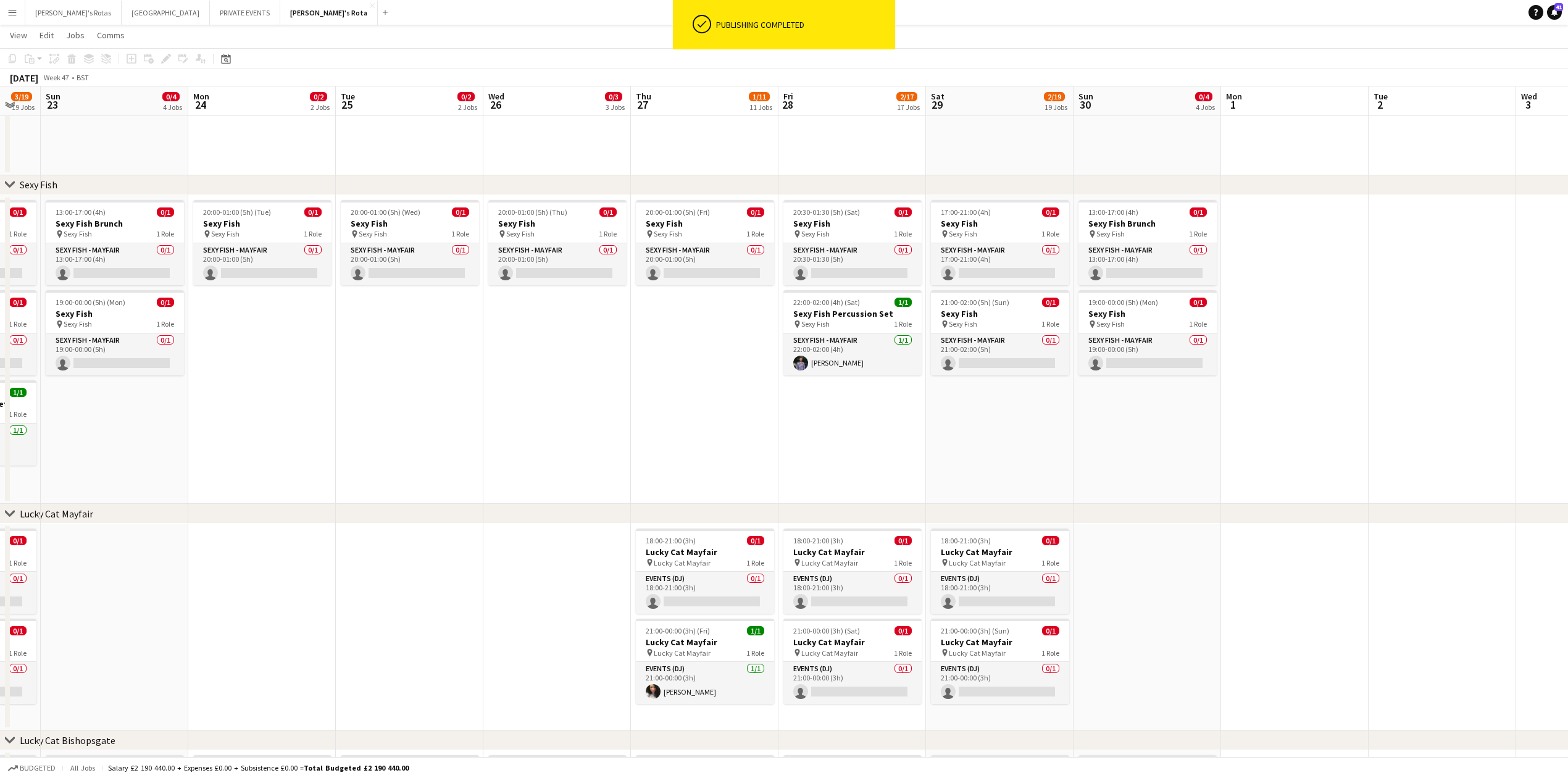
drag, startPoint x: 338, startPoint y: 428, endPoint x: 635, endPoint y: 441, distance: 297.3
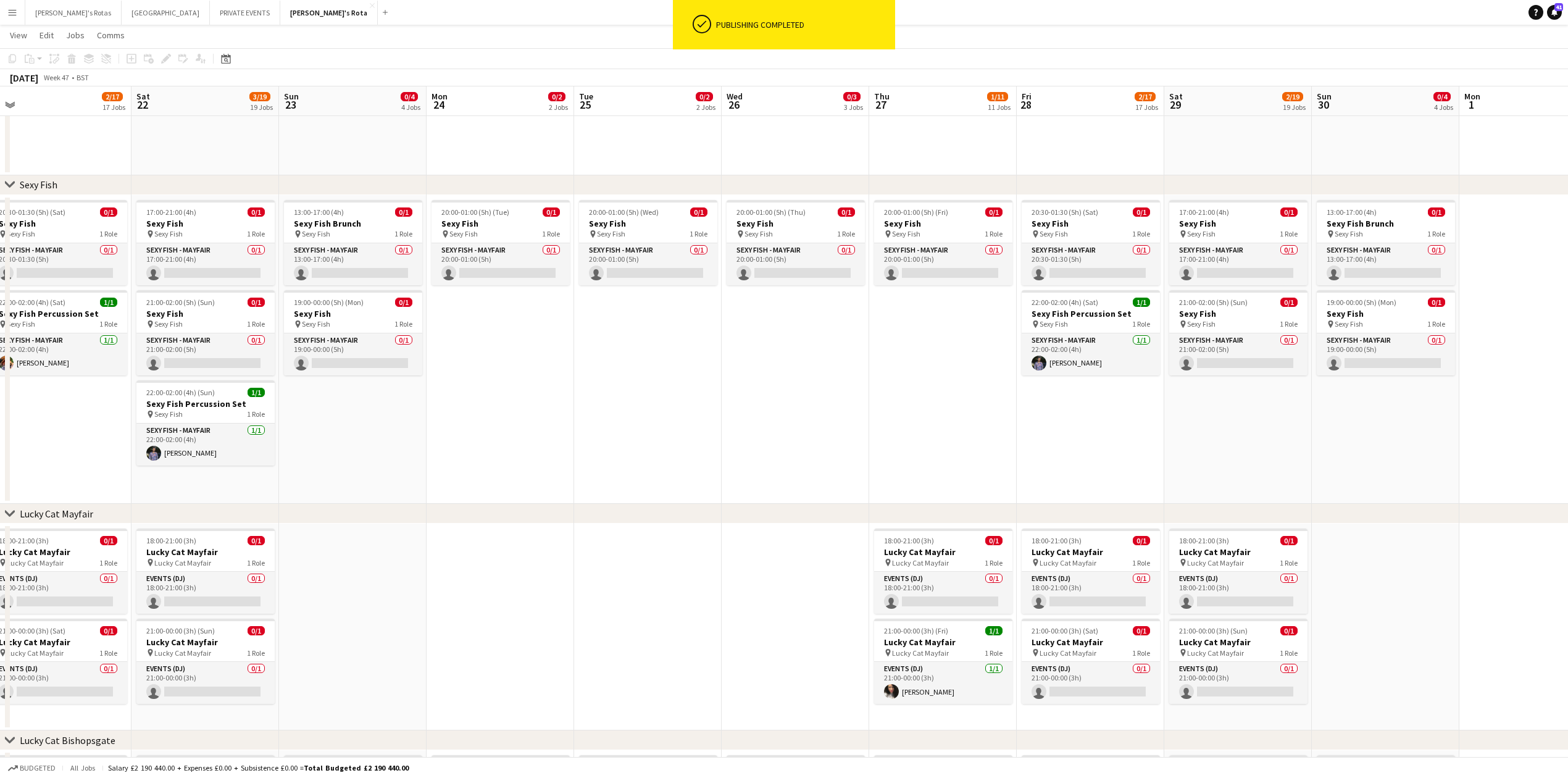
drag, startPoint x: 545, startPoint y: 439, endPoint x: 831, endPoint y: 452, distance: 286.3
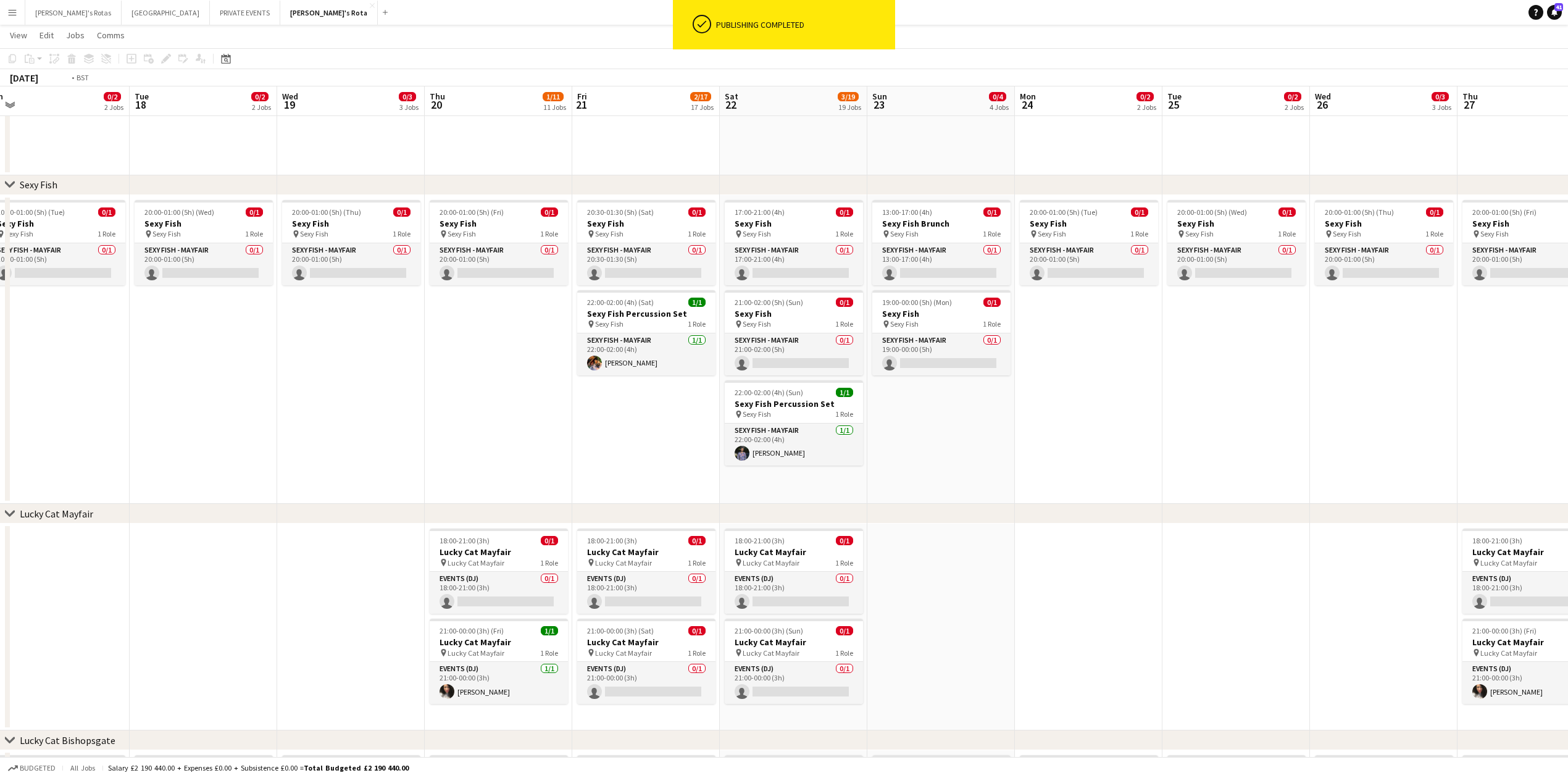
drag, startPoint x: 275, startPoint y: 455, endPoint x: 734, endPoint y: 480, distance: 459.7
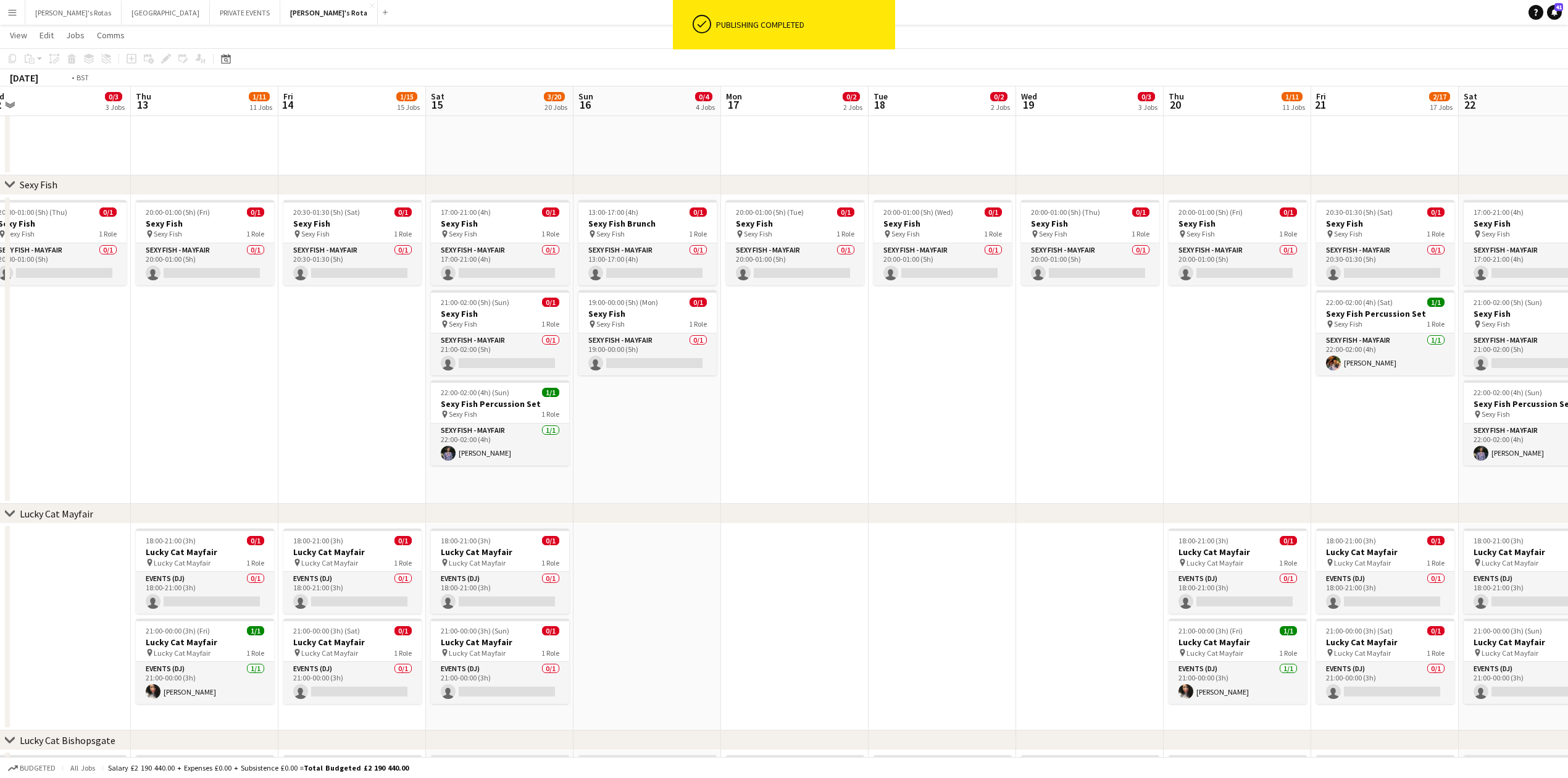
drag, startPoint x: 82, startPoint y: 385, endPoint x: 783, endPoint y: 387, distance: 701.0
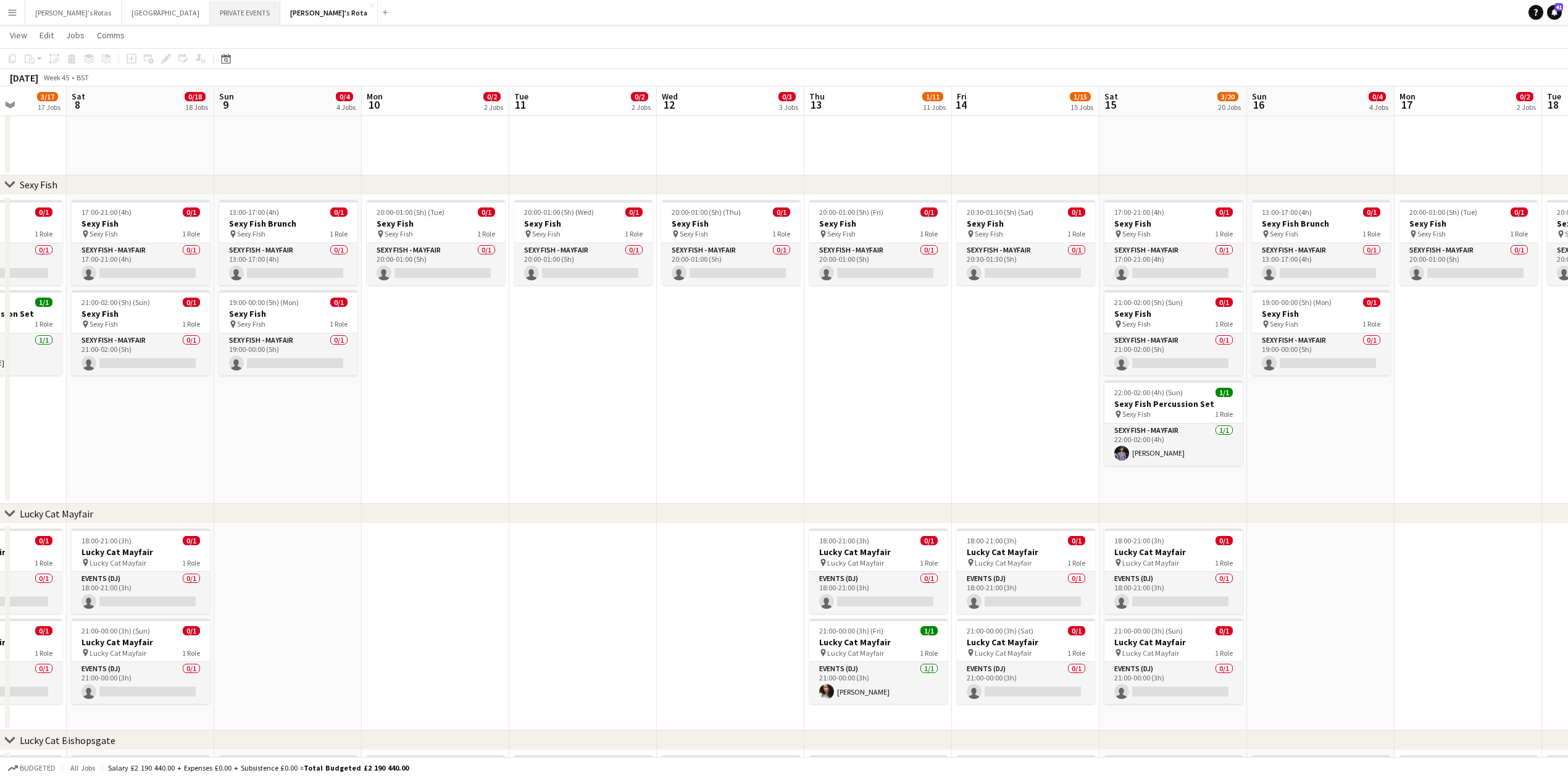
click at [210, 10] on button "PRIVATE EVENTS Close" at bounding box center [245, 13] width 71 height 24
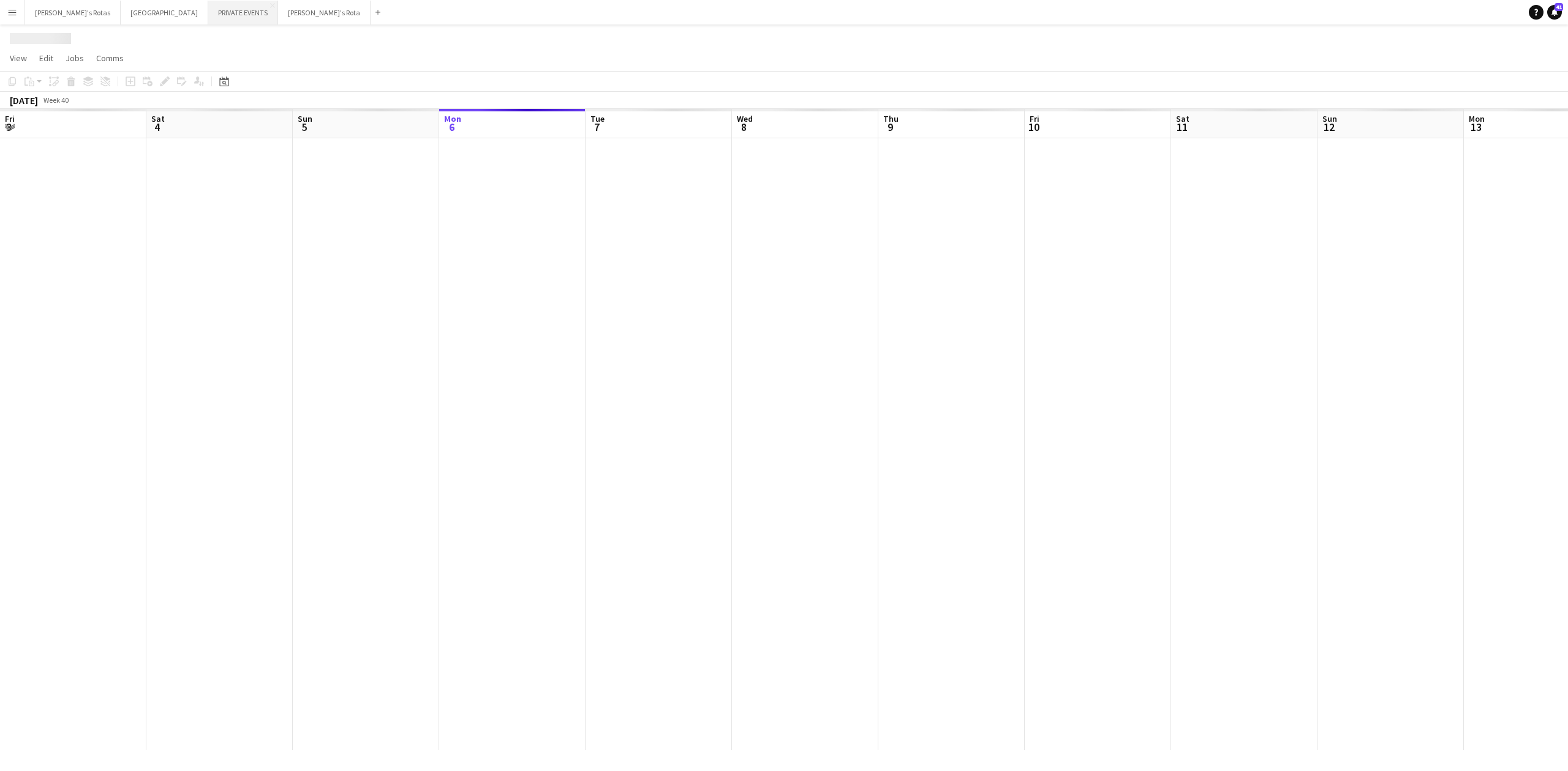
scroll to position [0, 293]
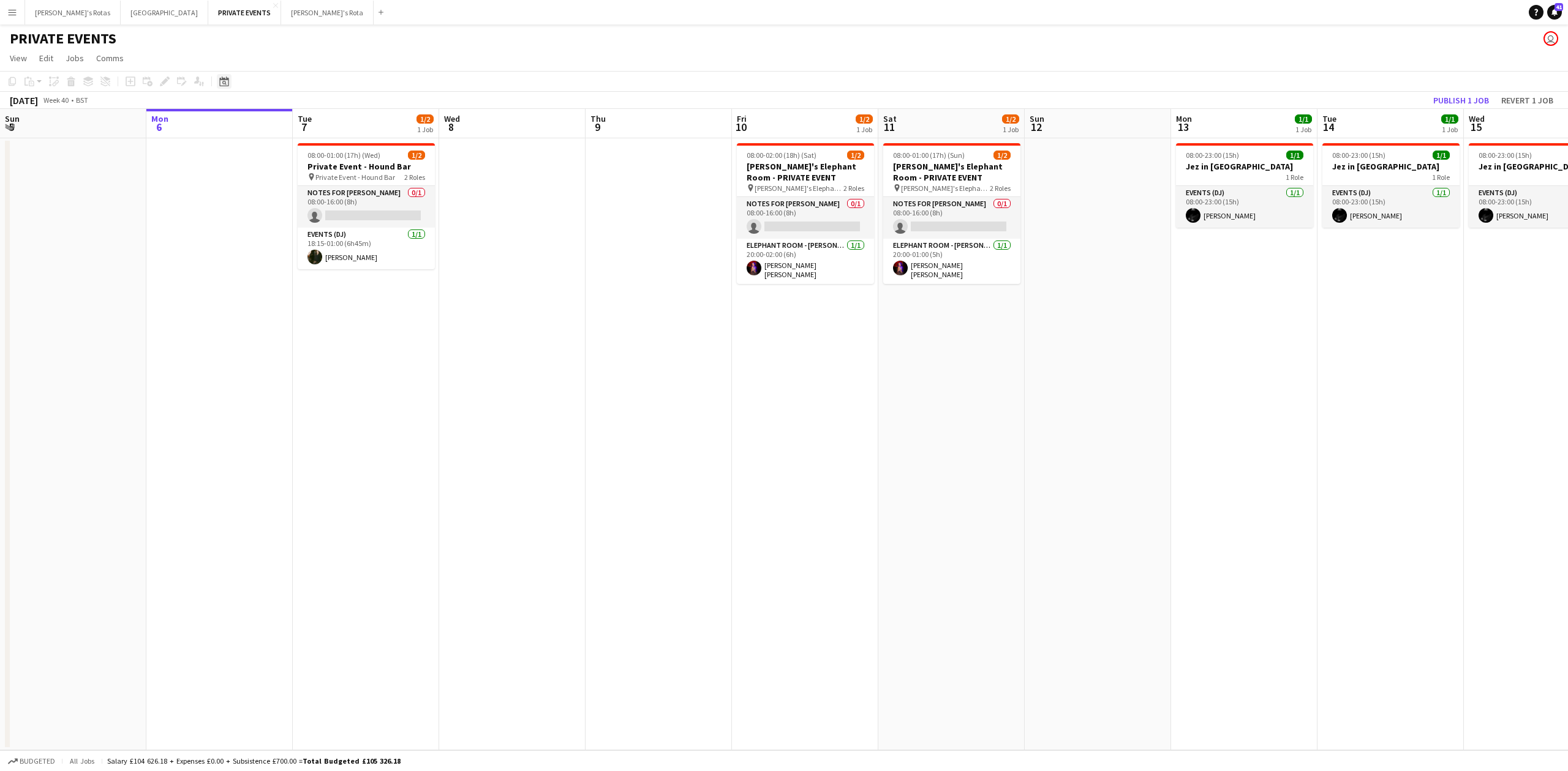
click at [222, 84] on icon "Date picker" at bounding box center [224, 81] width 10 height 10
click at [325, 126] on span "Next month" at bounding box center [323, 124] width 25 height 25
click at [256, 250] on span "31" at bounding box center [259, 251] width 15 height 15
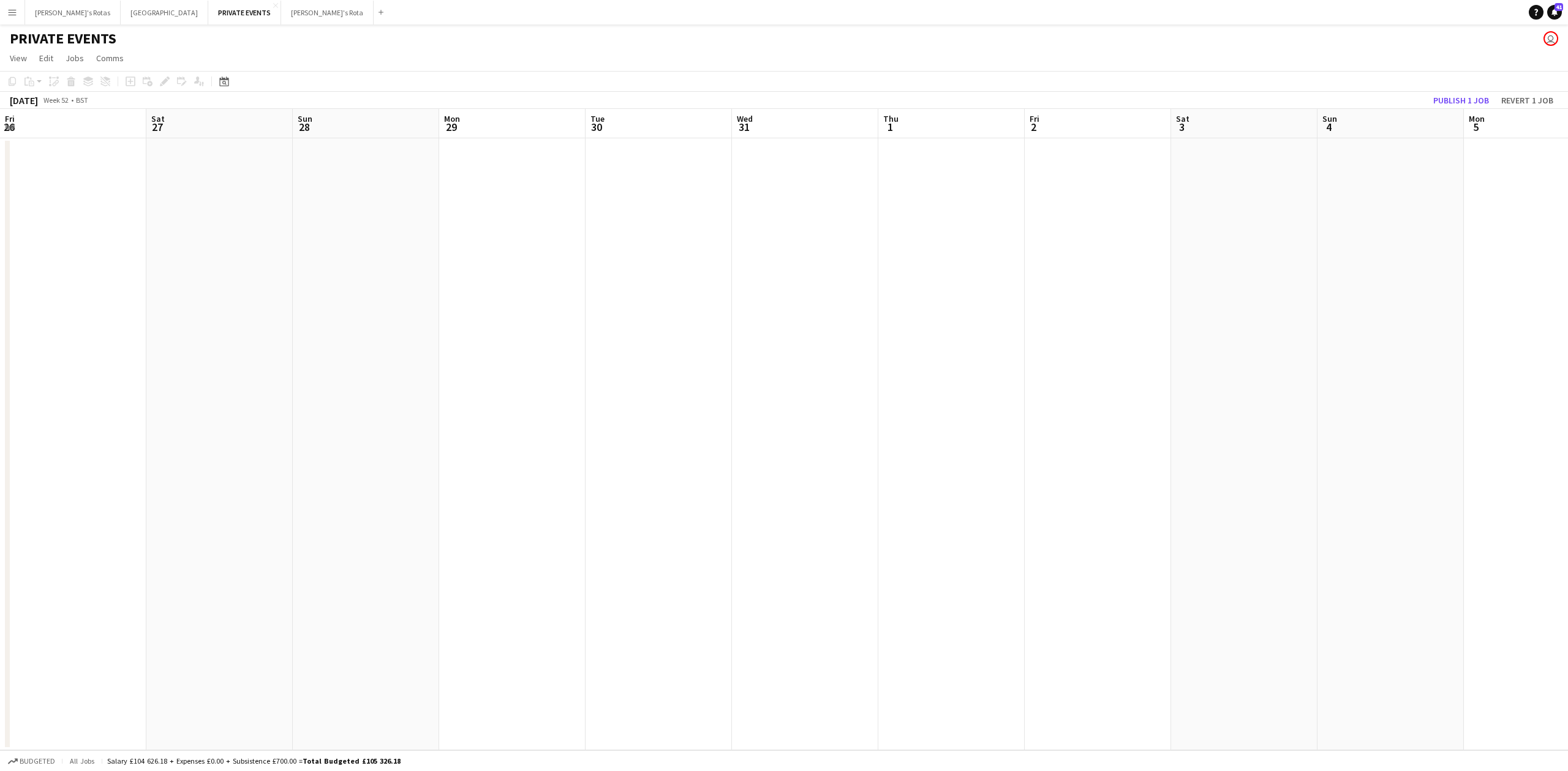
scroll to position [0, 421]
click at [676, 185] on app-date-cell at bounding box center [676, 444] width 146 height 612
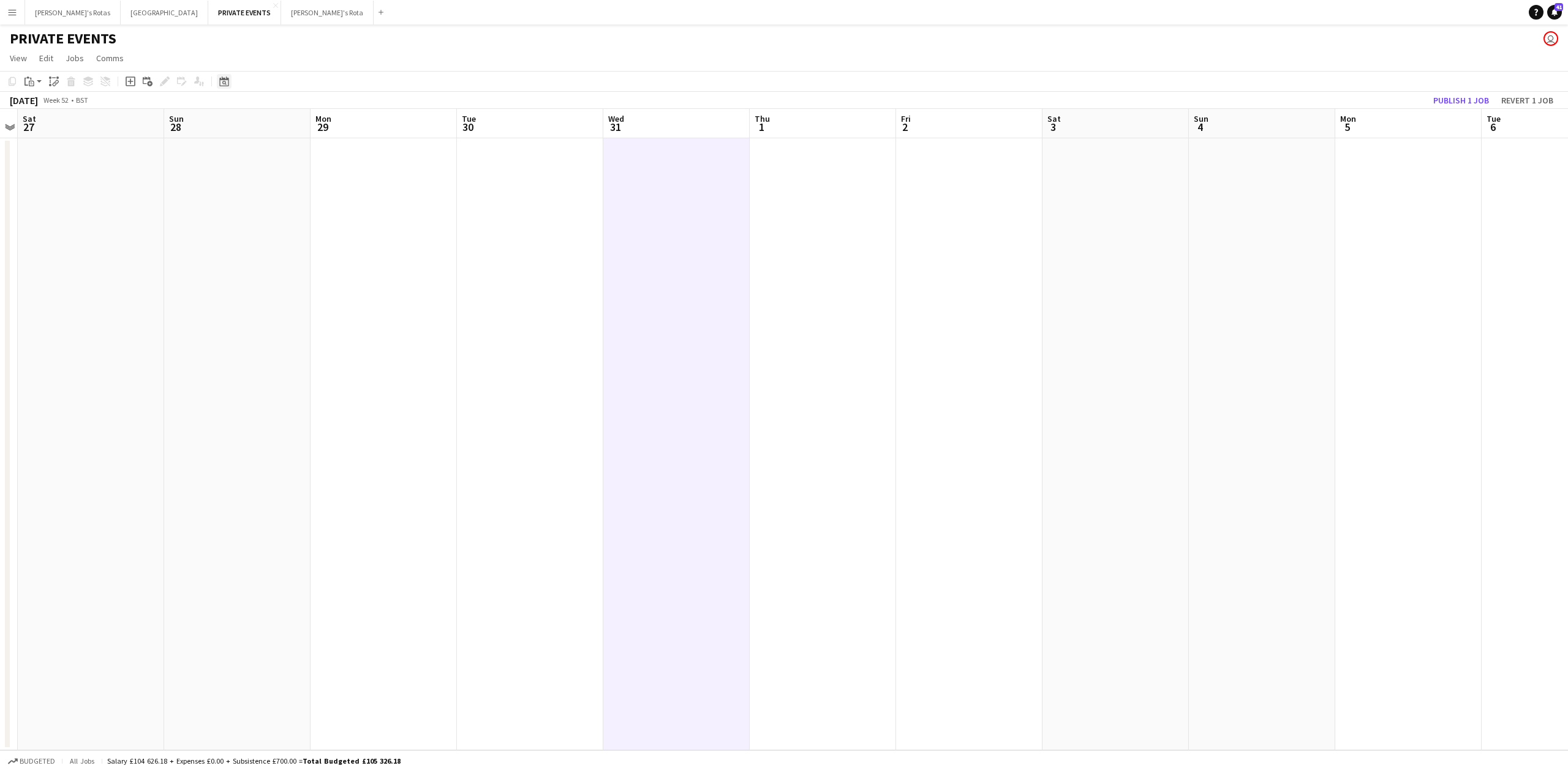
click at [221, 82] on icon "Date picker" at bounding box center [224, 81] width 10 height 10
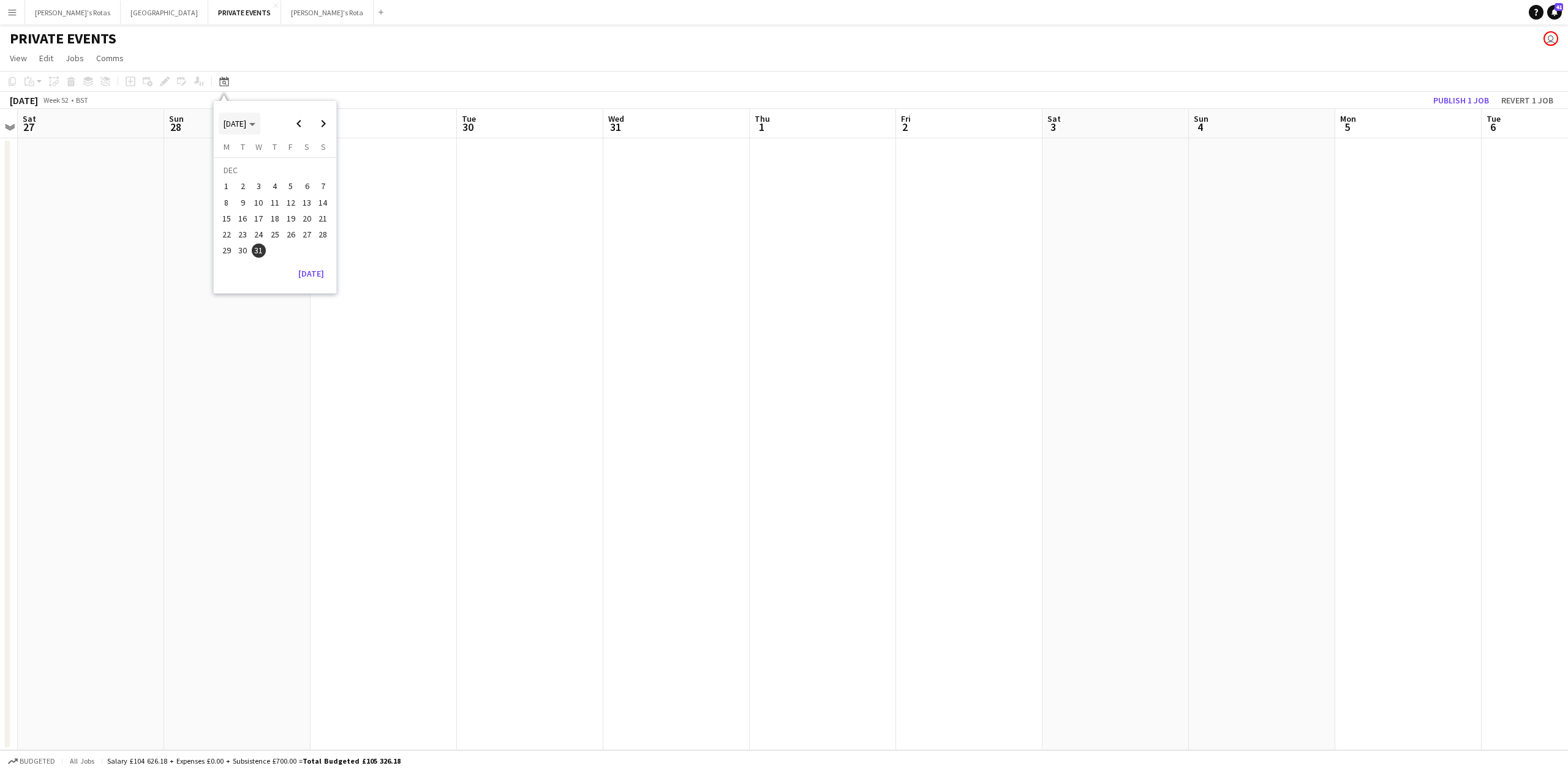
click at [260, 124] on span "Choose month and year" at bounding box center [239, 124] width 42 height 29
click at [226, 186] on span "2024" at bounding box center [233, 186] width 25 height 15
click at [310, 204] on span "DEC" at bounding box center [317, 203] width 25 height 15
click at [243, 250] on span "31" at bounding box center [243, 254] width 15 height 15
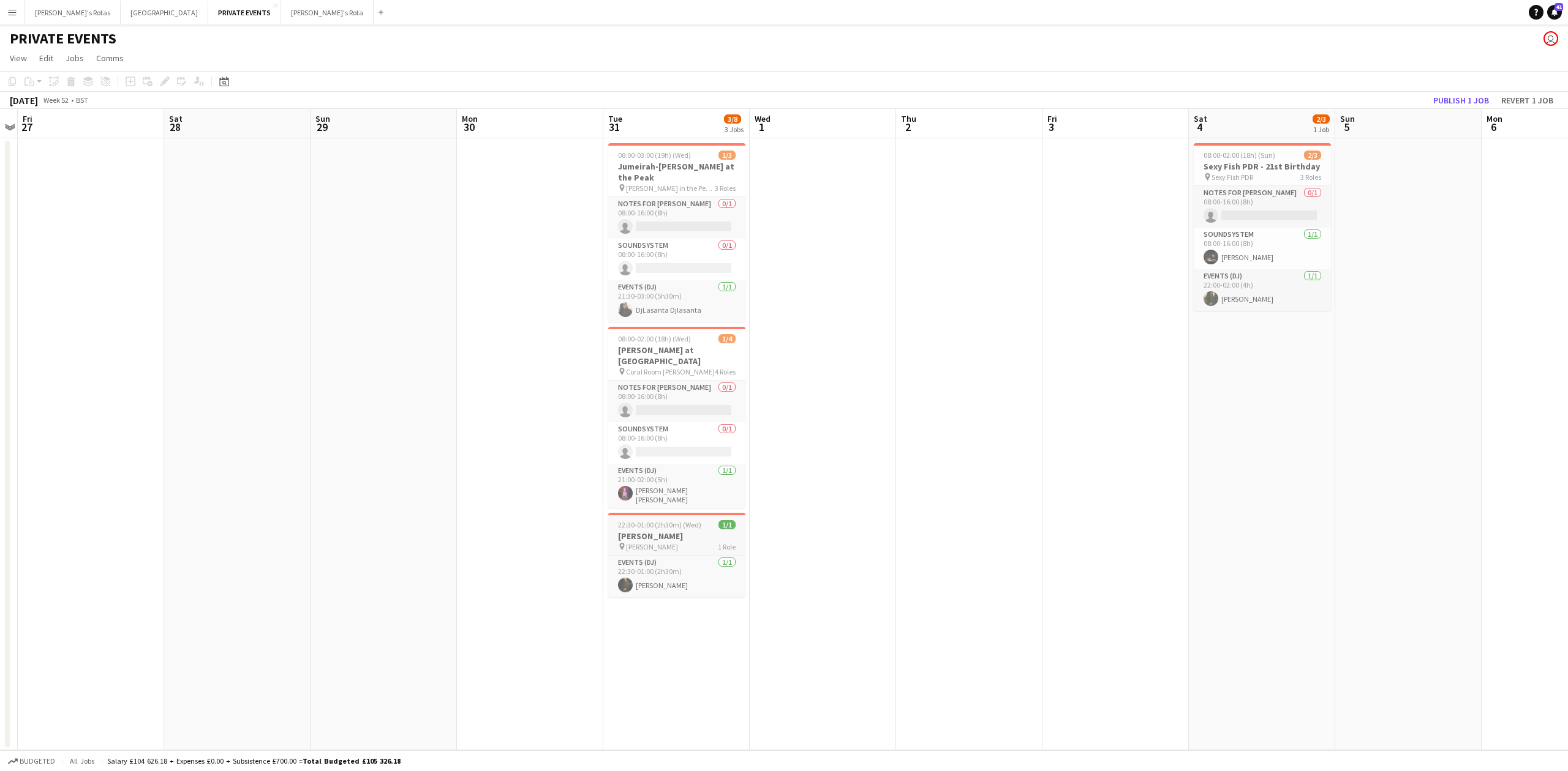
click at [659, 531] on h3 "[PERSON_NAME]" at bounding box center [677, 536] width 137 height 11
click at [223, 78] on icon at bounding box center [224, 81] width 9 height 10
click at [256, 126] on span "[DATE]" at bounding box center [239, 124] width 32 height 11
click at [256, 186] on span "2025" at bounding box center [261, 186] width 25 height 15
click at [317, 202] on span "DEC" at bounding box center [317, 203] width 25 height 15
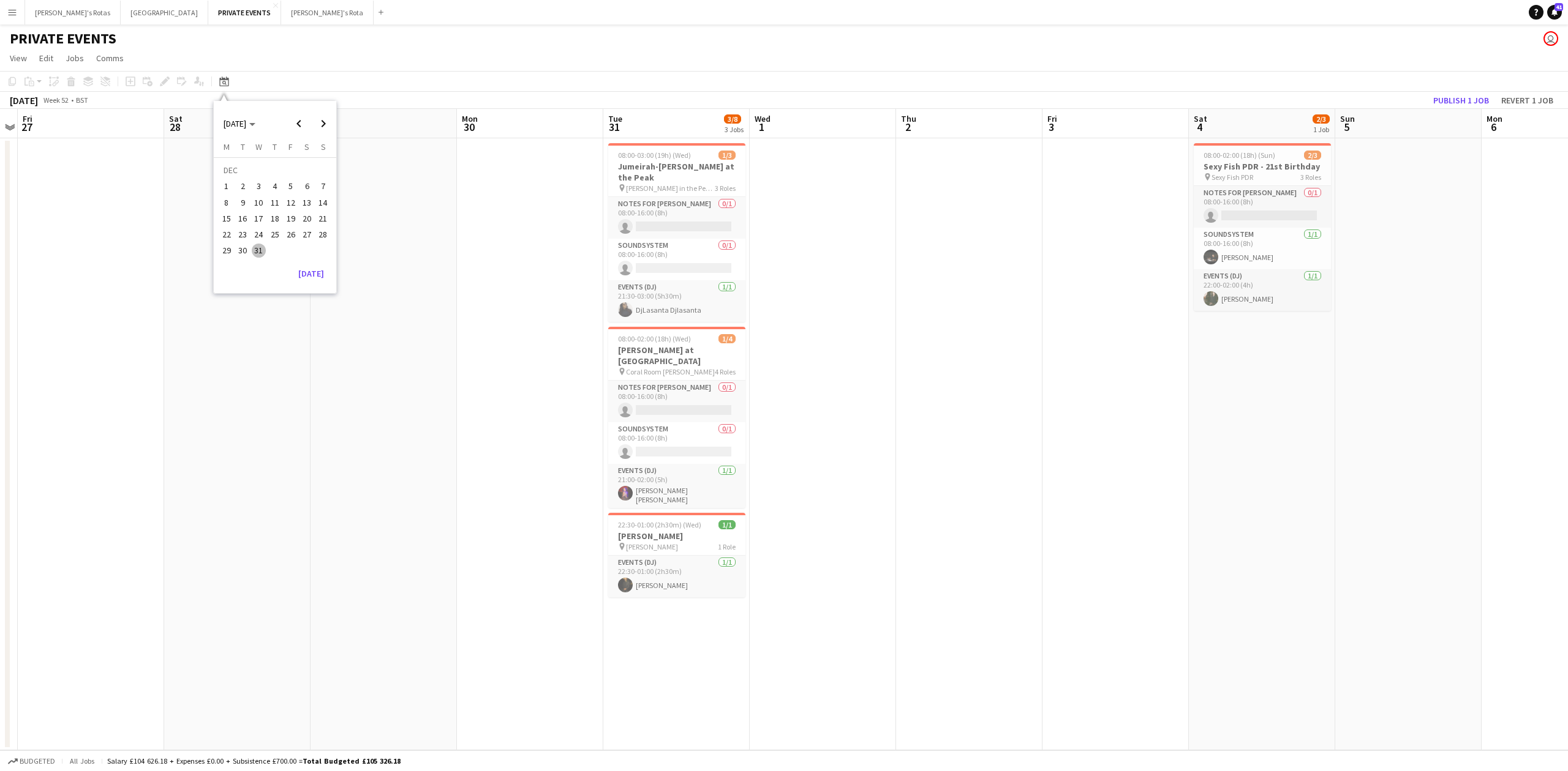
click at [257, 248] on span "31" at bounding box center [259, 251] width 15 height 15
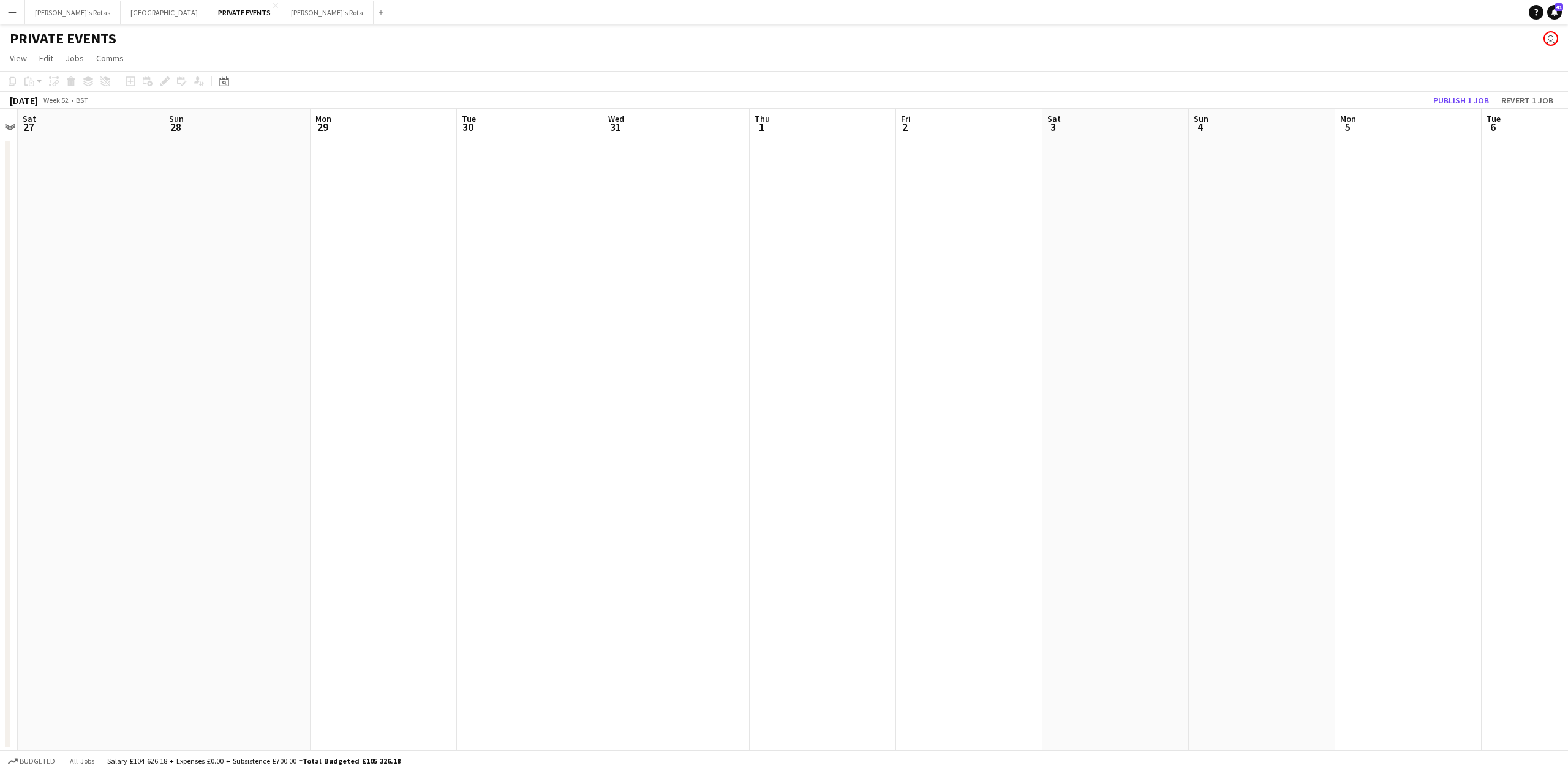
click at [689, 248] on app-date-cell at bounding box center [676, 444] width 146 height 612
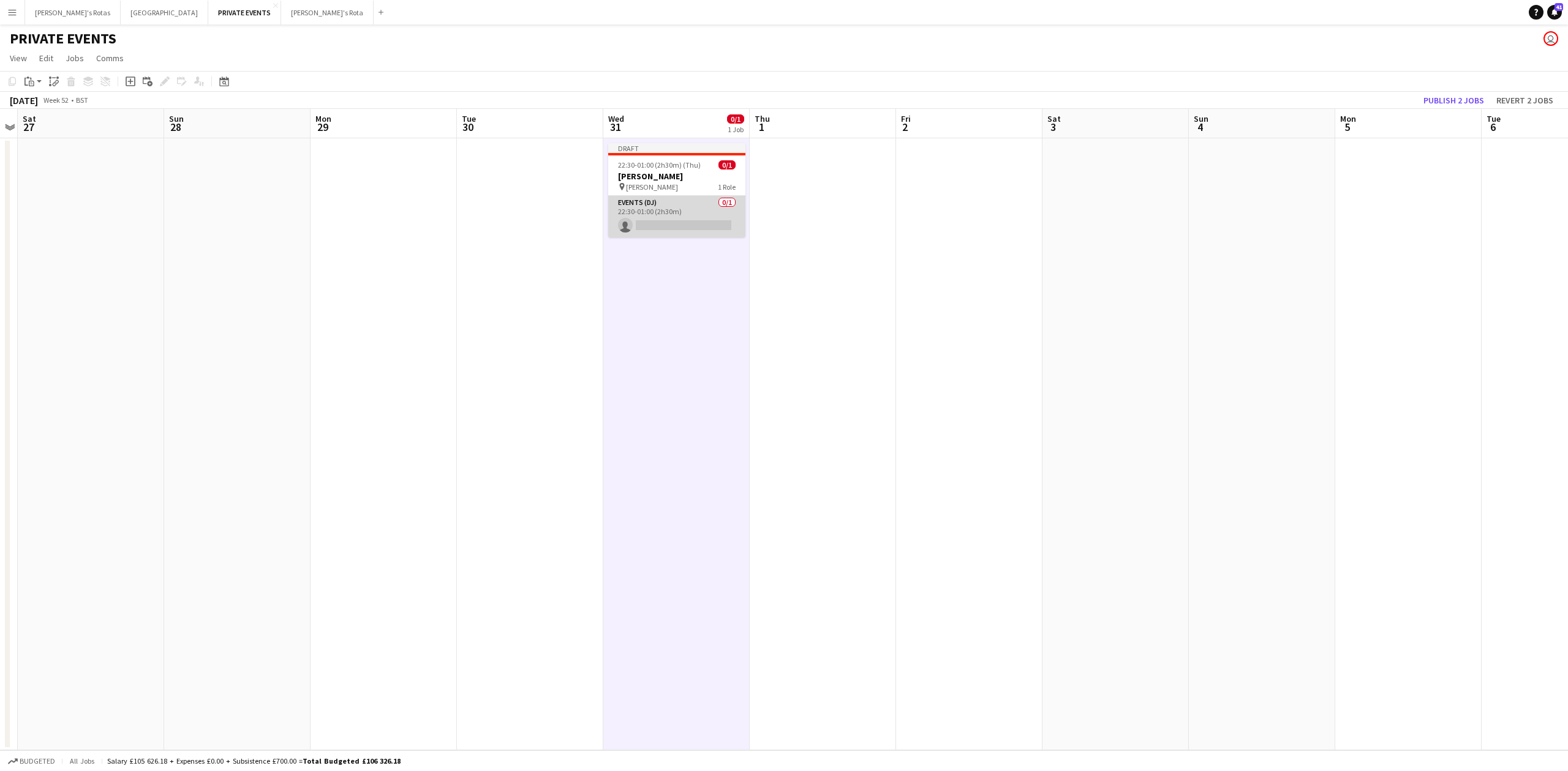
click at [676, 209] on app-card-role "Events (DJ) 0/1 22:30-01:00 (2h30m) single-neutral-actions" at bounding box center [677, 216] width 137 height 42
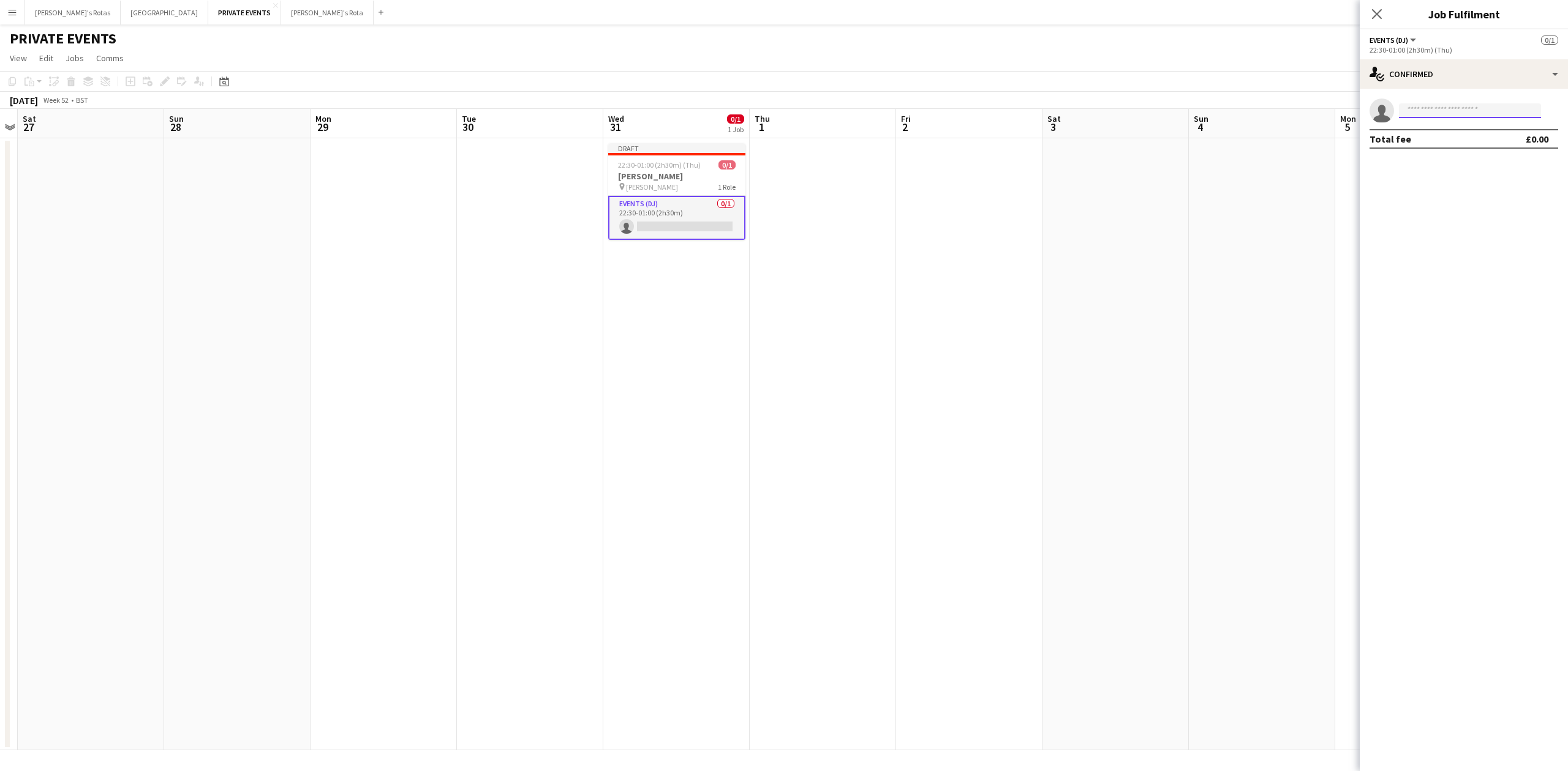
click at [1438, 114] on input at bounding box center [1470, 111] width 142 height 15
type input "******"
click at [1453, 145] on span "[PHONE_NUMBER]" at bounding box center [1470, 148] width 123 height 10
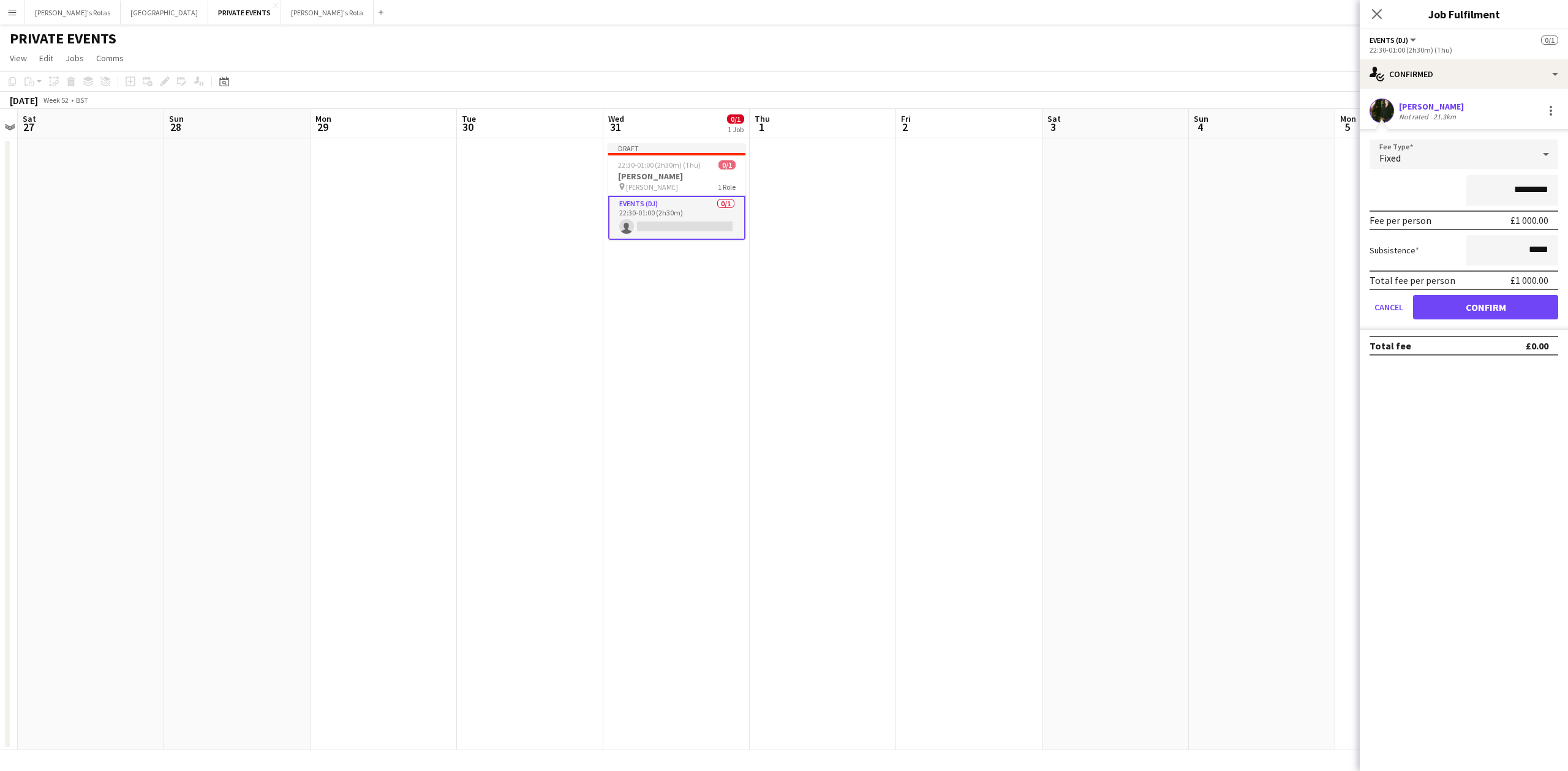
click at [1531, 192] on input "*********" at bounding box center [1512, 191] width 92 height 31
type input "*****"
click at [1491, 312] on button "Confirm" at bounding box center [1485, 307] width 146 height 25
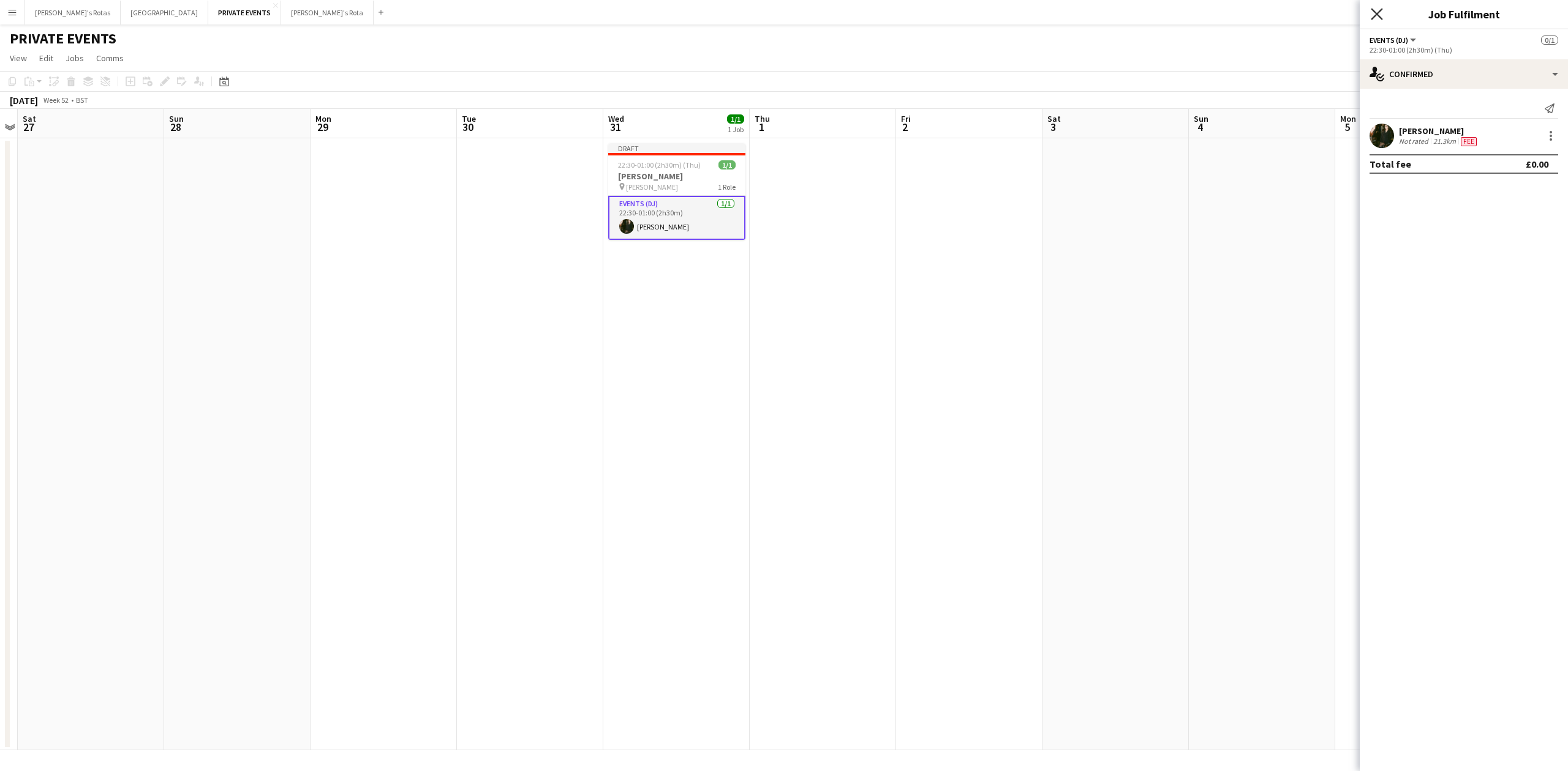
click at [1375, 8] on icon "Close pop-in" at bounding box center [1376, 14] width 12 height 12
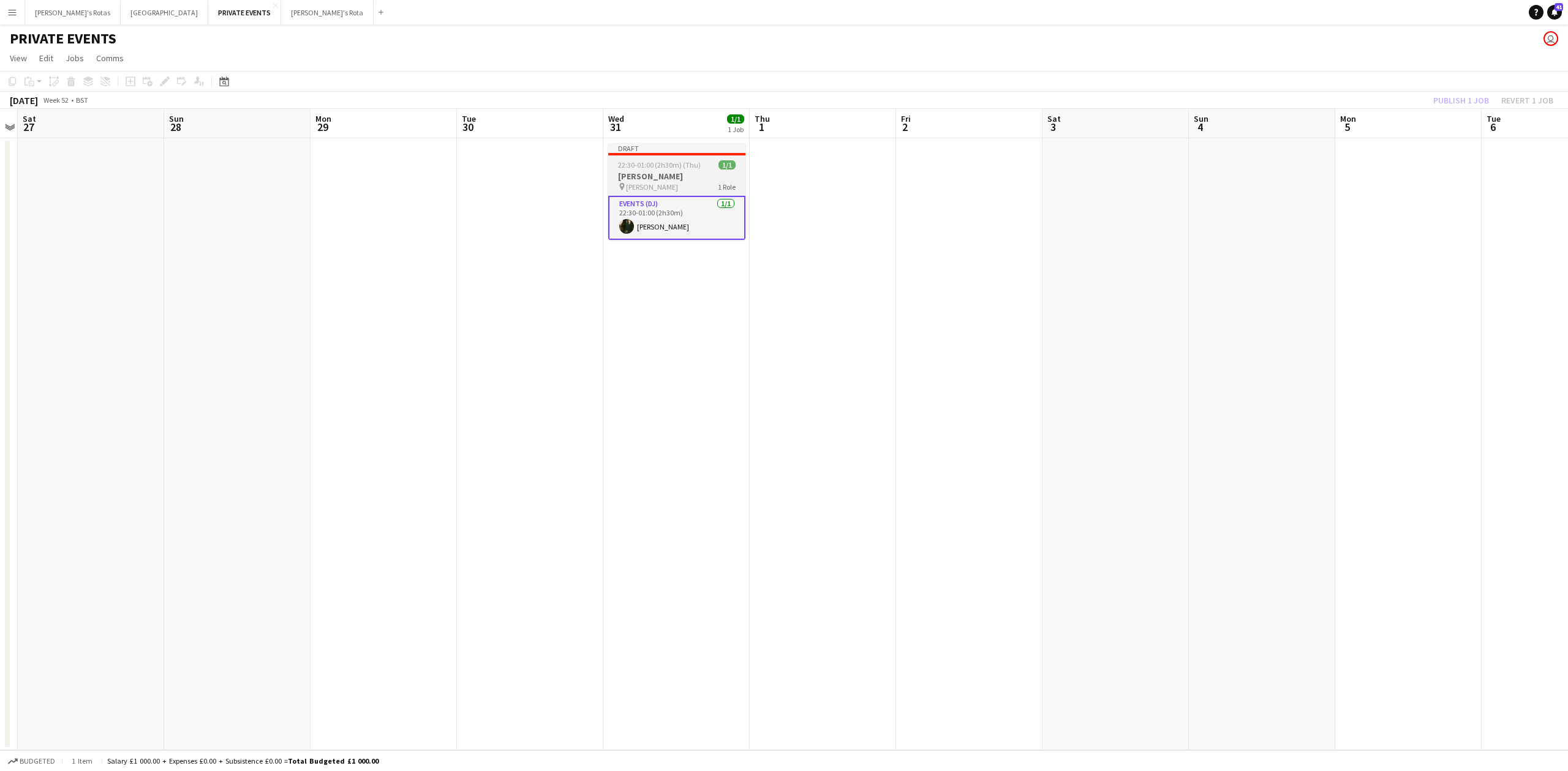
click at [667, 185] on span "[PERSON_NAME]" at bounding box center [651, 187] width 52 height 9
click at [1466, 99] on button "Publish 1 job" at bounding box center [1461, 101] width 65 height 16
click at [575, 303] on app-date-cell at bounding box center [529, 444] width 146 height 612
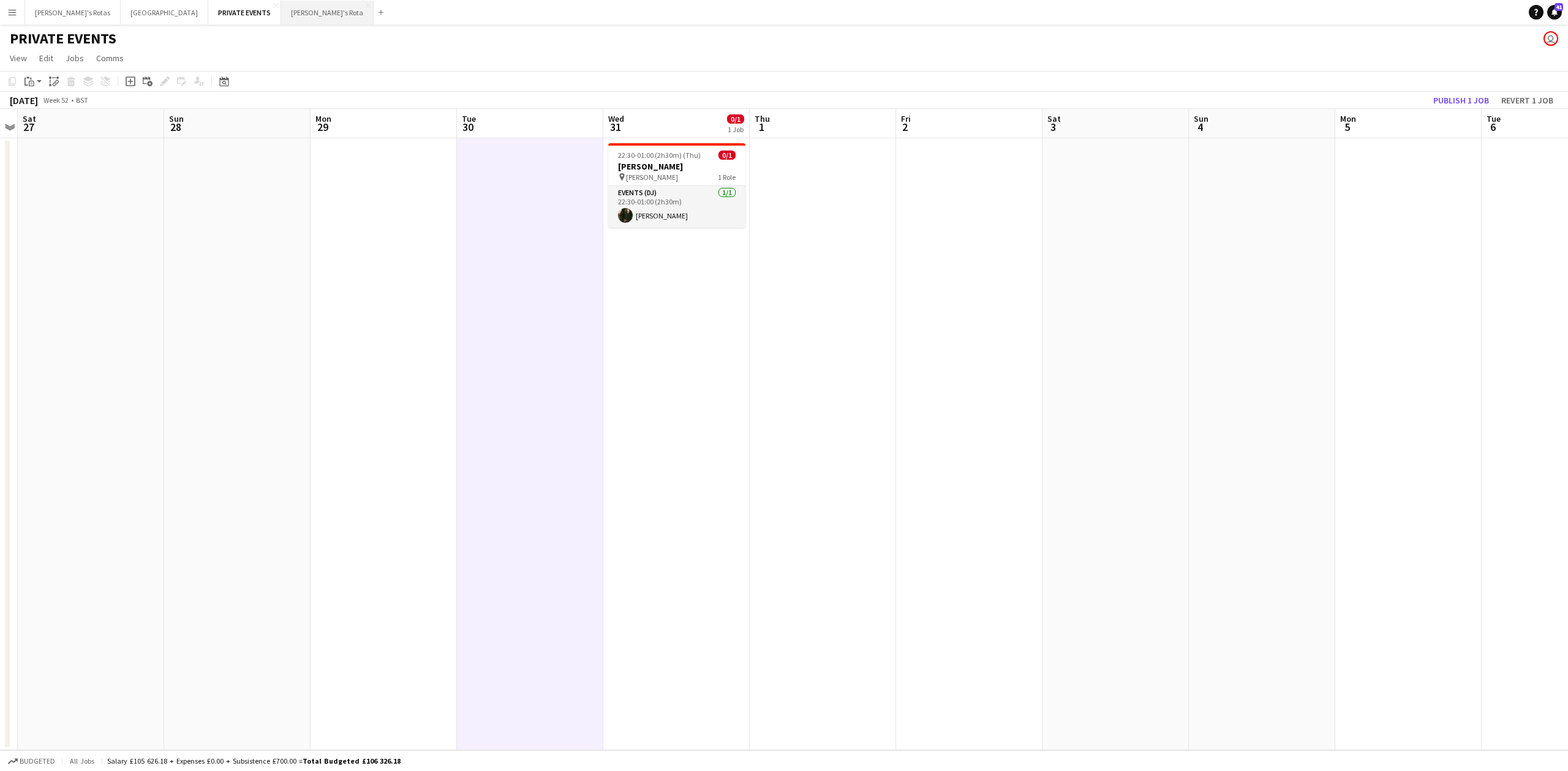
click at [281, 8] on button "[PERSON_NAME]'s Rota Close" at bounding box center [327, 13] width 93 height 24
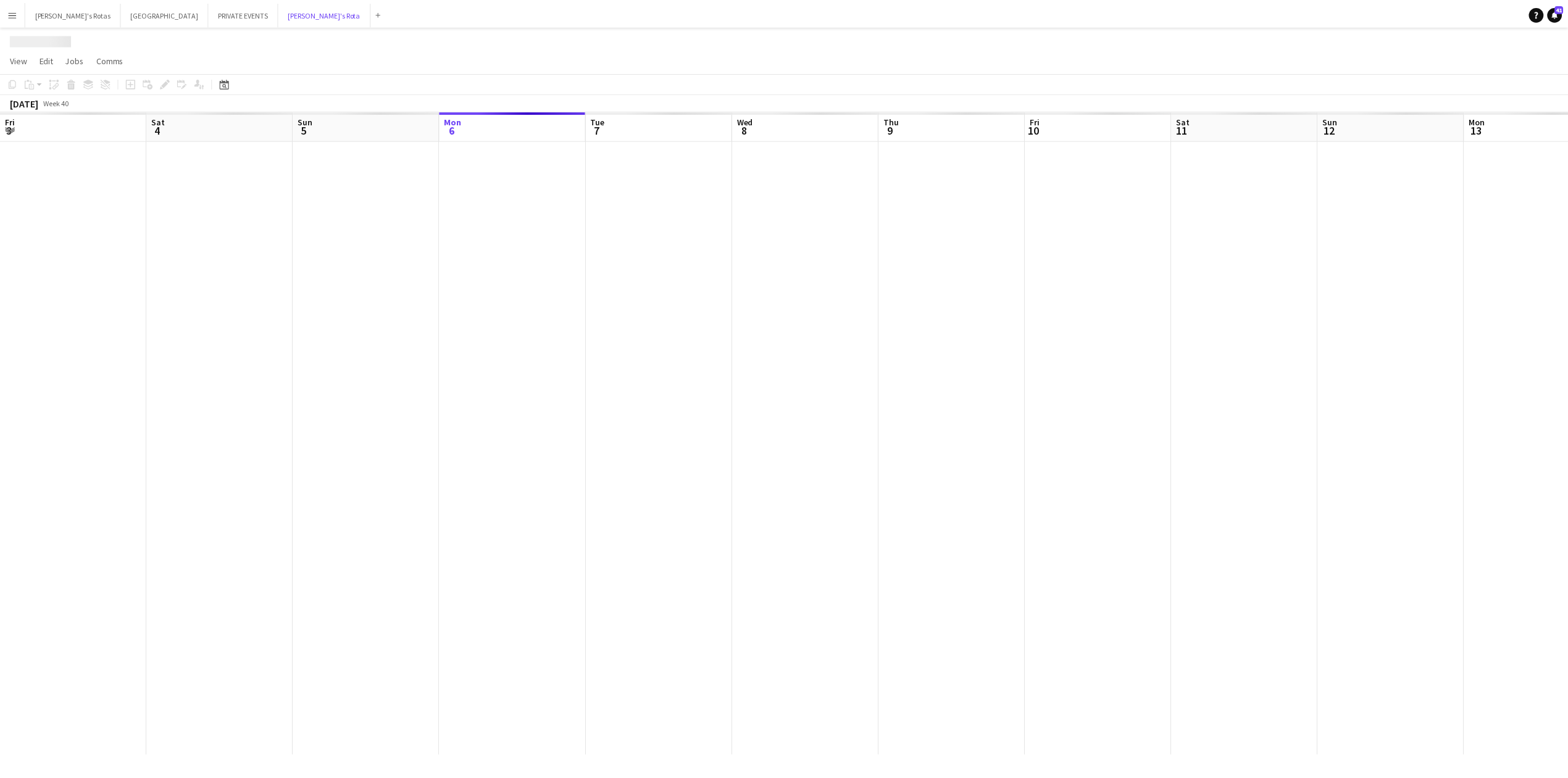
scroll to position [0, 295]
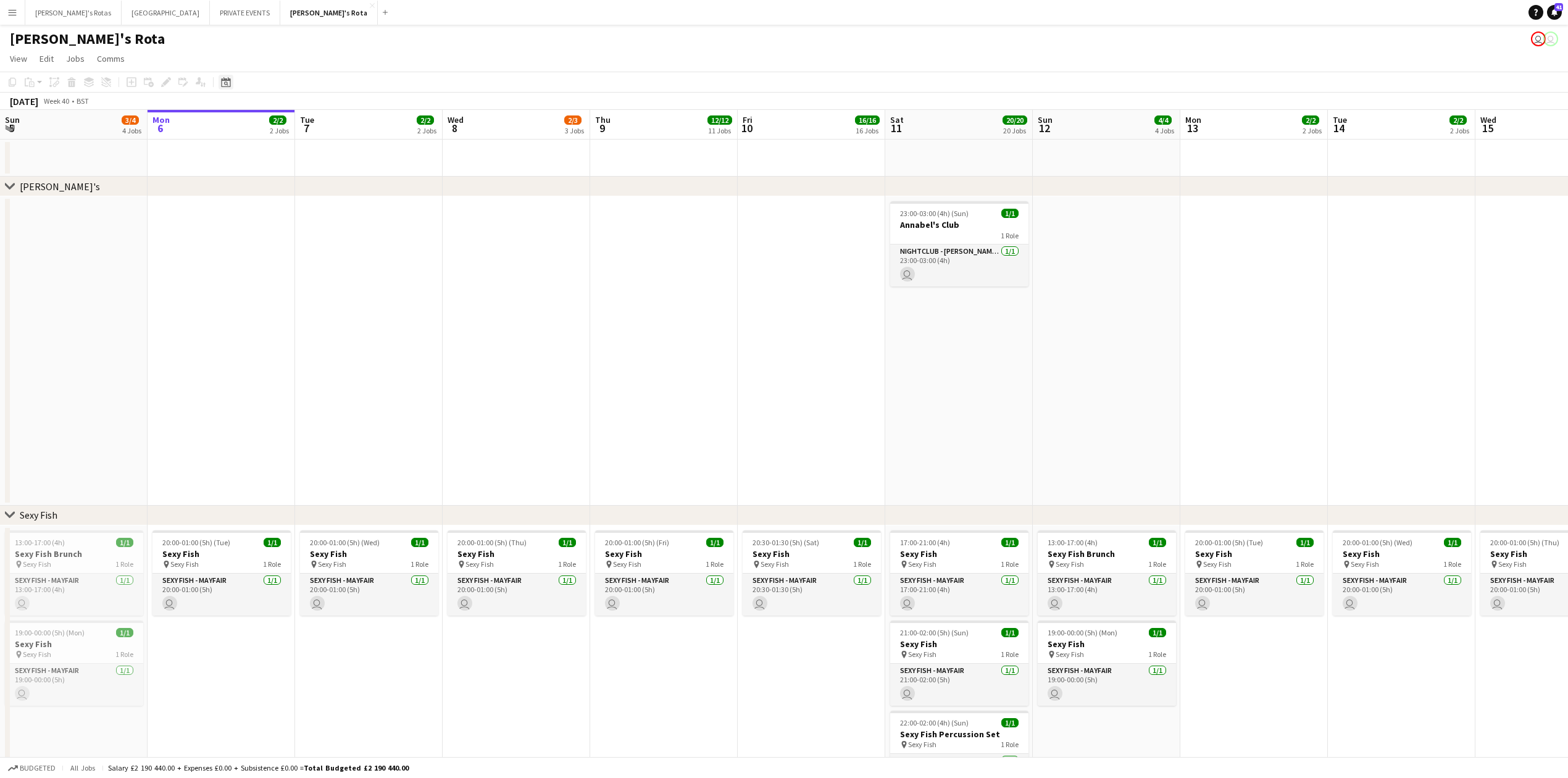
click at [227, 85] on icon "Date picker" at bounding box center [226, 82] width 10 height 10
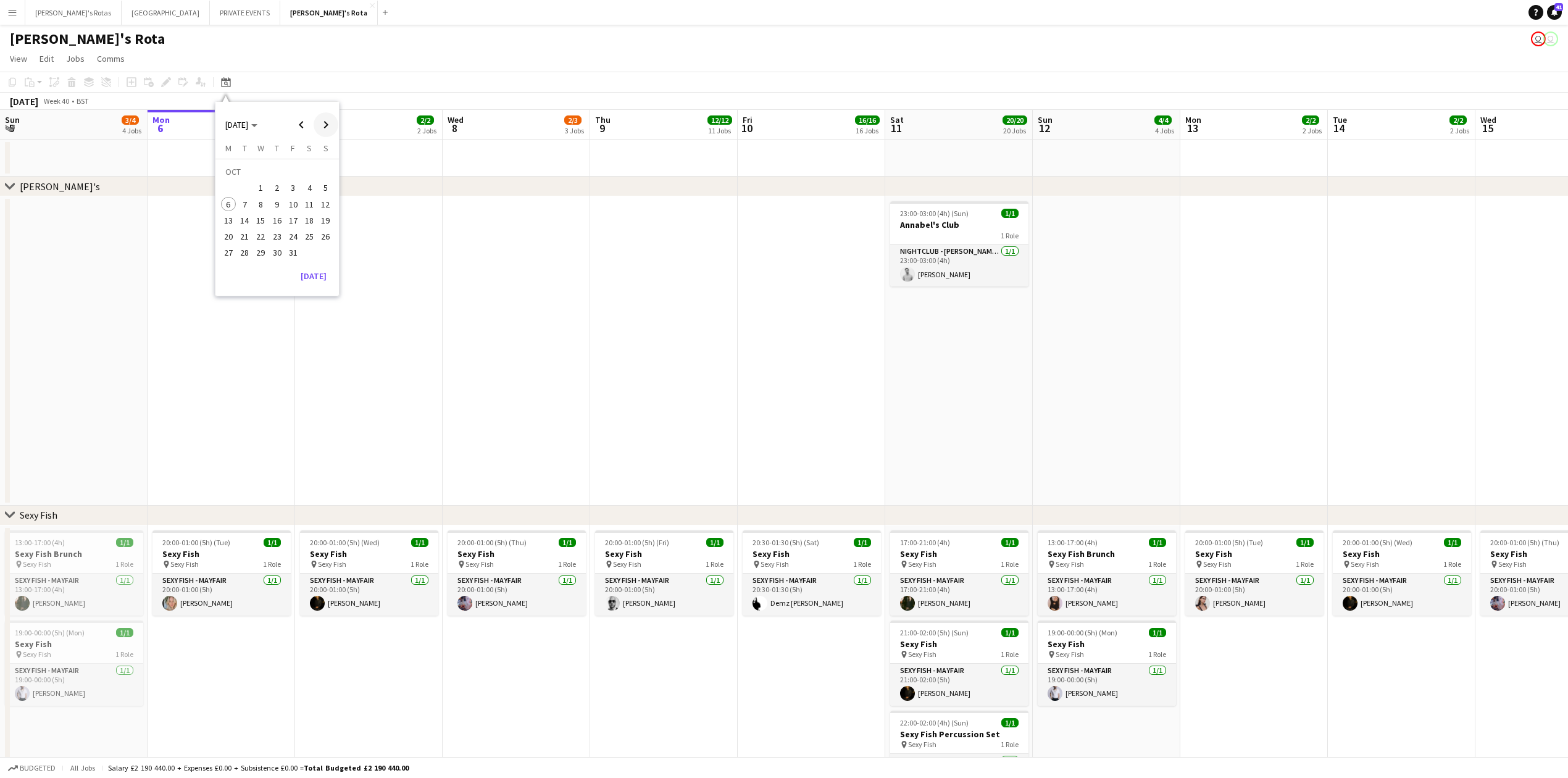
click at [326, 126] on span "Next month" at bounding box center [326, 125] width 25 height 25
click at [260, 252] on span "31" at bounding box center [261, 253] width 15 height 15
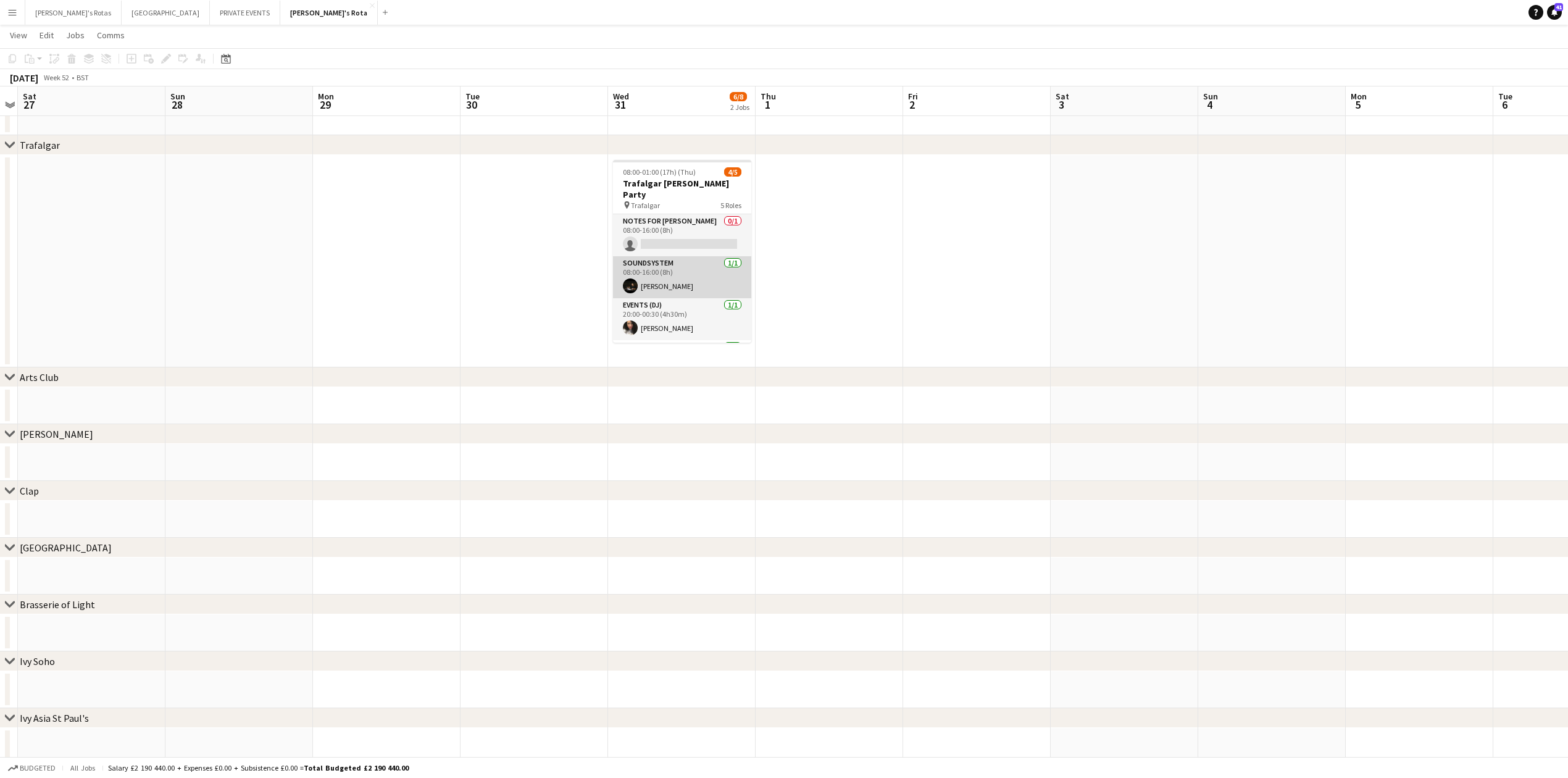
scroll to position [72, 0]
click at [210, 10] on button "PRIVATE EVENTS Close" at bounding box center [245, 13] width 71 height 24
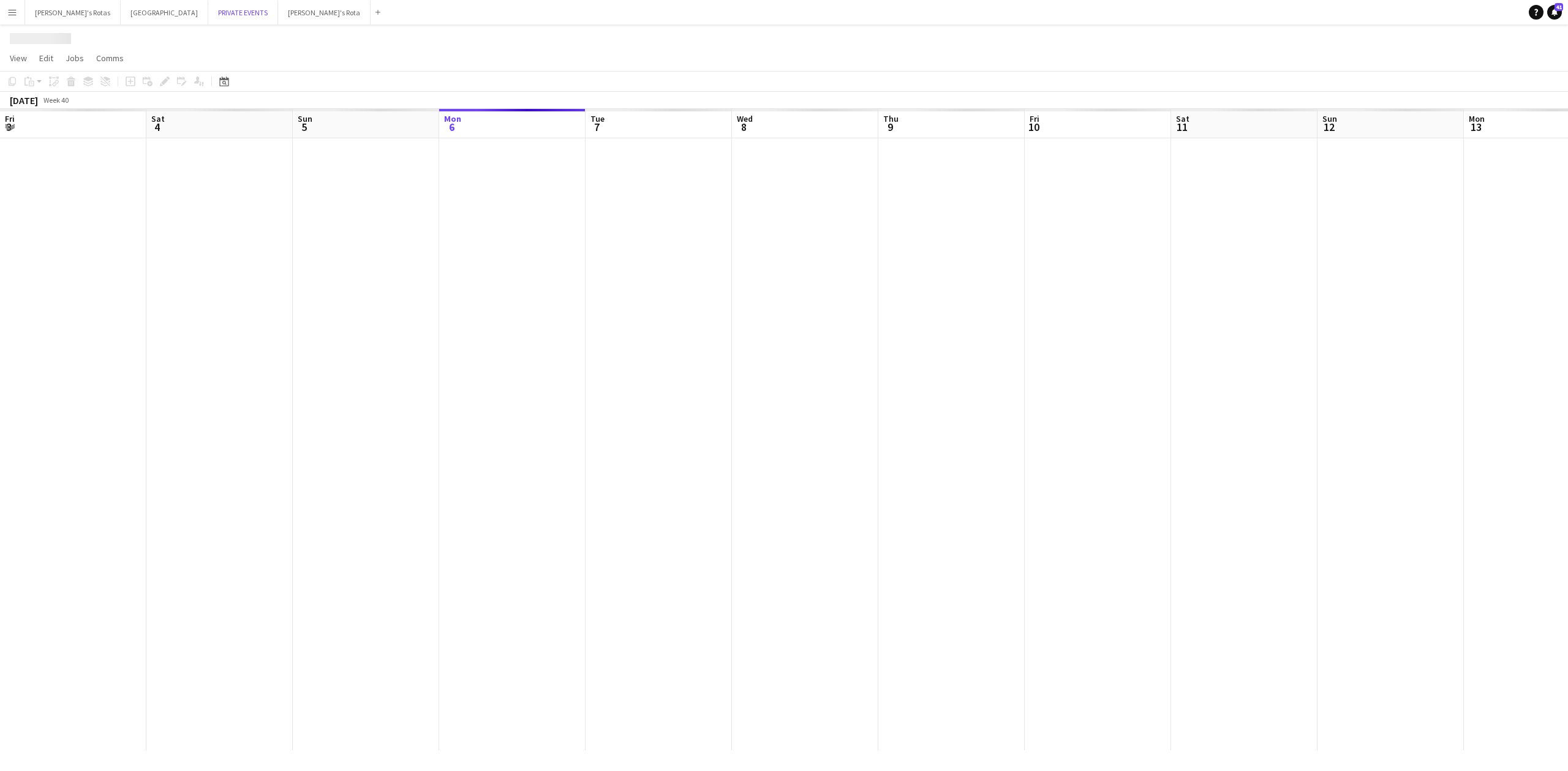
scroll to position [0, 293]
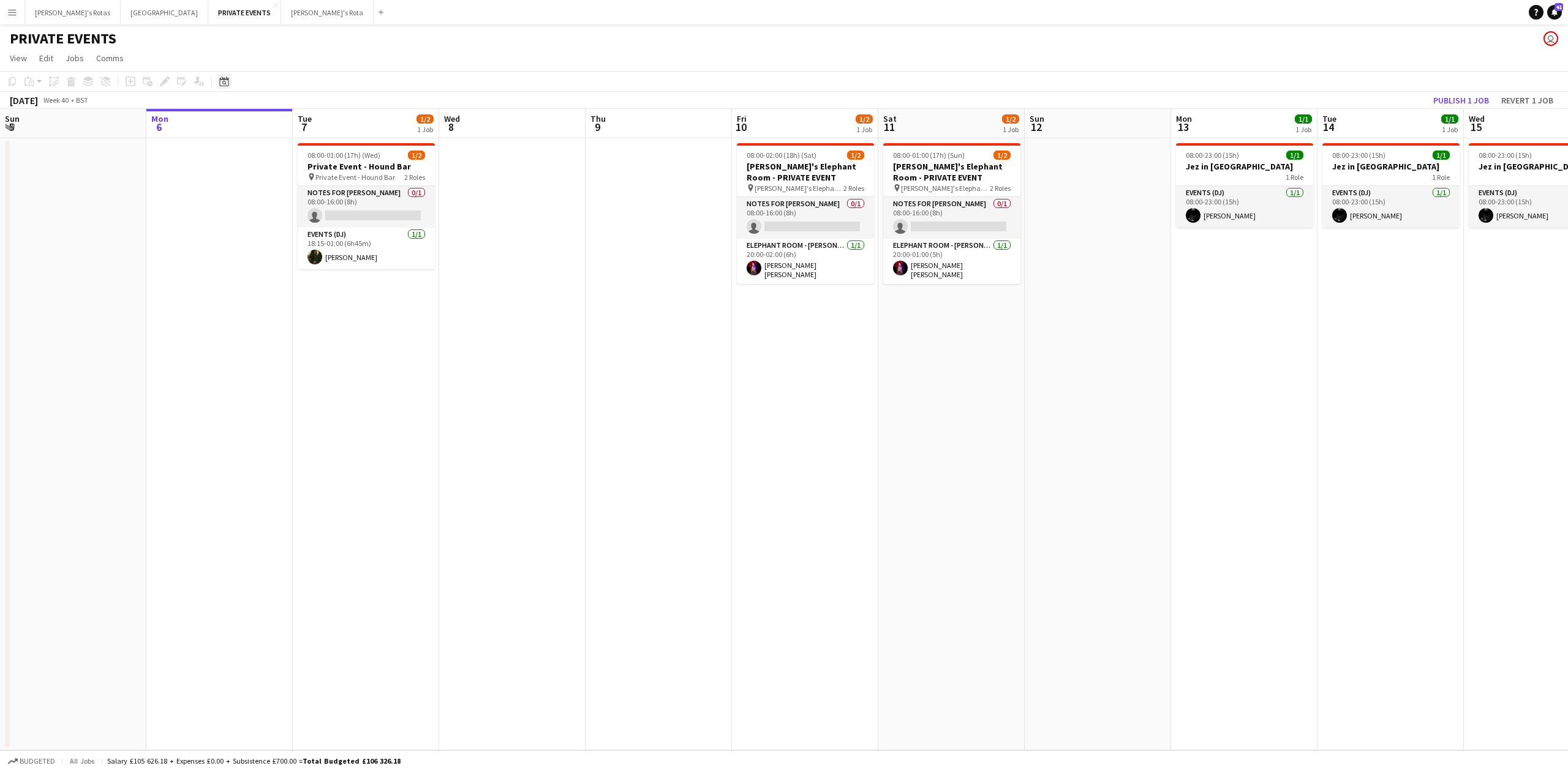
click at [226, 84] on icon at bounding box center [224, 83] width 5 height 5
click at [315, 123] on span "Next month" at bounding box center [323, 124] width 25 height 25
click at [260, 251] on span "31" at bounding box center [259, 251] width 15 height 15
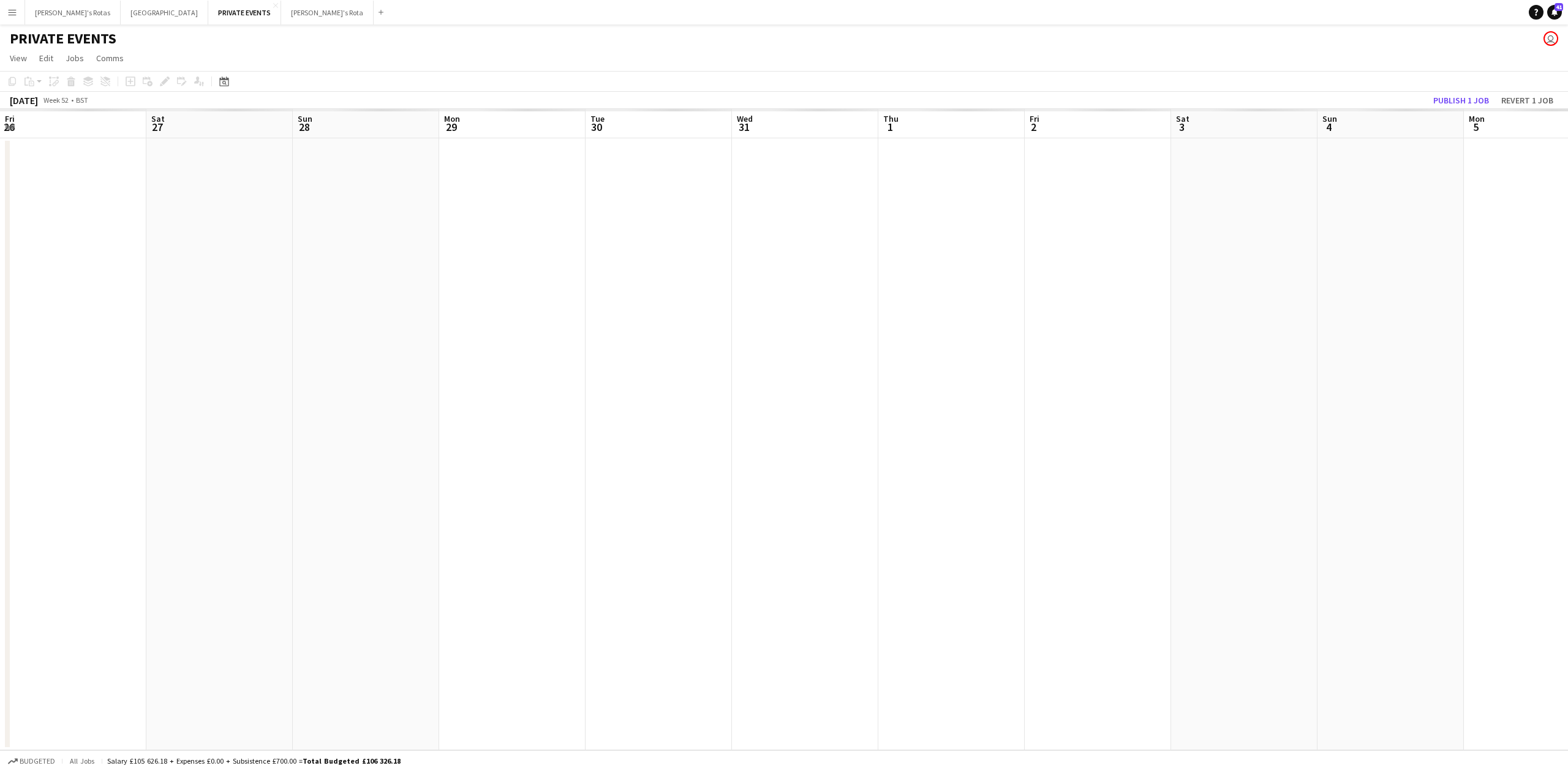
scroll to position [0, 421]
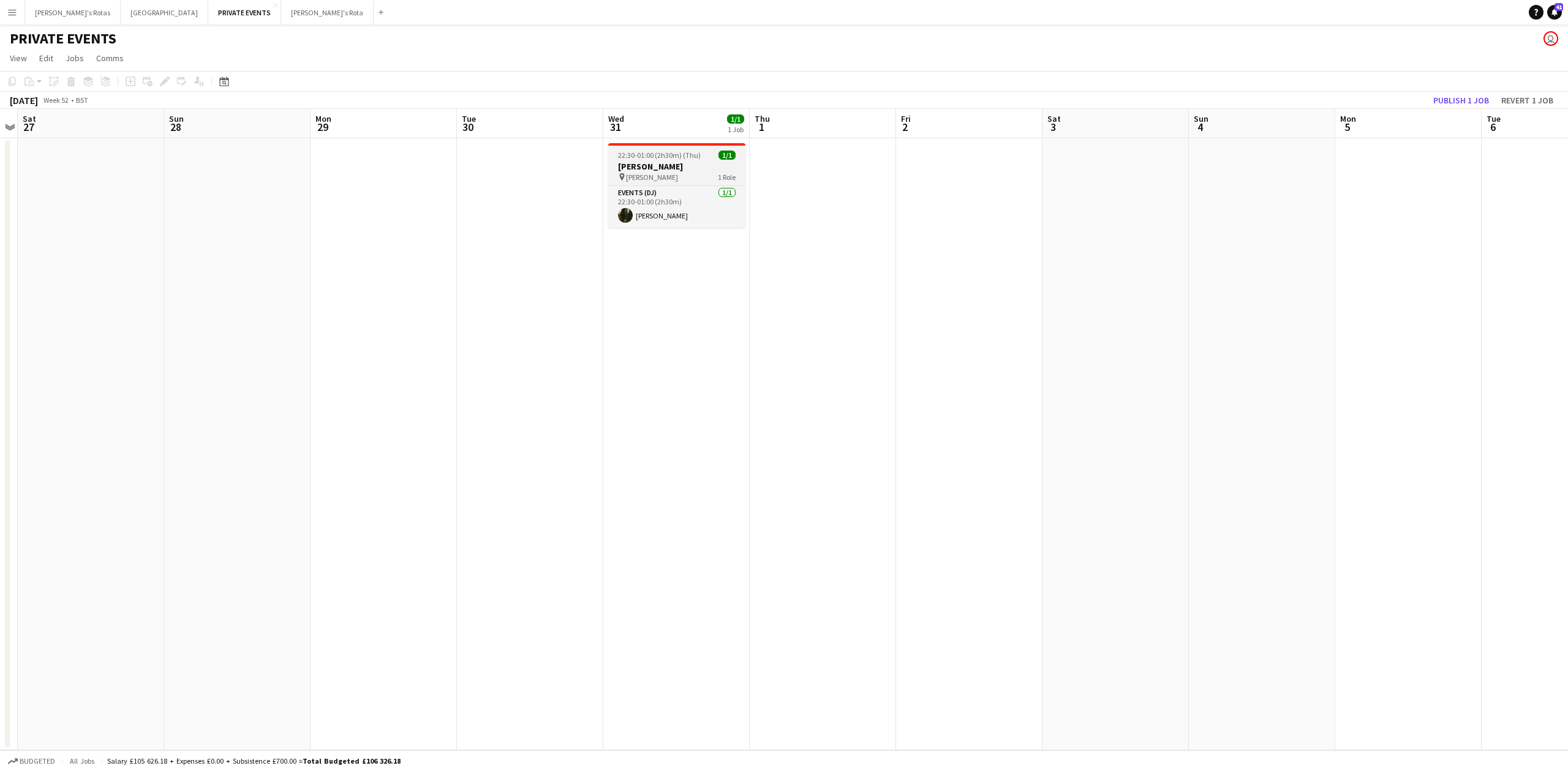
click at [658, 170] on h3 "[PERSON_NAME]" at bounding box center [677, 166] width 137 height 11
click at [166, 82] on icon at bounding box center [164, 81] width 6 height 6
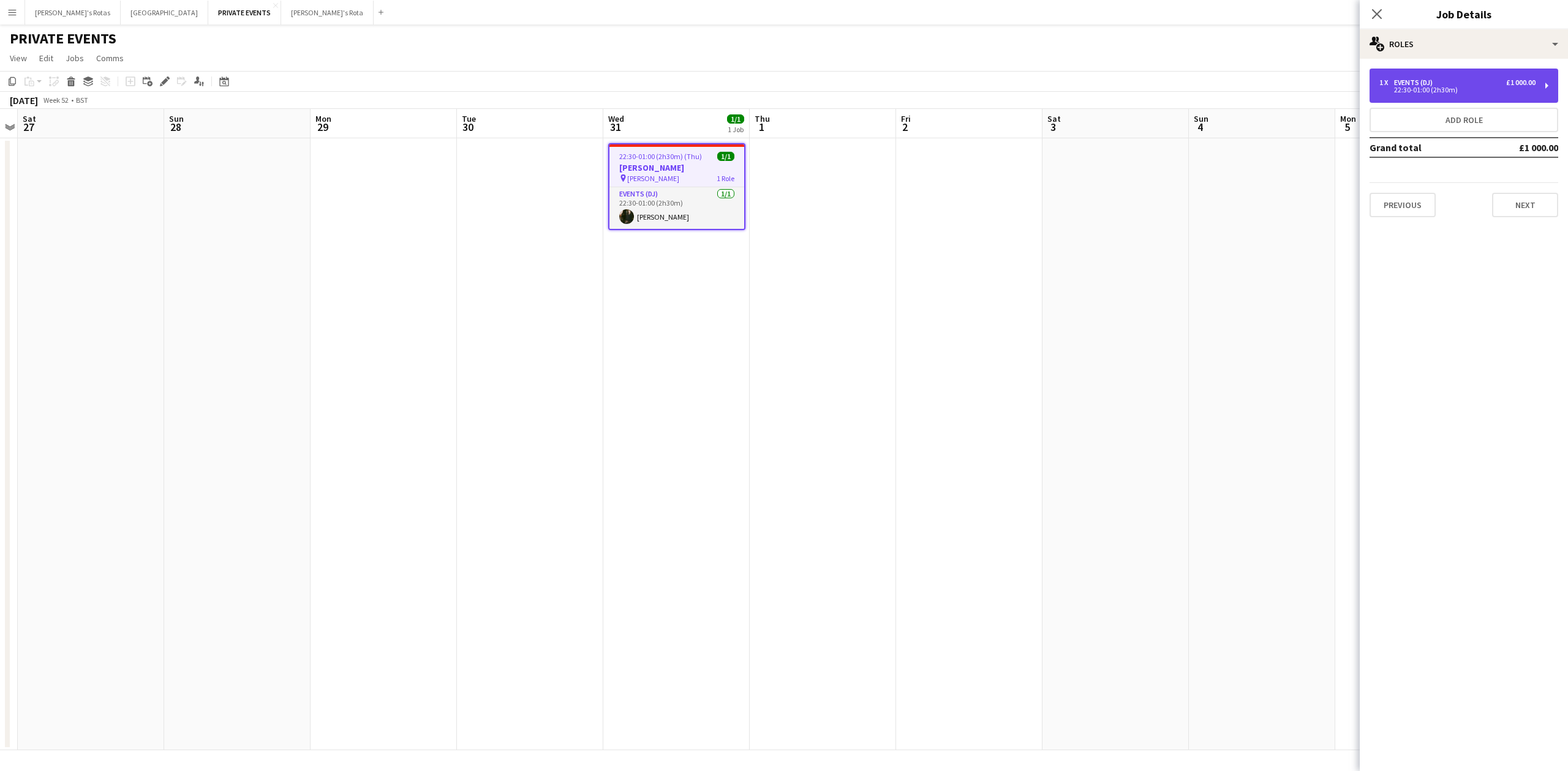
click at [1431, 91] on div "22:30-01:00 (2h30m)" at bounding box center [1457, 90] width 156 height 6
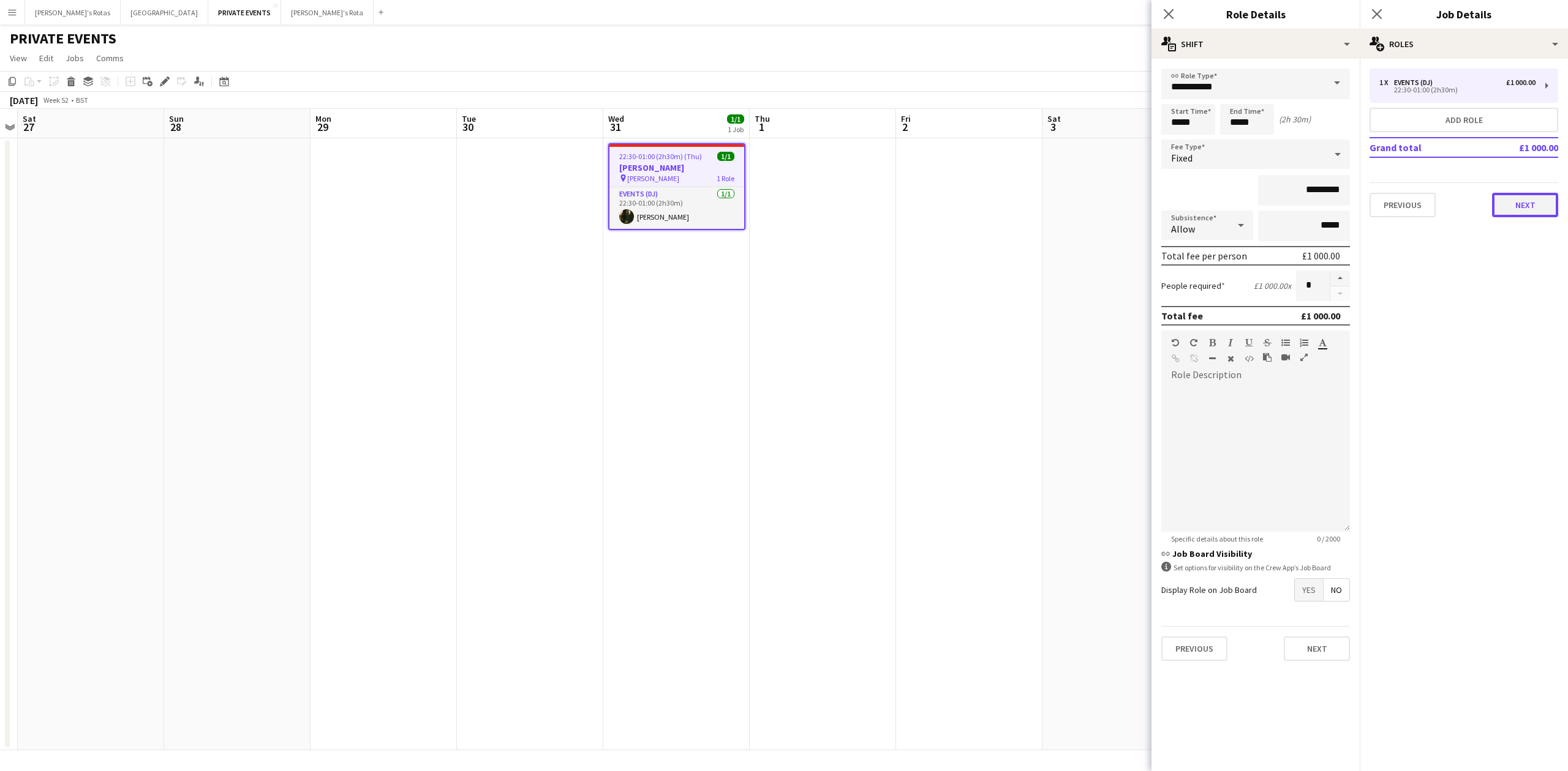
click at [1523, 212] on button "Next" at bounding box center [1524, 205] width 66 height 25
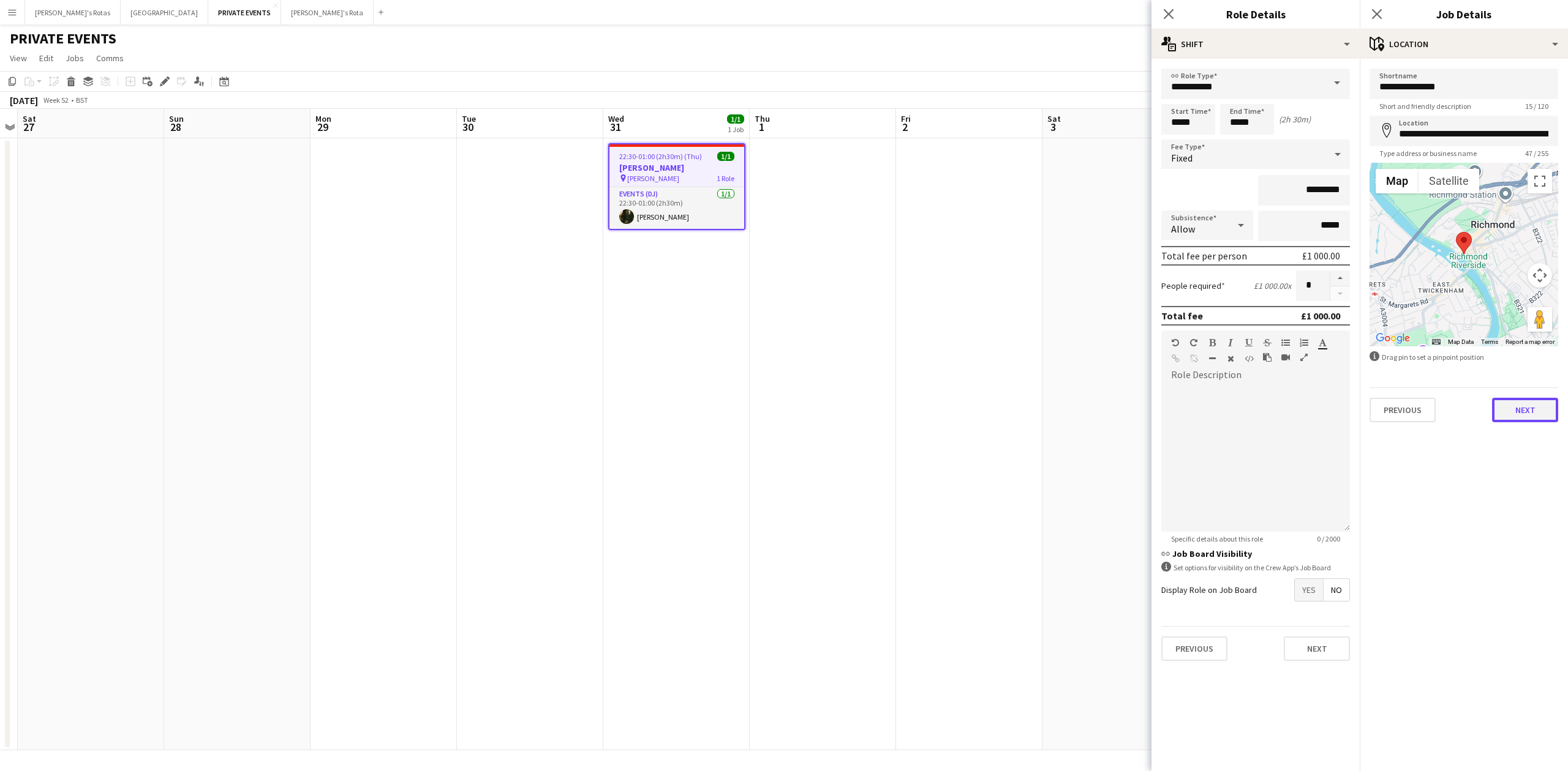
click at [1517, 407] on button "Next" at bounding box center [1524, 410] width 66 height 25
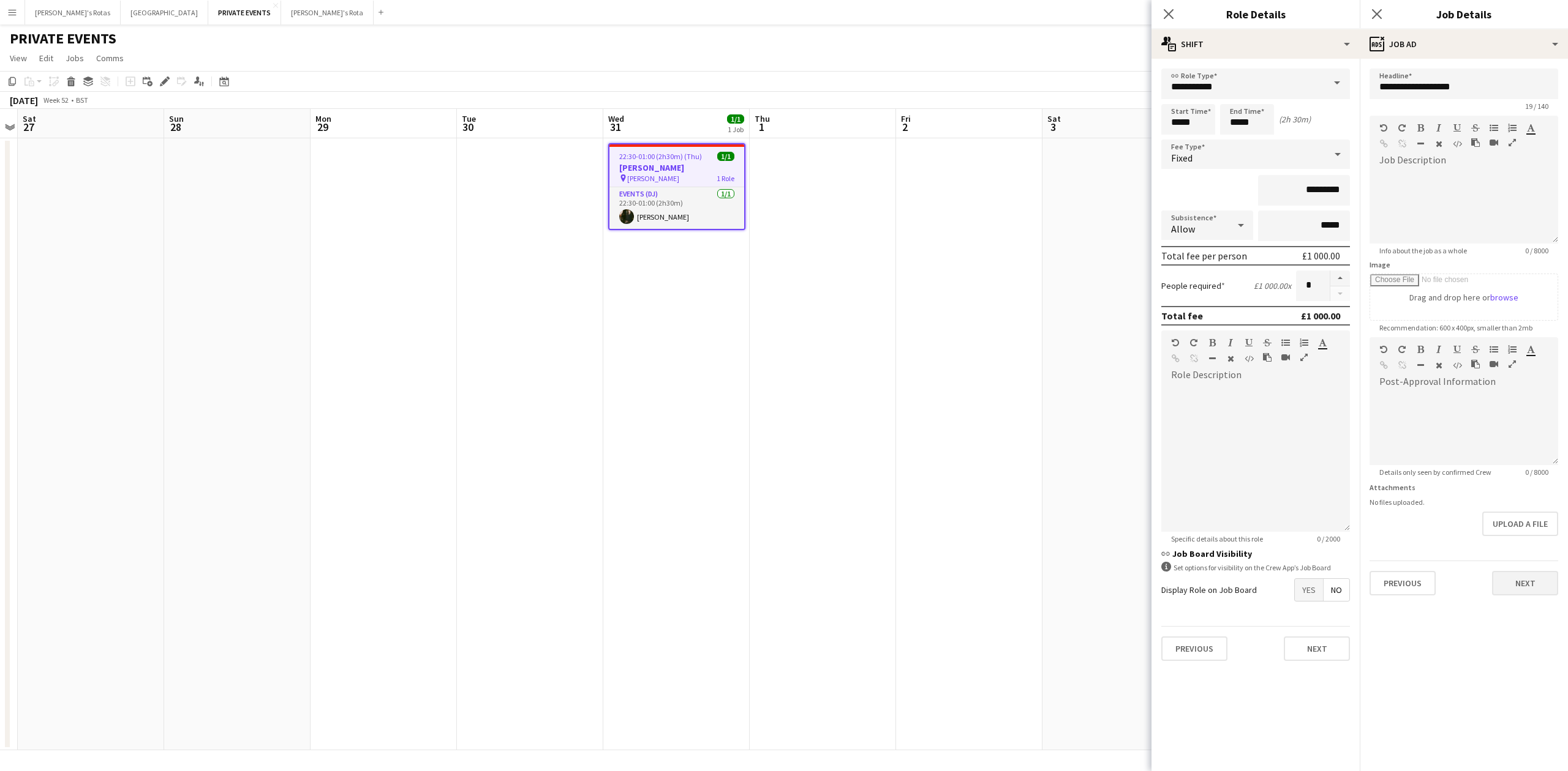
drag, startPoint x: 1516, startPoint y: 566, endPoint x: 1516, endPoint y: 575, distance: 9.0
click at [1516, 574] on div "Previous Next" at bounding box center [1463, 578] width 188 height 35
click at [1516, 575] on button "Next" at bounding box center [1524, 583] width 66 height 25
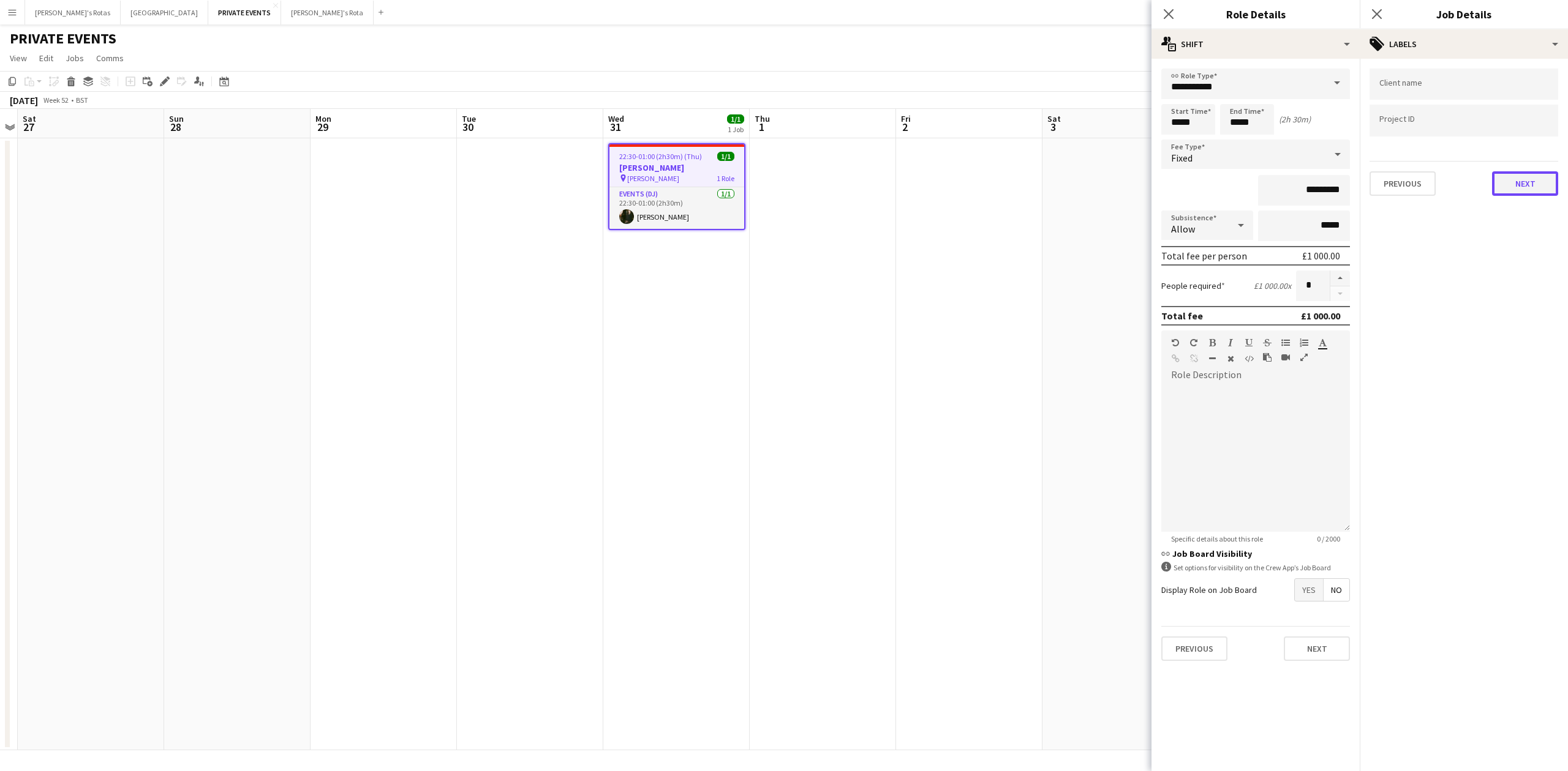
click at [1515, 184] on button "Next" at bounding box center [1524, 184] width 66 height 25
click at [1506, 230] on button "Next" at bounding box center [1524, 235] width 66 height 25
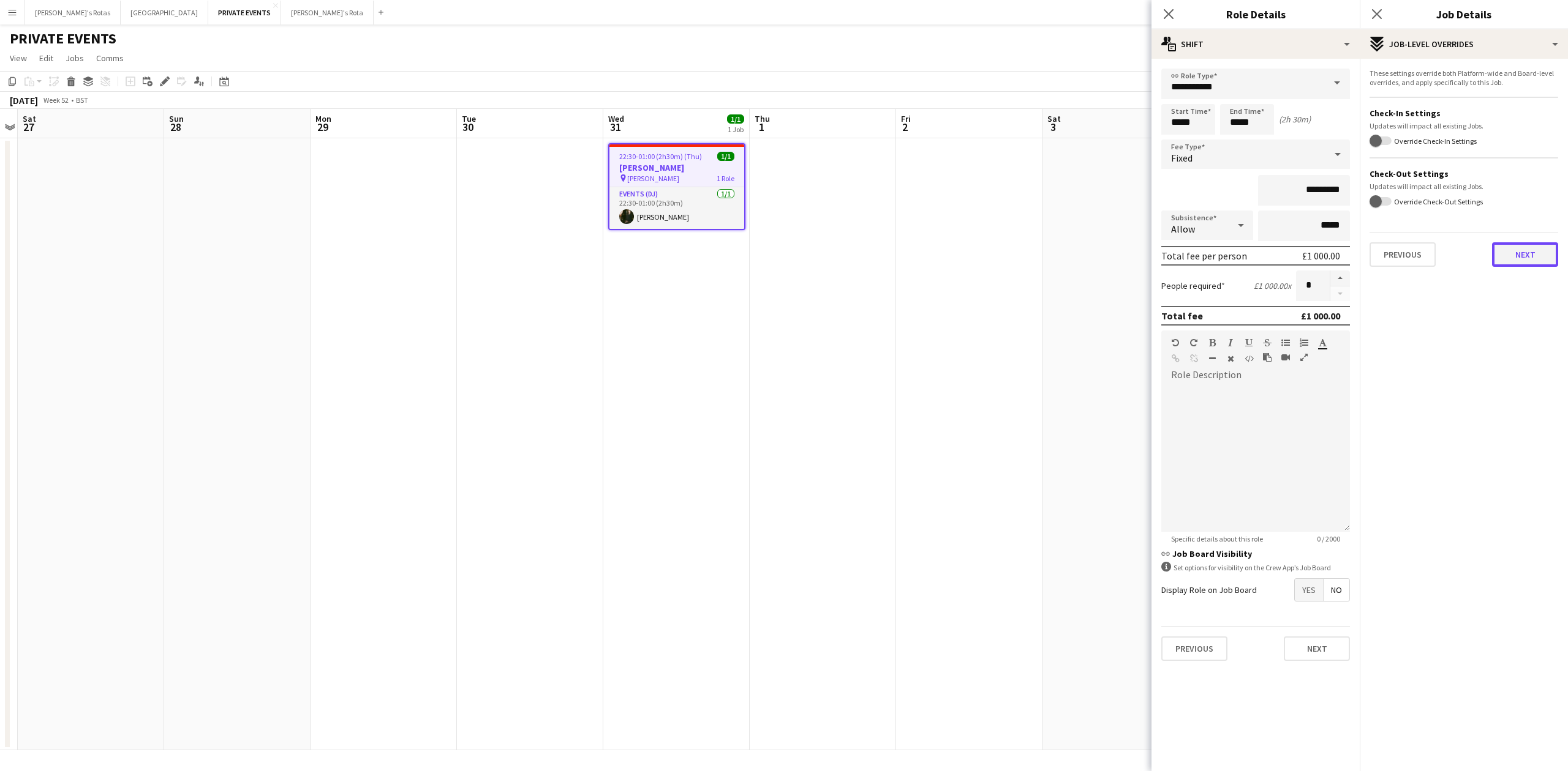
click at [1514, 250] on button "Next" at bounding box center [1524, 255] width 66 height 25
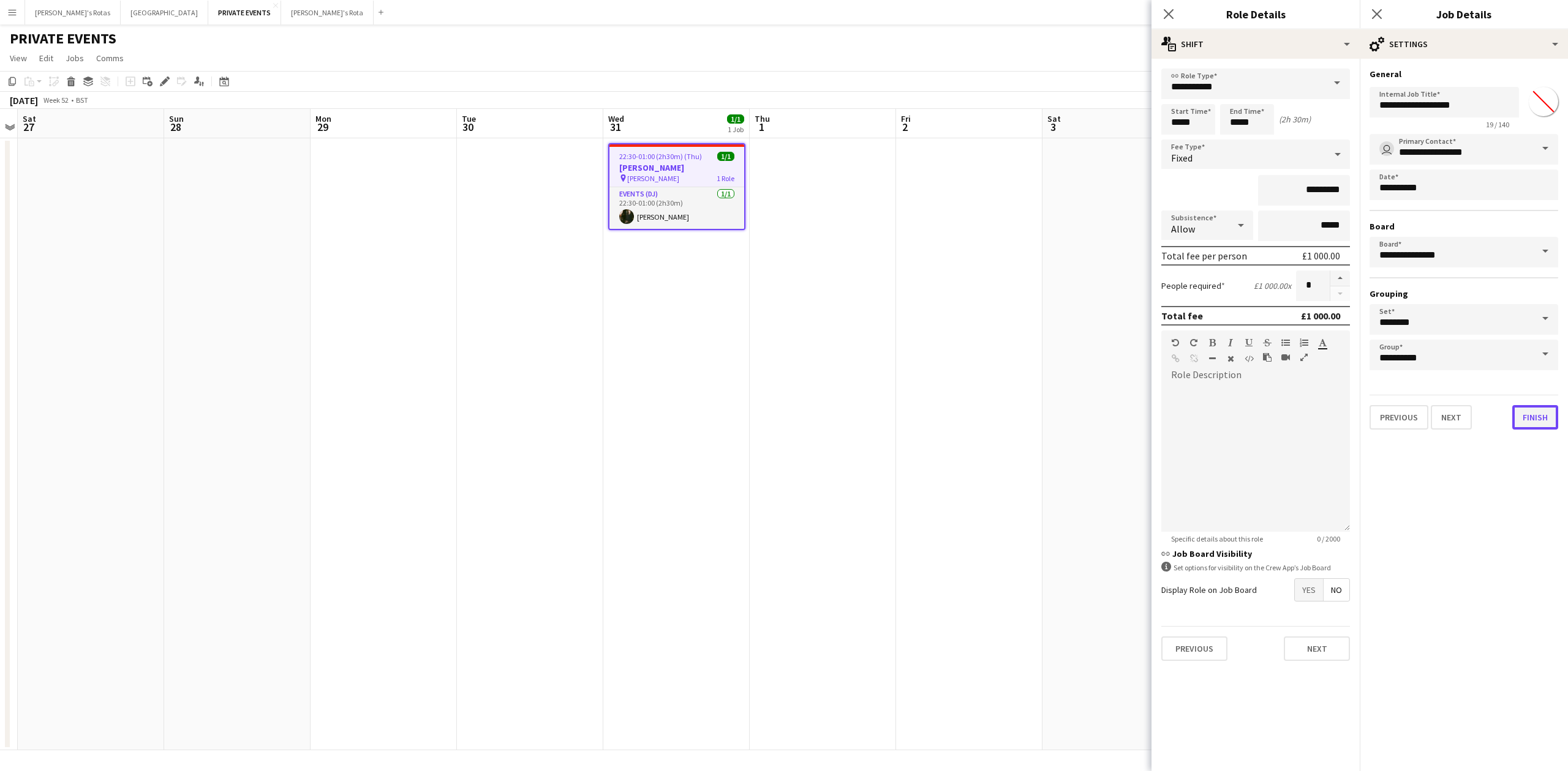
click at [1527, 417] on button "Finish" at bounding box center [1534, 417] width 46 height 25
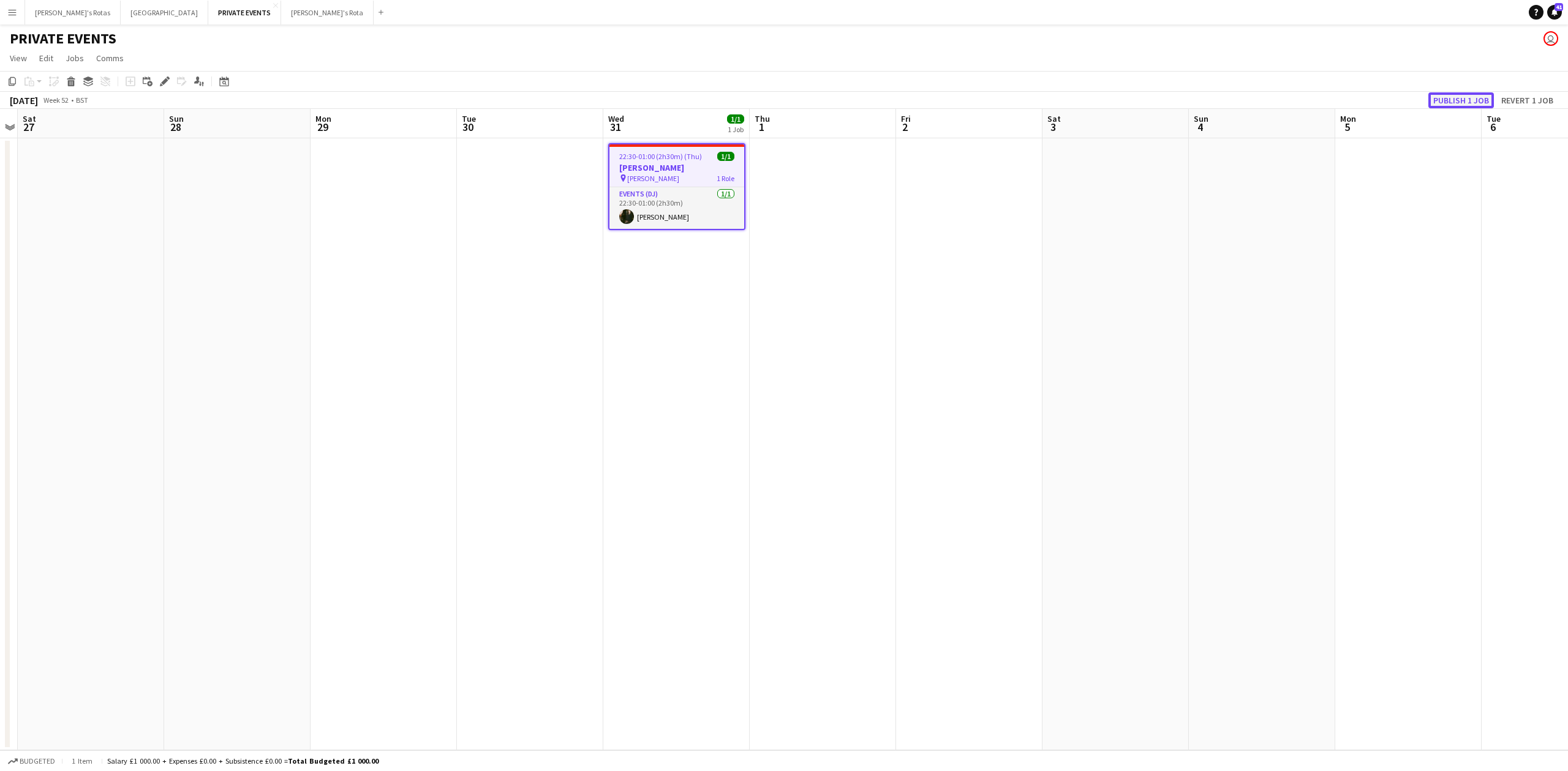
click at [1471, 96] on button "Publish 1 job" at bounding box center [1461, 101] width 65 height 16
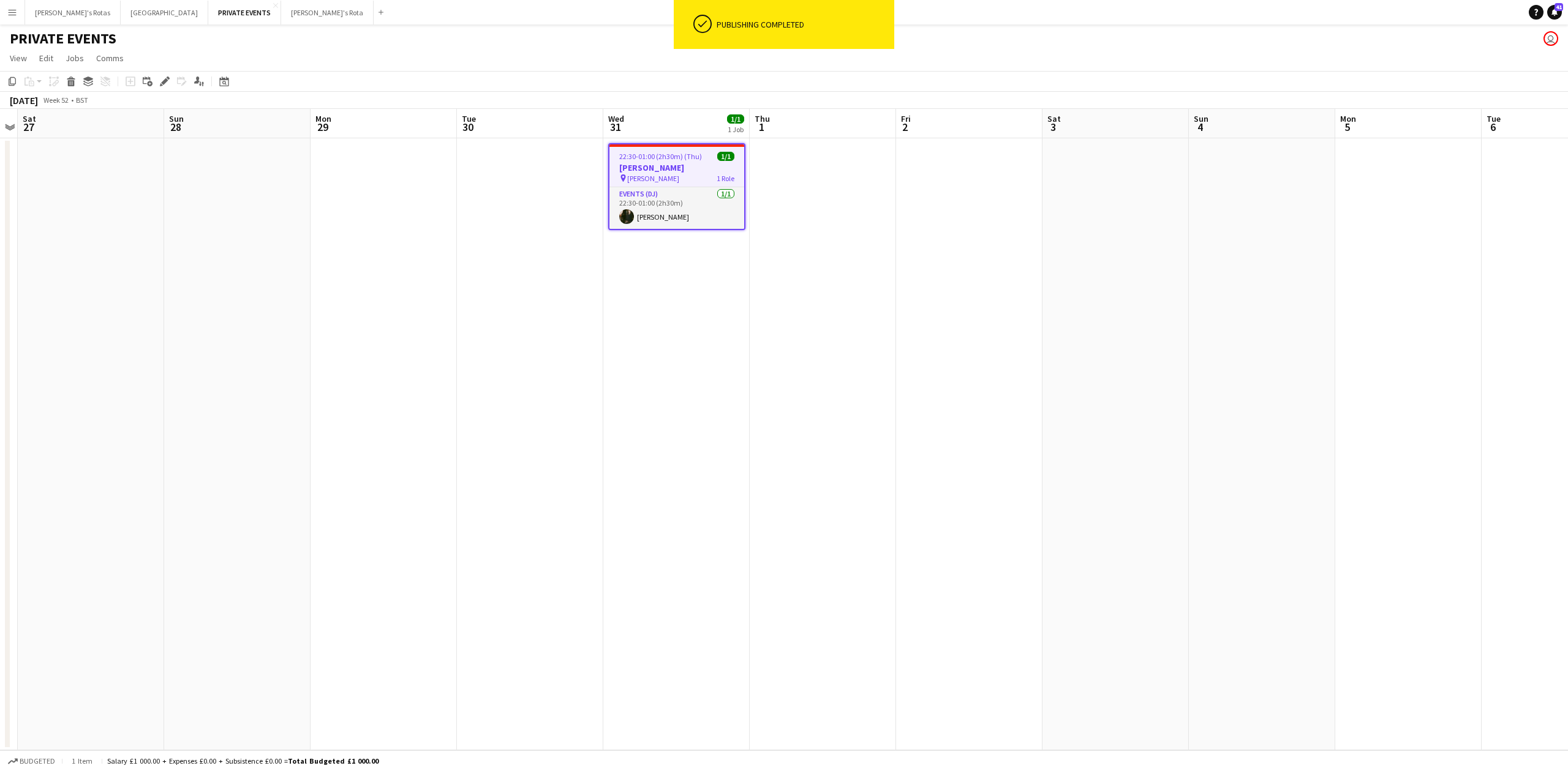
click at [733, 300] on app-date-cell "22:30-01:00 (2h30m) (Thu) 1/1 [PERSON_NAME] pin Scotts Richmond 1 Role Events (…" at bounding box center [676, 444] width 146 height 612
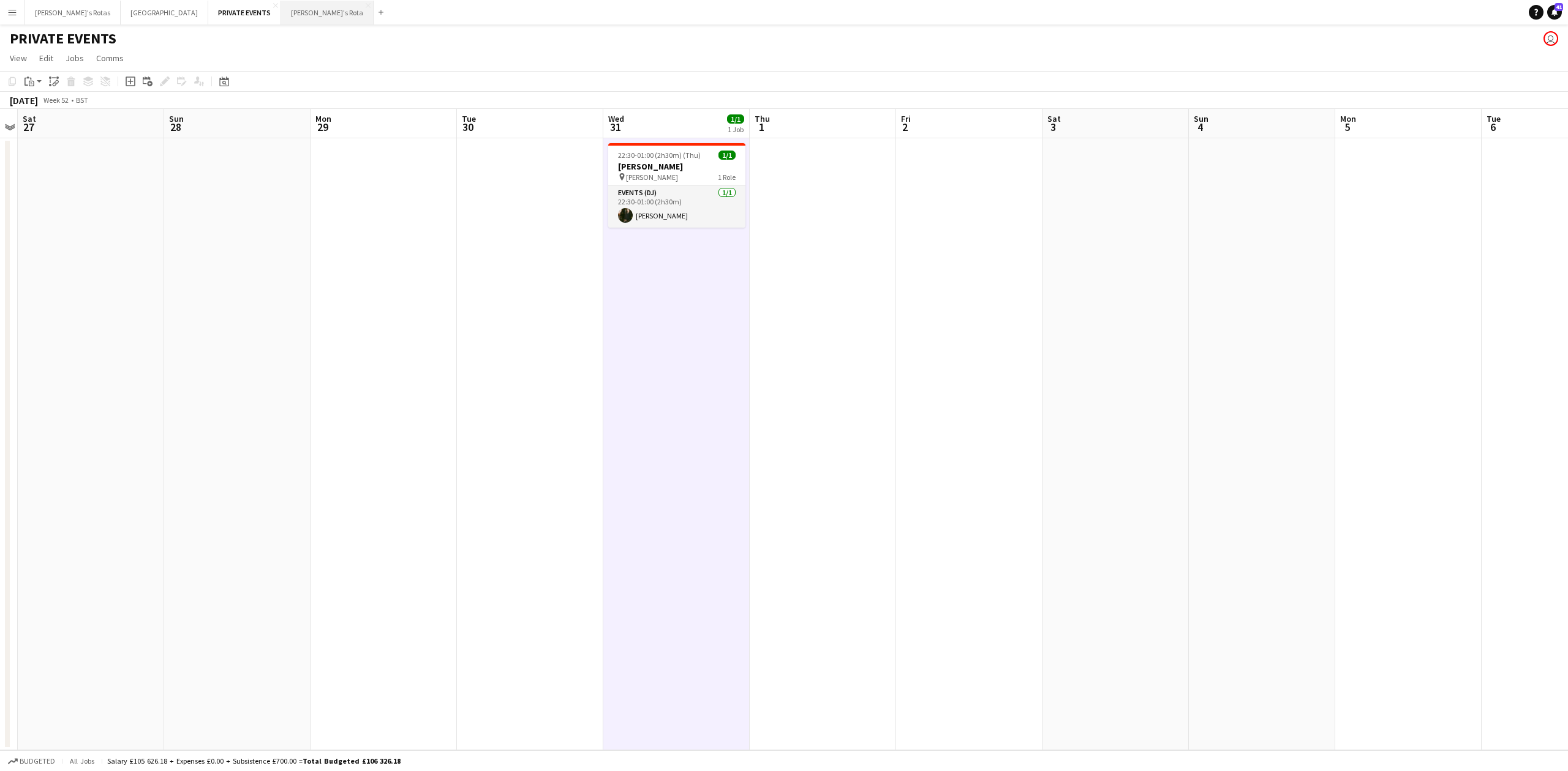
click at [281, 8] on button "[PERSON_NAME]'s Rota Close" at bounding box center [327, 13] width 93 height 24
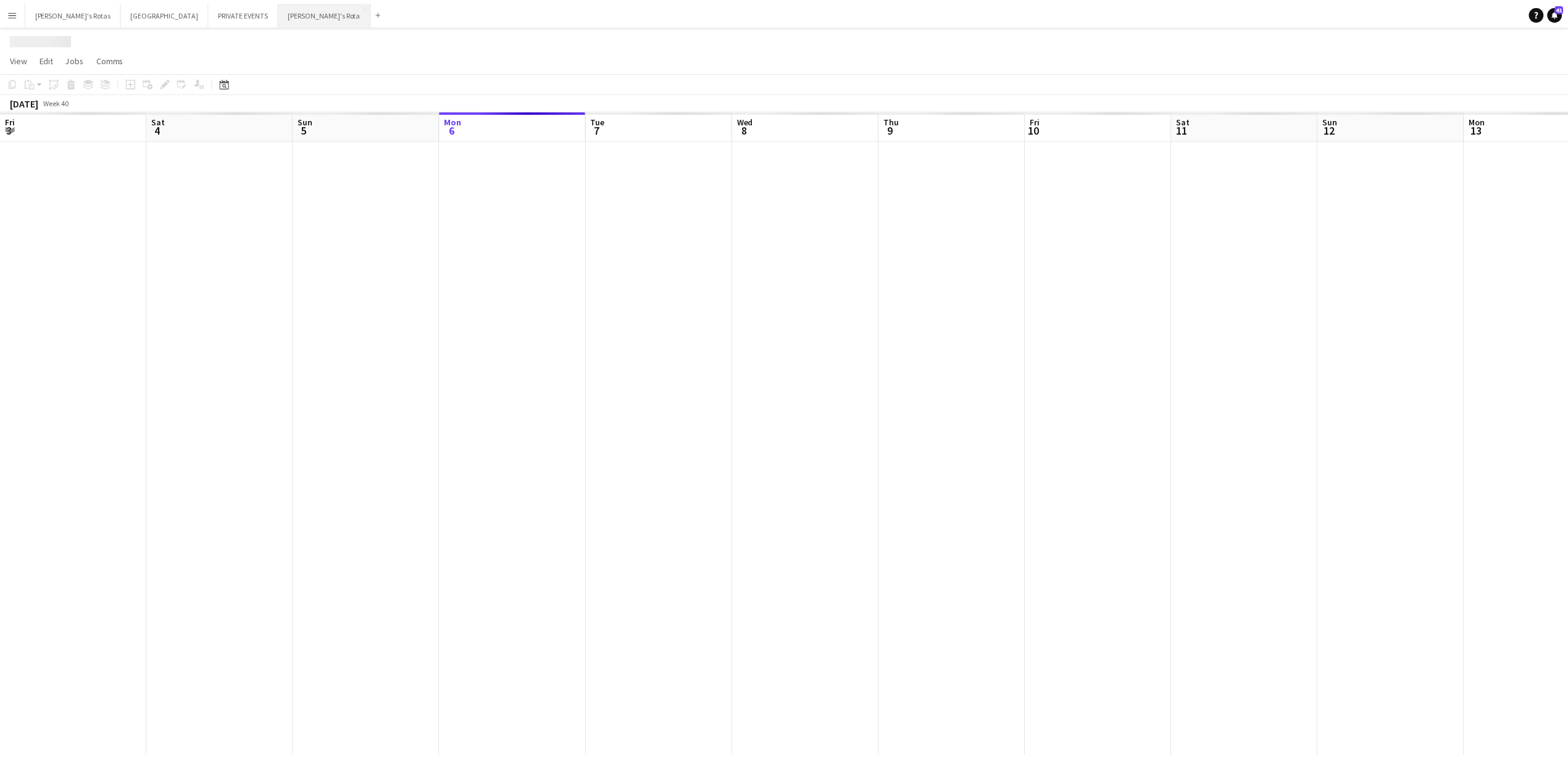
scroll to position [0, 295]
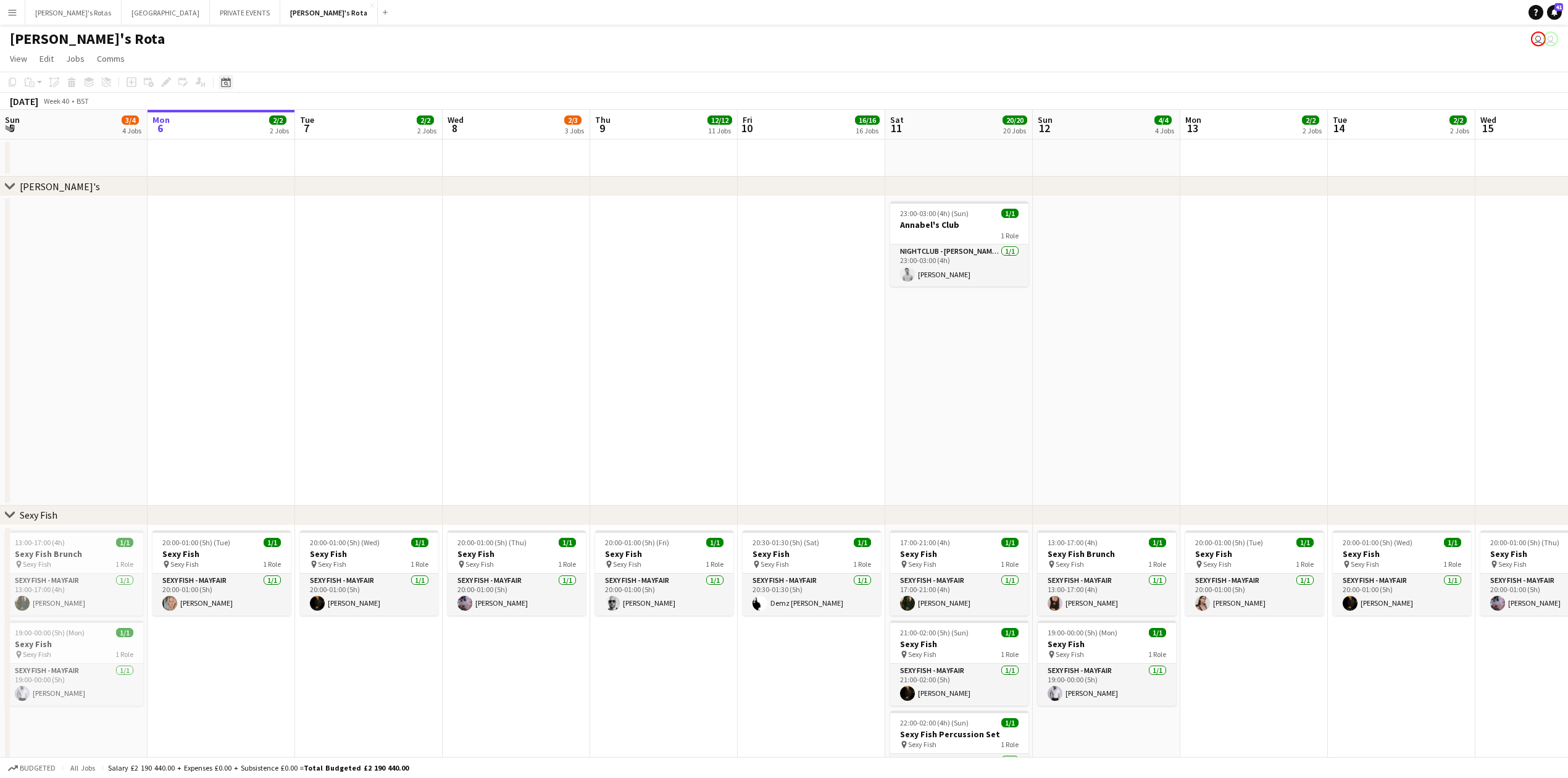
click at [231, 79] on div "Date picker" at bounding box center [226, 82] width 15 height 15
click at [325, 126] on span "Next month" at bounding box center [326, 125] width 25 height 25
click at [257, 252] on span "31" at bounding box center [261, 253] width 15 height 15
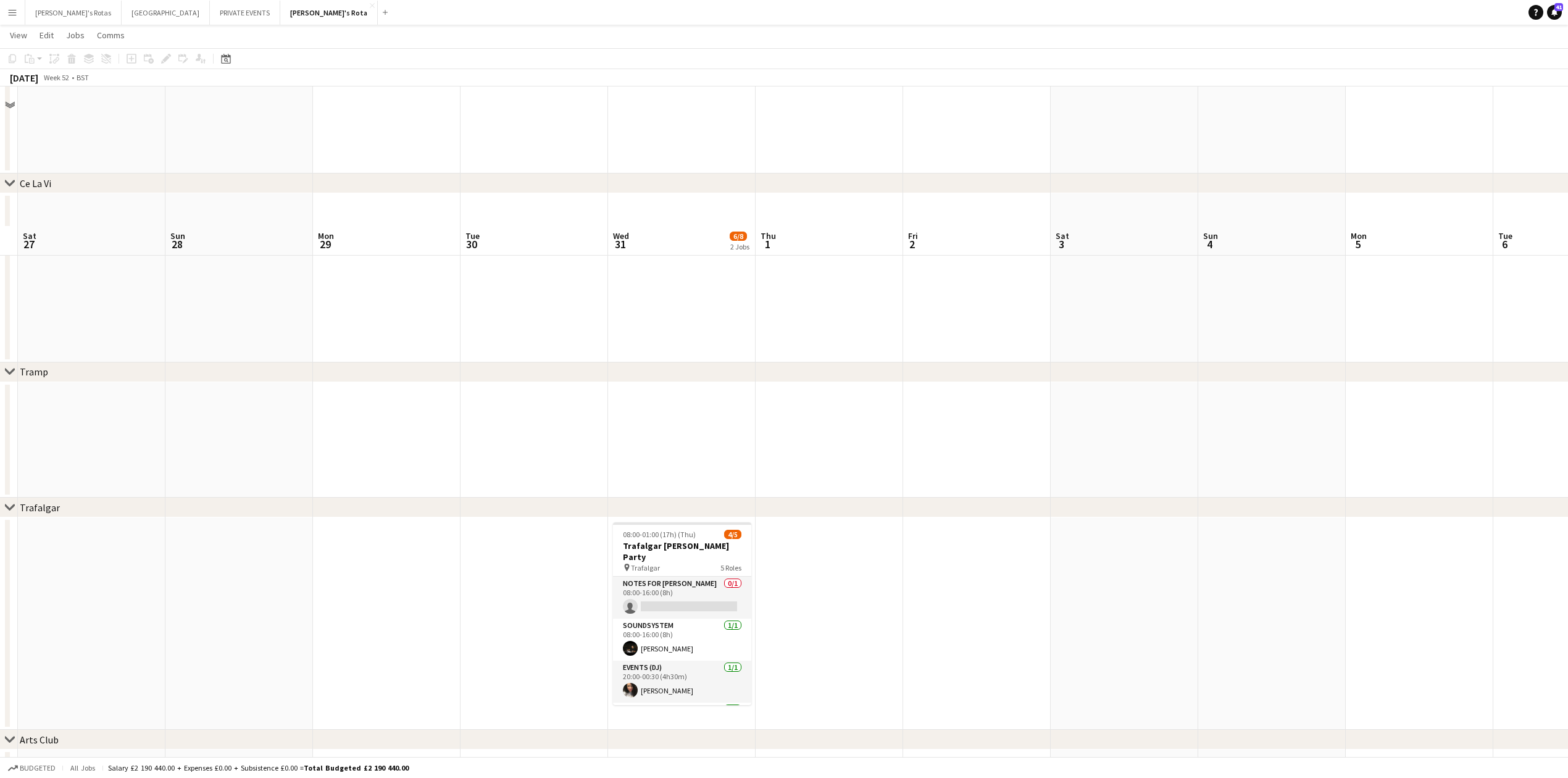
scroll to position [3129, 0]
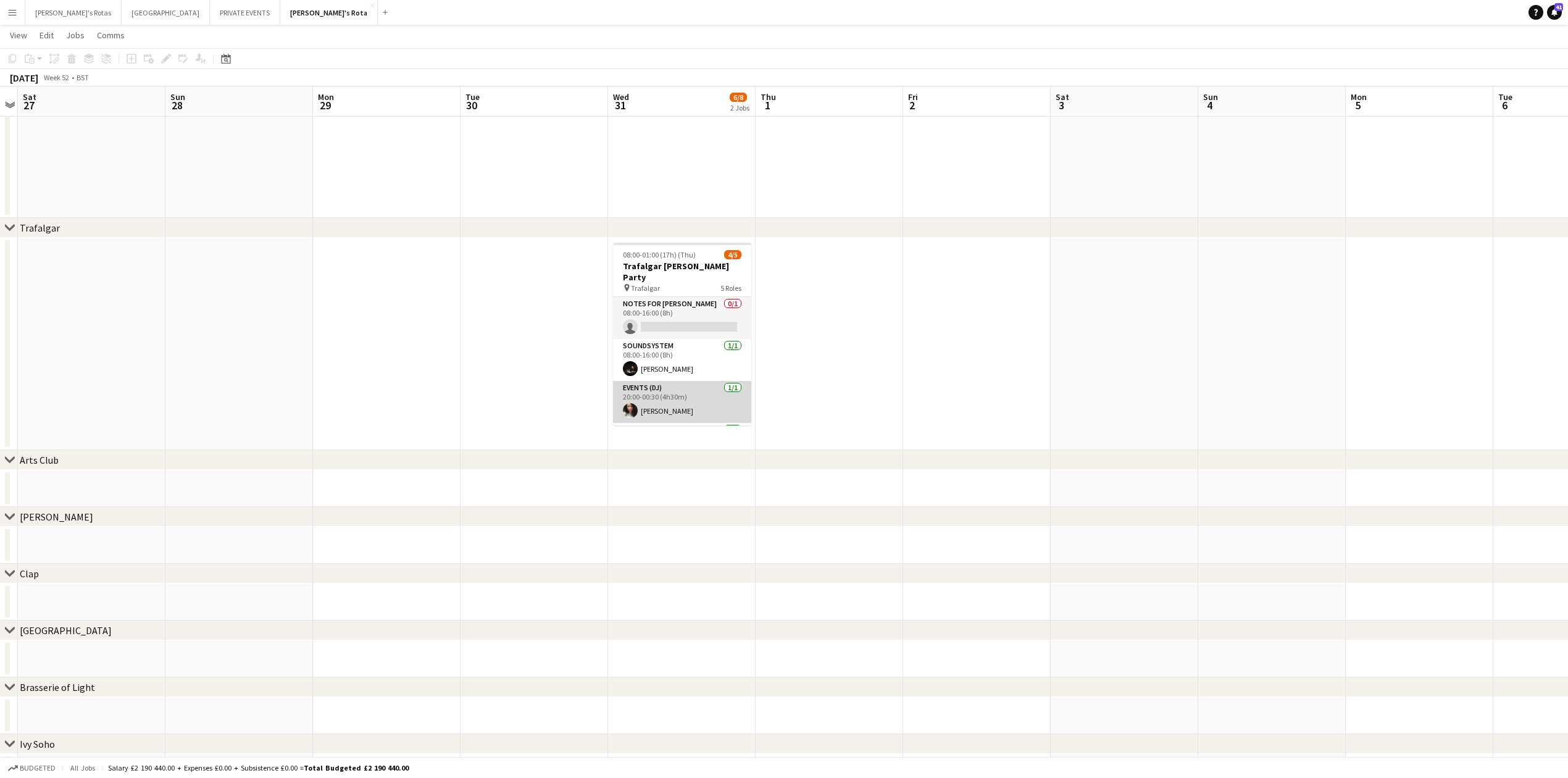
click at [663, 406] on app-card-role "Events (DJ) [DATE] 20:00-00:30 (4h30m) [PERSON_NAME]" at bounding box center [682, 402] width 138 height 42
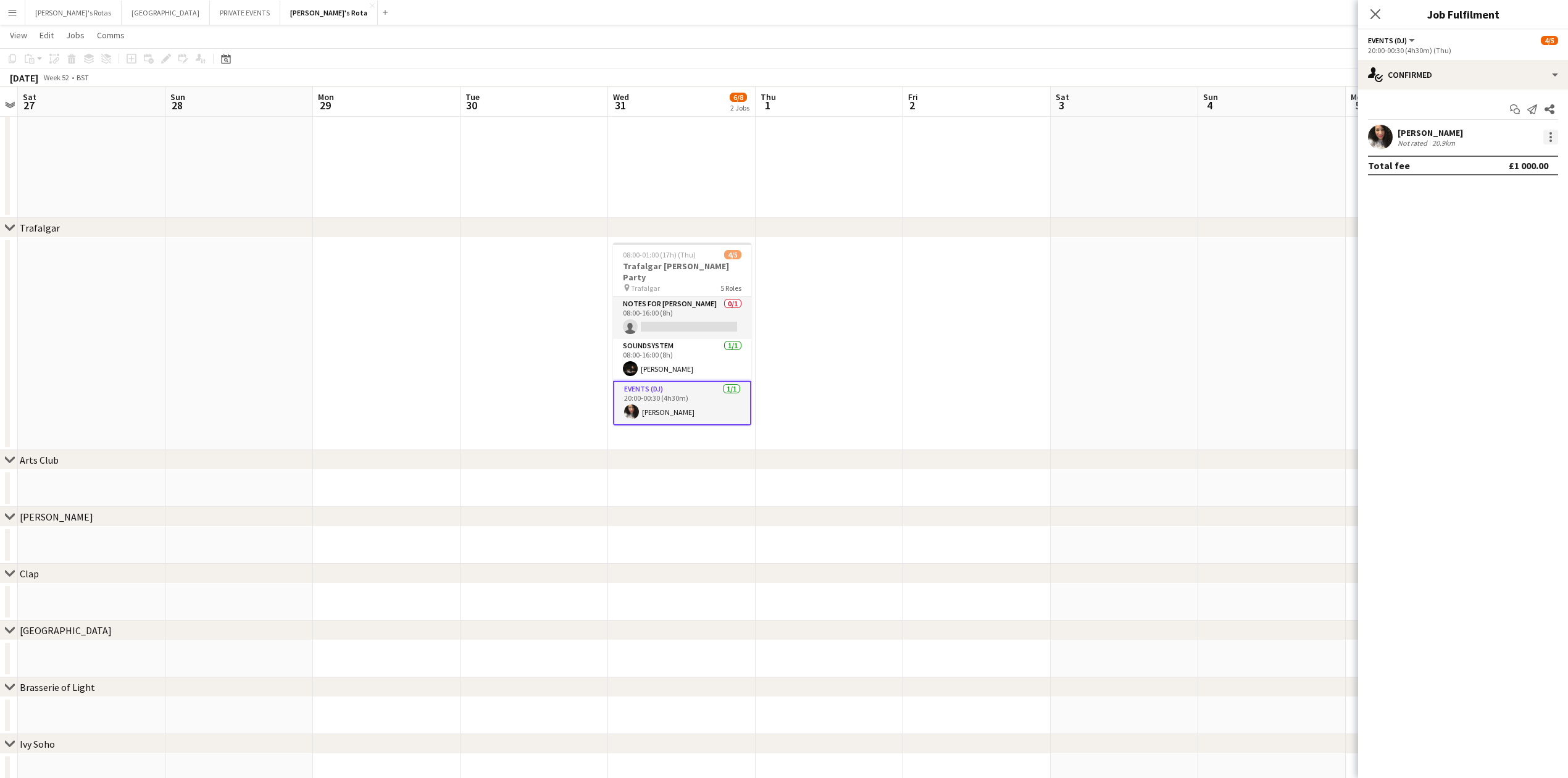
click at [1549, 132] on div at bounding box center [1551, 137] width 15 height 15
click at [1496, 266] on button "Remove" at bounding box center [1509, 279] width 96 height 29
click at [1441, 143] on input at bounding box center [1469, 137] width 143 height 15
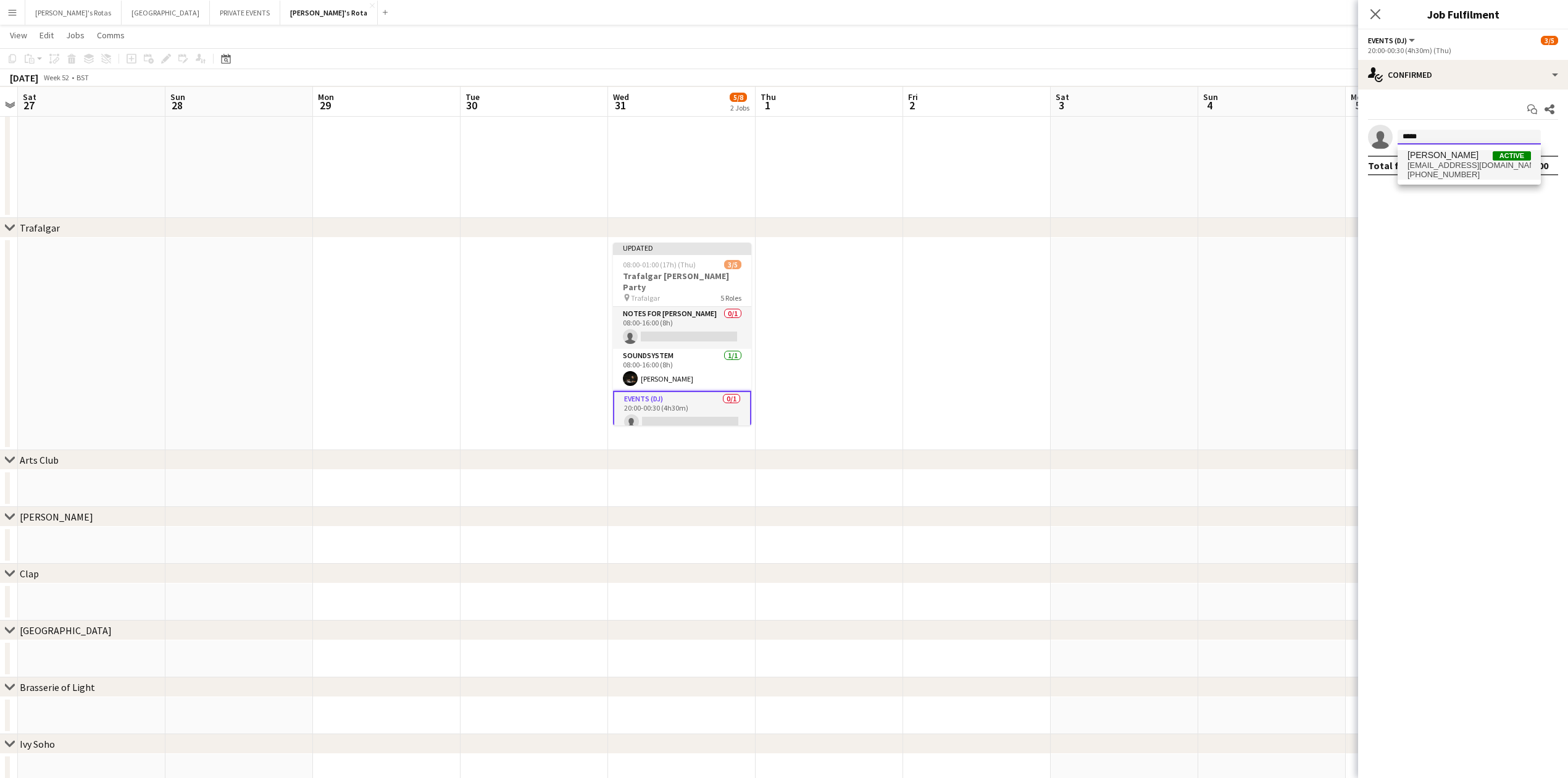
type input "*****"
click at [1452, 159] on span "[PERSON_NAME]" at bounding box center [1442, 155] width 71 height 10
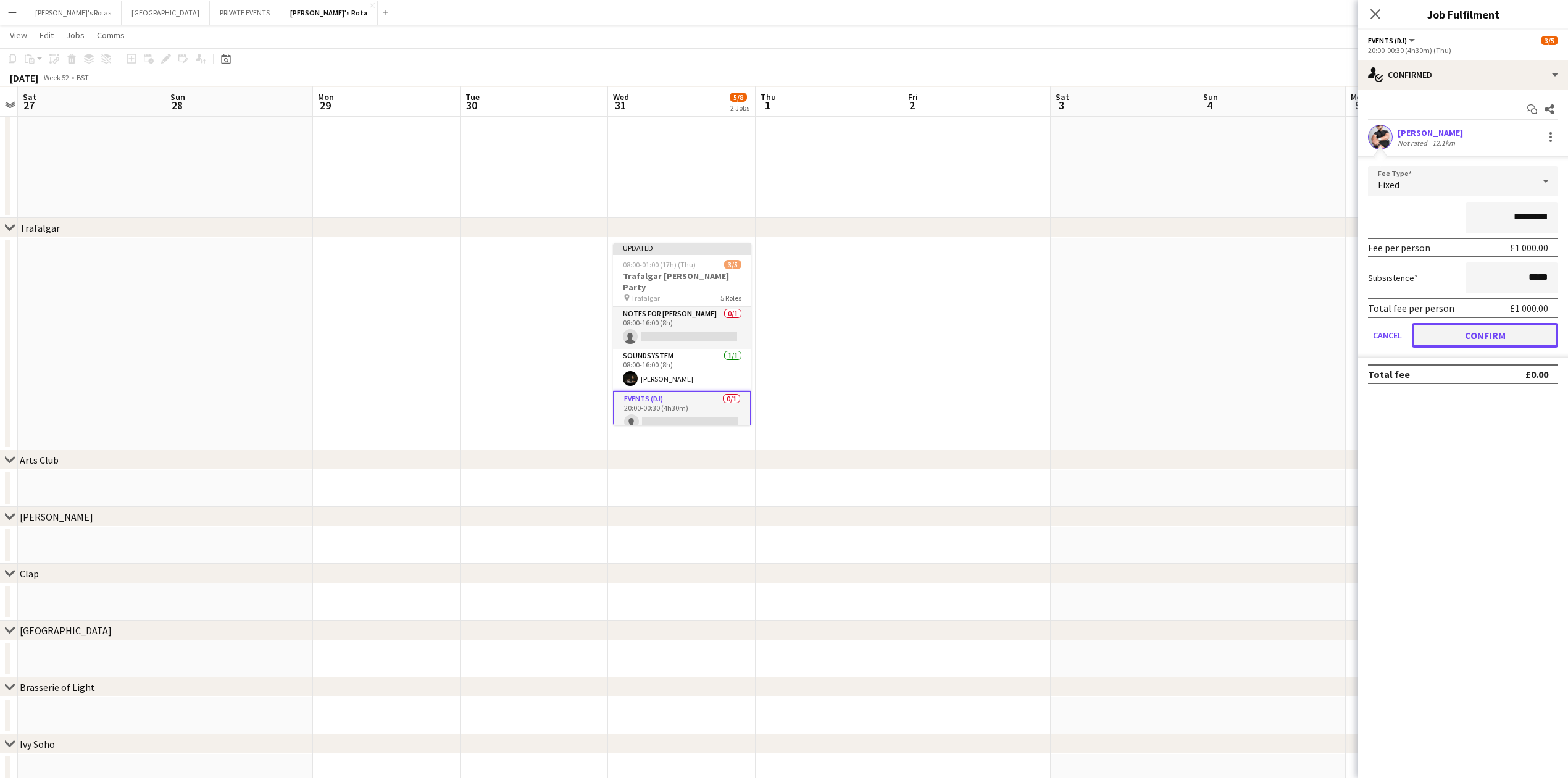
click at [1495, 335] on button "Confirm" at bounding box center [1485, 335] width 147 height 25
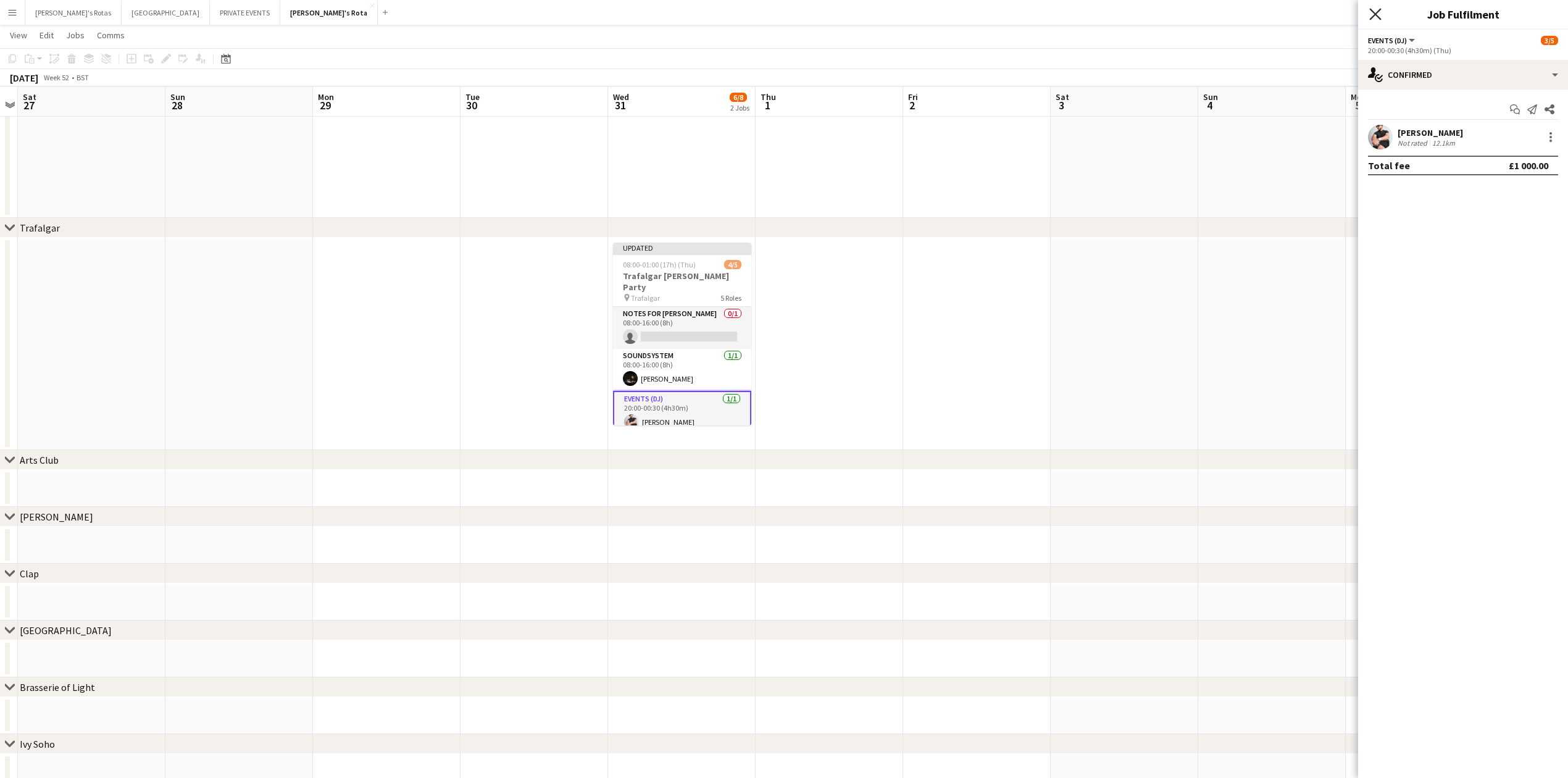
drag, startPoint x: 1374, startPoint y: 20, endPoint x: 1070, endPoint y: 183, distance: 344.9
click at [1372, 19] on icon "Close pop-in" at bounding box center [1375, 14] width 10 height 10
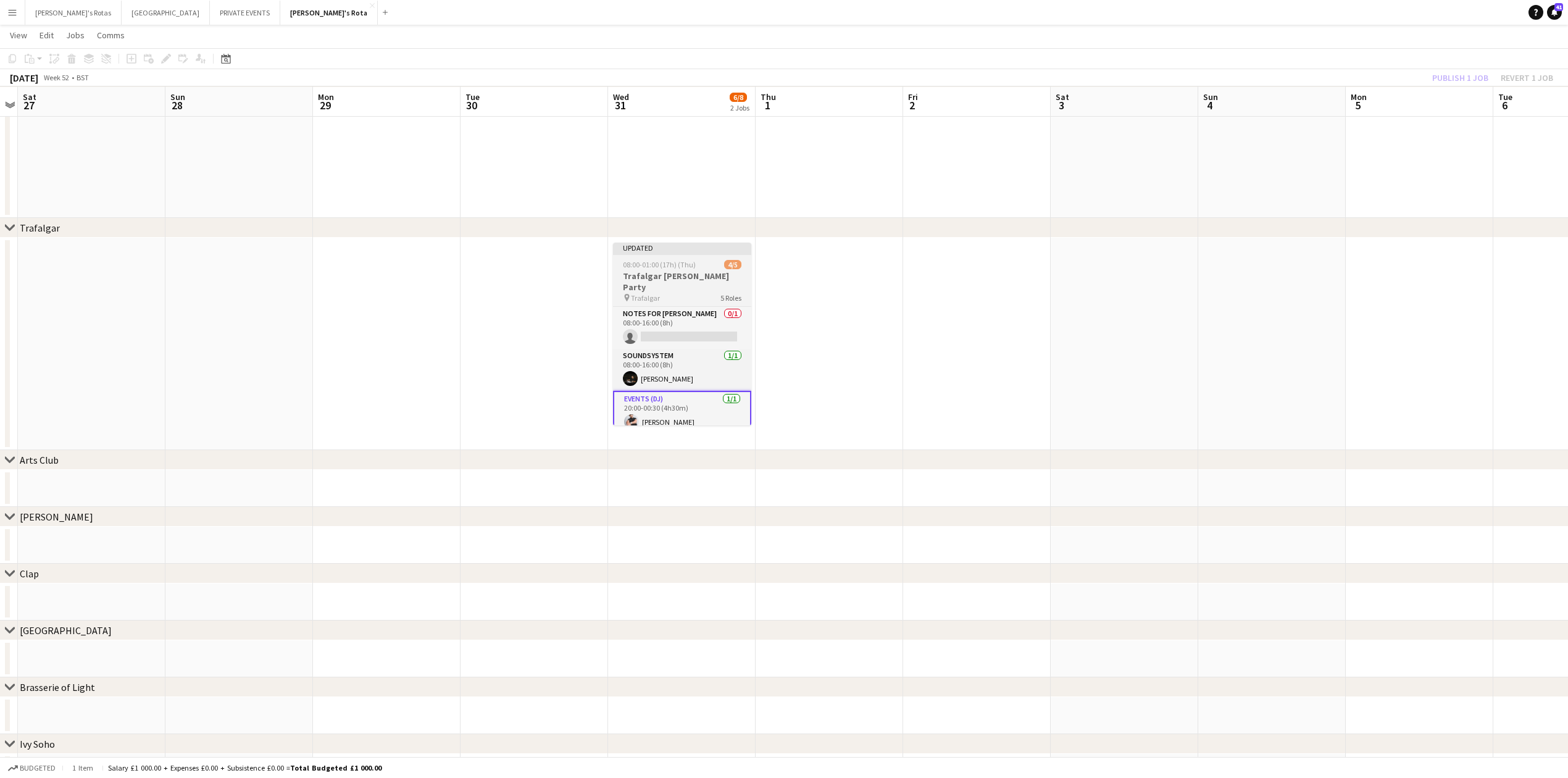
click at [653, 264] on span "08:00-01:00 (17h) (Thu)" at bounding box center [658, 264] width 72 height 9
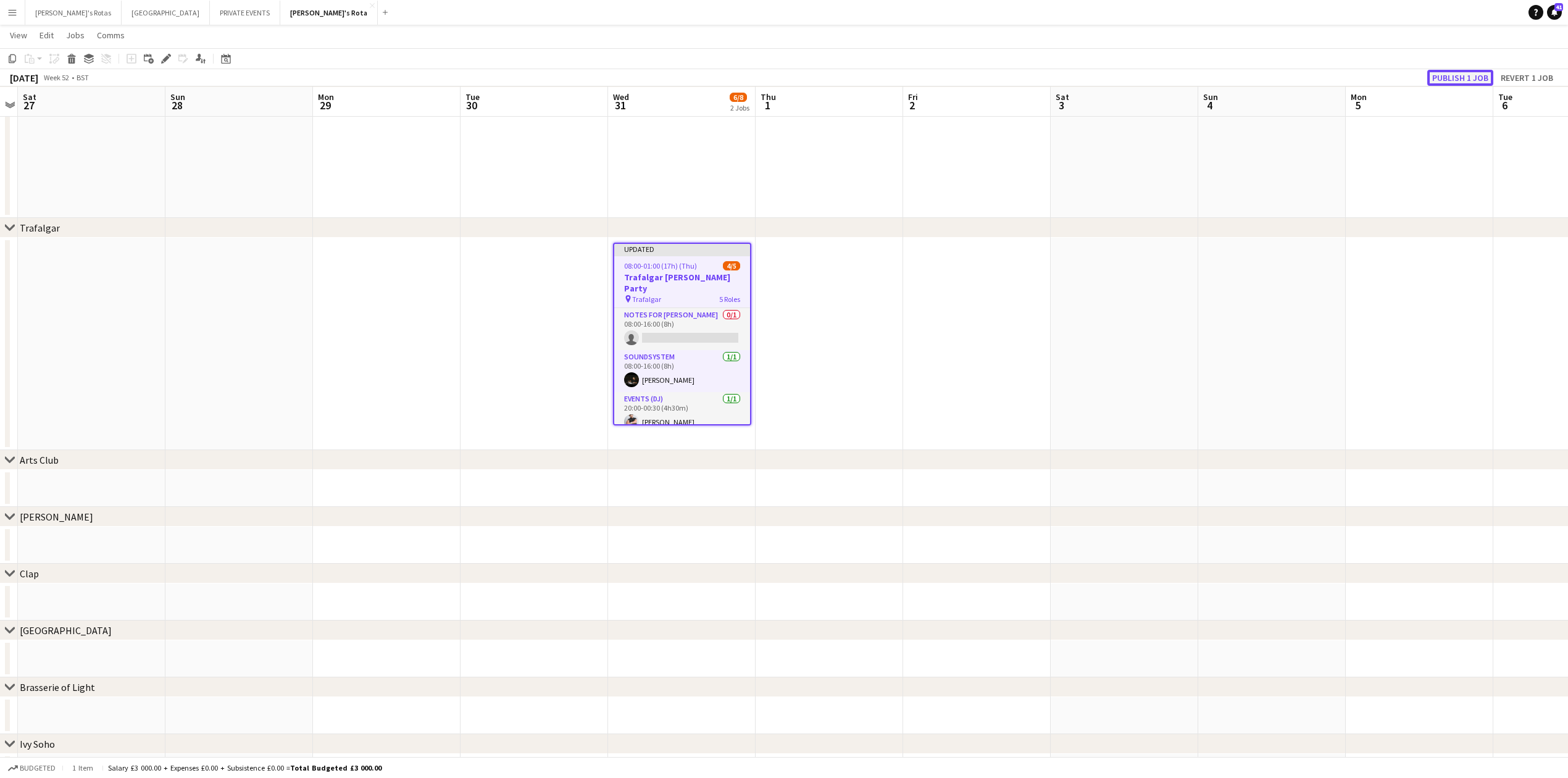
click at [1446, 82] on button "Publish 1 job" at bounding box center [1461, 78] width 66 height 17
